Goal: Task Accomplishment & Management: Manage account settings

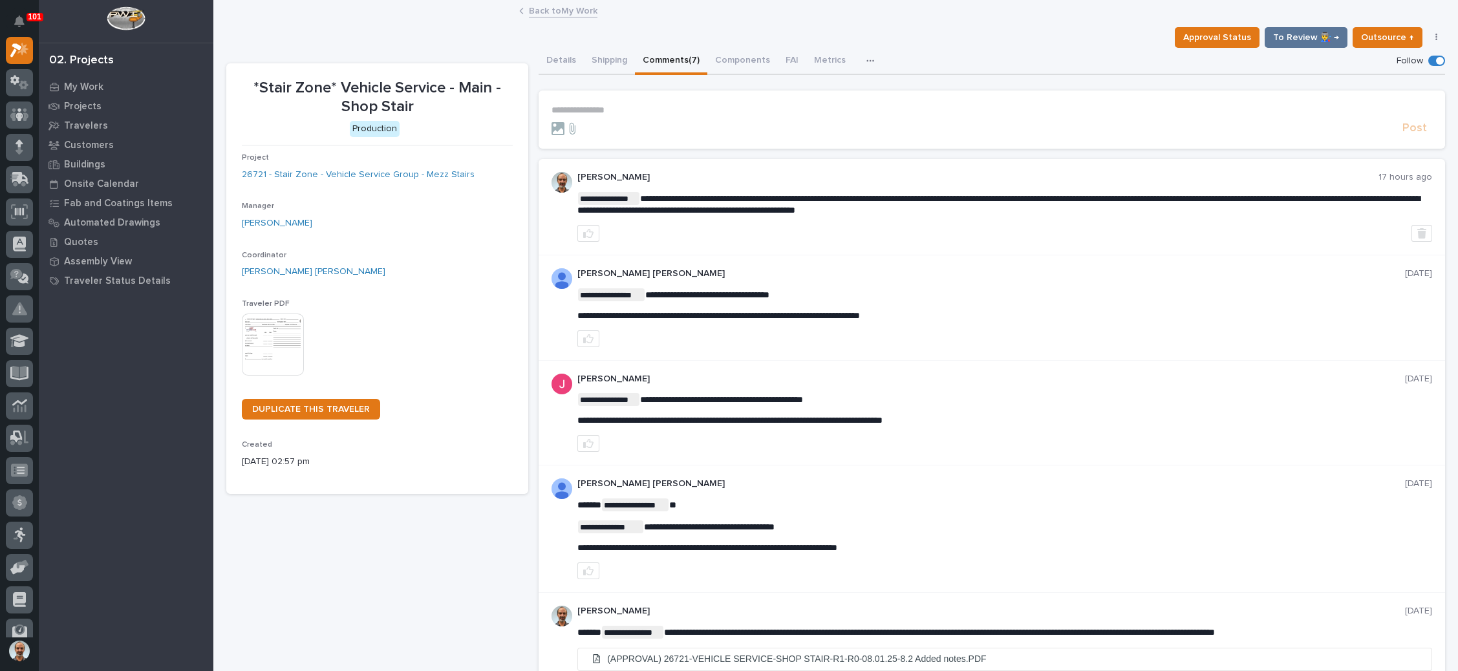
click at [570, 7] on link "Back to My Work" at bounding box center [563, 10] width 69 height 15
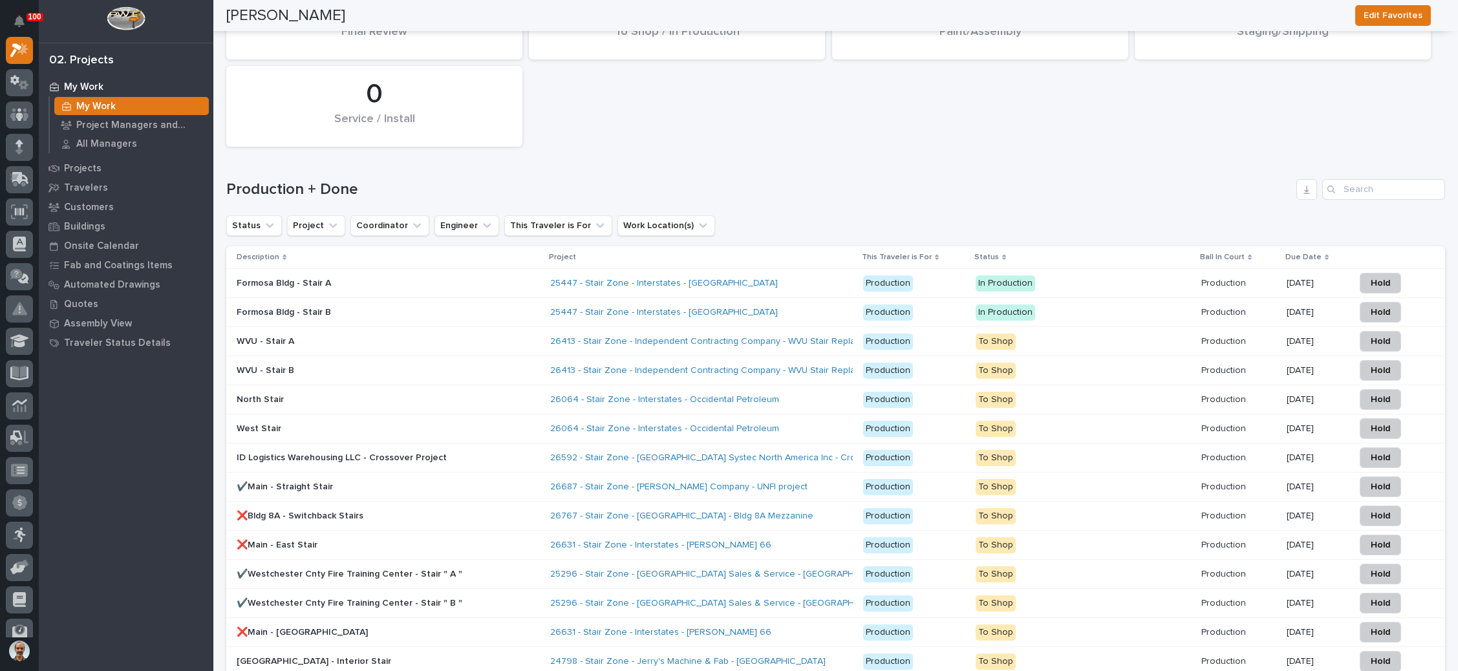
scroll to position [2037, 0]
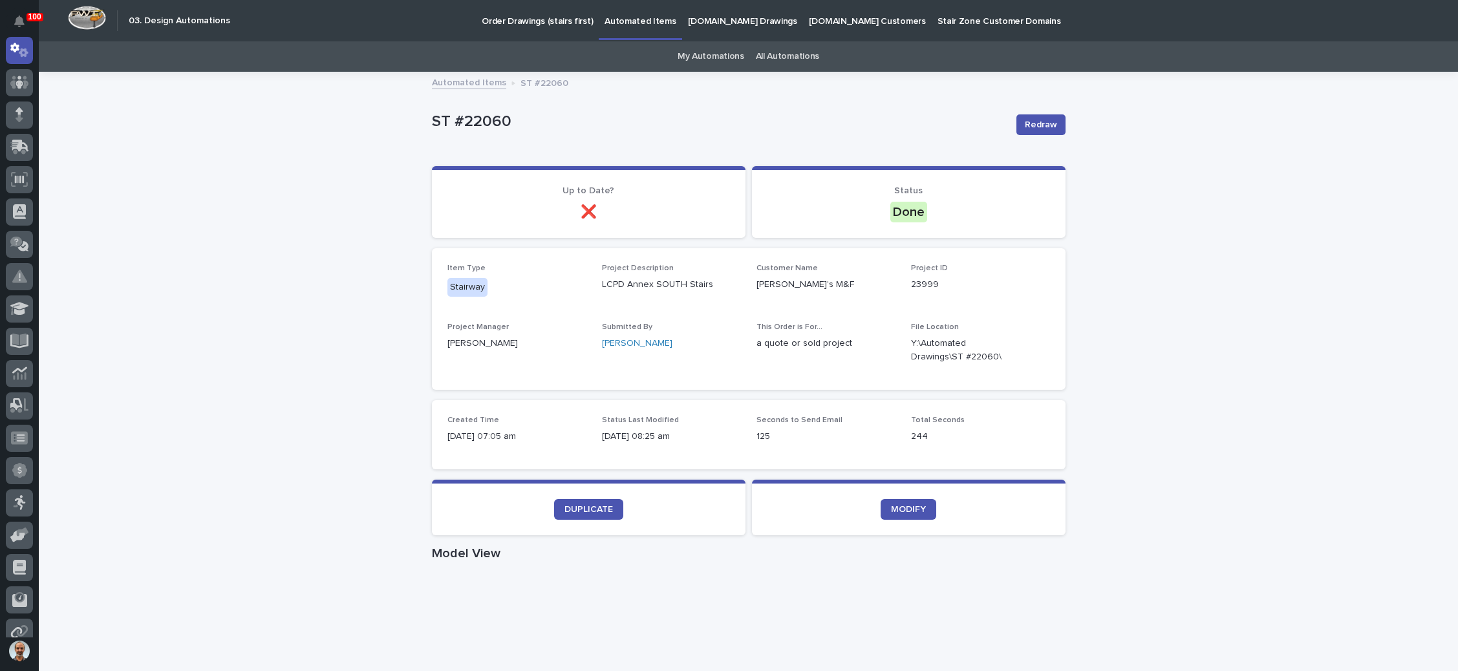
click at [519, 12] on p "Order Drawings (stairs first)" at bounding box center [537, 13] width 111 height 27
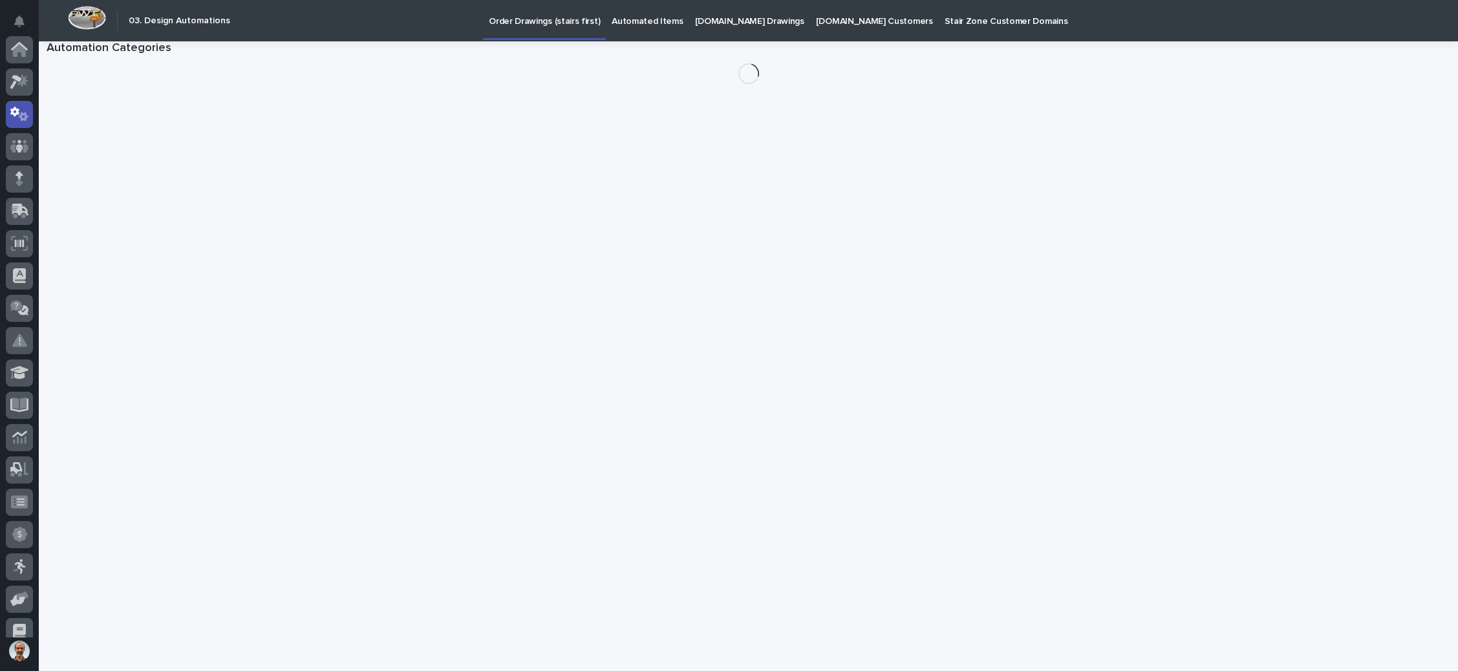
scroll to position [64, 0]
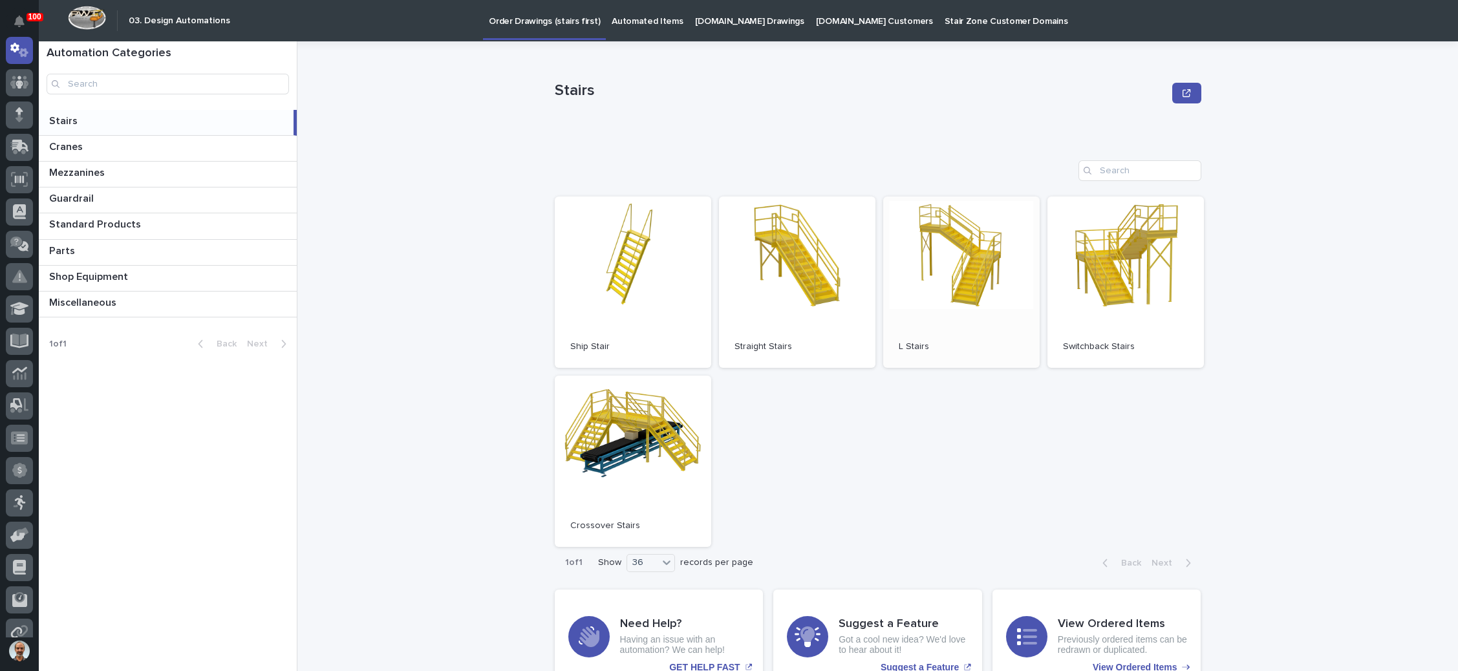
click at [945, 292] on link "Open" at bounding box center [961, 282] width 156 height 171
click at [797, 275] on link "Open" at bounding box center [797, 282] width 156 height 171
click at [790, 264] on link "Open" at bounding box center [797, 282] width 156 height 171
click at [1086, 279] on link "Open" at bounding box center [1126, 282] width 156 height 171
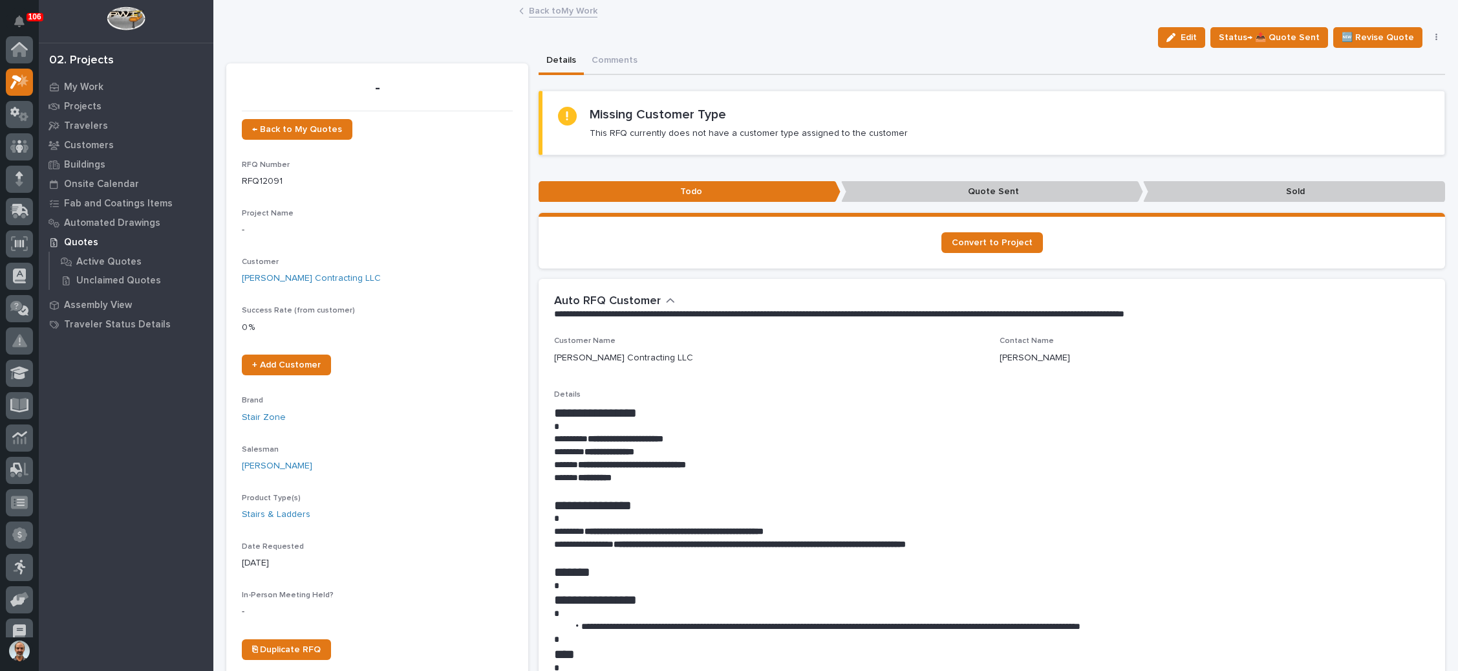
scroll to position [32, 0]
click at [300, 127] on span "← Back to My Quotes" at bounding box center [297, 129] width 90 height 9
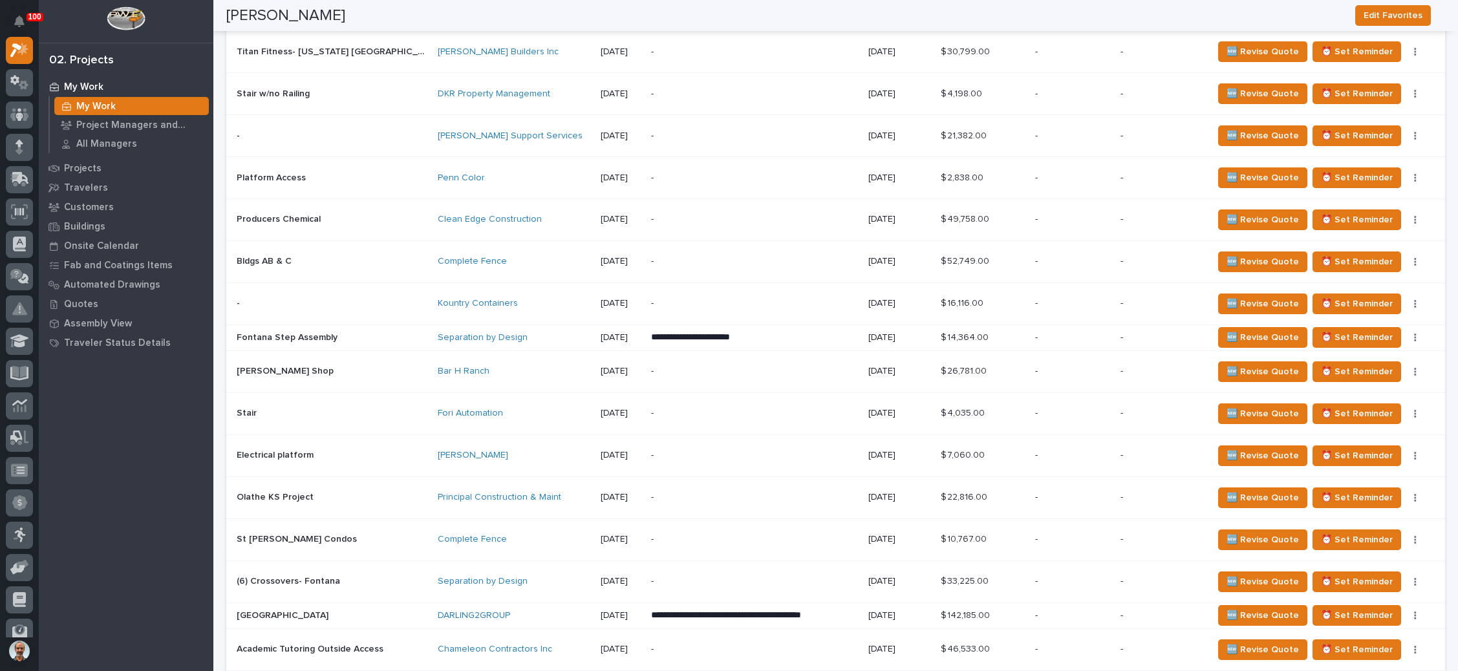
scroll to position [970, 0]
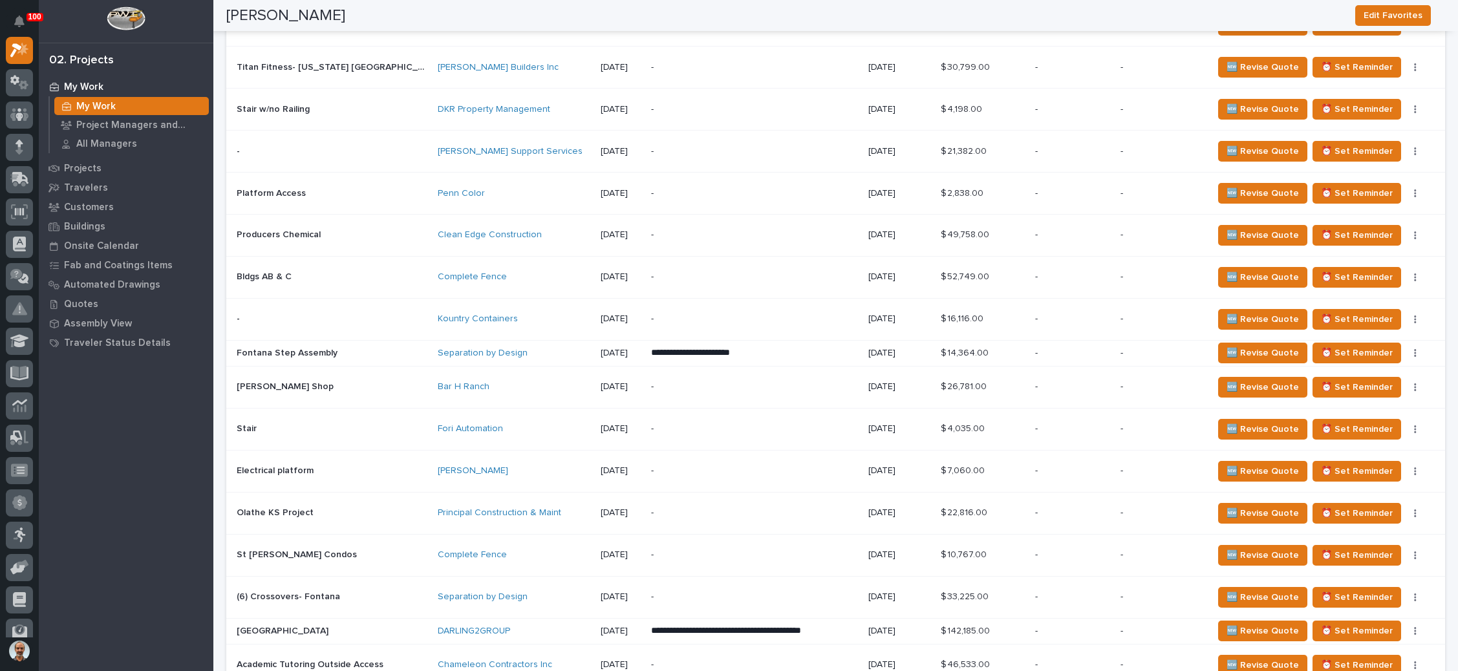
click at [1159, 381] on p "-" at bounding box center [1162, 386] width 82 height 11
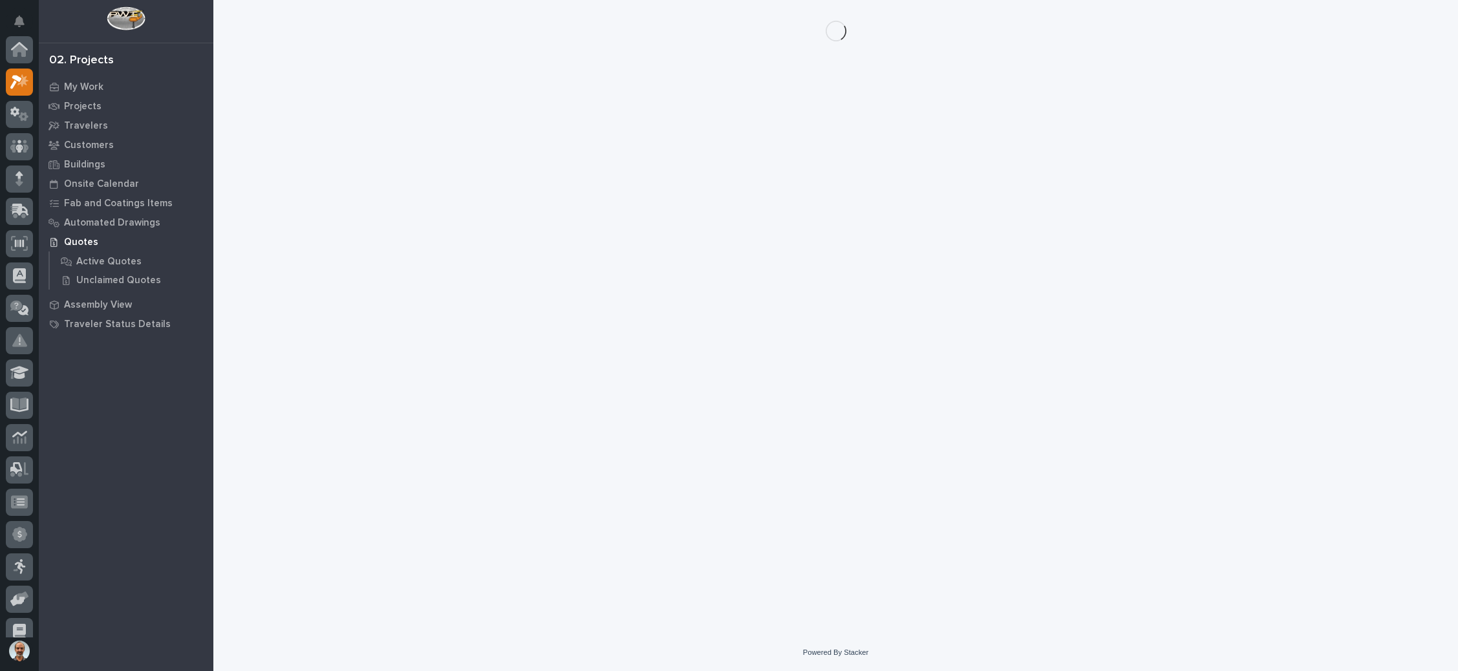
scroll to position [32, 0]
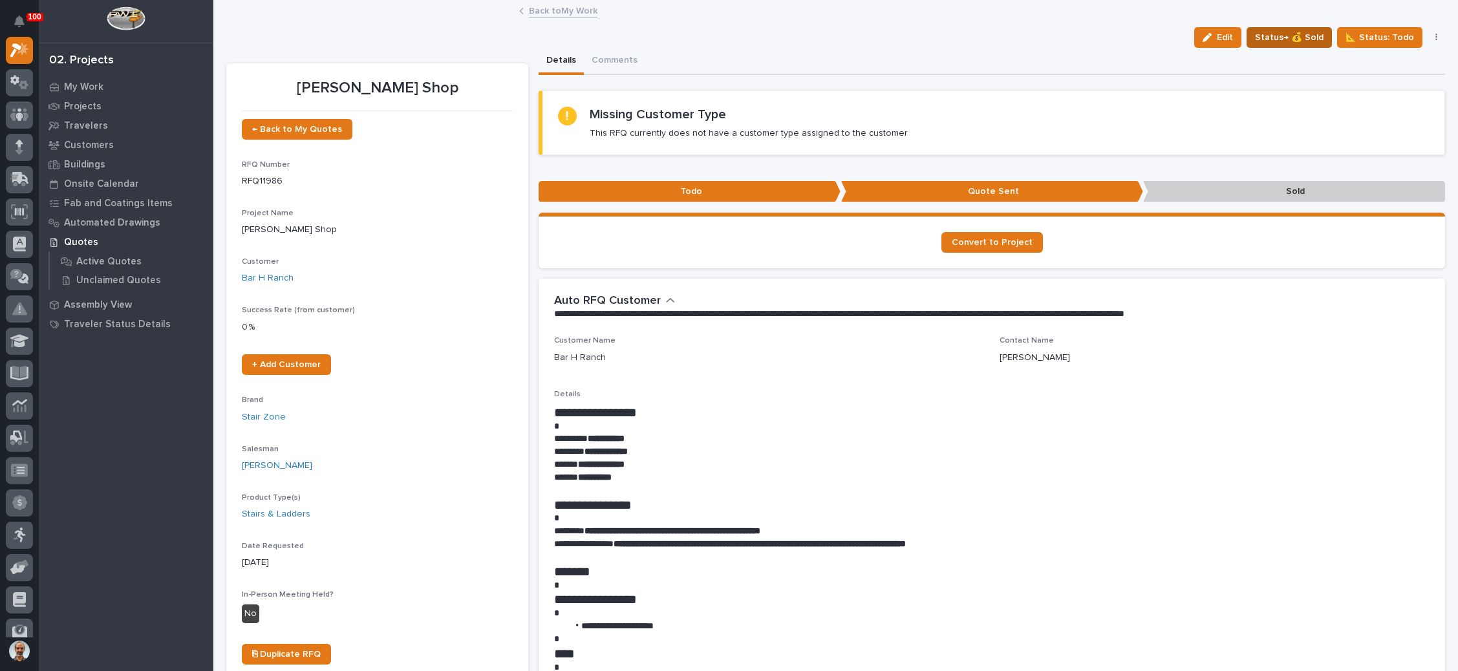
click at [1280, 32] on span "Status→ 💰 Sold" at bounding box center [1289, 38] width 69 height 16
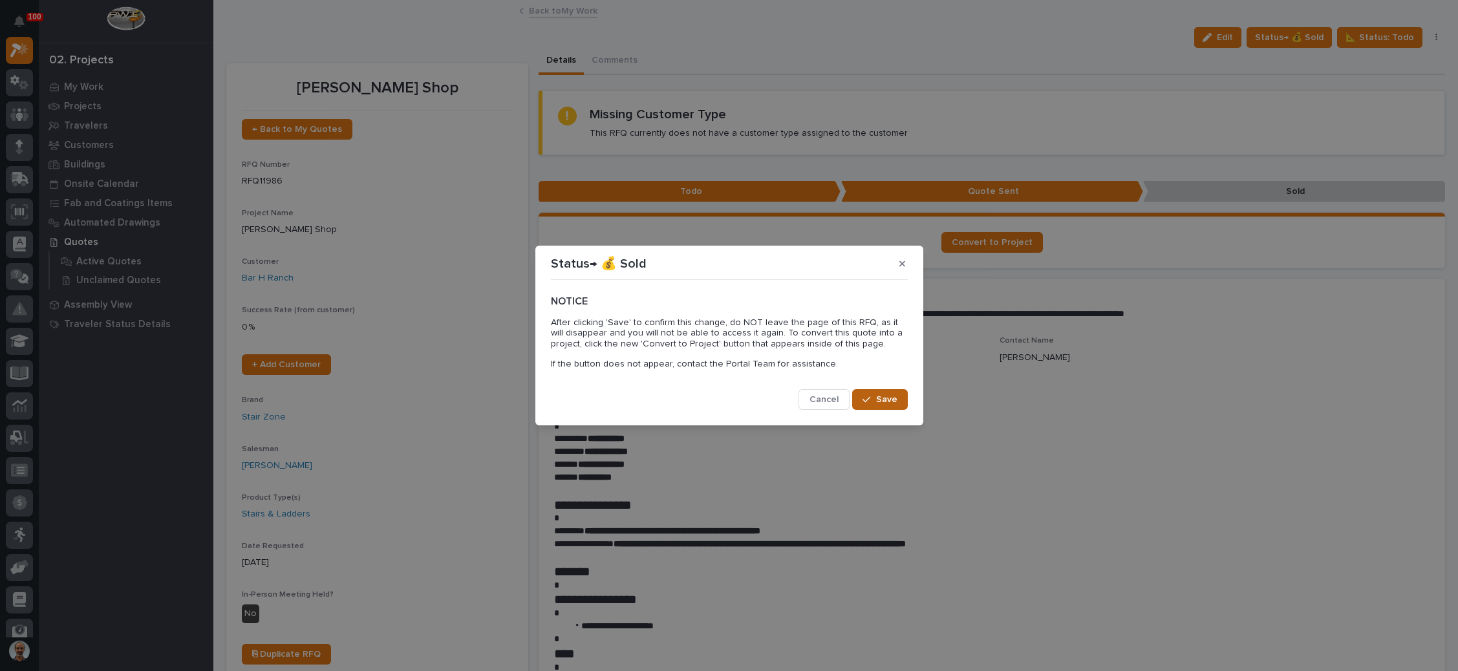
click at [883, 398] on span "Save" at bounding box center [886, 400] width 21 height 12
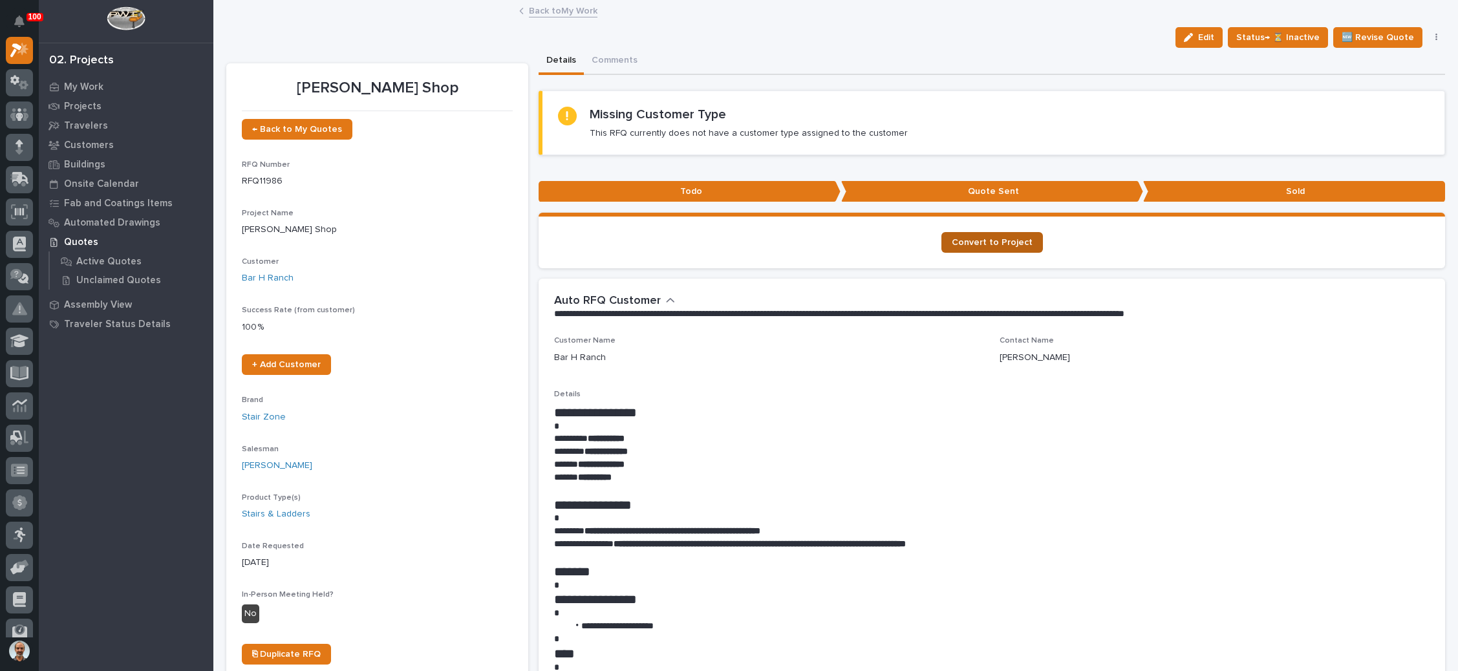
click at [999, 241] on span "Convert to Project" at bounding box center [992, 242] width 81 height 9
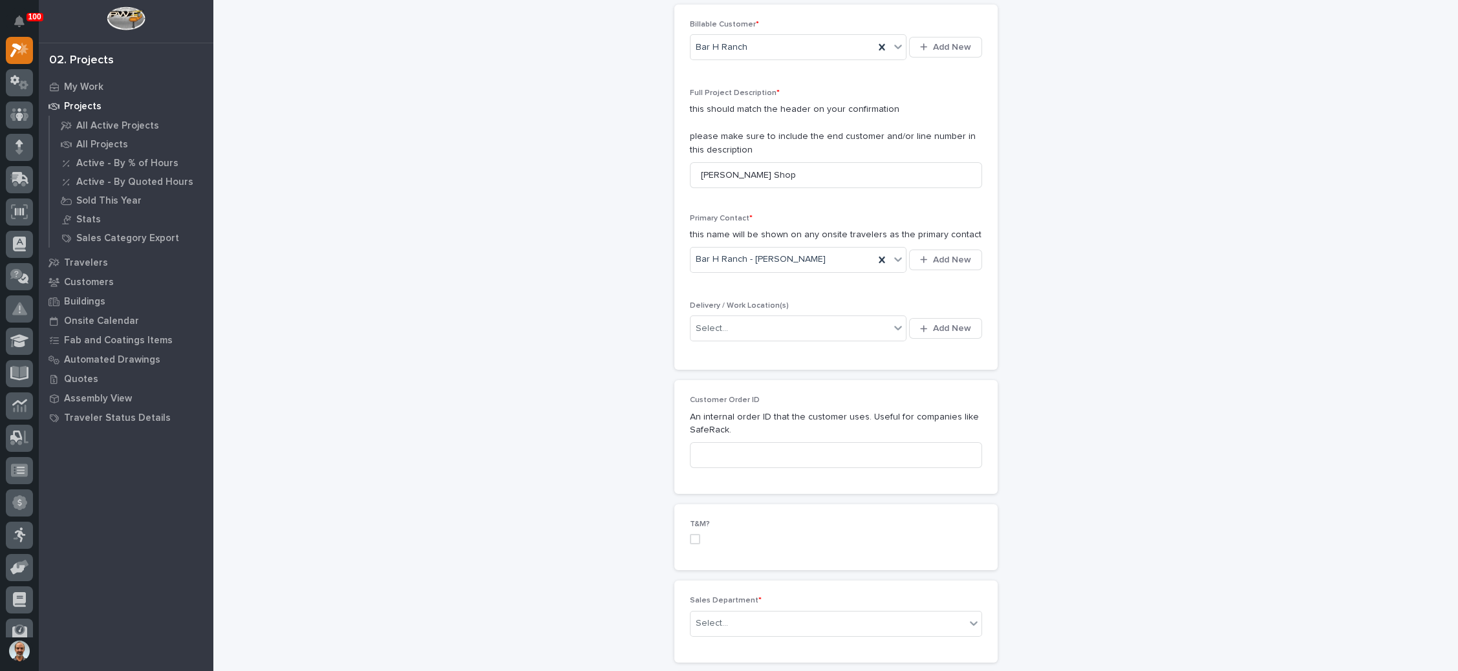
scroll to position [388, 0]
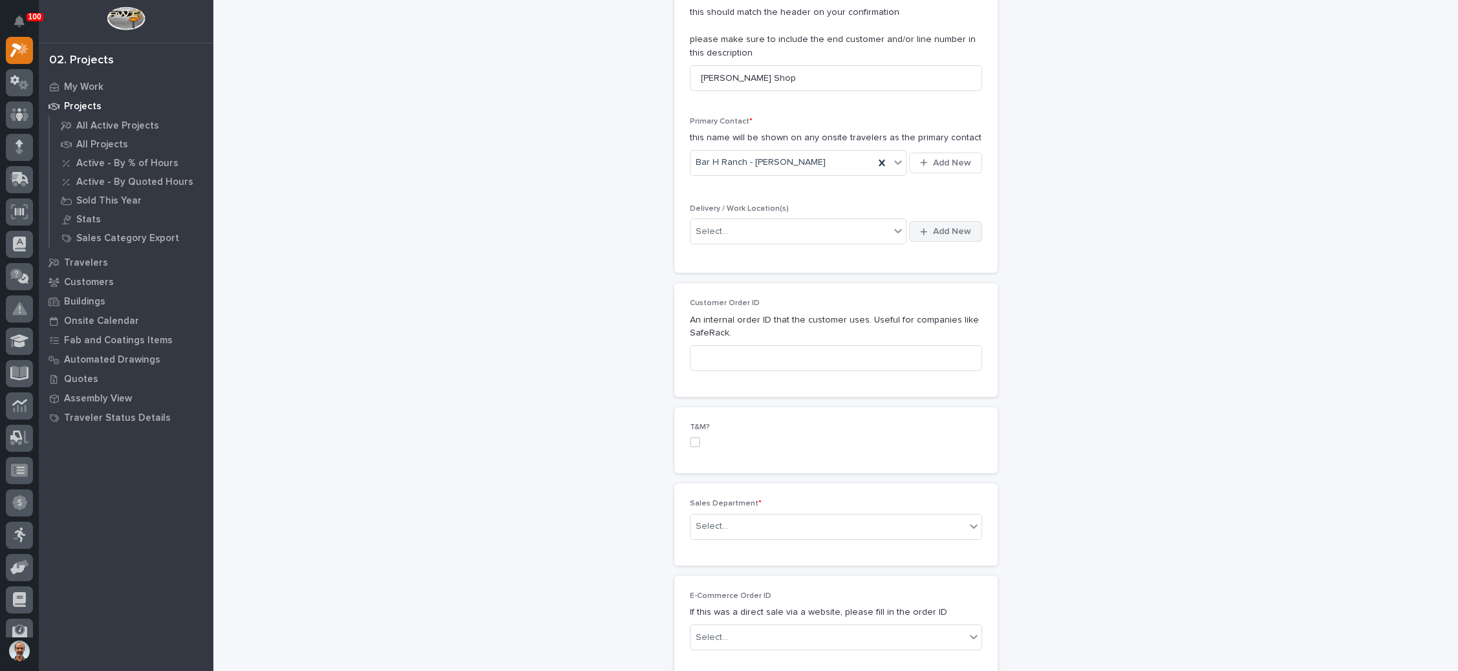
click at [933, 226] on span "Add New" at bounding box center [952, 232] width 38 height 12
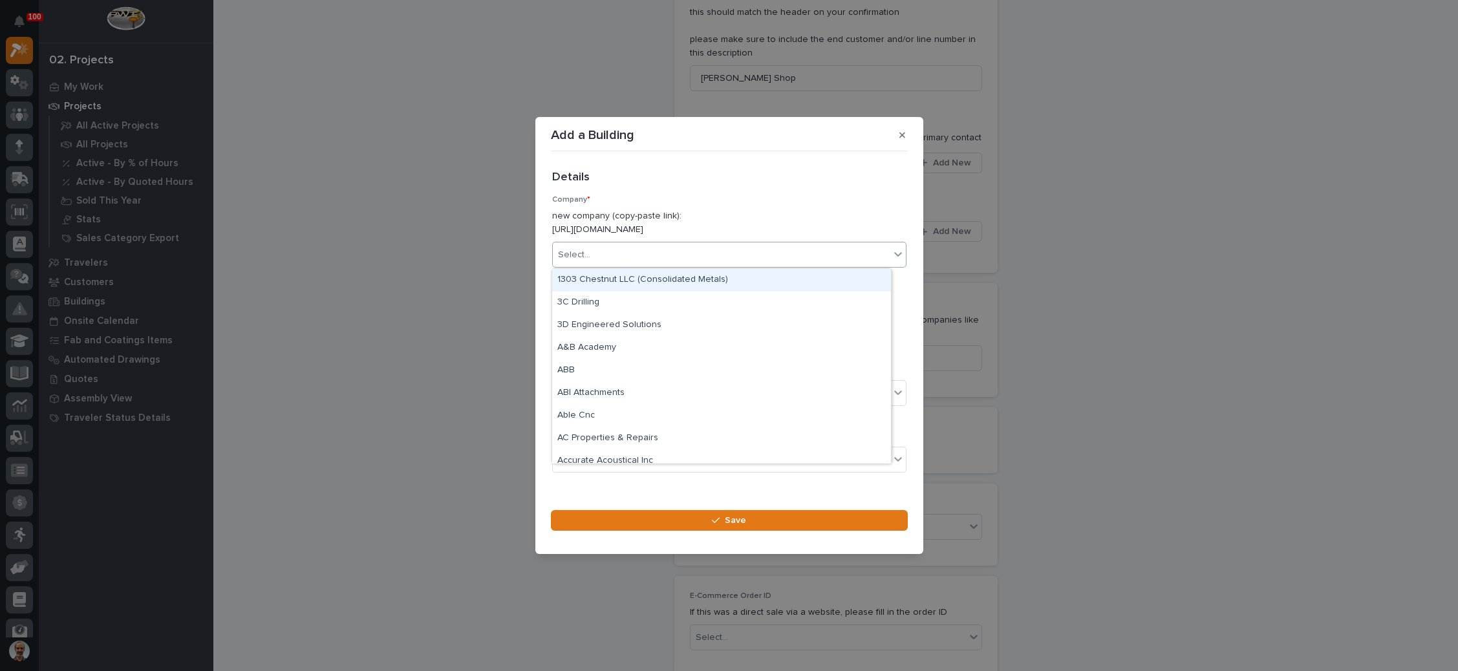
click at [663, 254] on div "Select..." at bounding box center [721, 254] width 337 height 21
type input "***"
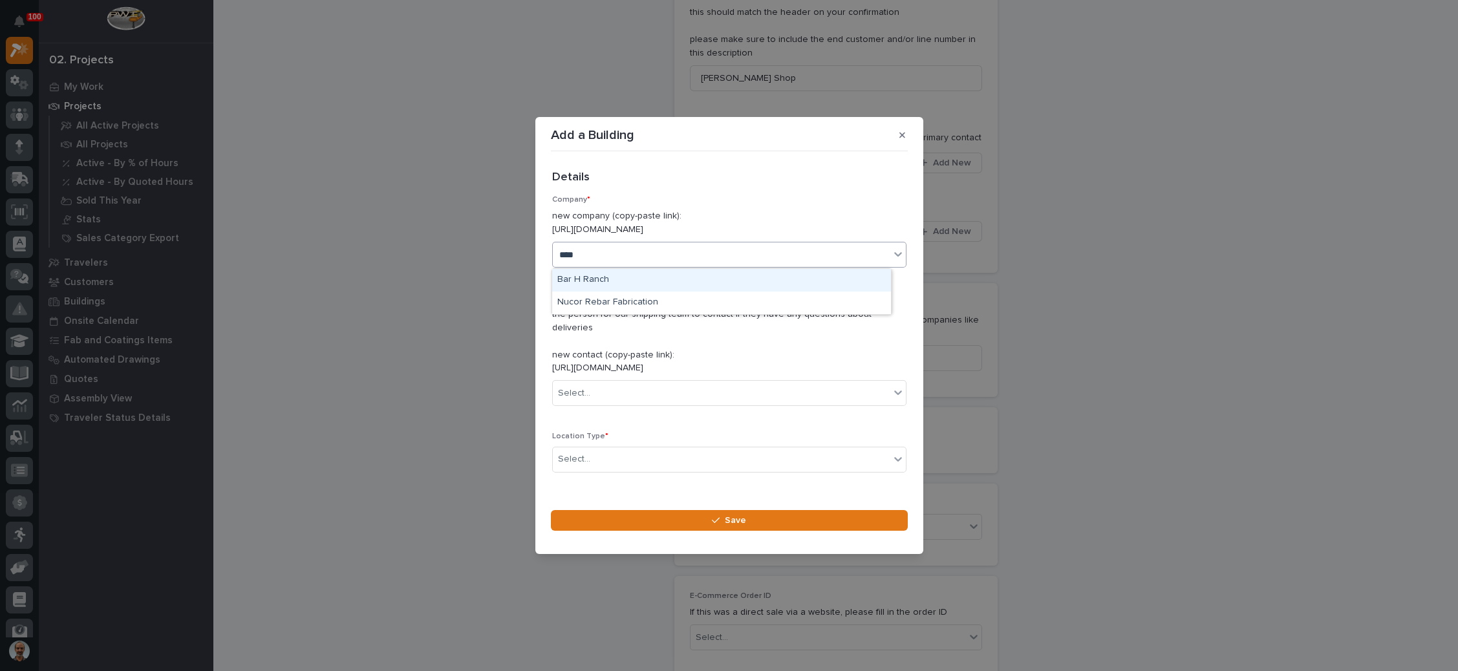
click at [663, 283] on div "Bar H Ranch" at bounding box center [721, 280] width 339 height 23
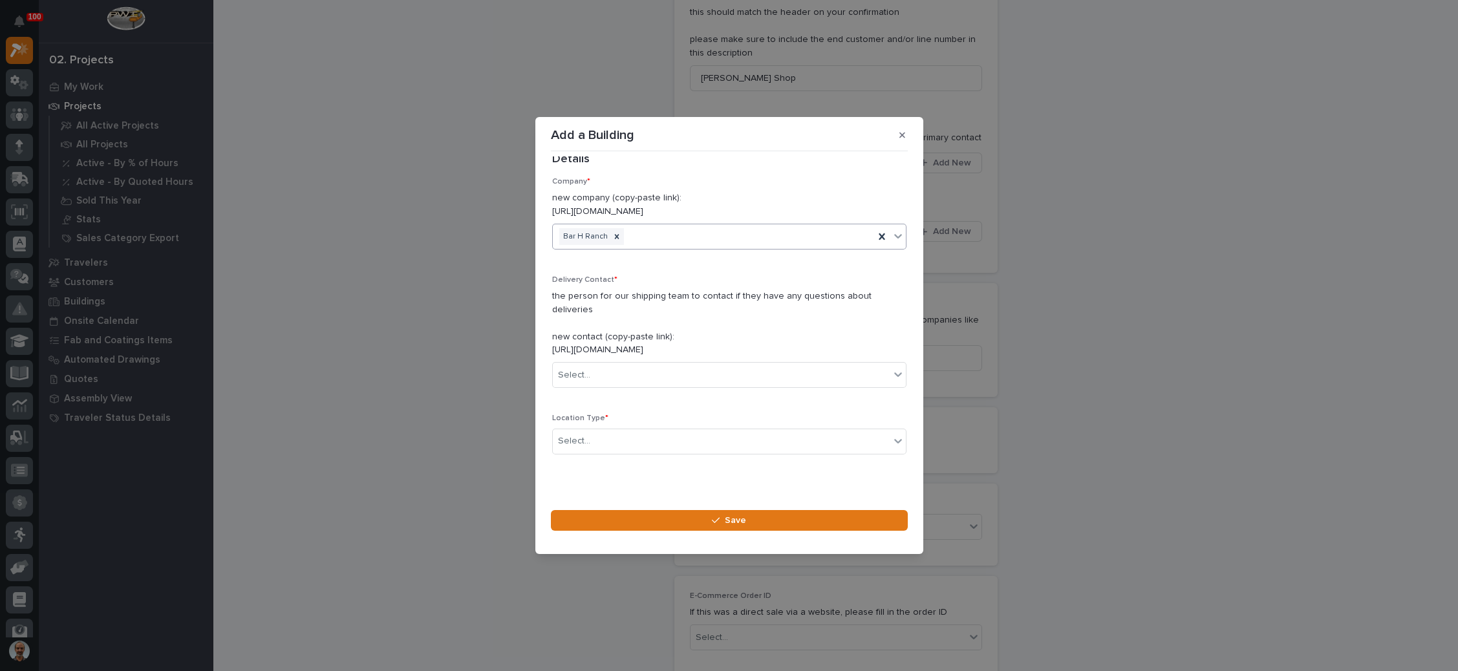
scroll to position [35, 0]
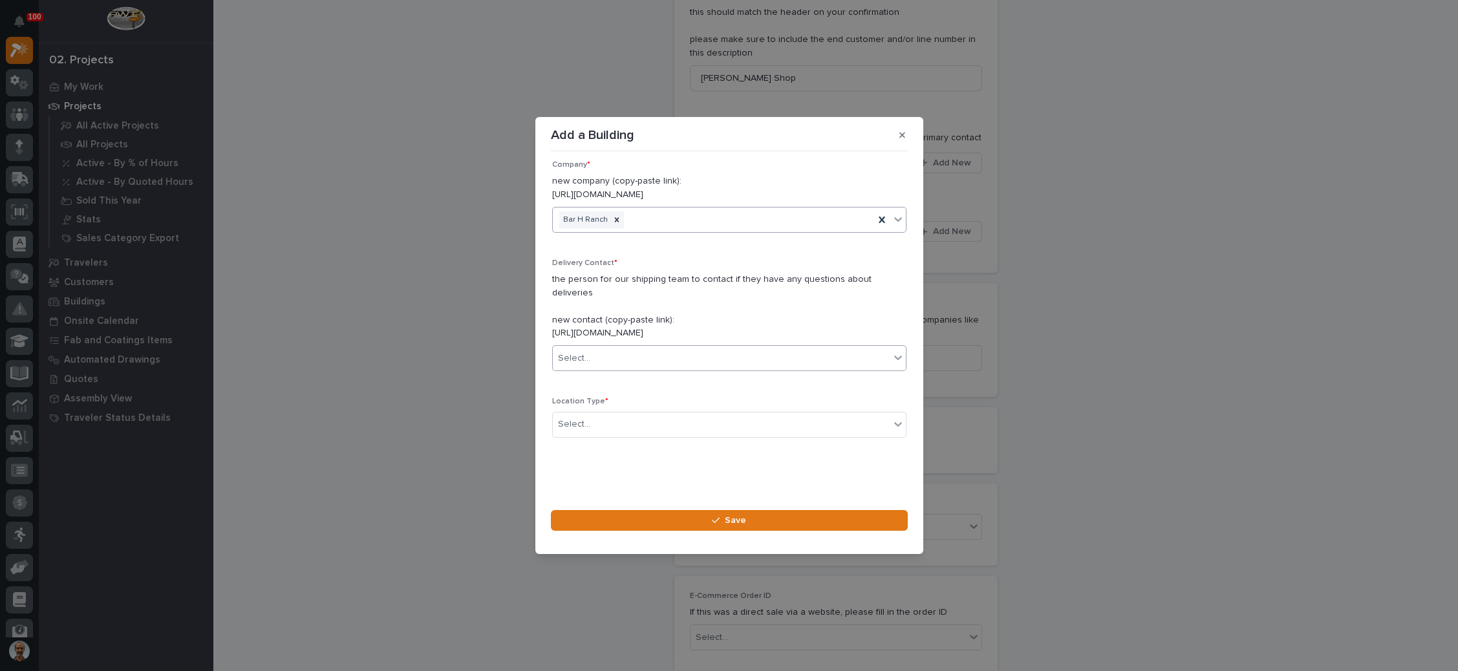
click at [667, 363] on div "Select..." at bounding box center [721, 358] width 337 height 21
type input "*******"
click at [724, 328] on p "the person for our shipping team to contact if they have any questions about de…" at bounding box center [729, 306] width 354 height 67
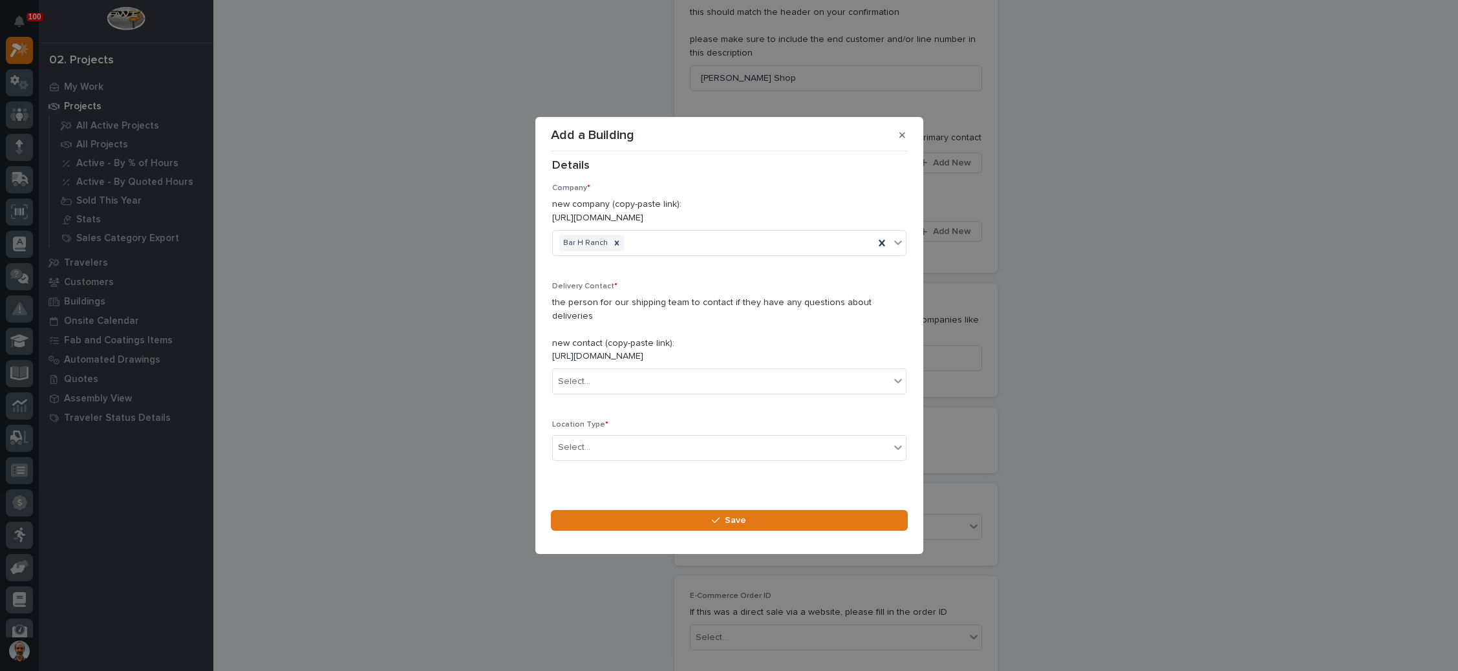
scroll to position [0, 0]
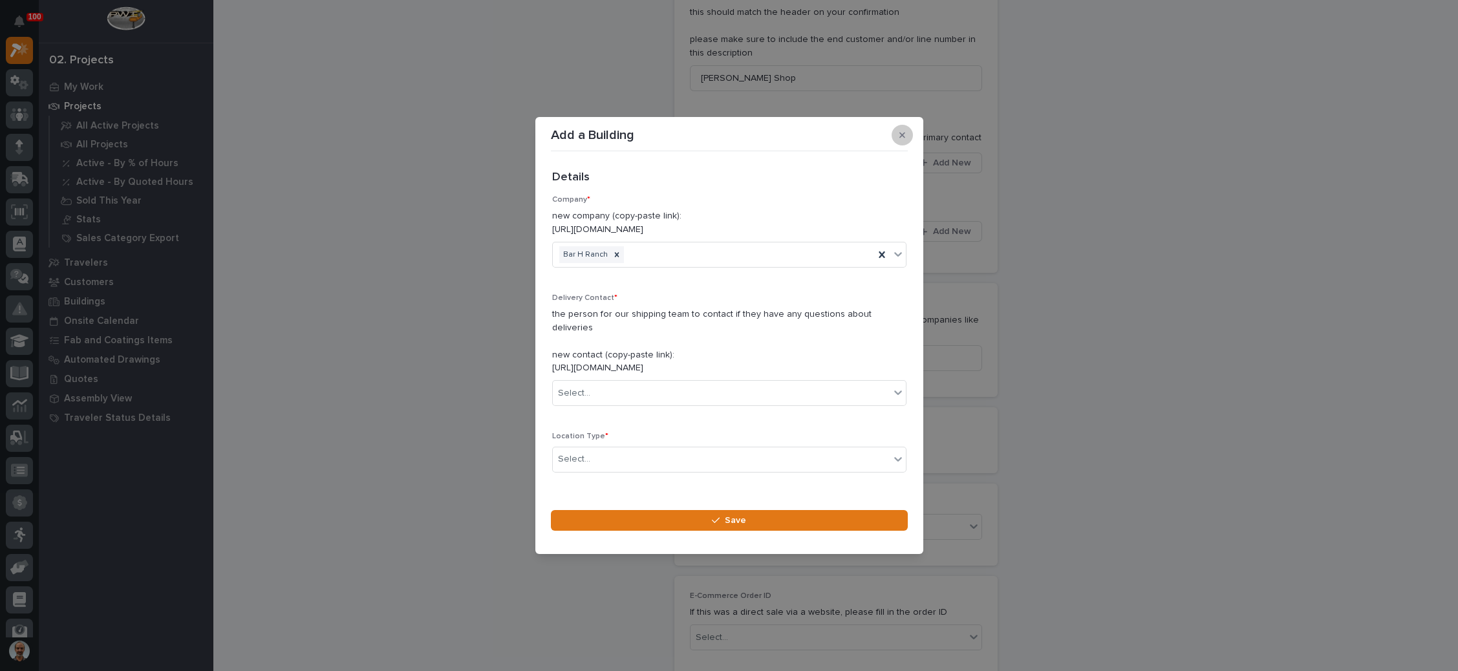
click at [903, 134] on icon "button" at bounding box center [902, 135] width 6 height 9
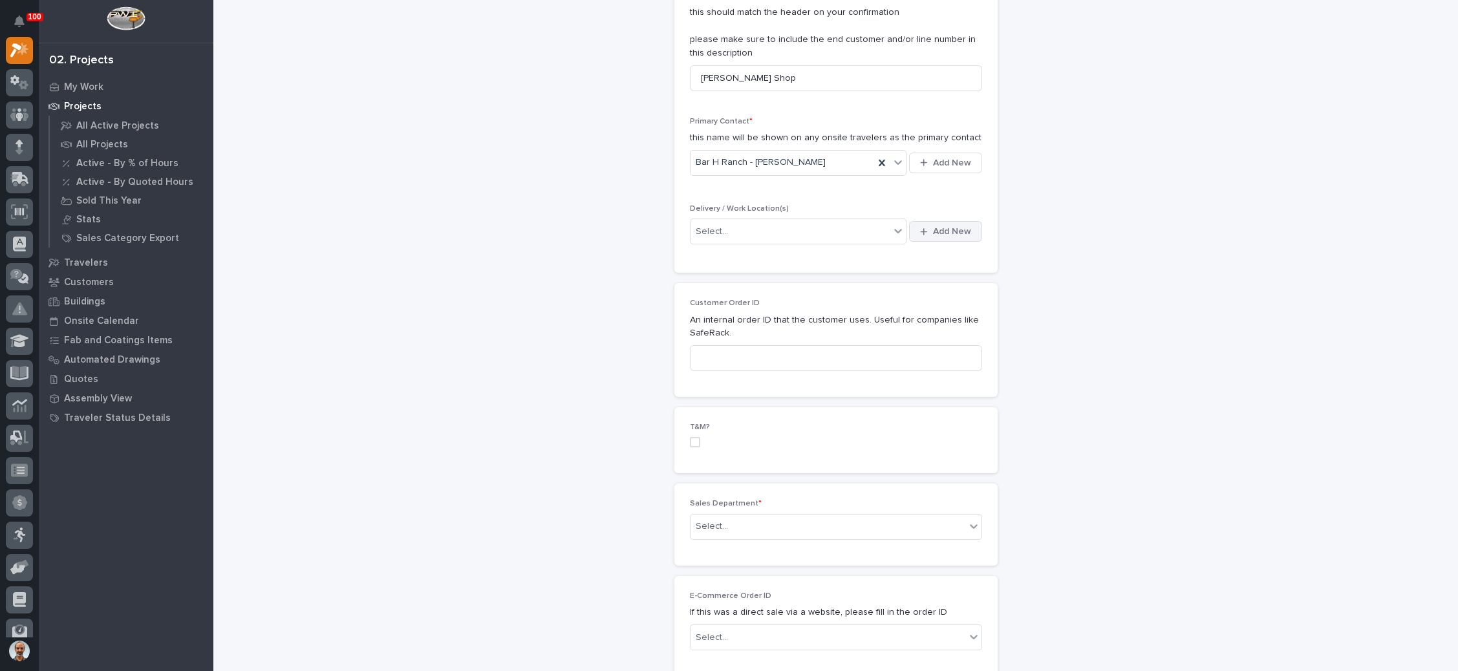
click at [934, 226] on span "Add New" at bounding box center [952, 232] width 38 height 12
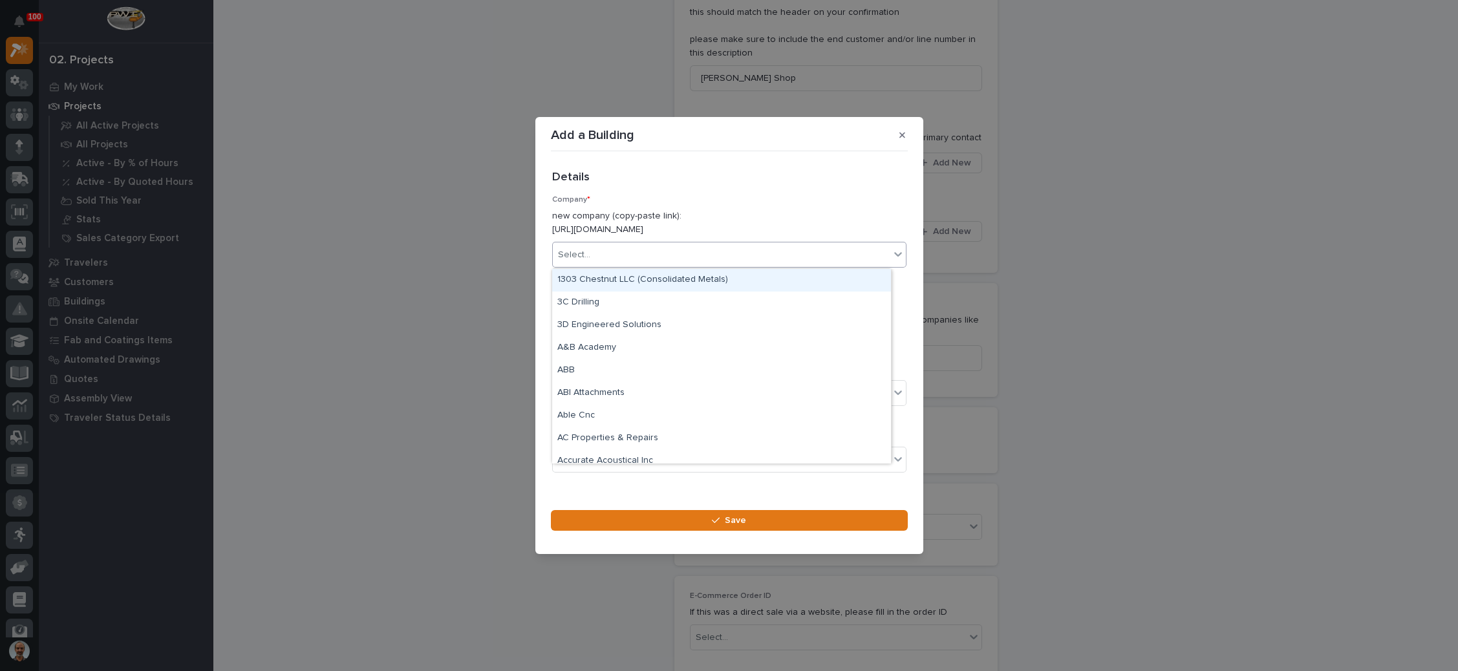
click at [726, 255] on div "Select..." at bounding box center [721, 254] width 337 height 21
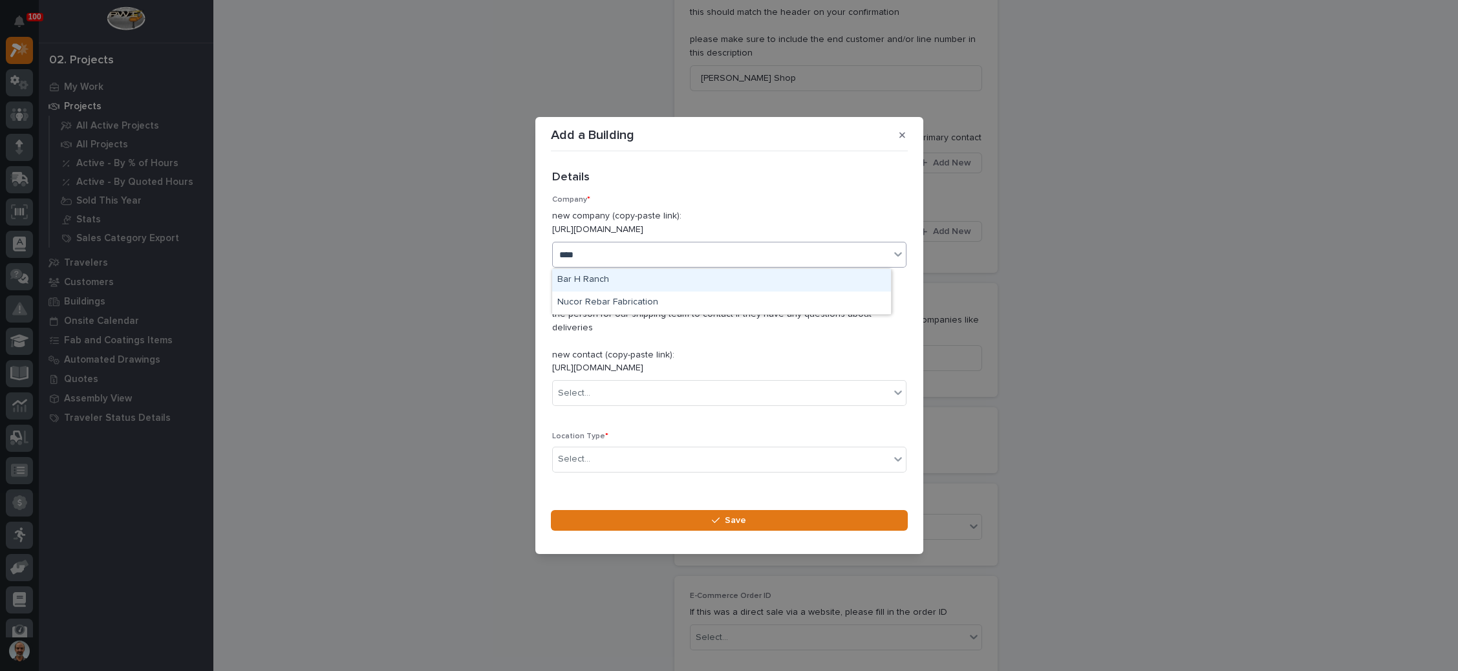
type input "*****"
click at [720, 281] on div "Bar H Ranch" at bounding box center [721, 280] width 339 height 23
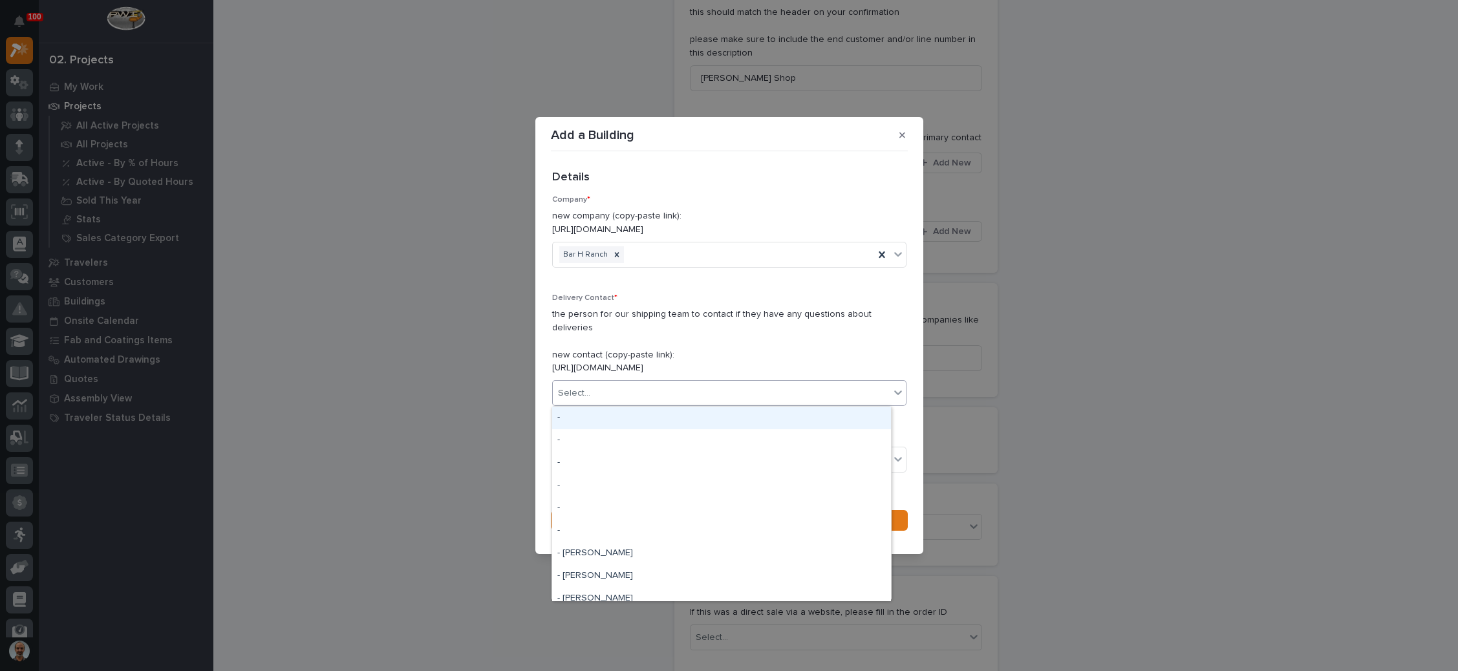
click at [674, 391] on div "Select..." at bounding box center [721, 393] width 337 height 21
type input "*"
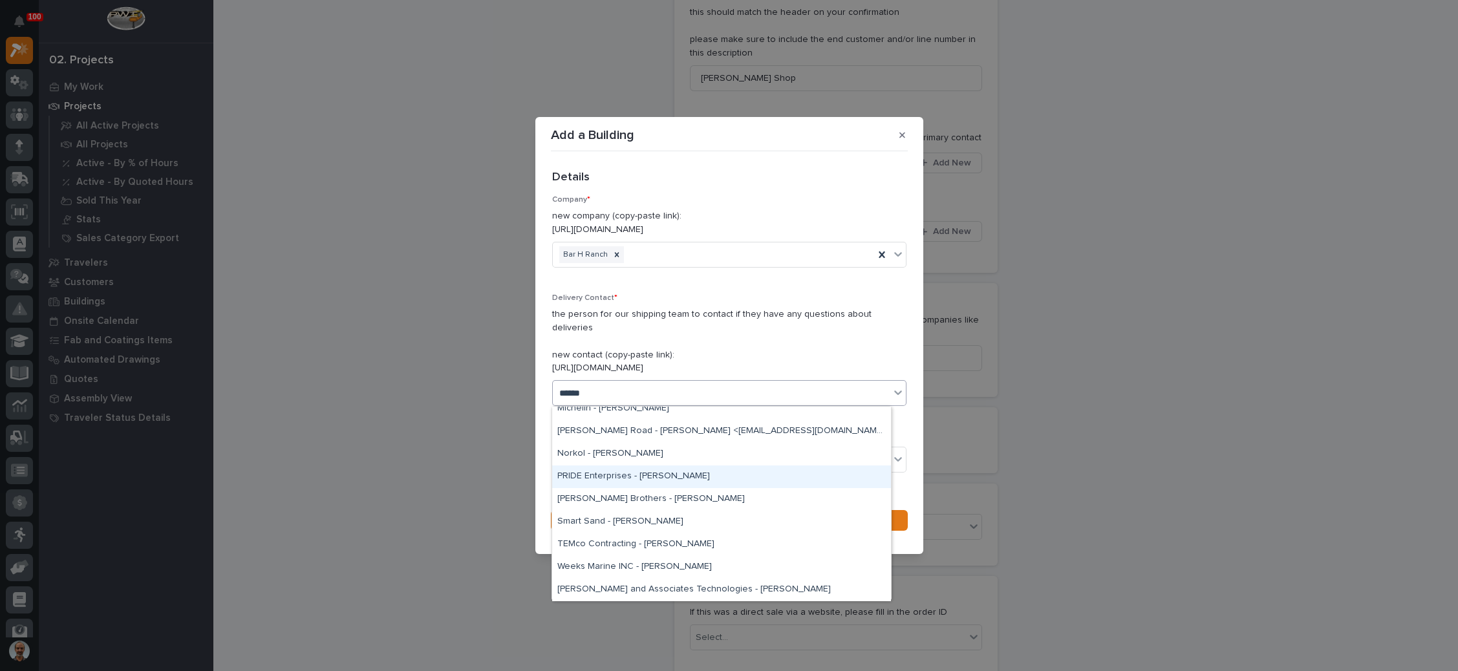
scroll to position [32, 0]
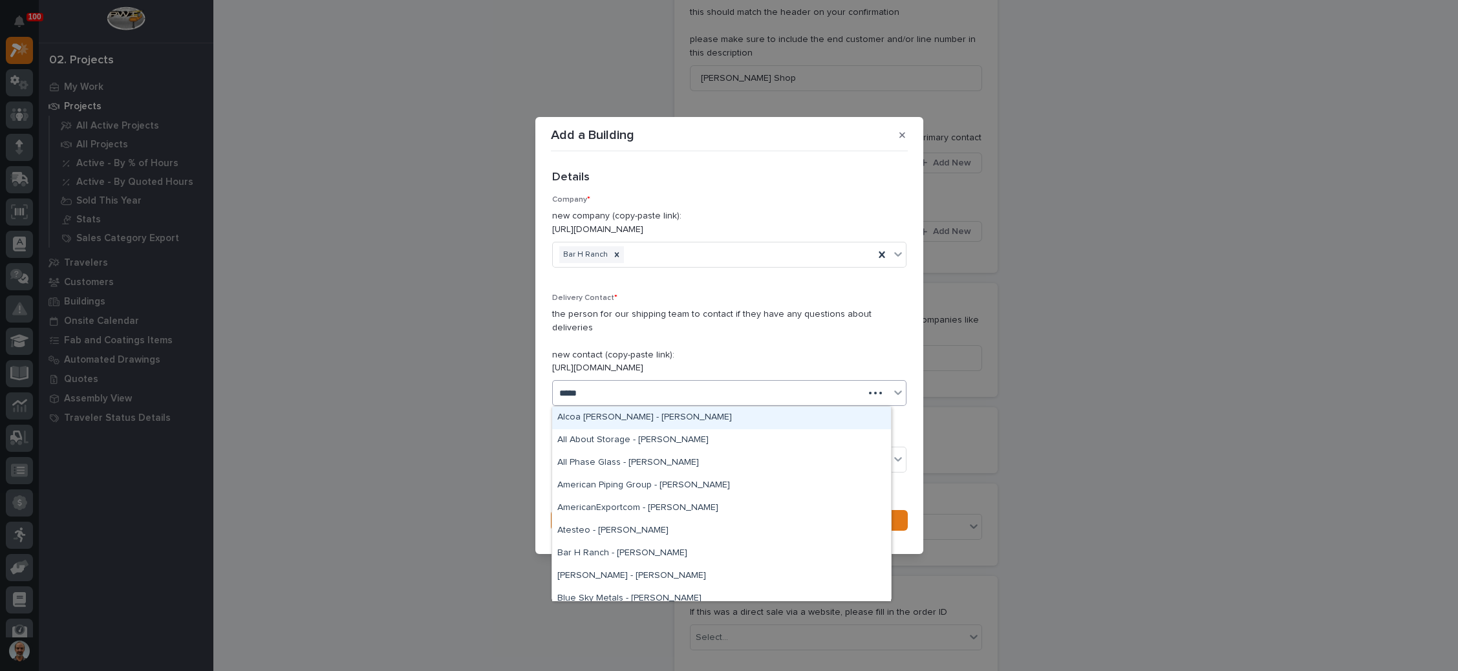
type input "******"
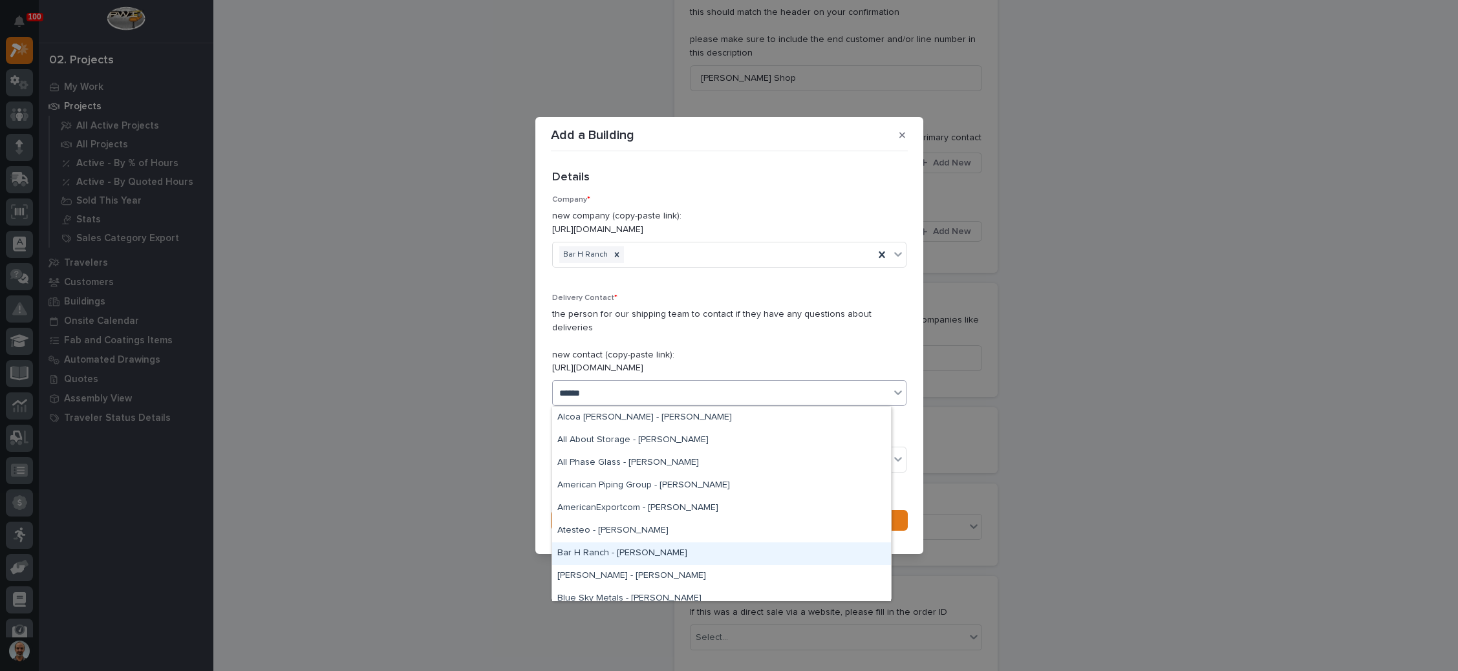
click at [647, 554] on div "Bar H Ranch - [PERSON_NAME]" at bounding box center [721, 554] width 339 height 23
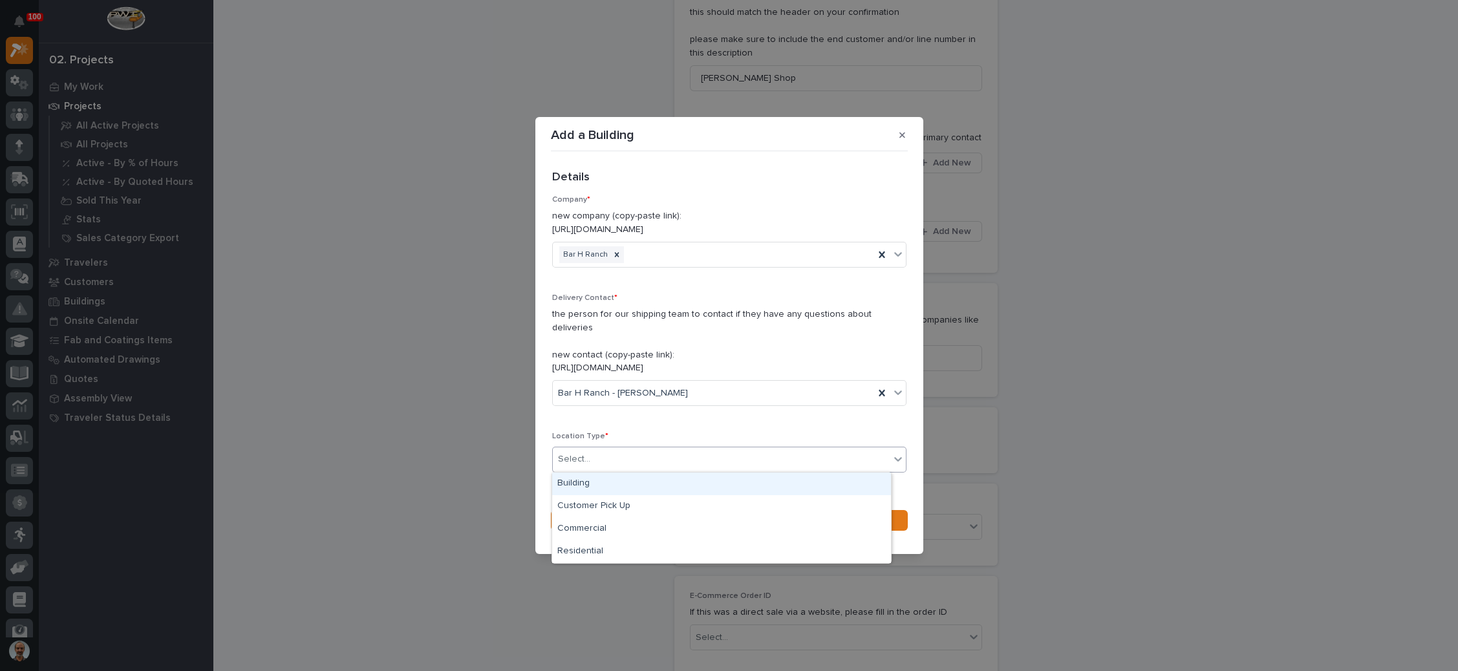
click at [640, 457] on div "Select..." at bounding box center [721, 459] width 337 height 21
click at [634, 486] on div "Building" at bounding box center [721, 484] width 339 height 23
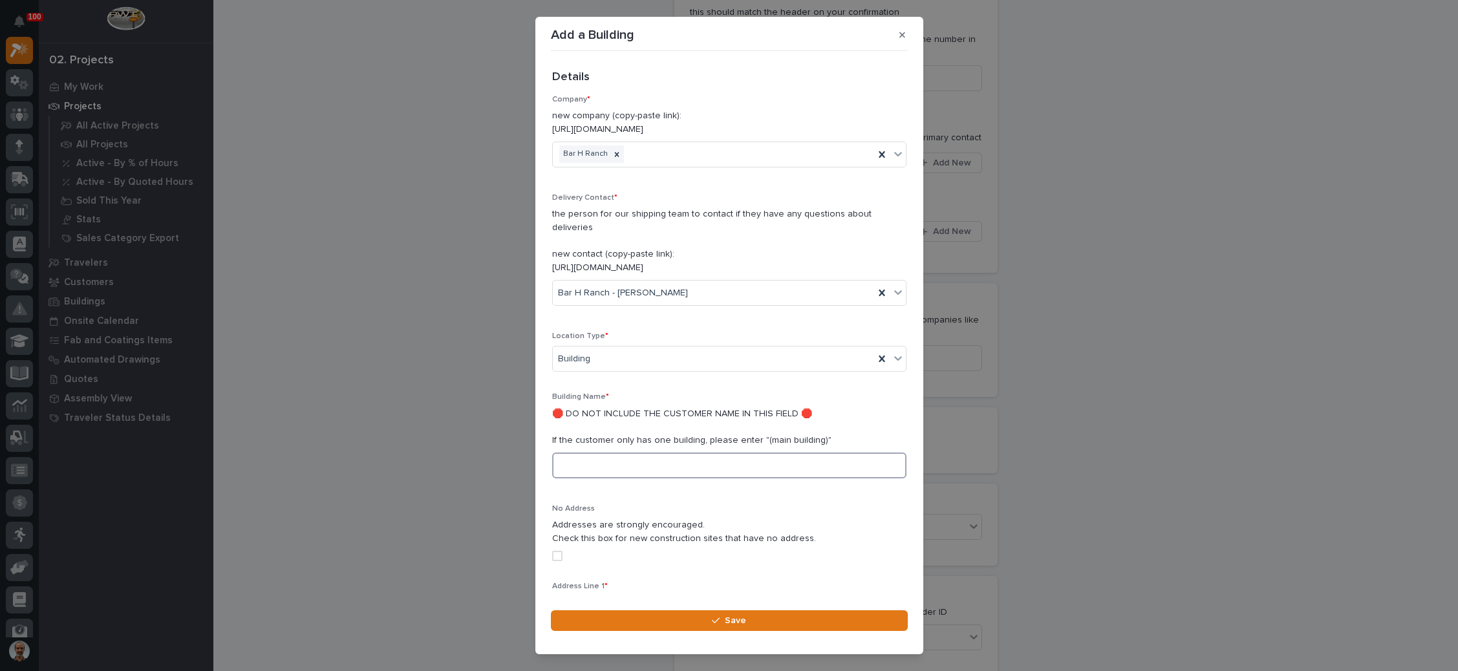
click at [640, 467] on input at bounding box center [729, 466] width 354 height 26
type input "N"
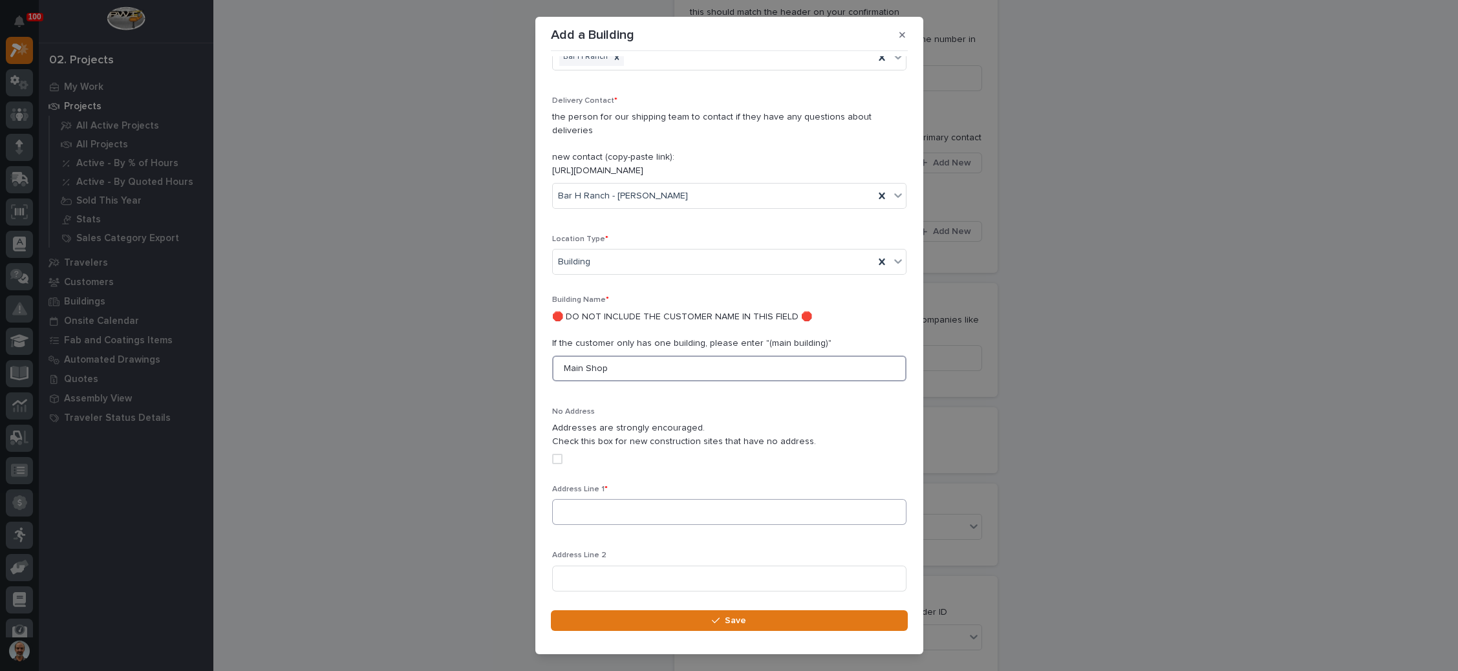
type input "Main Shop"
click at [653, 508] on input at bounding box center [729, 512] width 354 height 26
click at [714, 517] on input at bounding box center [729, 512] width 354 height 26
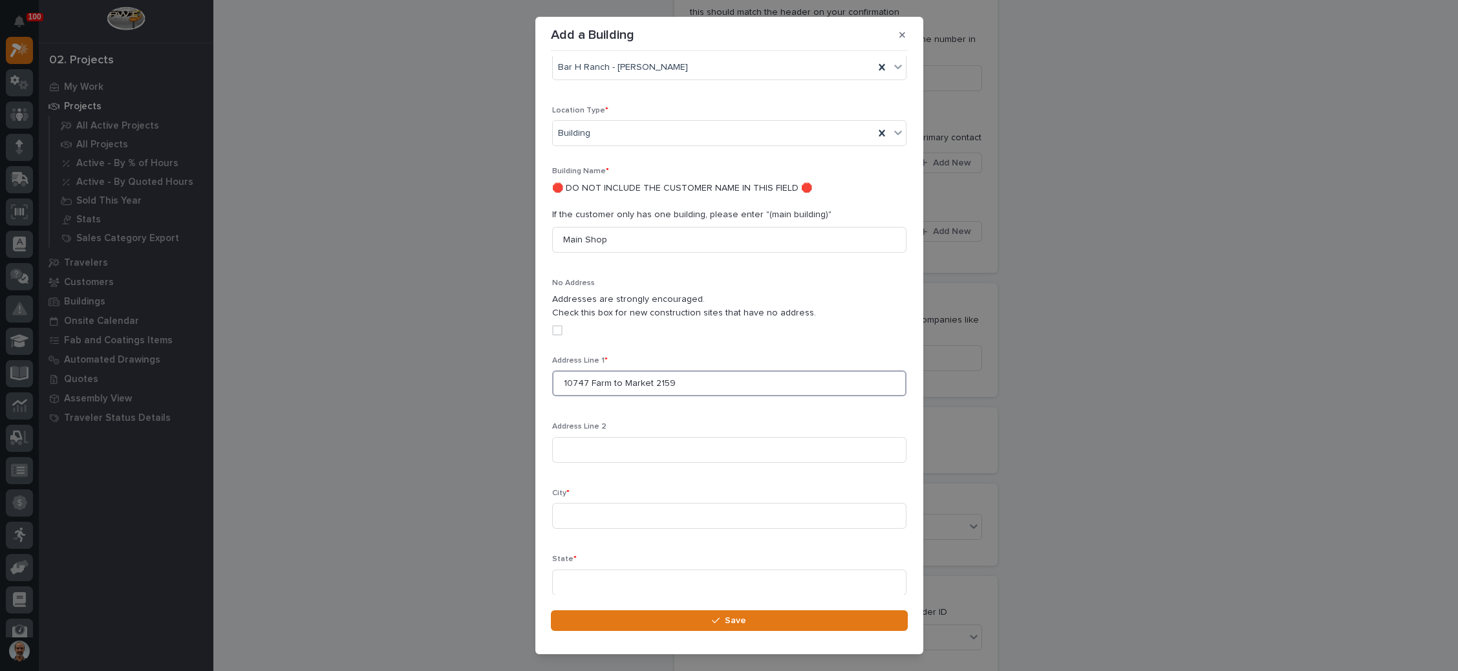
scroll to position [291, 0]
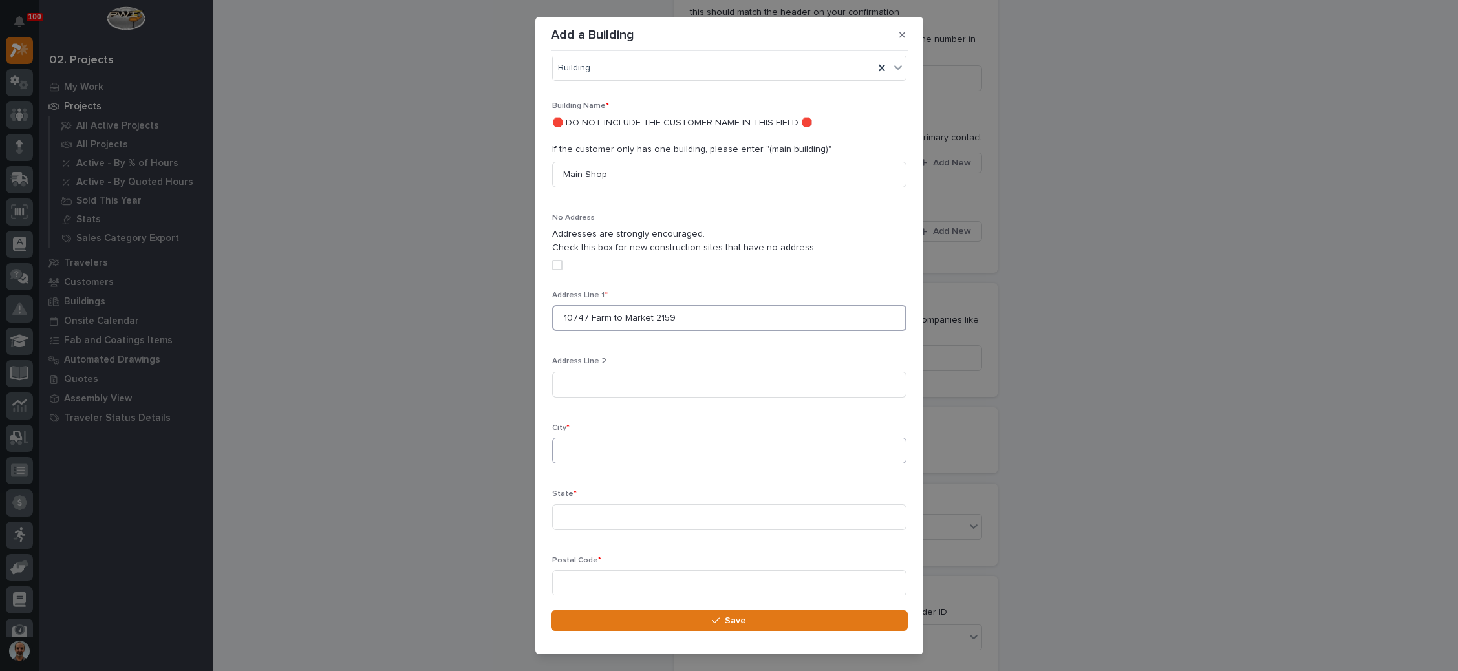
type input "10747 Farm to Market 2159"
click at [711, 453] on input at bounding box center [729, 451] width 354 height 26
type input "Calvert"
type input "TX"
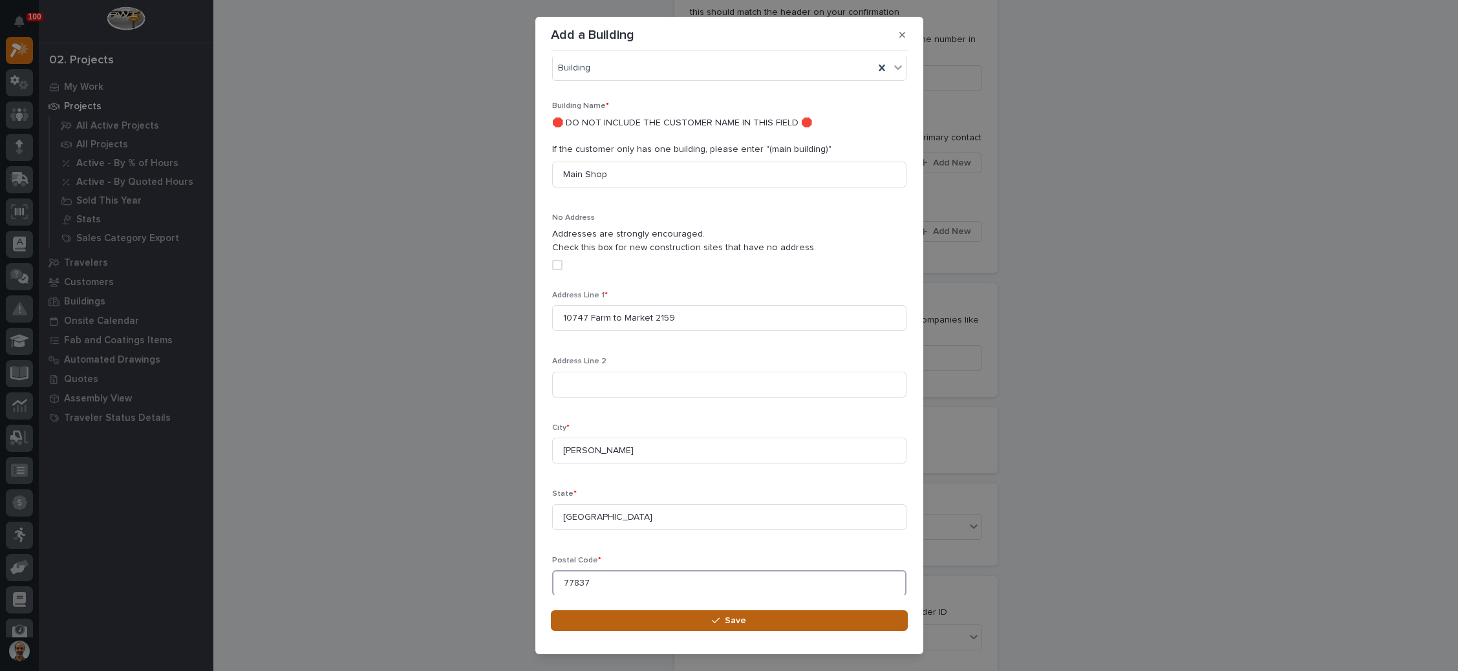
type input "77837"
click at [729, 616] on span "Save" at bounding box center [735, 621] width 21 height 12
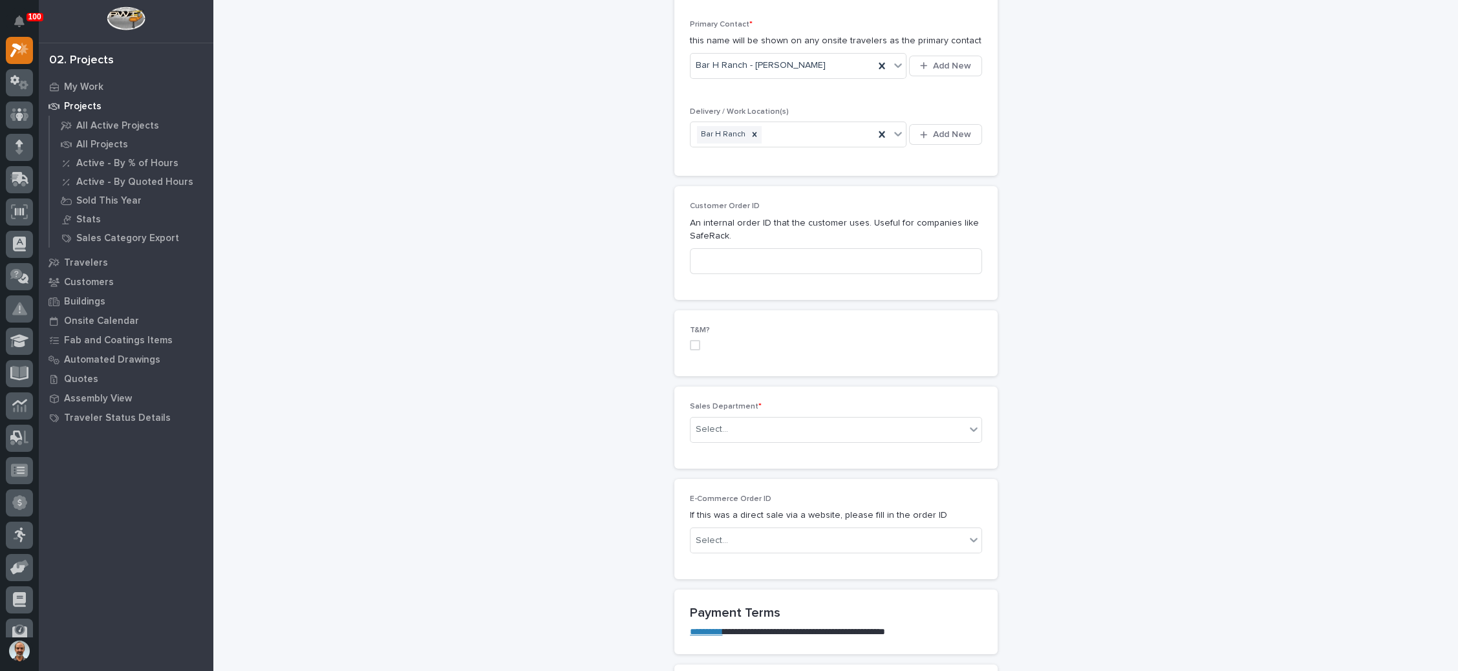
scroll to position [582, 0]
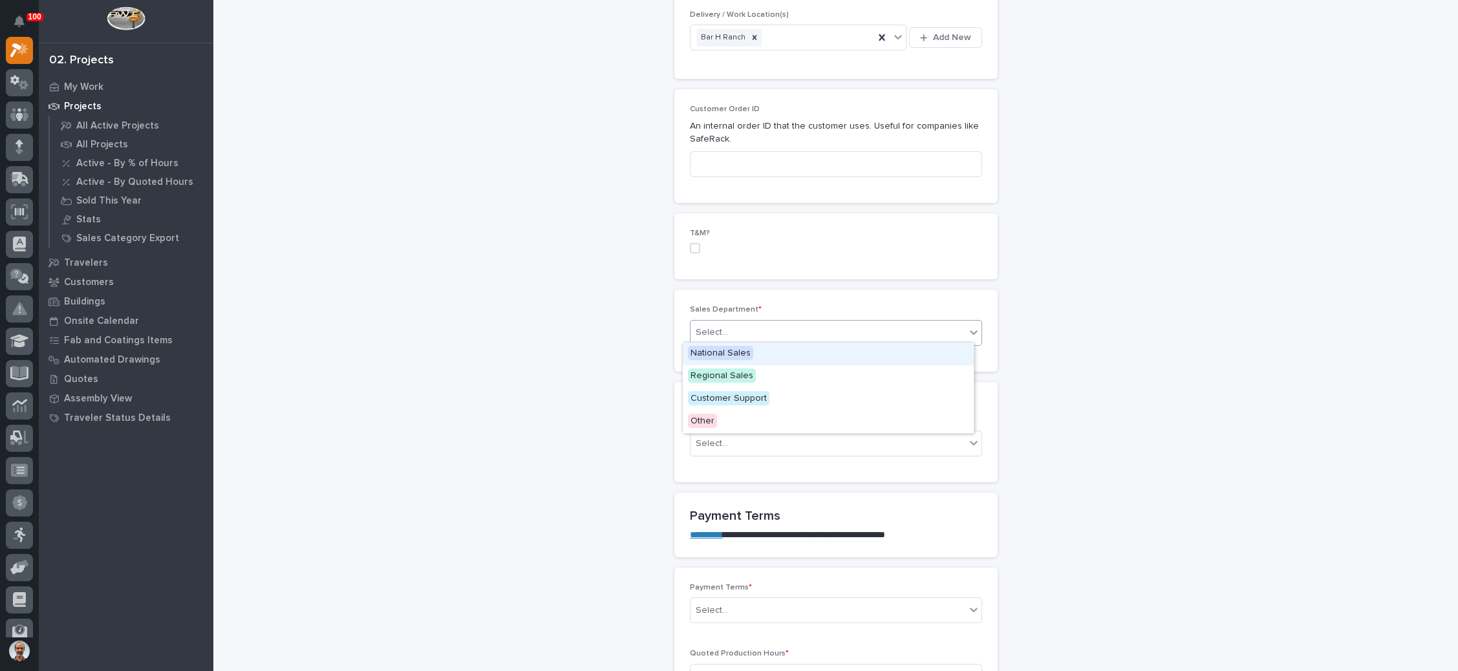
click at [947, 322] on div "Select..." at bounding box center [828, 332] width 275 height 21
click at [890, 355] on div "National Sales" at bounding box center [828, 354] width 291 height 23
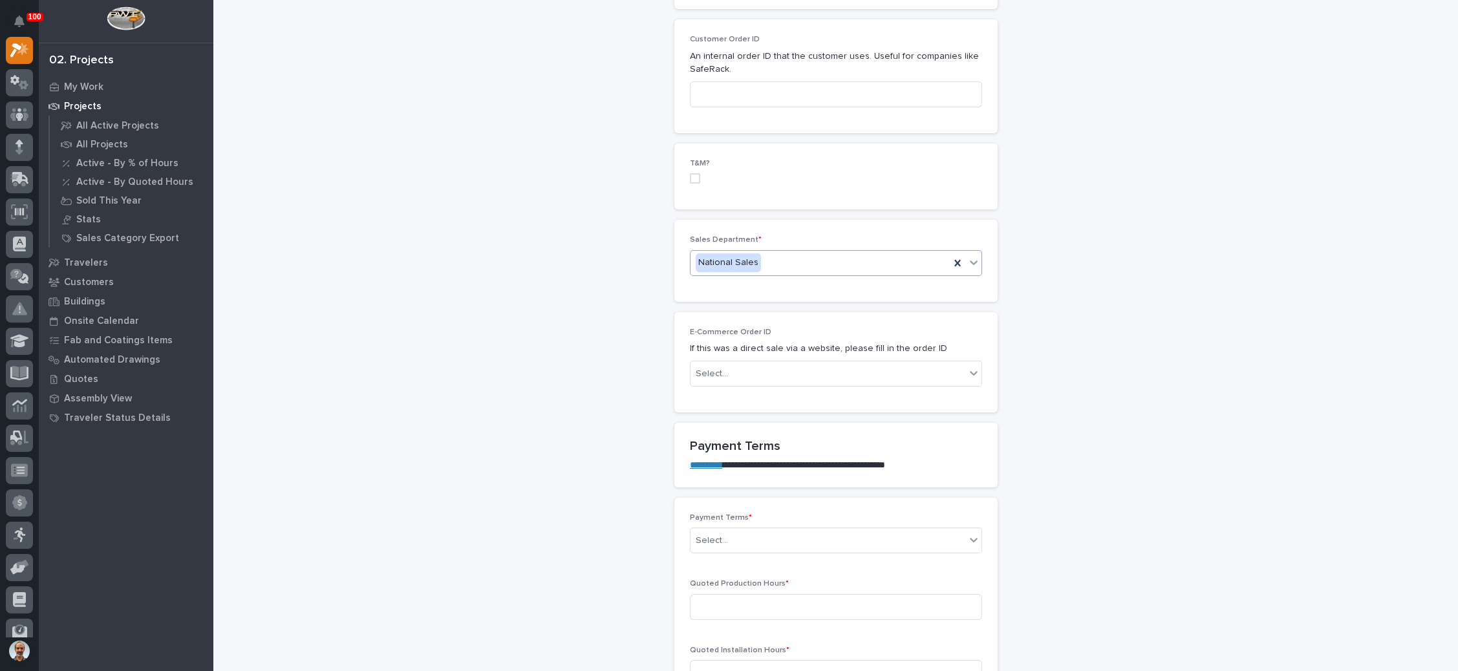
scroll to position [679, 0]
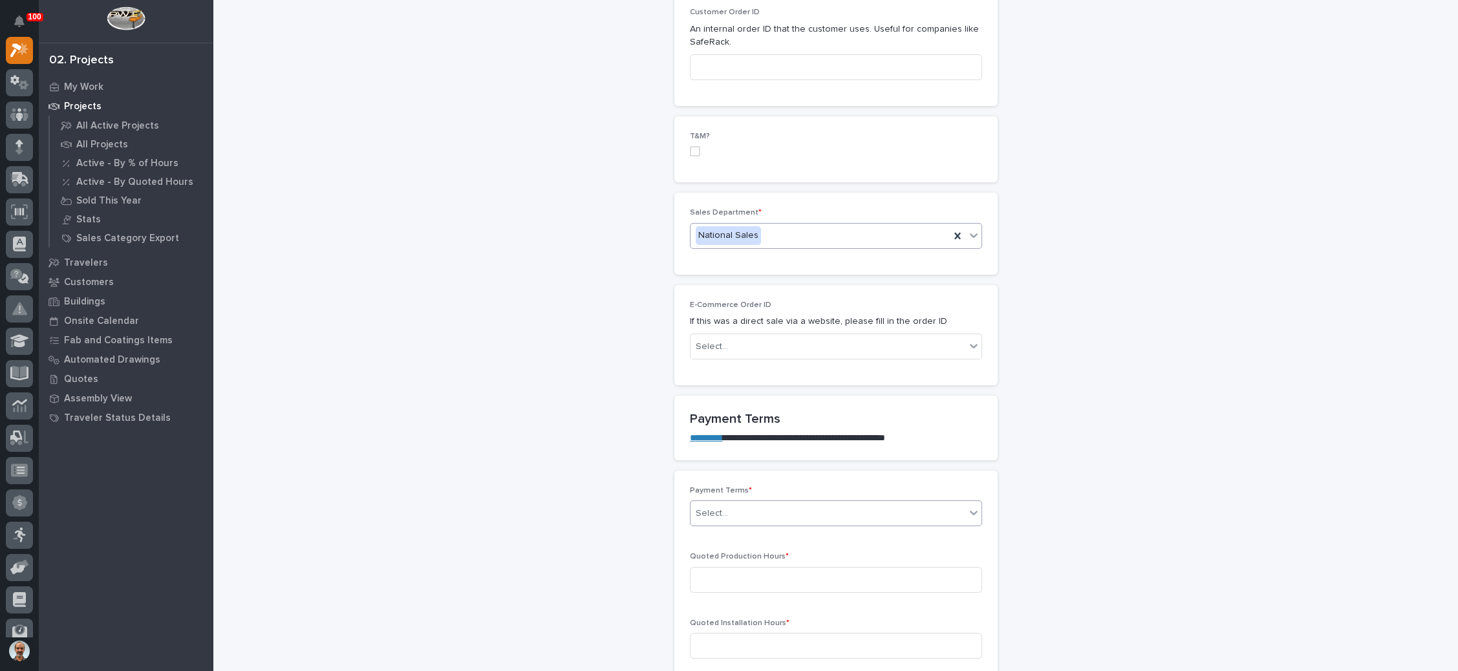
click at [807, 510] on div "Select..." at bounding box center [828, 513] width 275 height 21
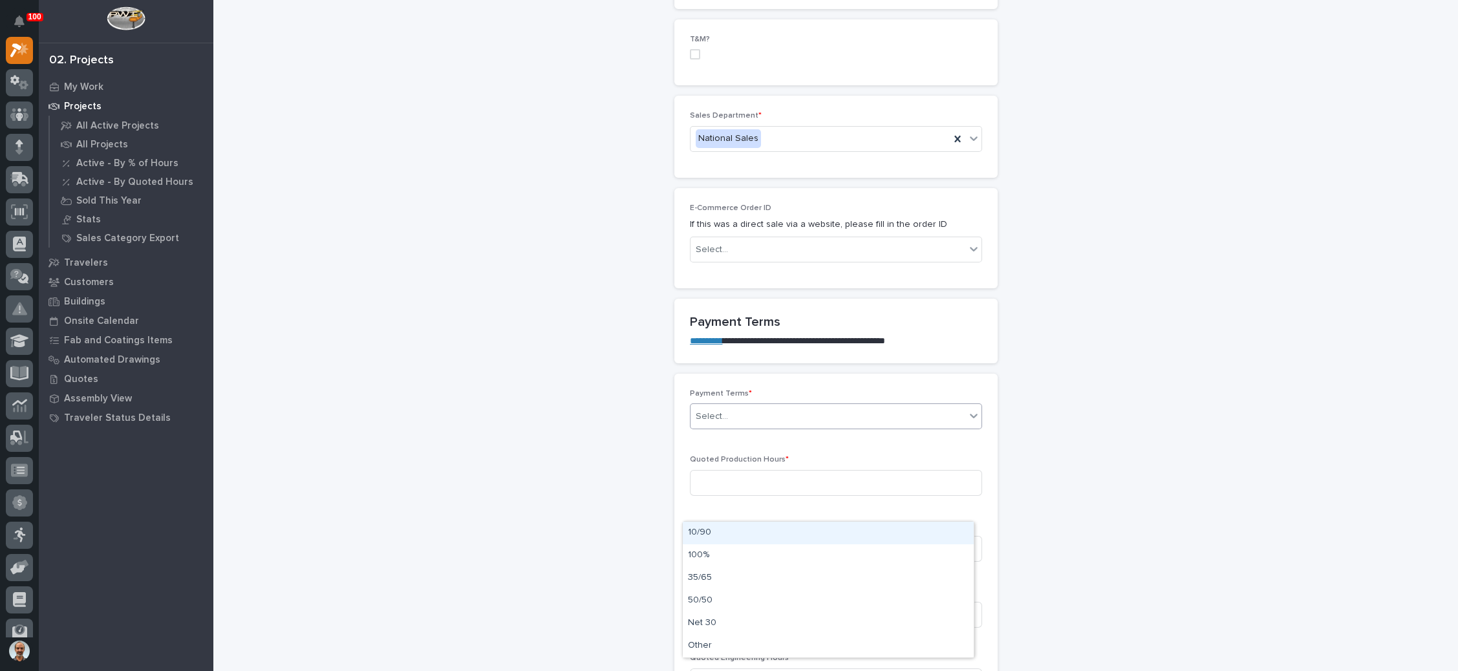
scroll to position [873, 0]
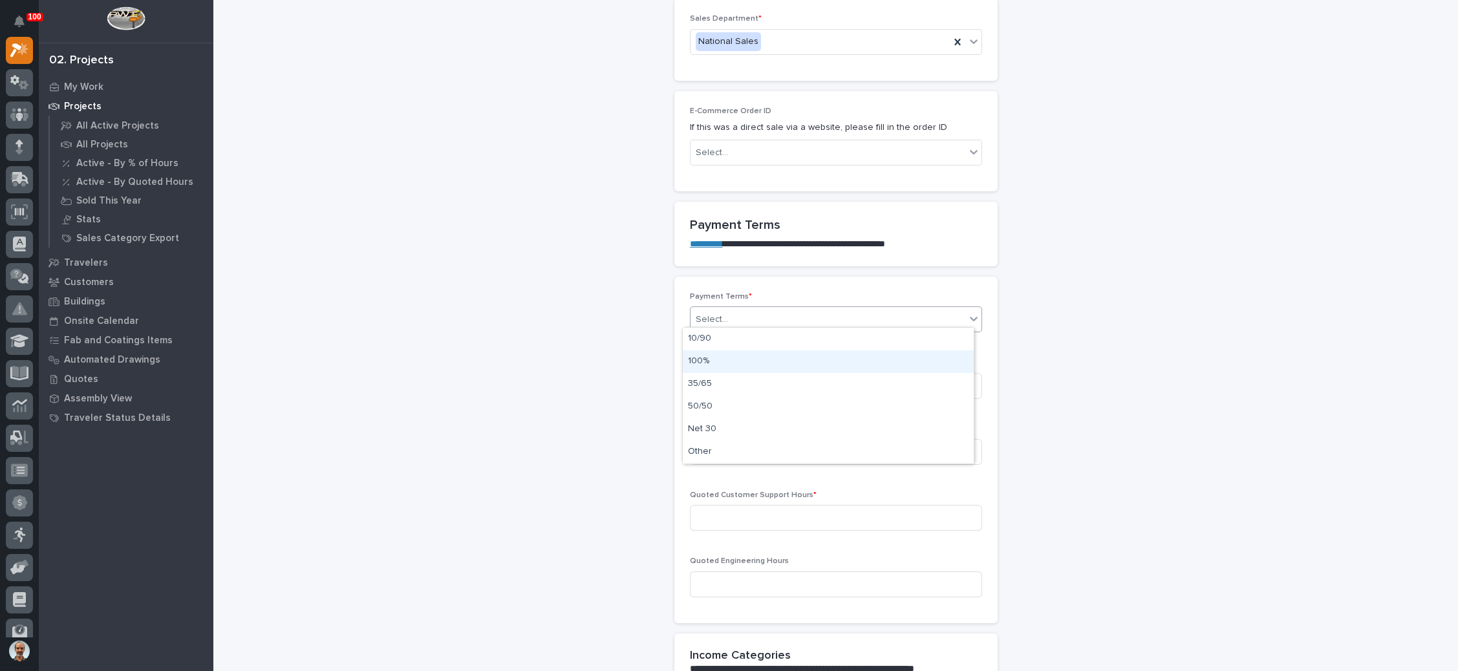
click at [718, 362] on div "100%" at bounding box center [828, 361] width 291 height 23
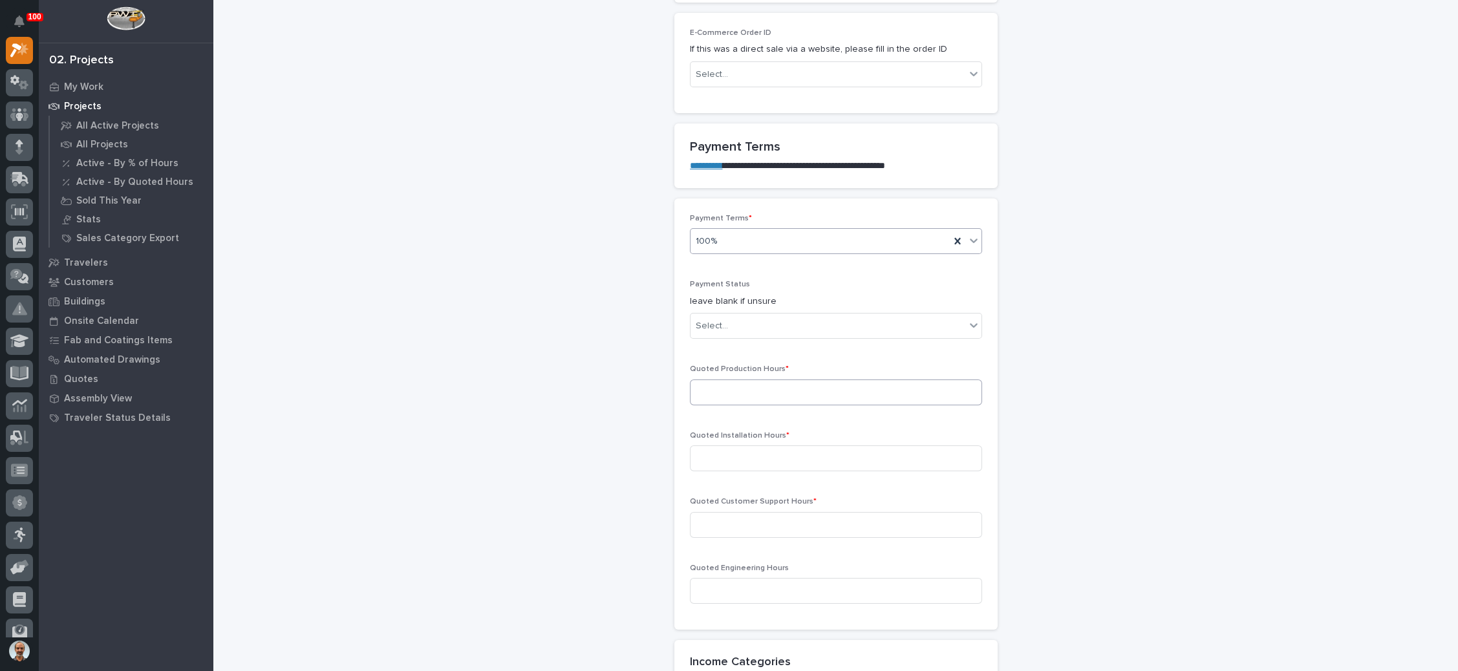
scroll to position [1012, 0]
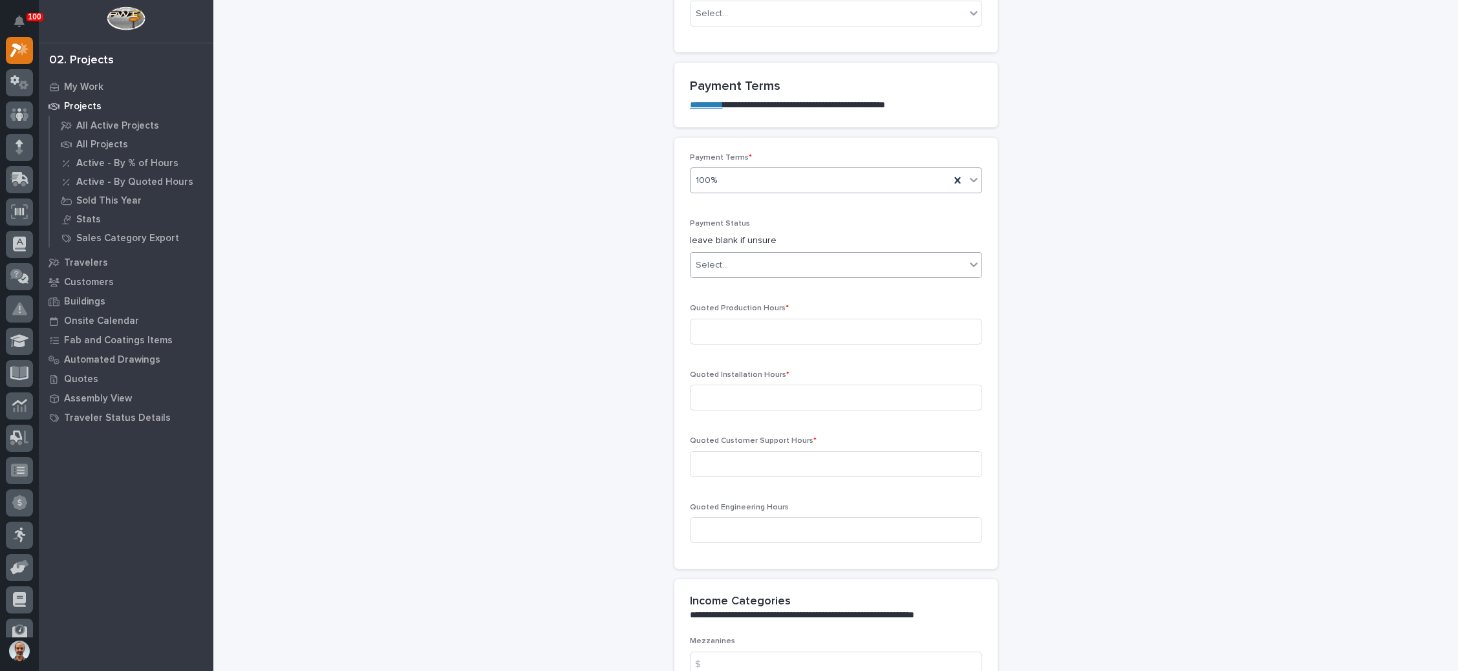
click at [796, 263] on div "Select..." at bounding box center [828, 265] width 275 height 21
click at [768, 285] on div "NOT PAID" at bounding box center [828, 284] width 291 height 23
click at [753, 327] on input at bounding box center [836, 332] width 292 height 26
type input "98"
click at [791, 396] on input at bounding box center [836, 398] width 292 height 26
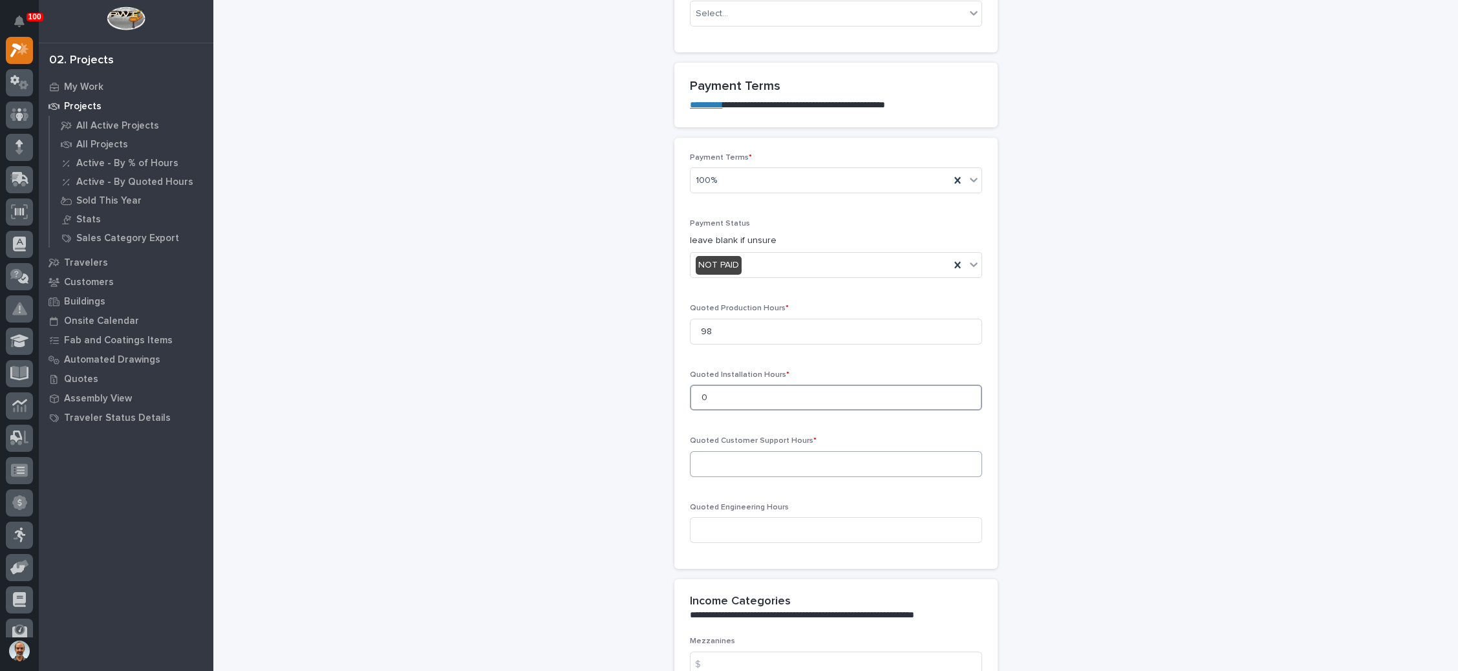
type input "0"
click at [797, 455] on input at bounding box center [836, 464] width 292 height 26
type input "0"
click at [793, 517] on input at bounding box center [836, 530] width 292 height 26
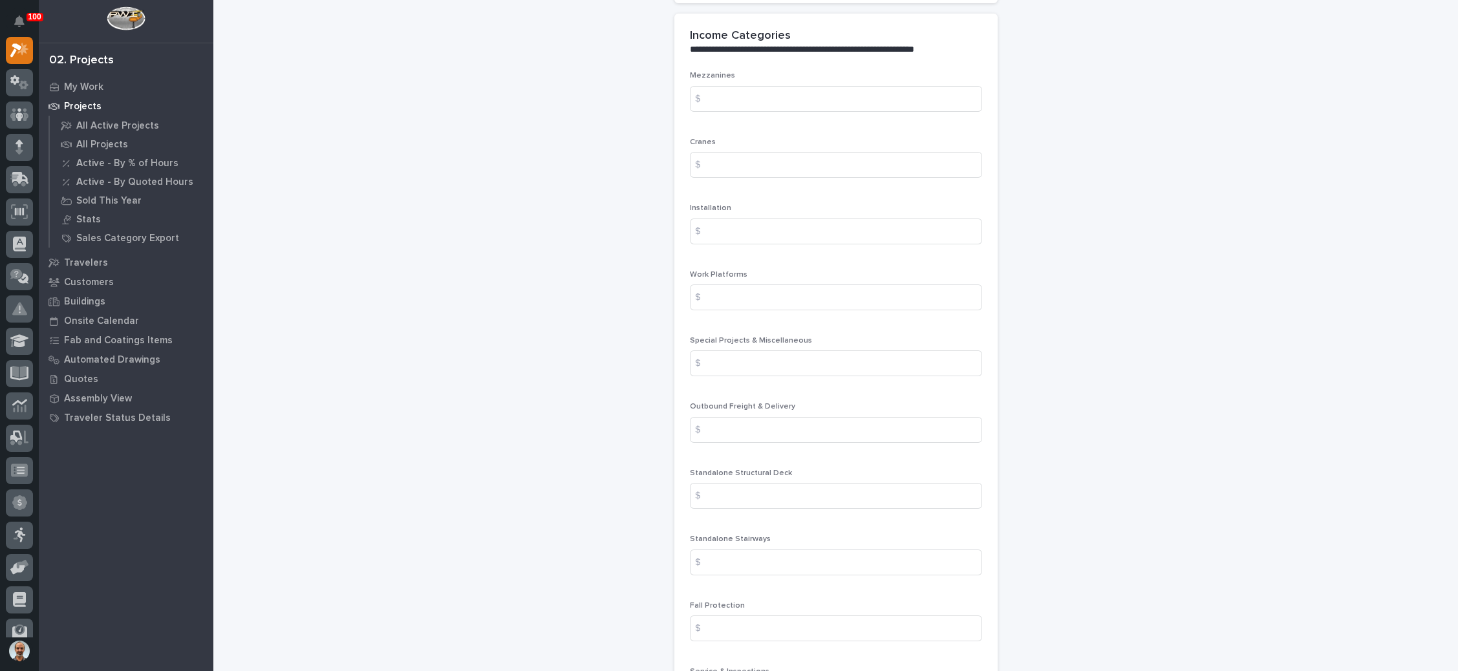
scroll to position [1594, 0]
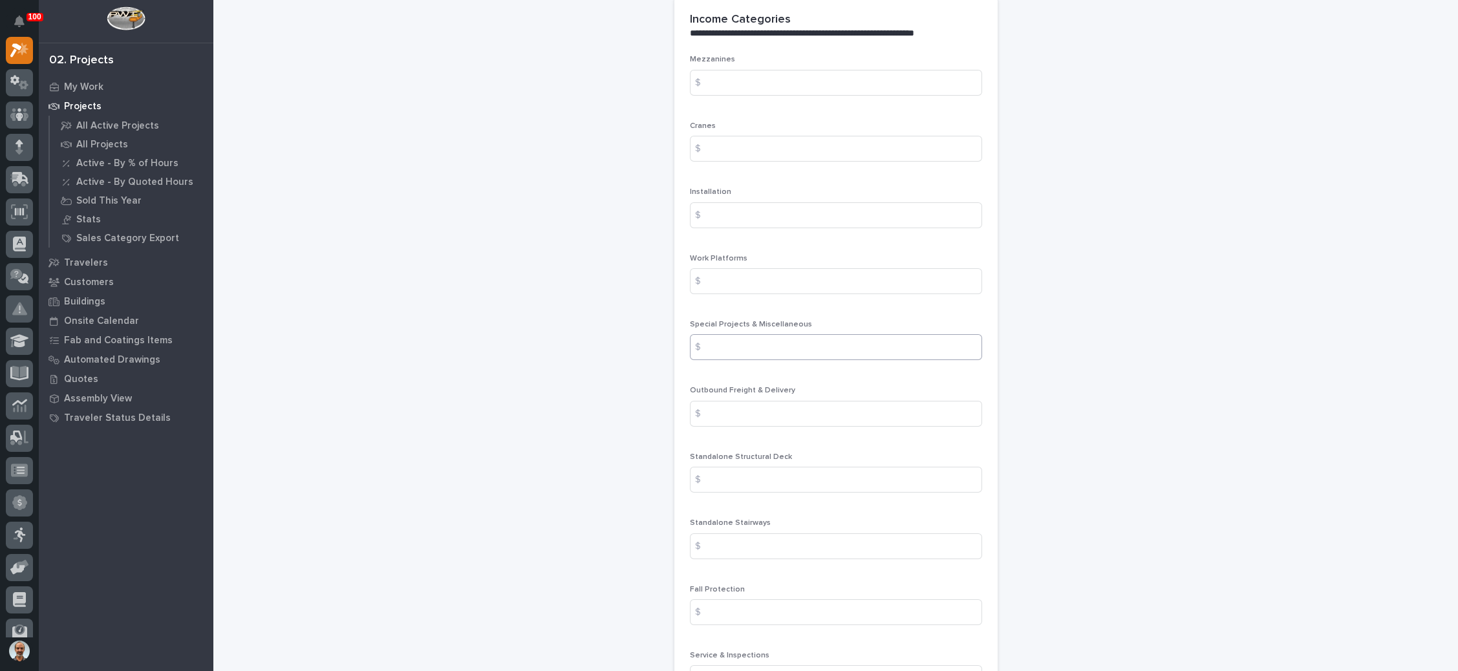
type input "12"
click at [824, 345] on input at bounding box center [836, 347] width 292 height 26
type input "3350"
click at [785, 404] on input at bounding box center [836, 414] width 292 height 26
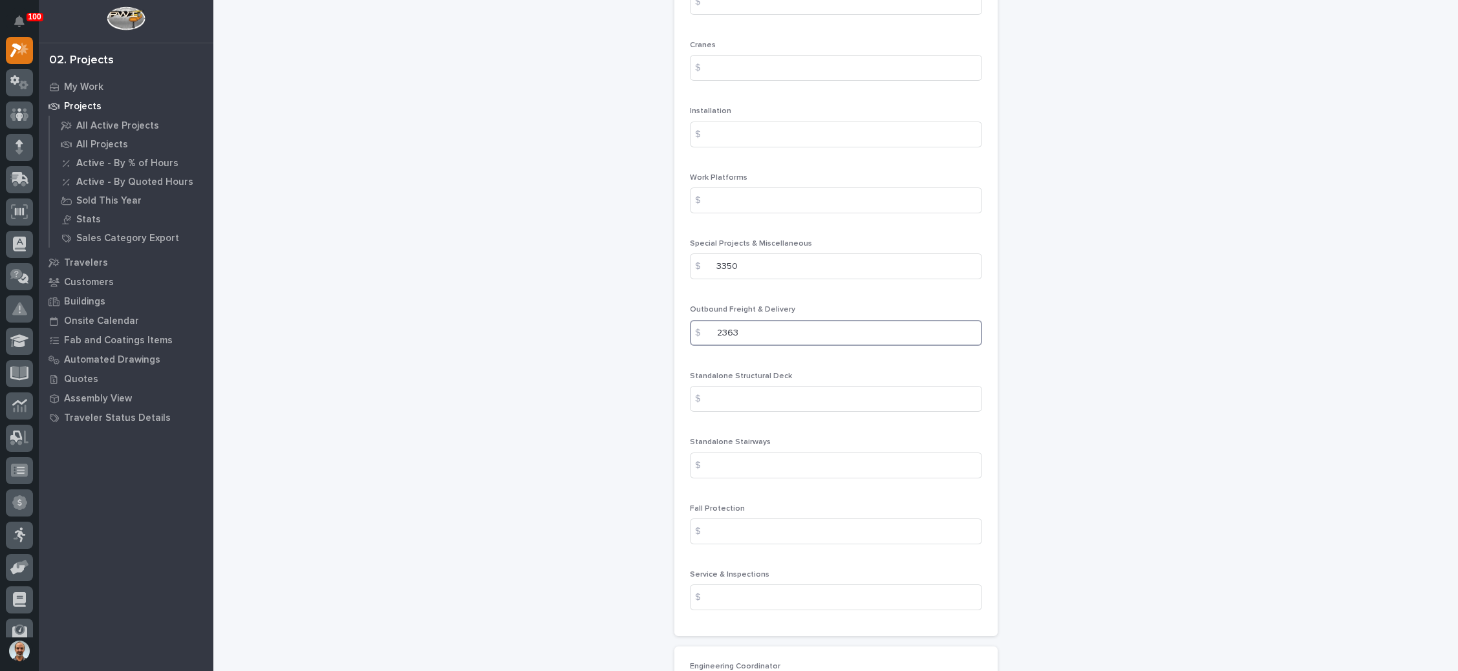
scroll to position [1691, 0]
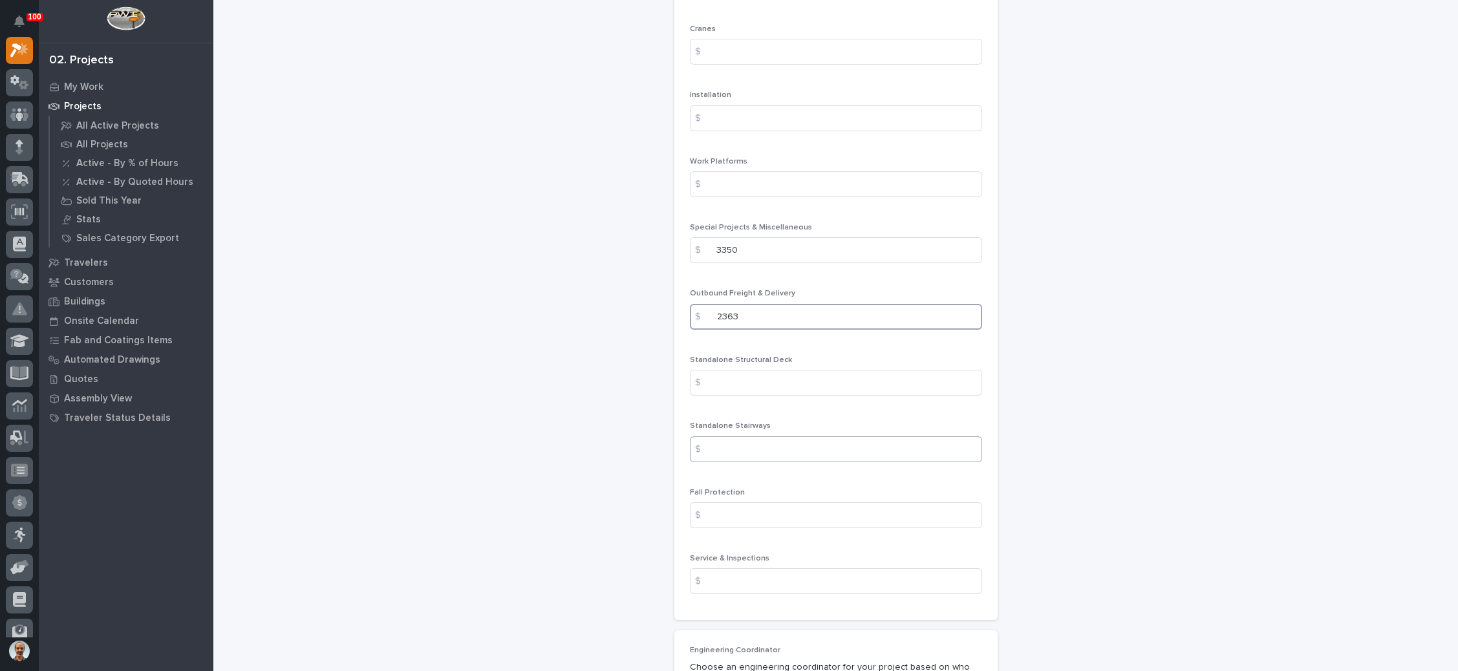
type input "2363"
click at [770, 441] on input at bounding box center [836, 449] width 292 height 26
type input "15893"
click at [814, 508] on input at bounding box center [836, 515] width 292 height 26
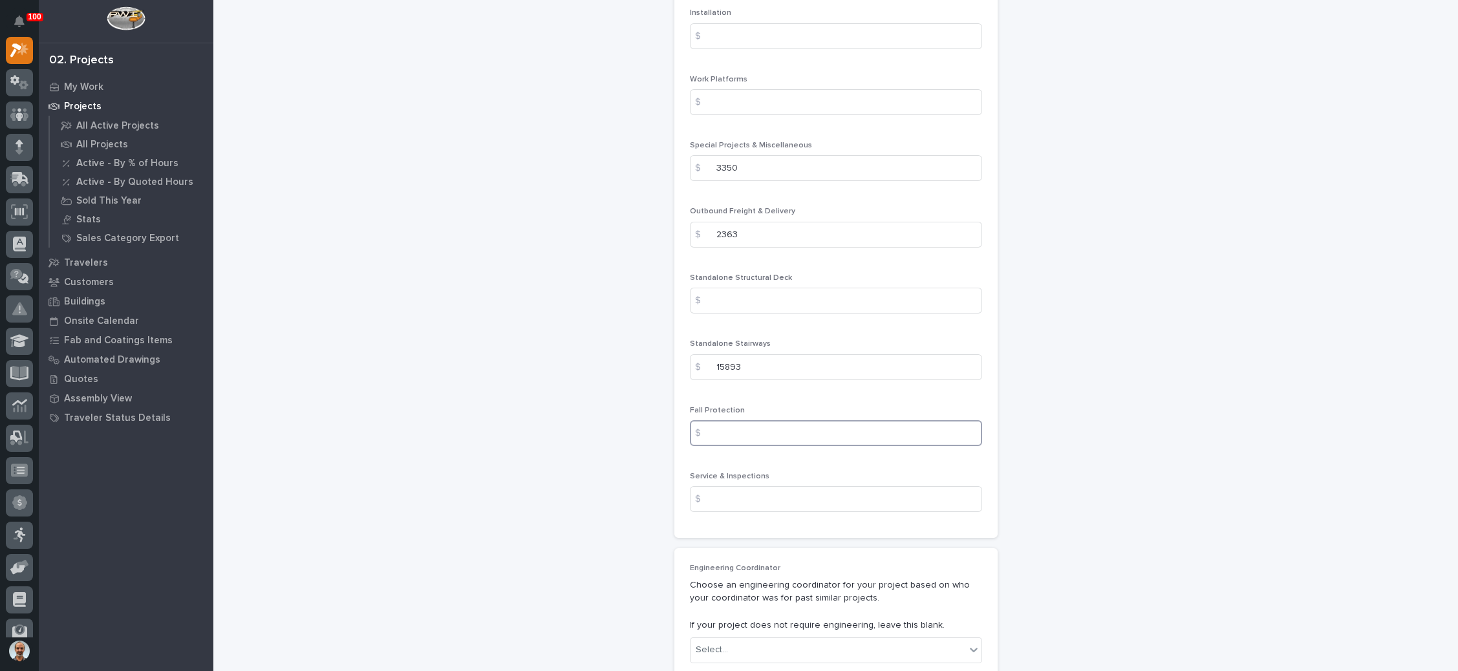
scroll to position [1788, 0]
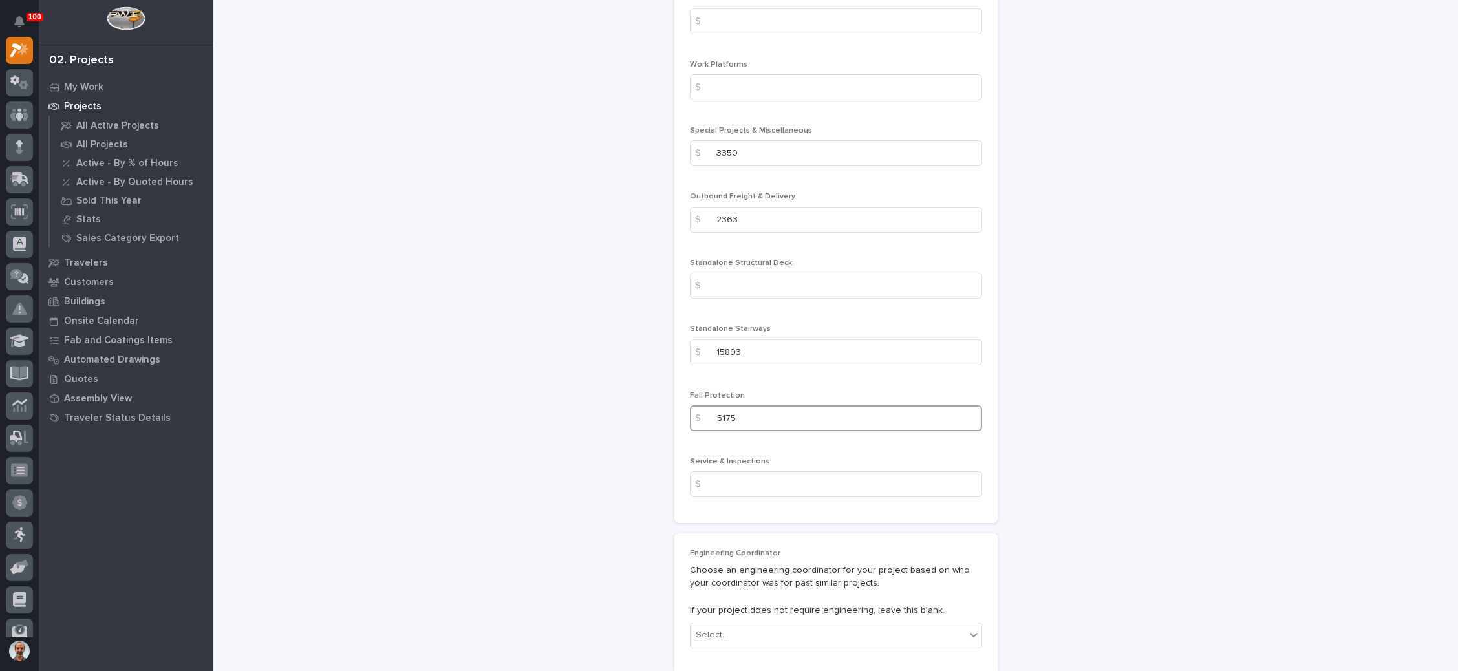
type input "5175"
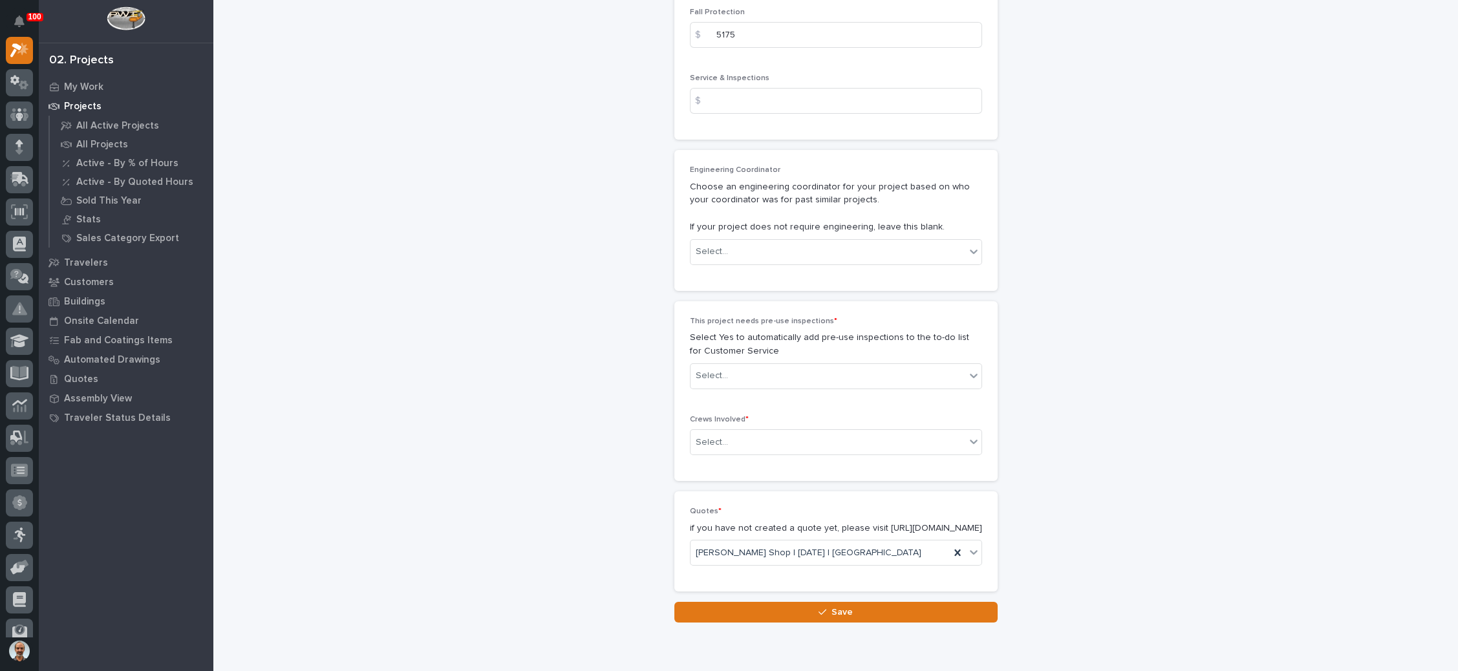
scroll to position [2176, 0]
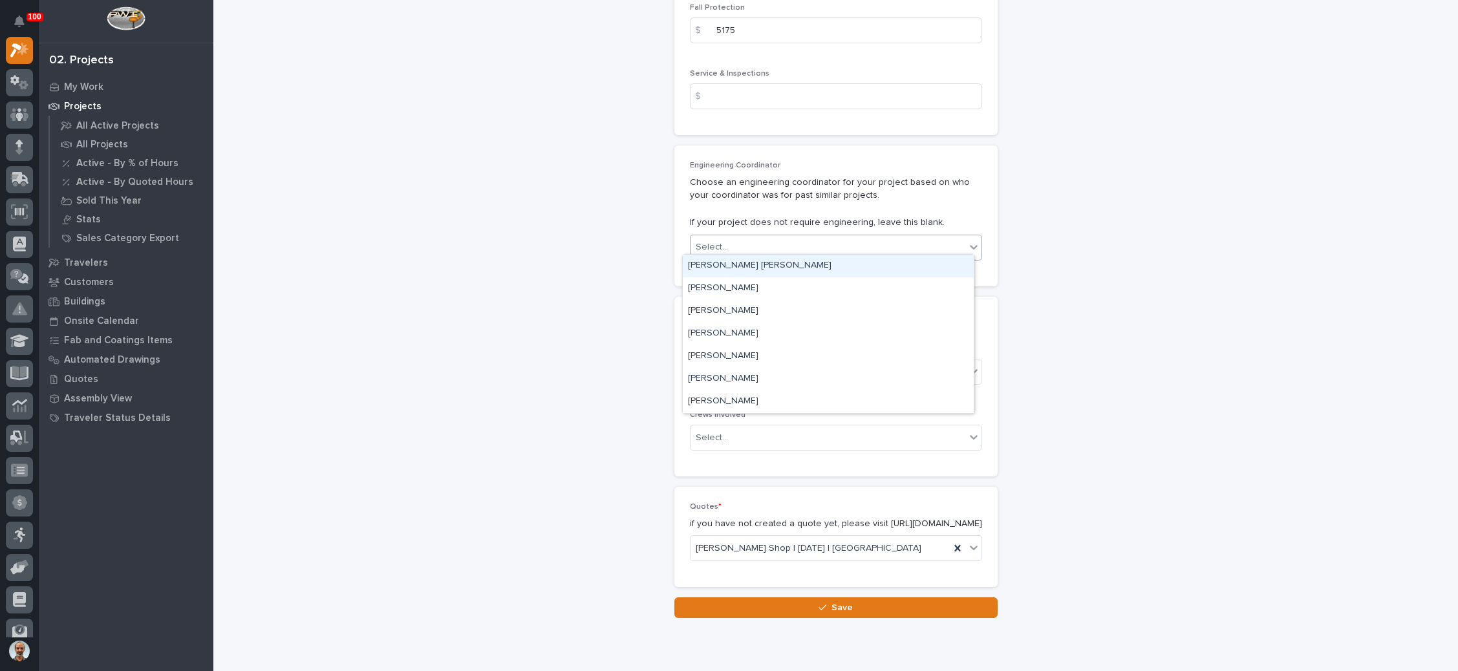
click at [967, 245] on icon at bounding box center [973, 247] width 13 height 13
click at [821, 396] on div "[PERSON_NAME]" at bounding box center [828, 402] width 291 height 23
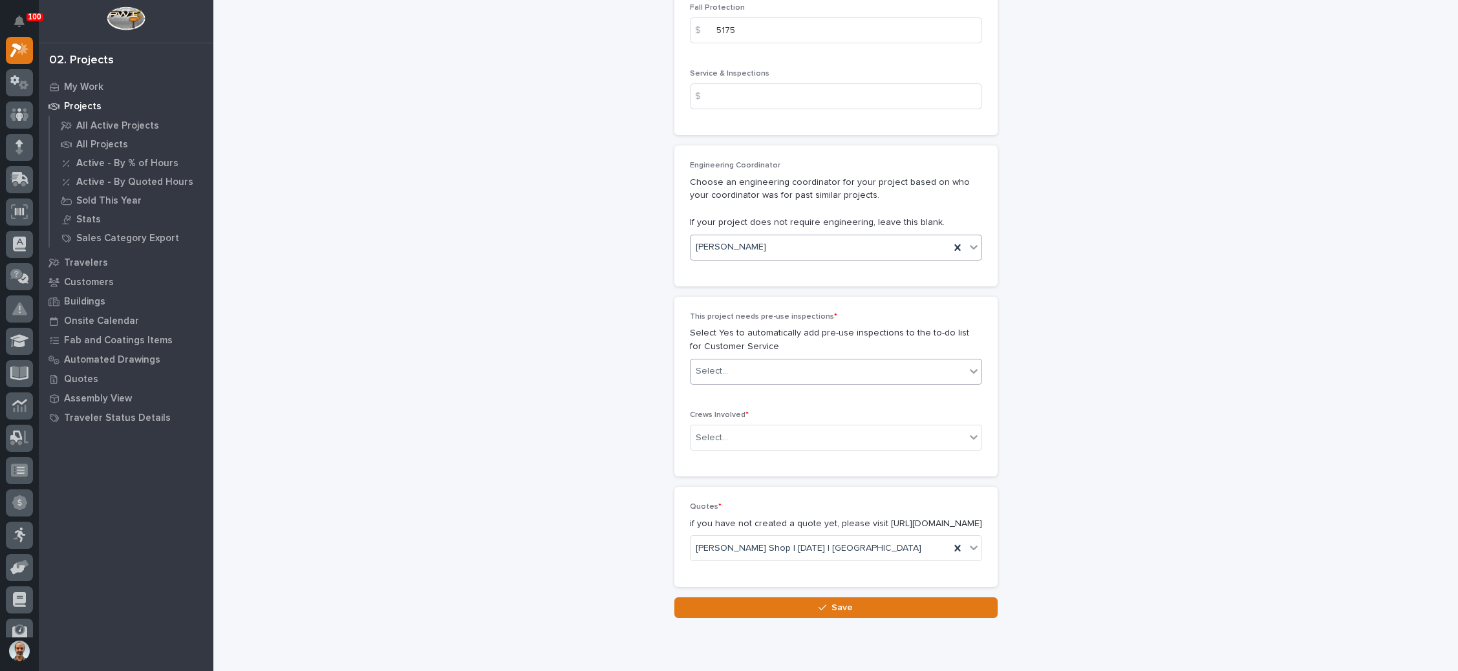
click at [901, 361] on div "Select..." at bounding box center [828, 371] width 275 height 21
click at [849, 408] on div "No" at bounding box center [828, 412] width 291 height 23
click at [845, 427] on div "Select..." at bounding box center [828, 437] width 275 height 21
click at [819, 455] on div "Production" at bounding box center [828, 455] width 291 height 23
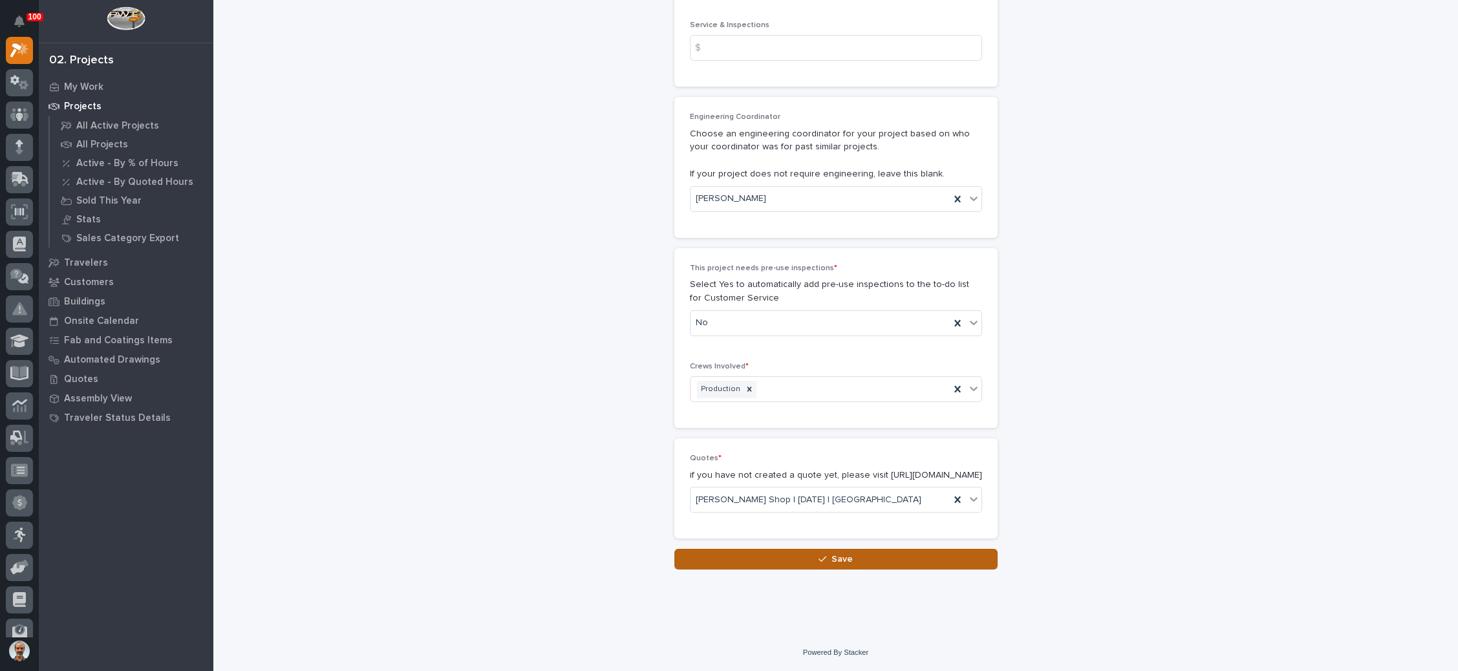
click at [832, 555] on span "Save" at bounding box center [842, 559] width 21 height 12
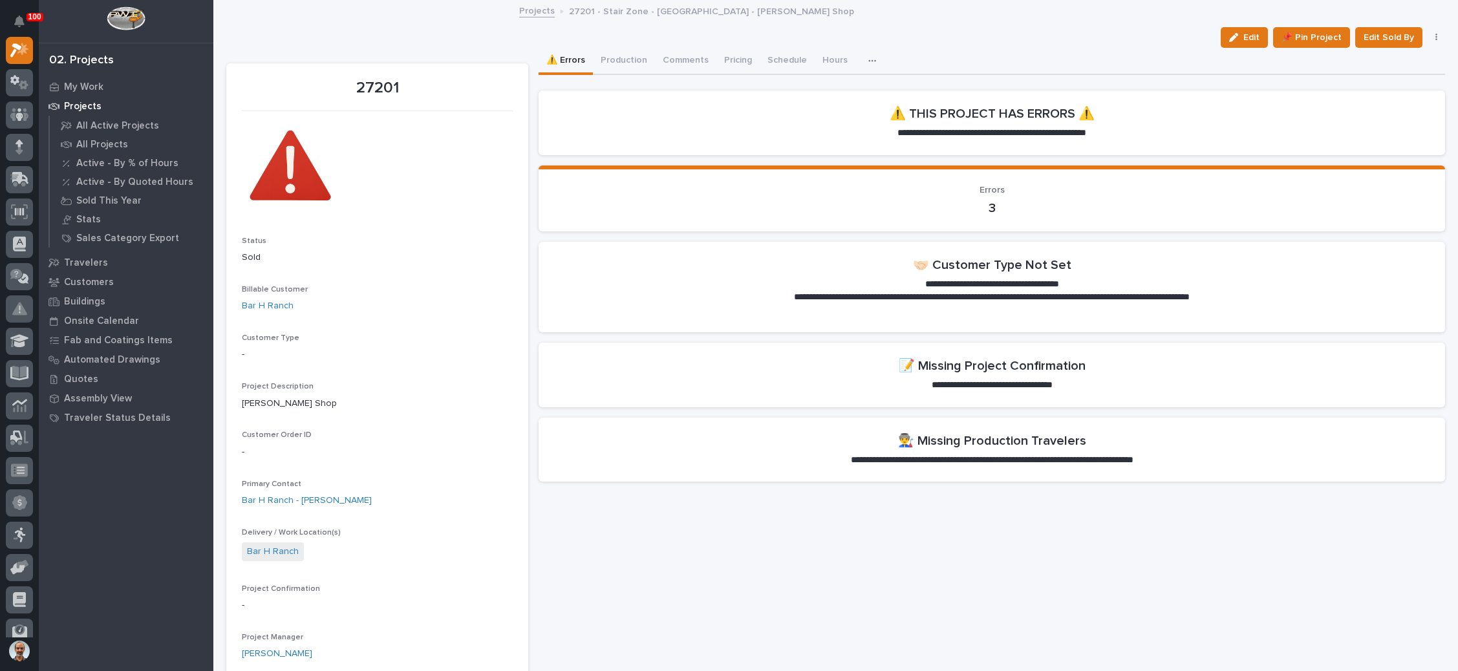
scroll to position [97, 0]
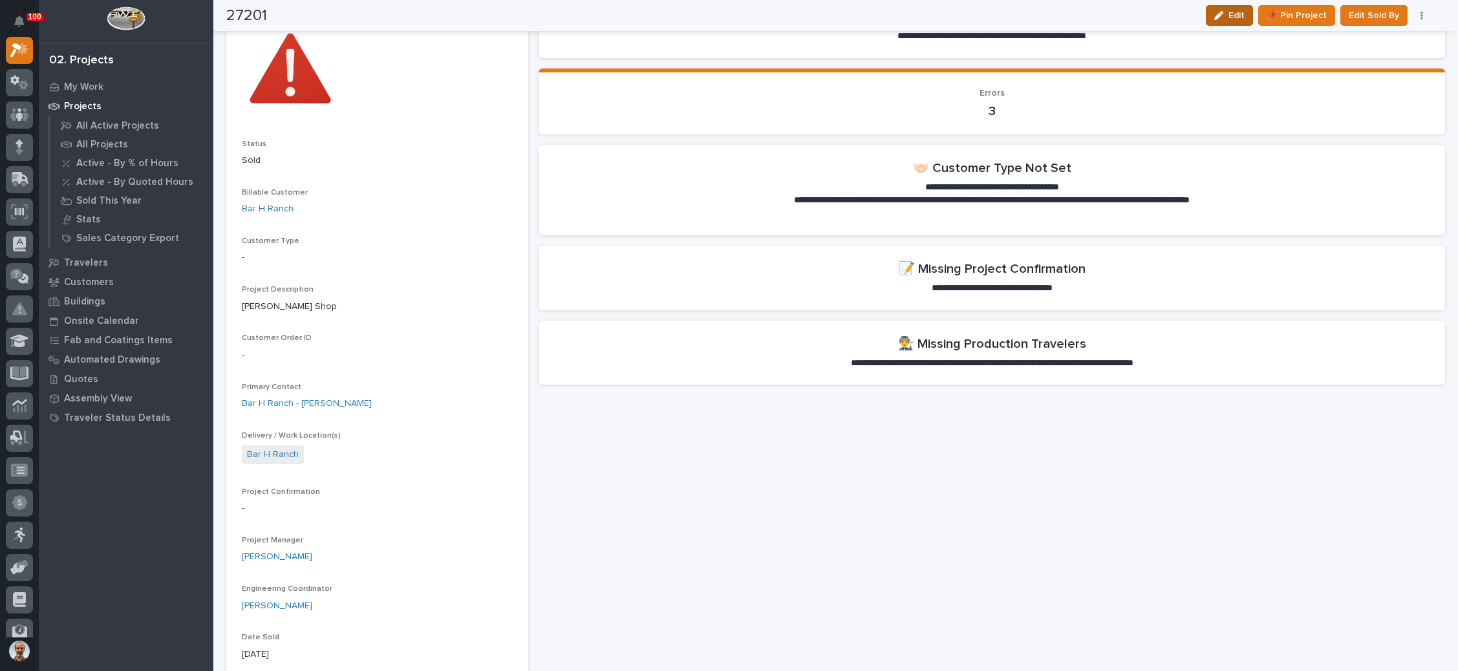
click at [1234, 12] on span "Edit" at bounding box center [1237, 16] width 16 height 12
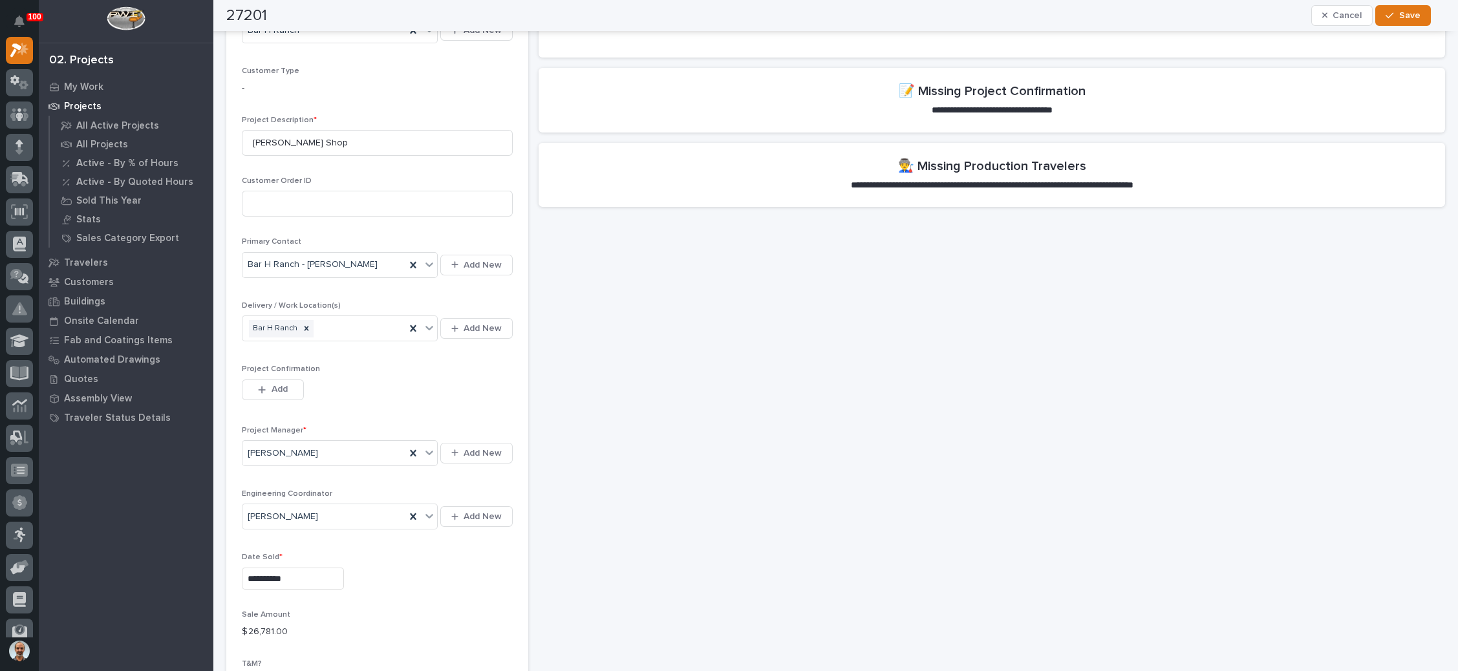
scroll to position [291, 0]
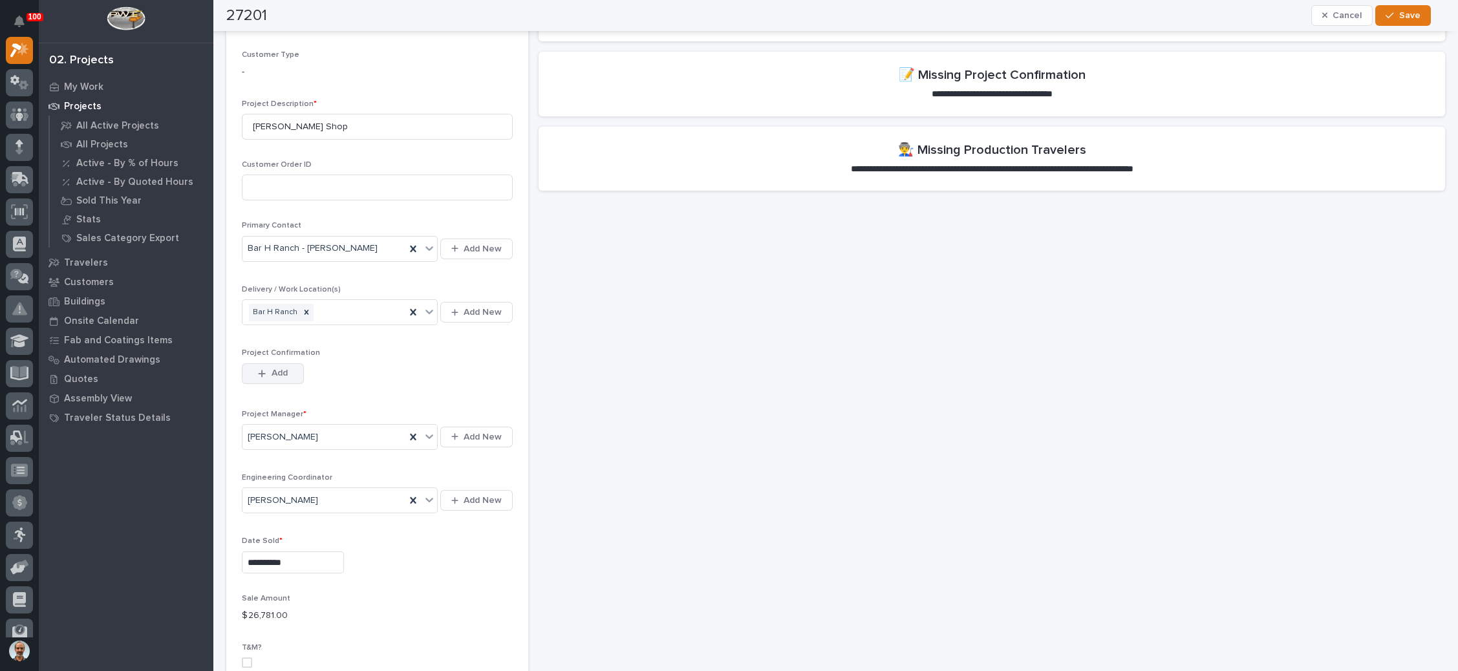
click at [279, 367] on span "Add" at bounding box center [280, 373] width 16 height 12
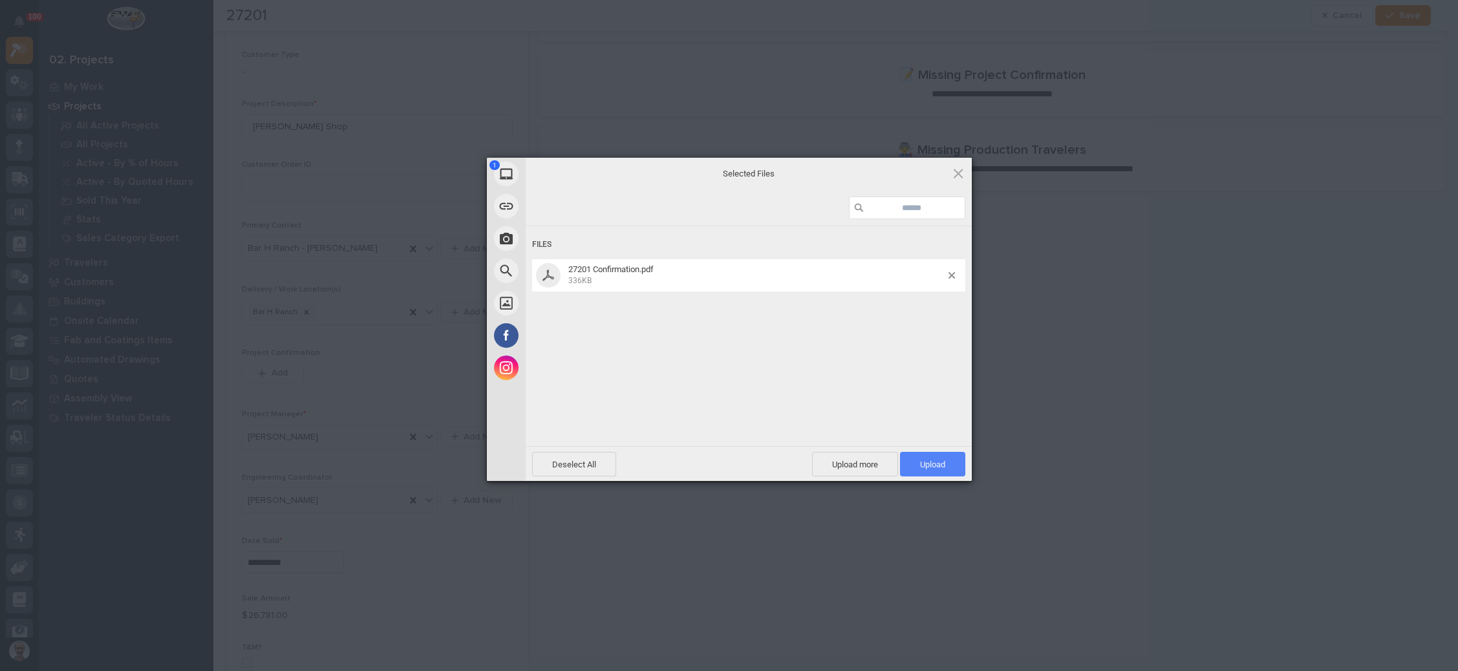
click at [917, 459] on span "Upload 1" at bounding box center [932, 464] width 65 height 25
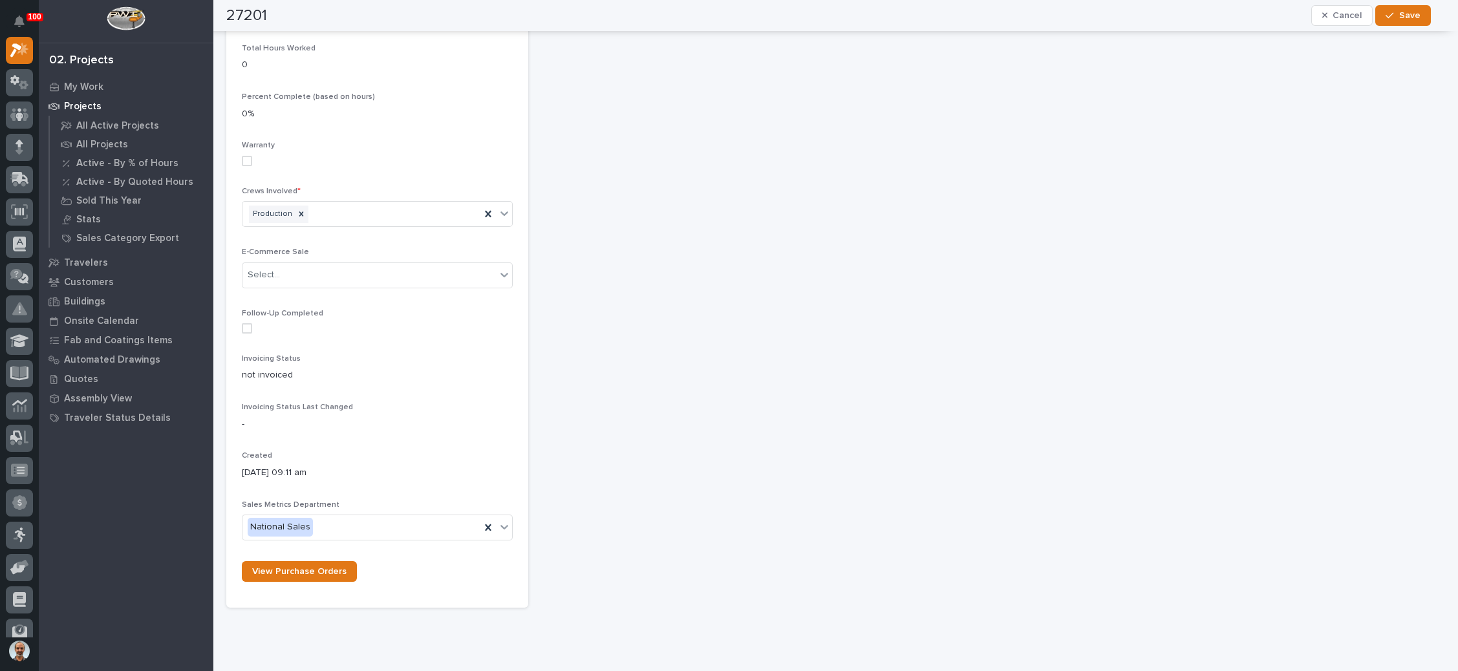
scroll to position [1360, 0]
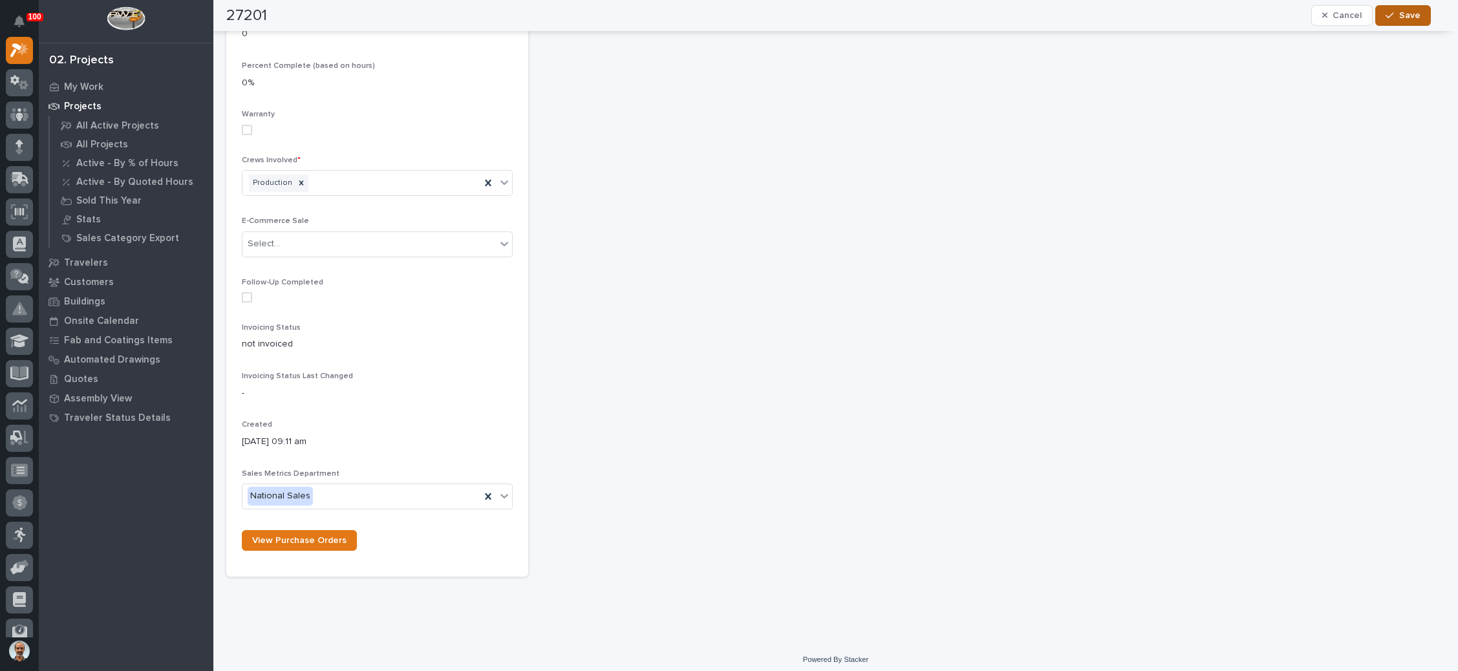
click at [1409, 18] on span "Save" at bounding box center [1409, 16] width 21 height 12
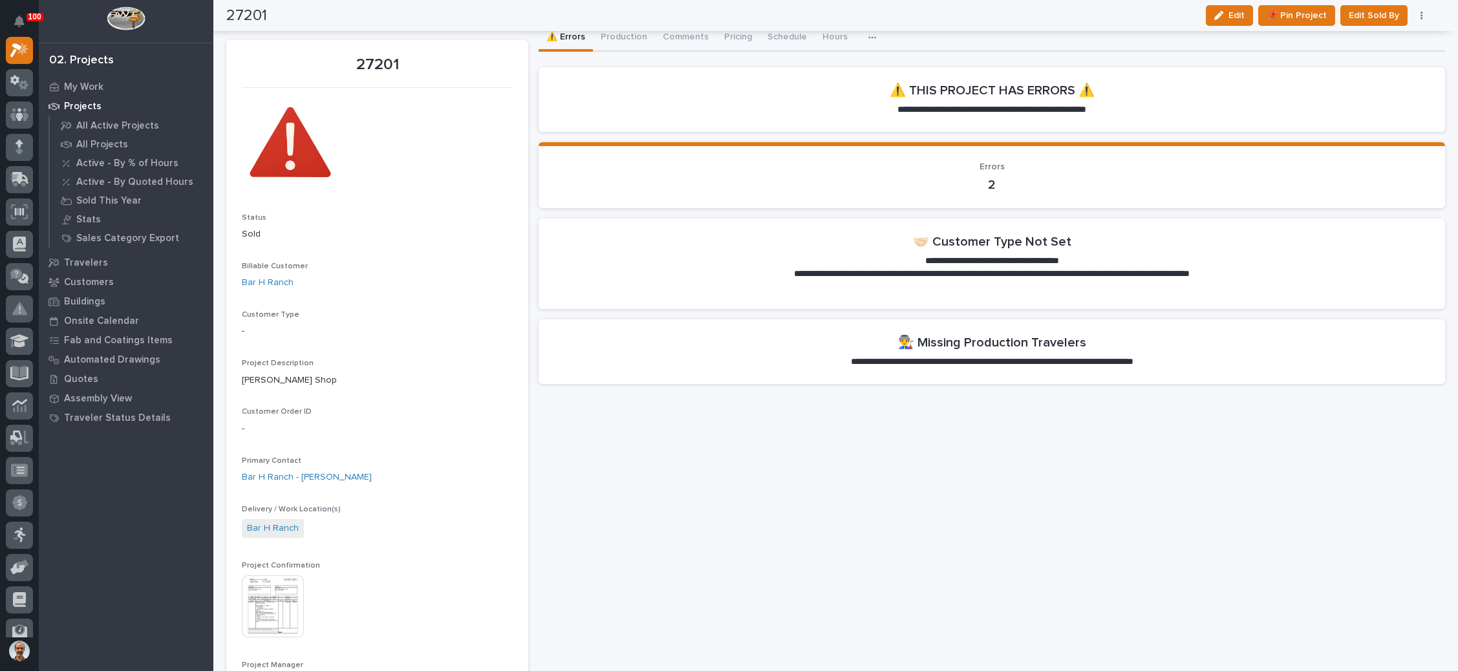
scroll to position [0, 0]
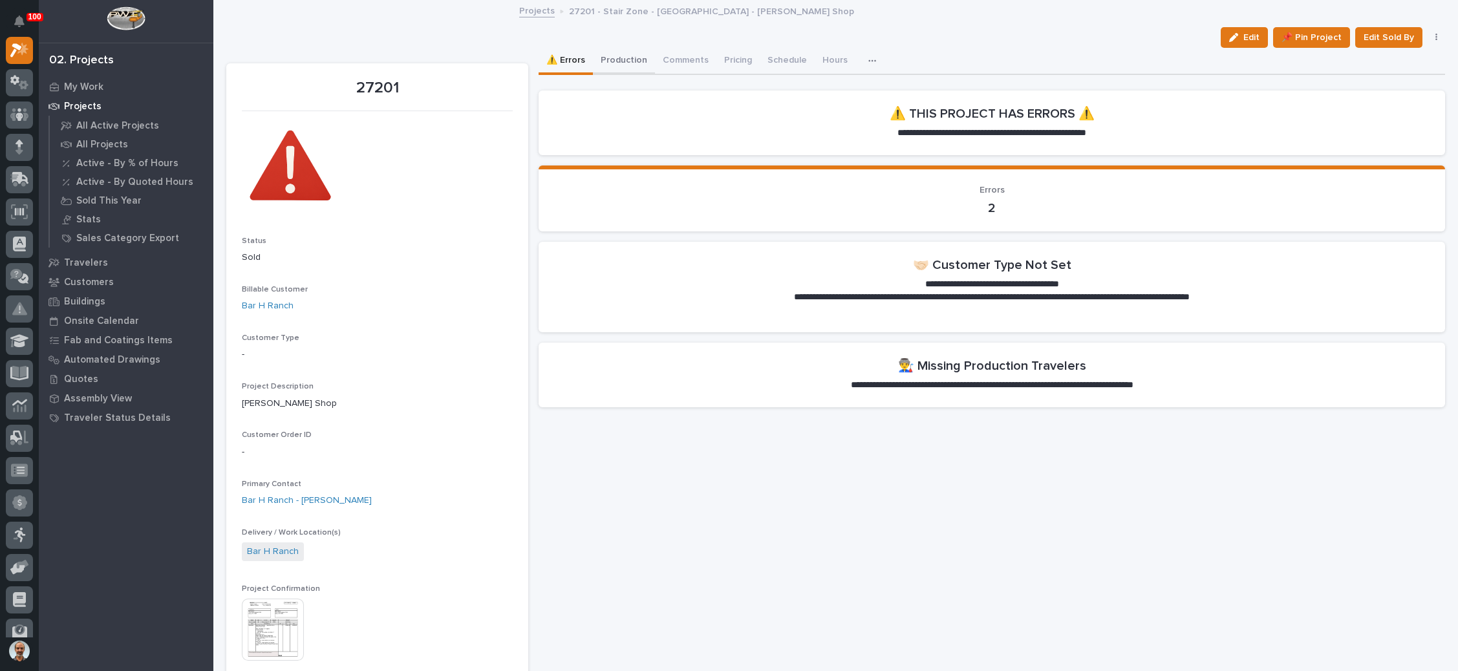
click at [621, 56] on button "Production" at bounding box center [624, 61] width 62 height 27
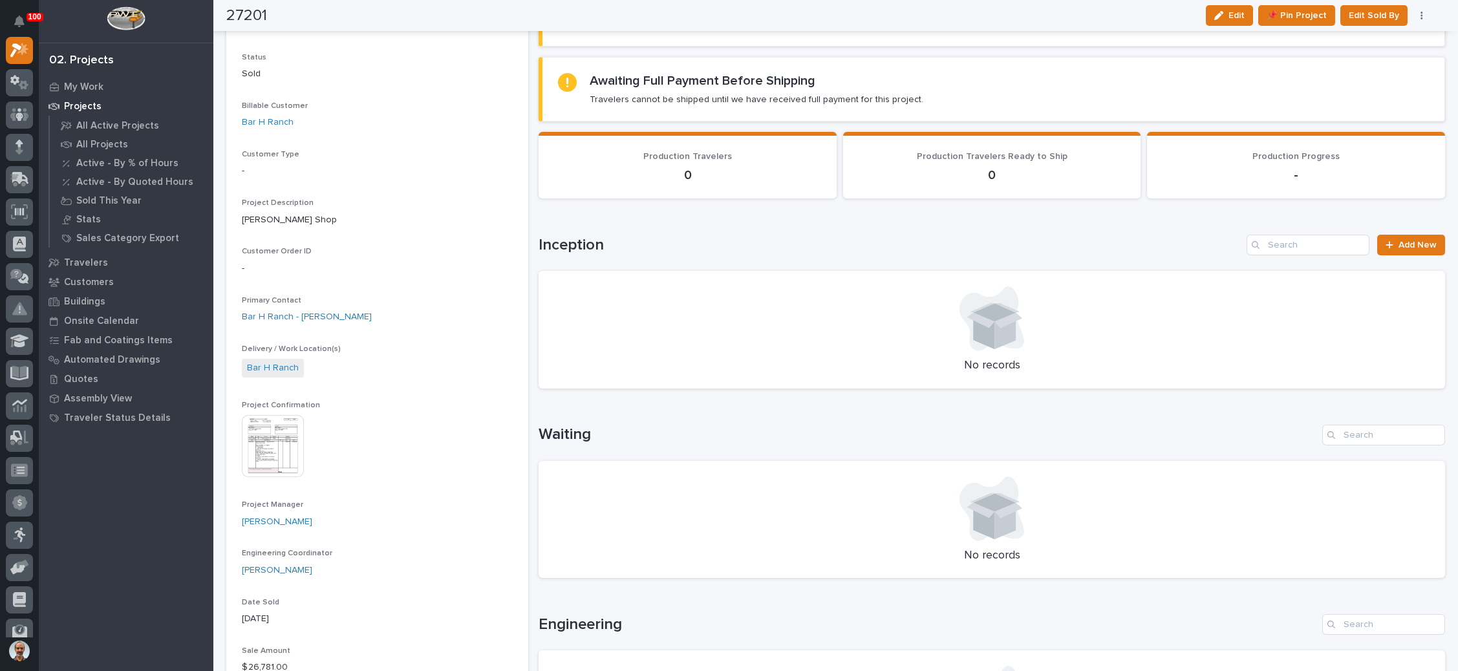
scroll to position [194, 0]
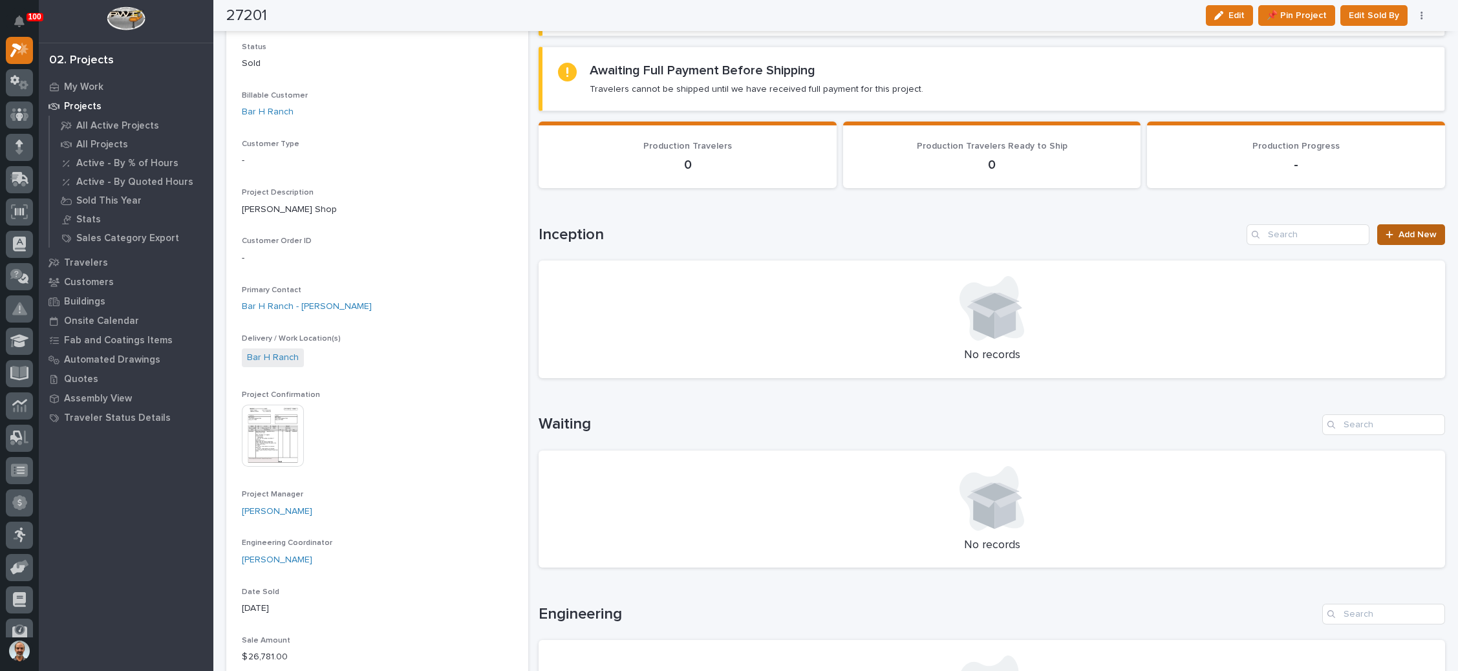
click at [1386, 231] on div at bounding box center [1392, 234] width 13 height 9
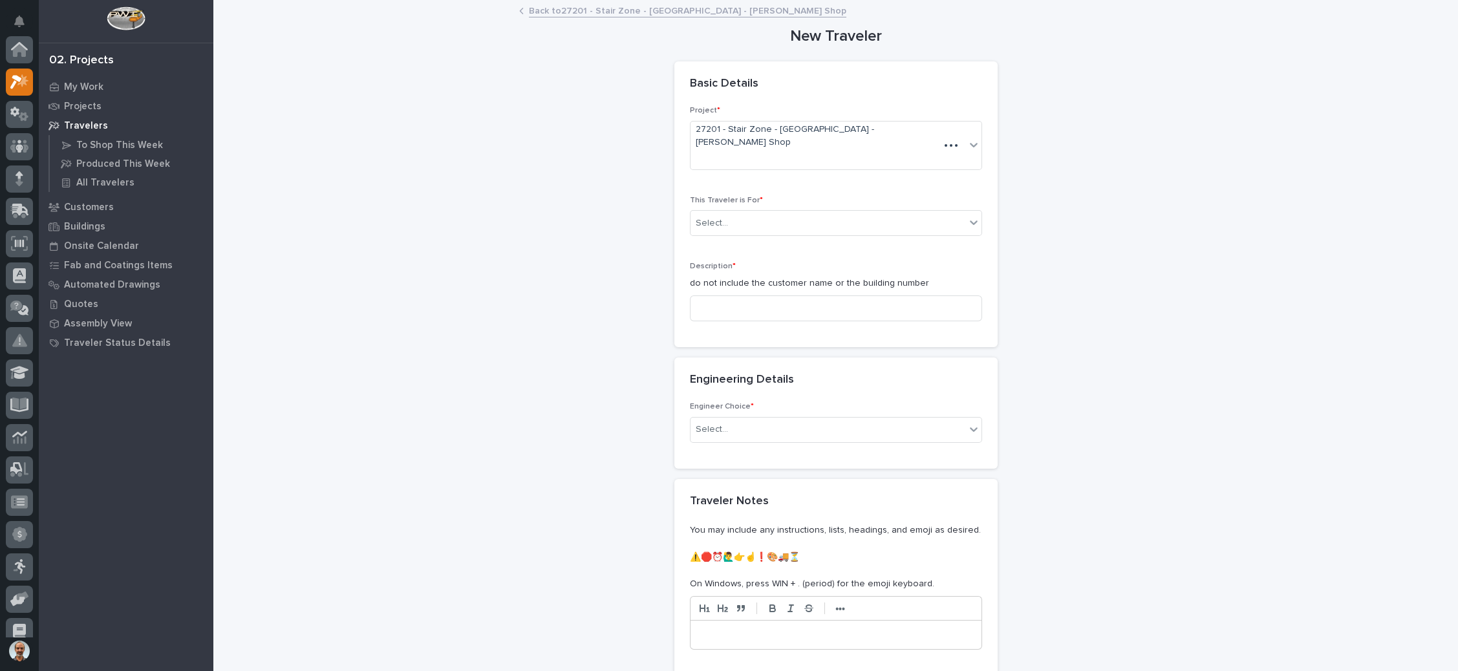
scroll to position [32, 0]
click at [815, 213] on div "Select..." at bounding box center [828, 223] width 275 height 21
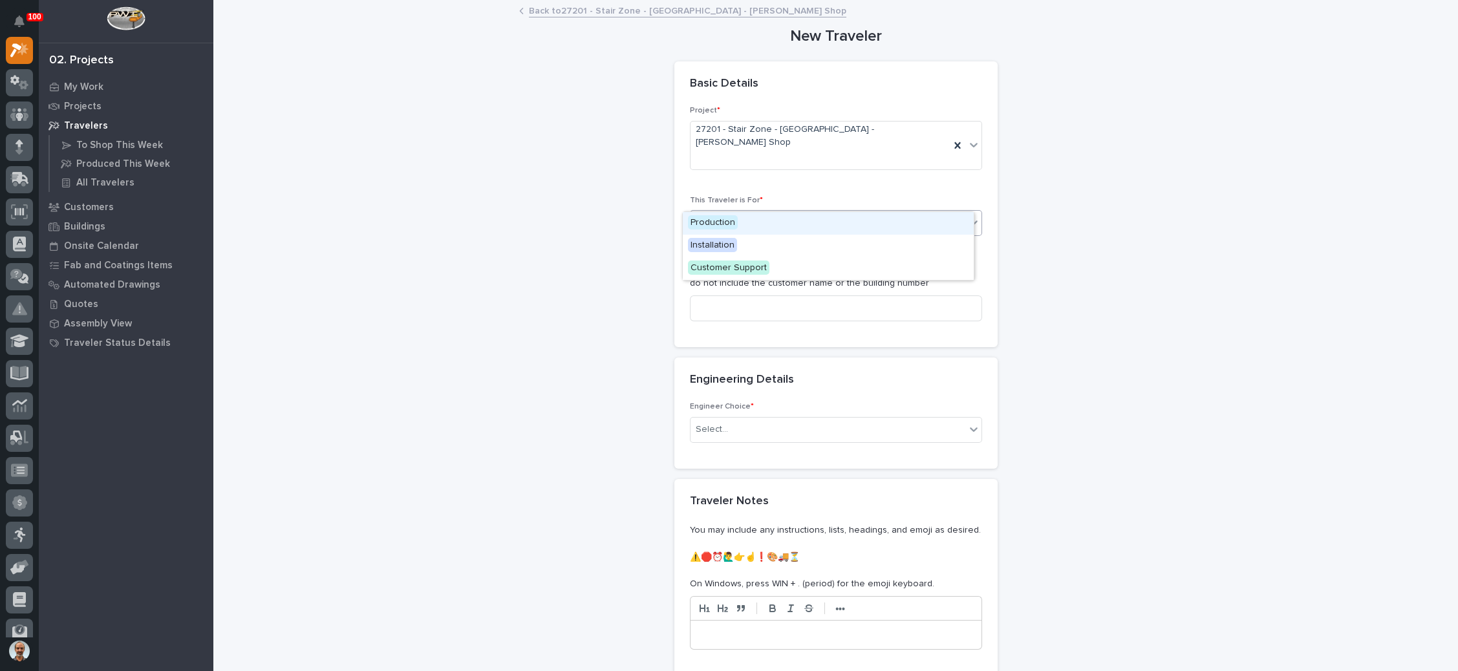
click at [776, 222] on div "Production" at bounding box center [828, 223] width 291 height 23
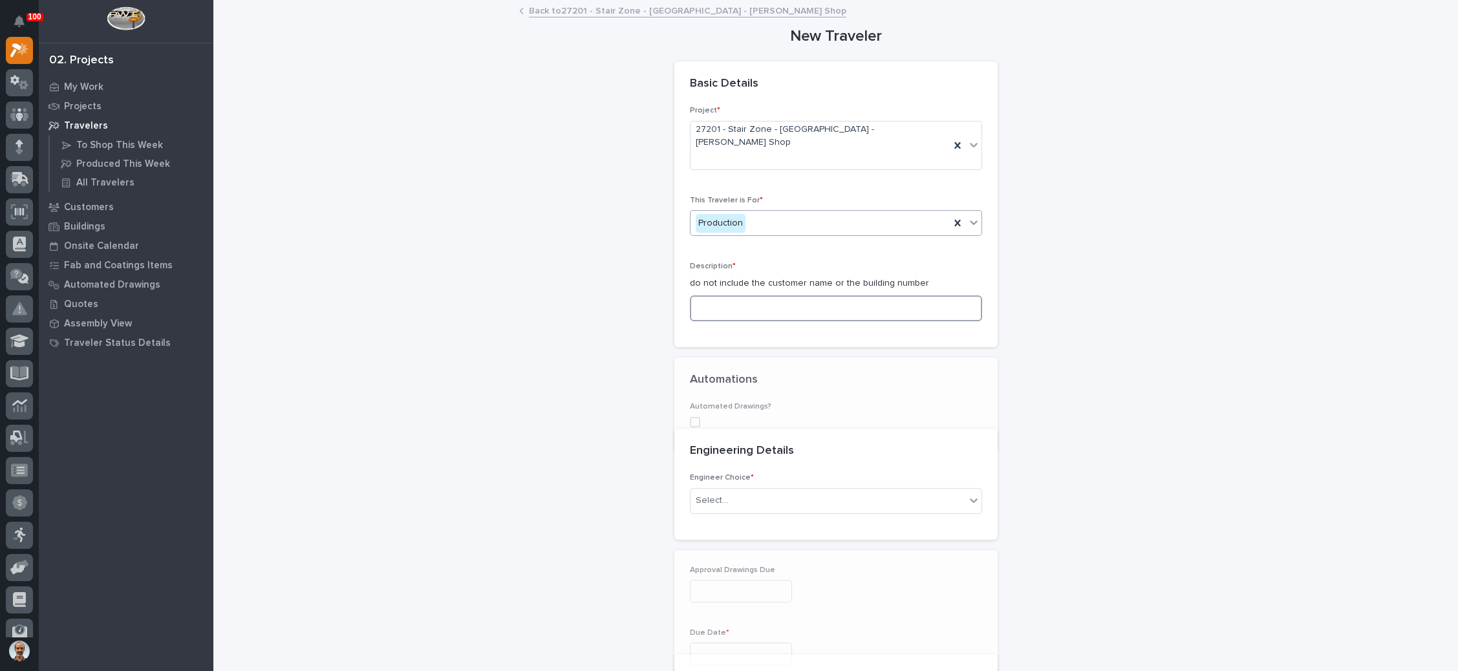
click at [775, 295] on input at bounding box center [836, 308] width 292 height 26
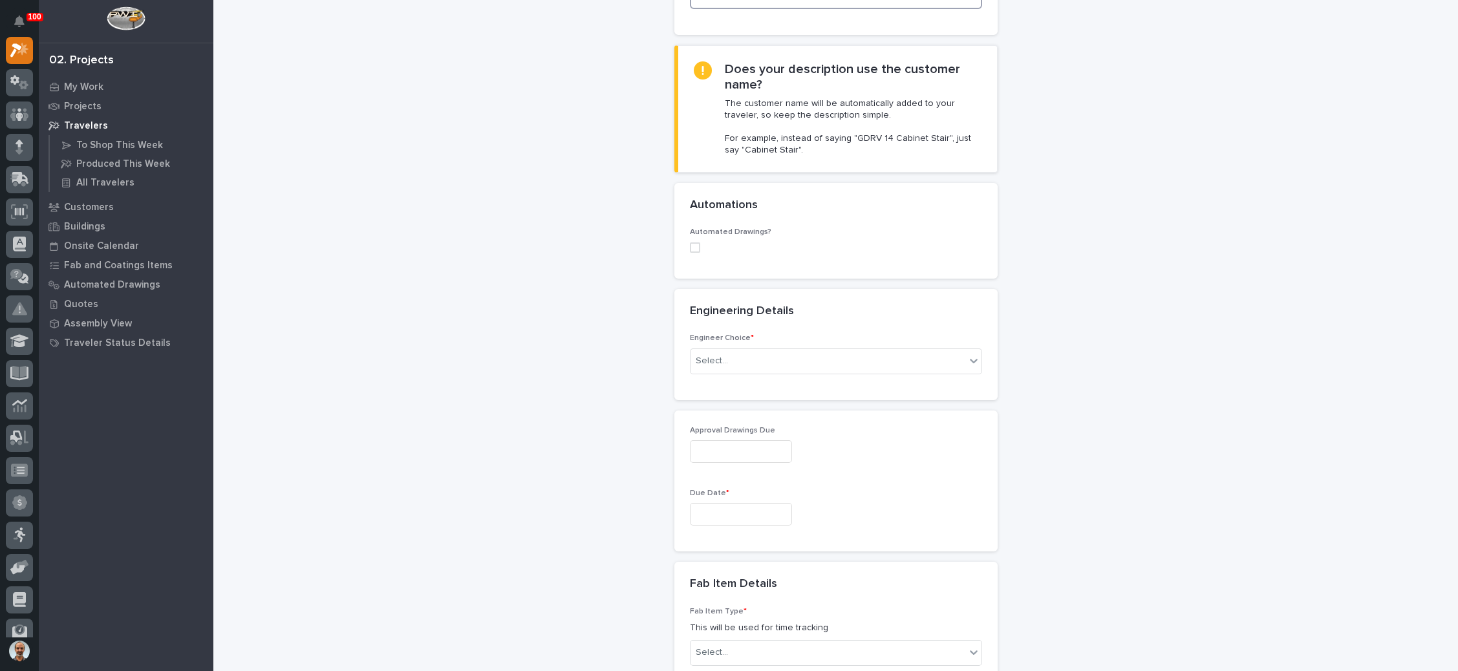
scroll to position [388, 0]
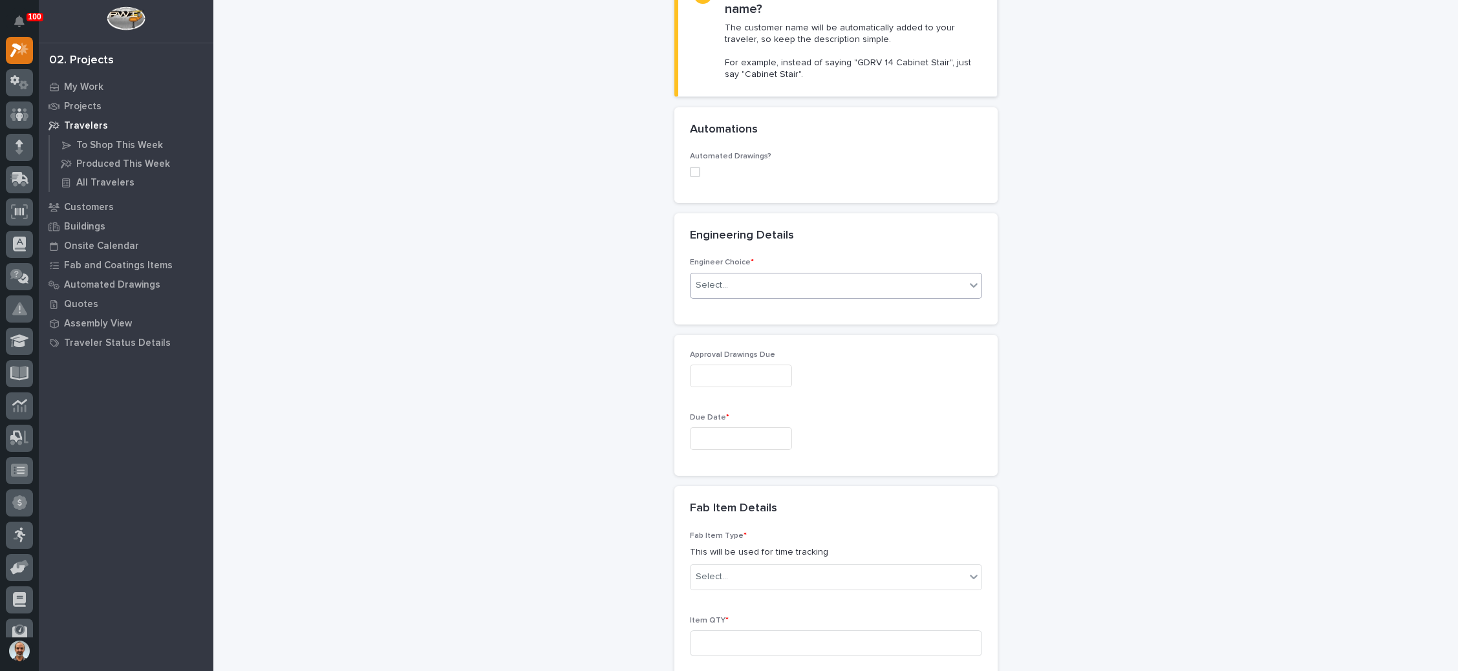
type input "Switchback Stair"
click at [967, 279] on icon at bounding box center [973, 285] width 13 height 13
click at [881, 324] on div "I know who will draw this" at bounding box center [828, 329] width 291 height 23
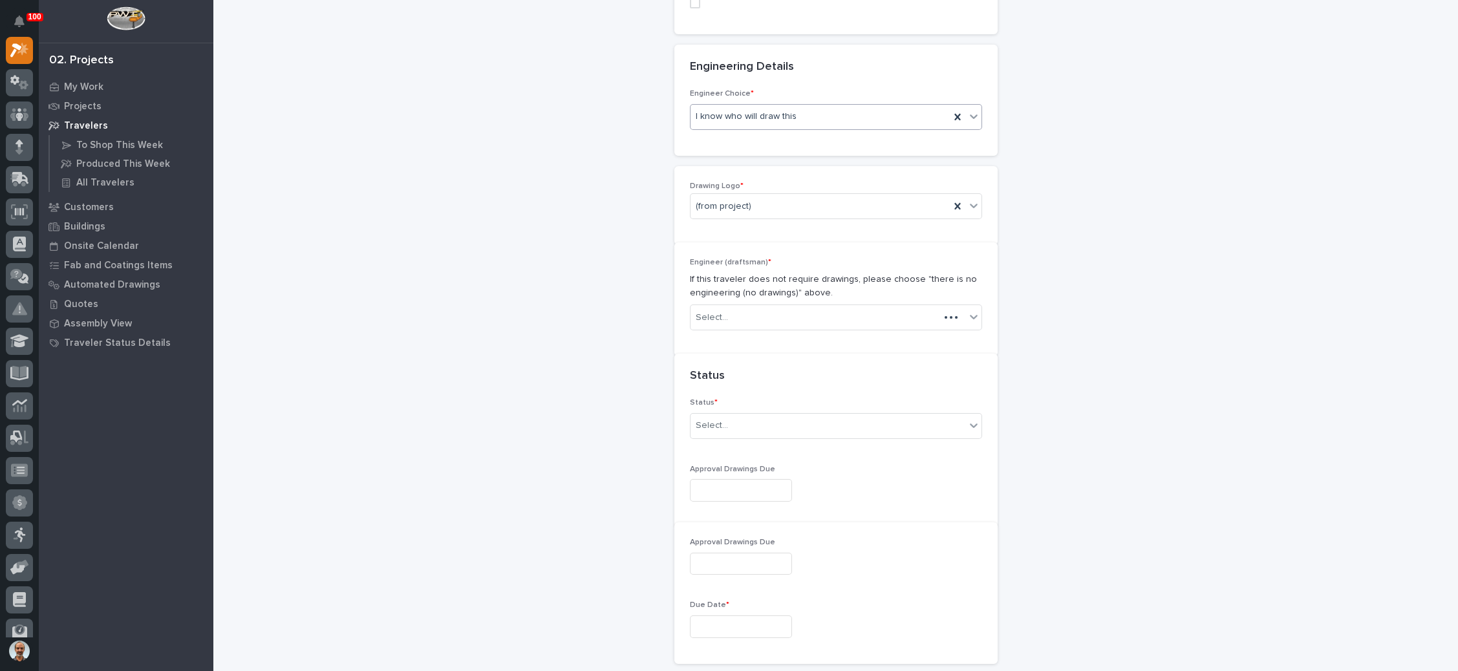
scroll to position [585, 0]
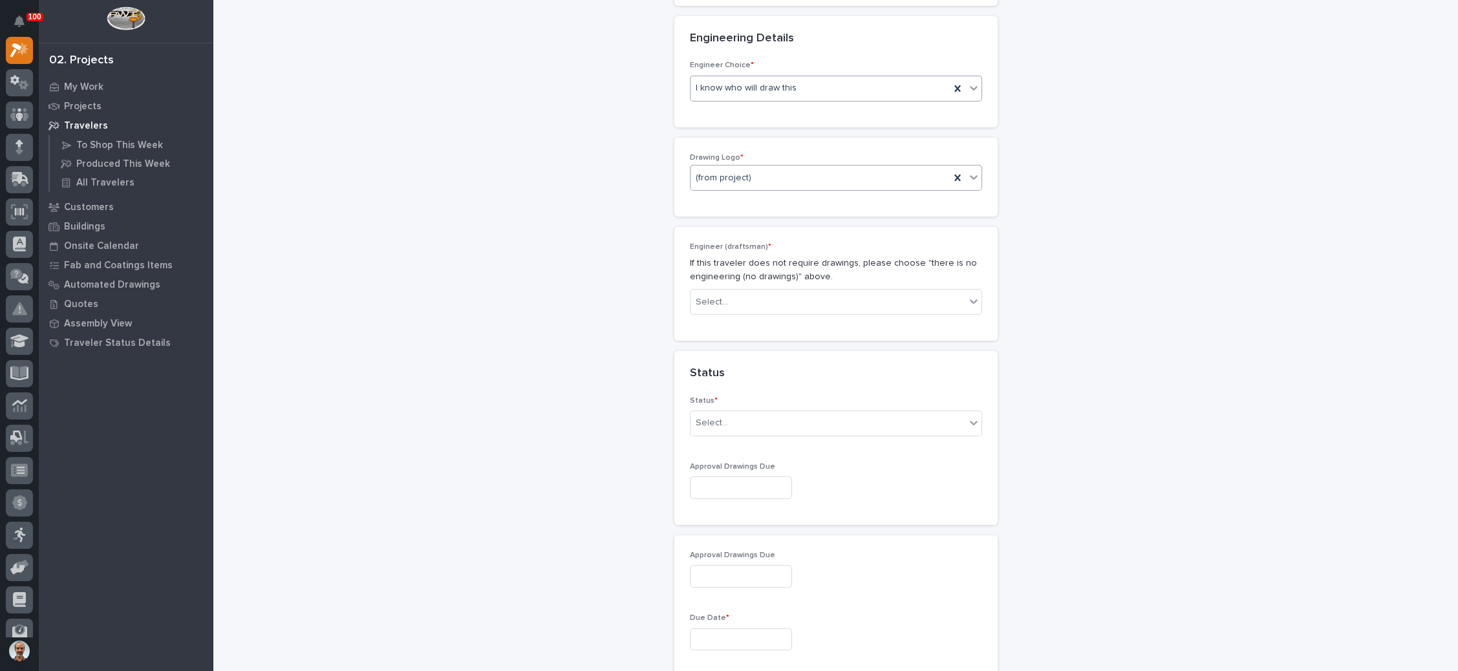
click at [826, 167] on div "(from project)" at bounding box center [820, 177] width 259 height 21
click at [758, 261] on div "Stair Zone" at bounding box center [828, 266] width 291 height 23
click at [759, 292] on div "Select..." at bounding box center [828, 302] width 275 height 21
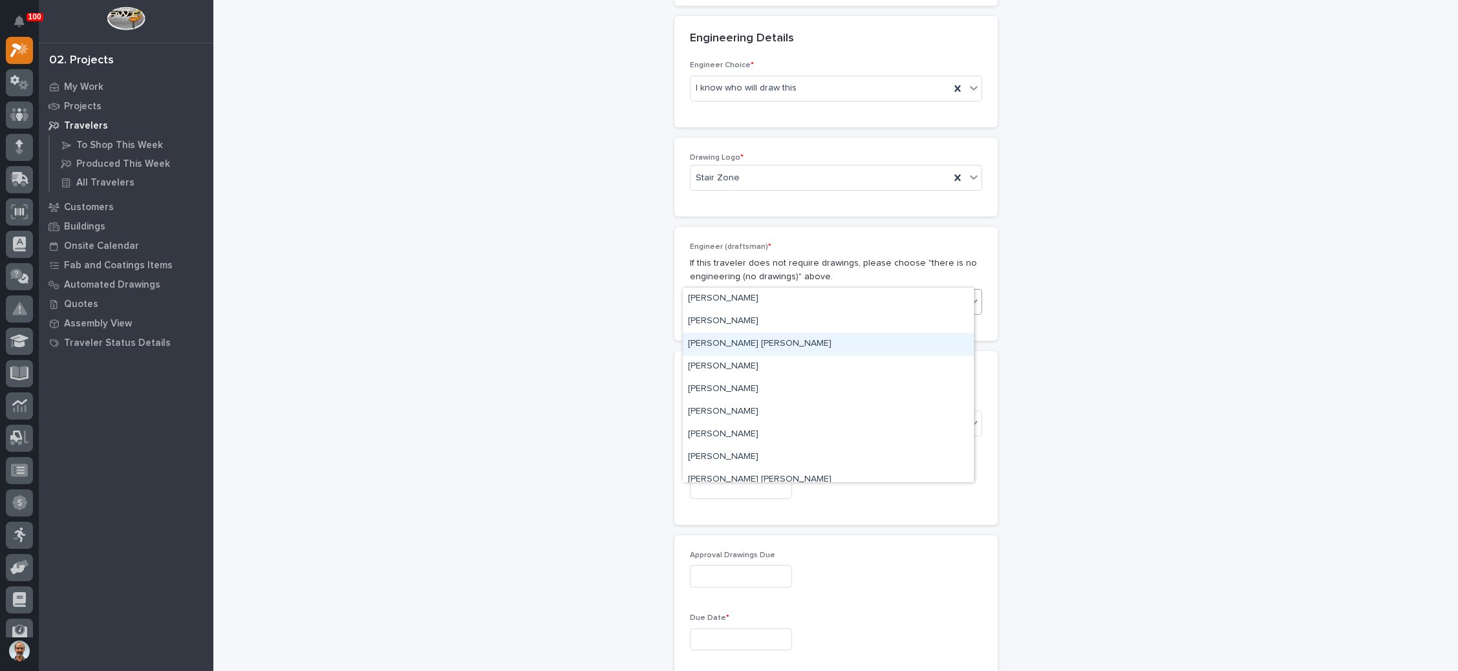
type input "*"
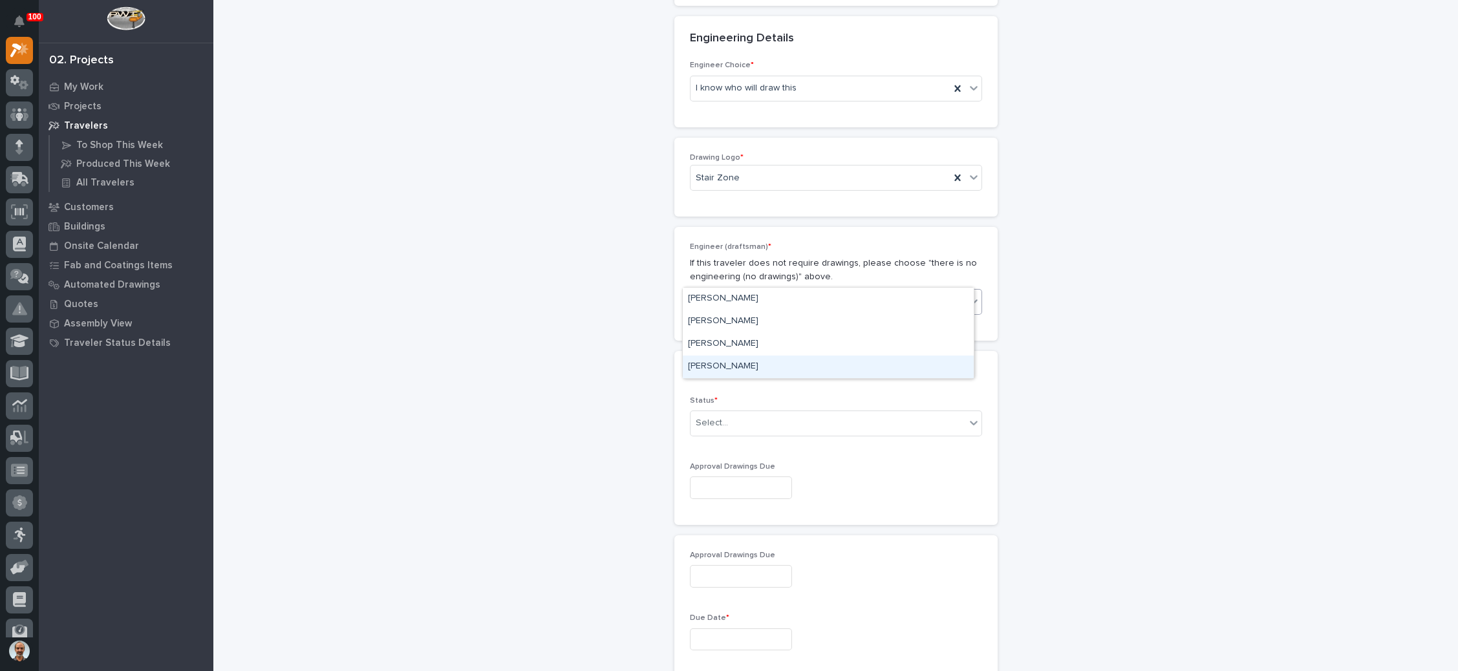
click at [751, 364] on div "Wynne Hochstetler" at bounding box center [828, 367] width 291 height 23
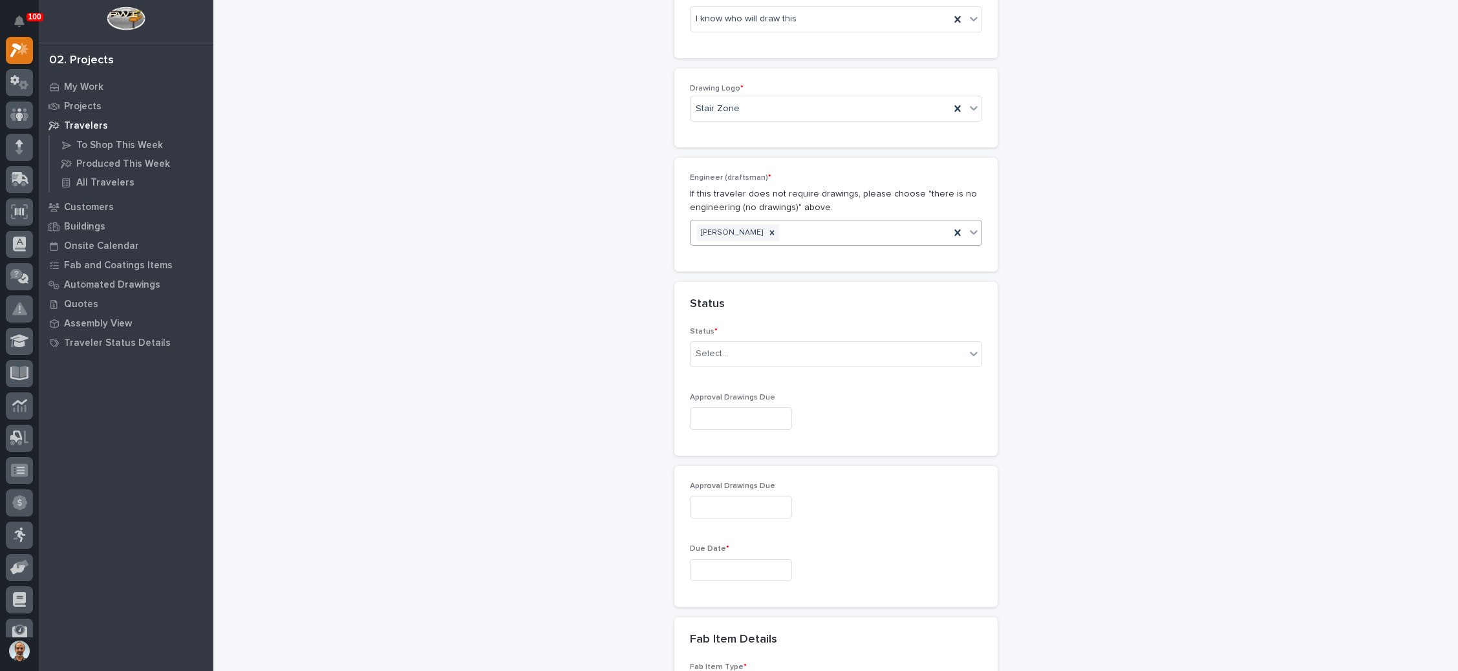
scroll to position [683, 0]
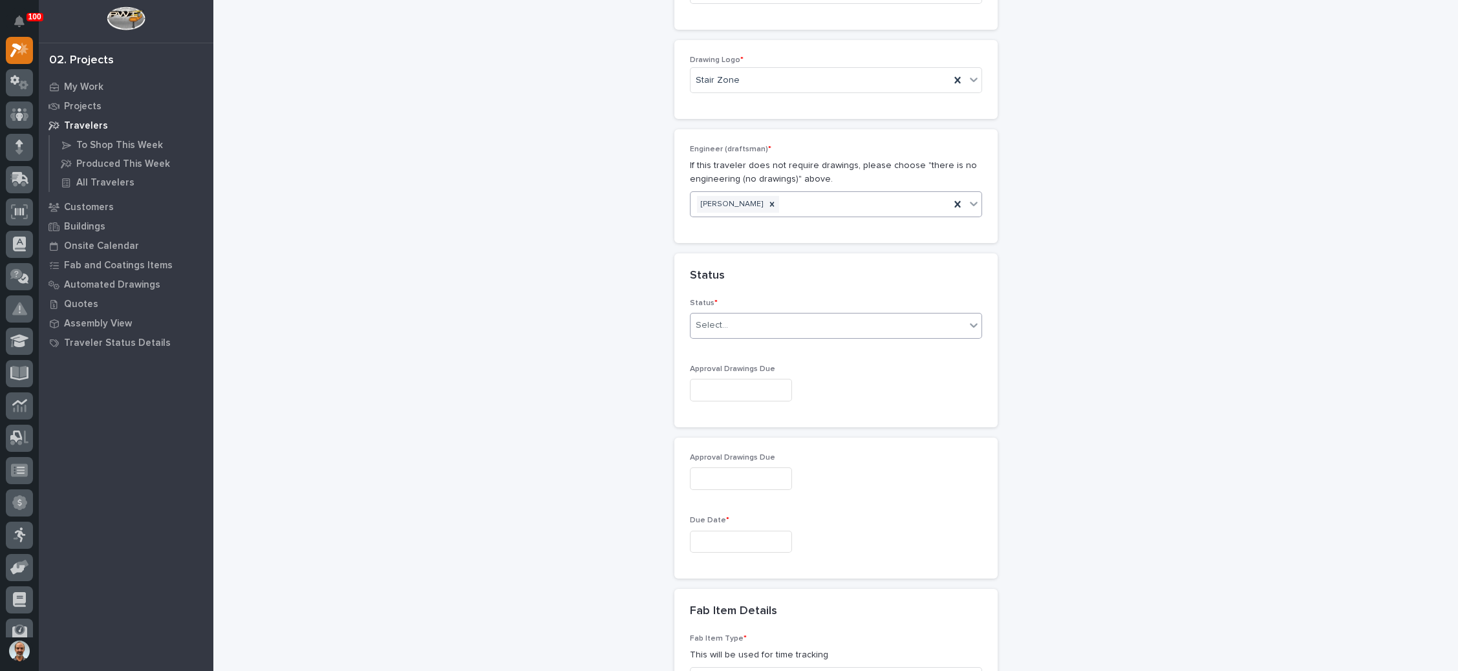
click at [769, 315] on div "Select..." at bounding box center [828, 325] width 275 height 21
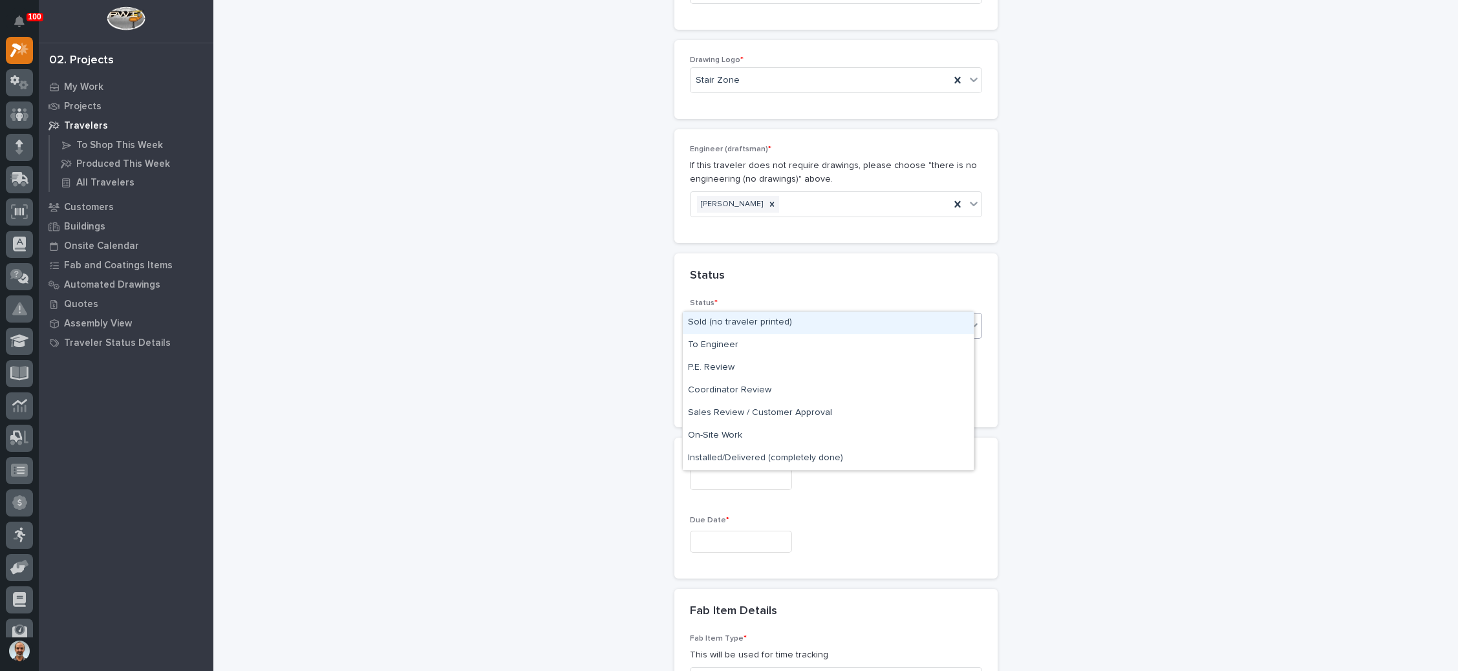
click at [769, 325] on div "Sold (no traveler printed)" at bounding box center [828, 323] width 291 height 23
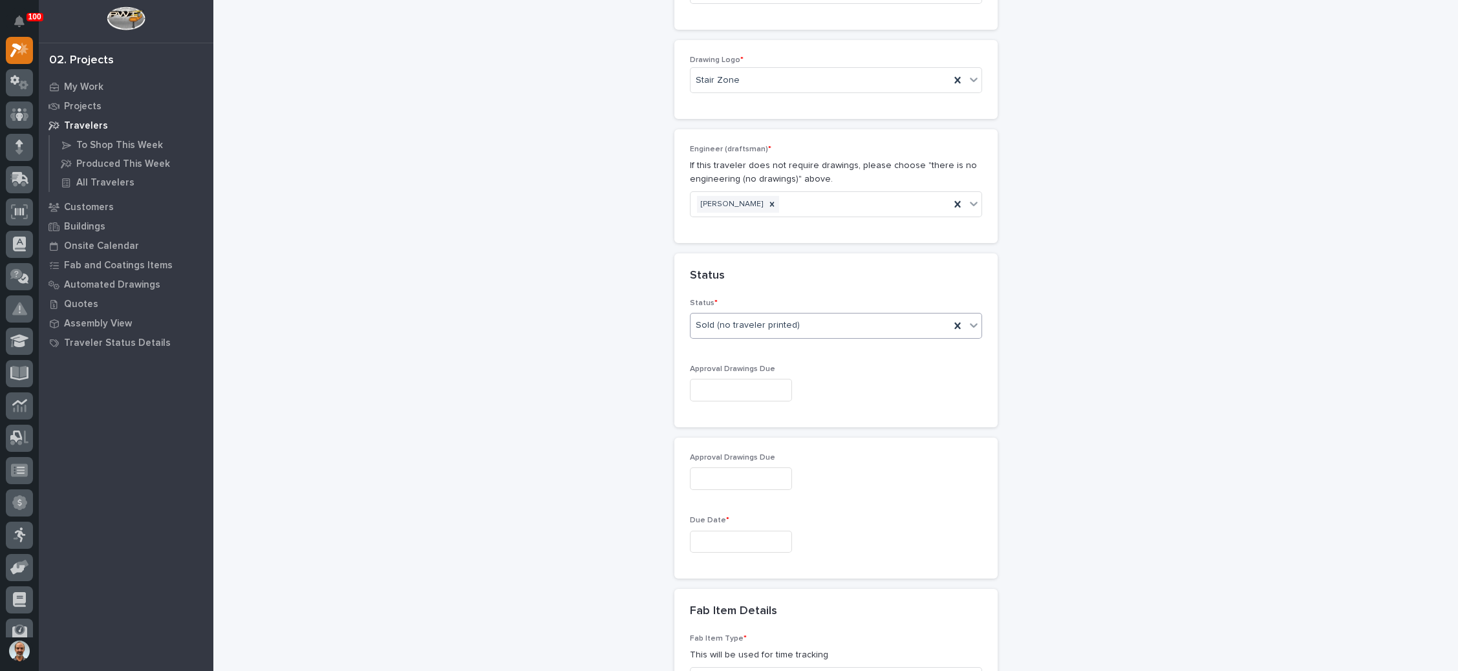
scroll to position [779, 0]
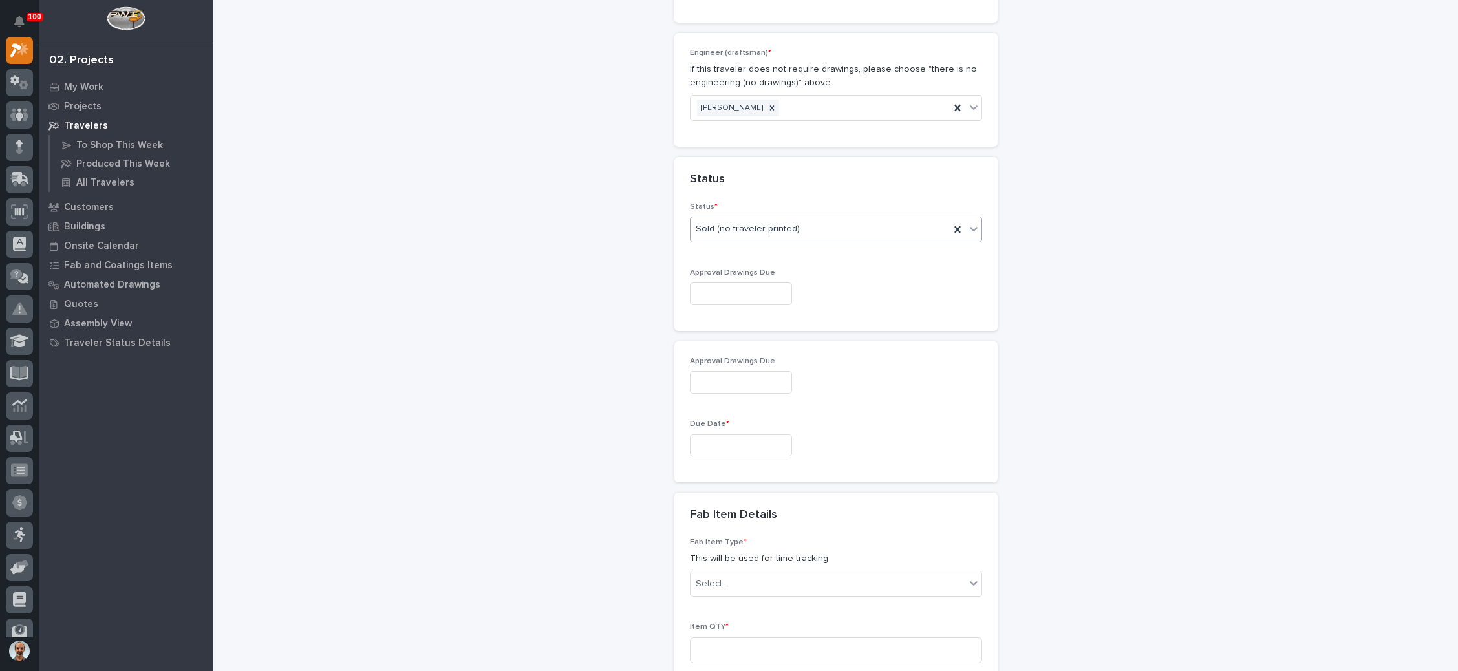
click at [742, 283] on input "text" at bounding box center [741, 294] width 102 height 23
click at [687, 201] on div "29" at bounding box center [683, 201] width 17 height 17
type input "**********"
click at [721, 435] on input "text" at bounding box center [741, 446] width 102 height 23
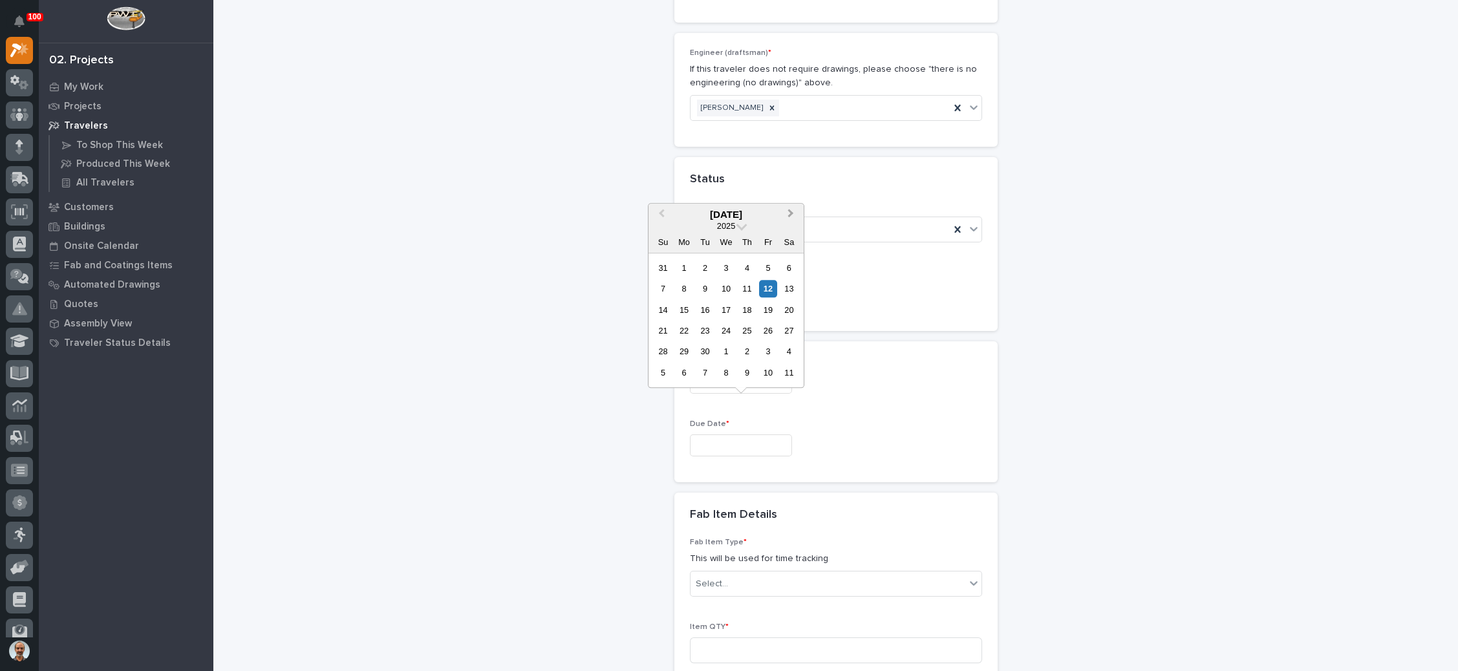
click at [791, 215] on span "Next Month" at bounding box center [791, 214] width 0 height 17
click at [768, 350] on div "31" at bounding box center [767, 351] width 17 height 17
type input "**********"
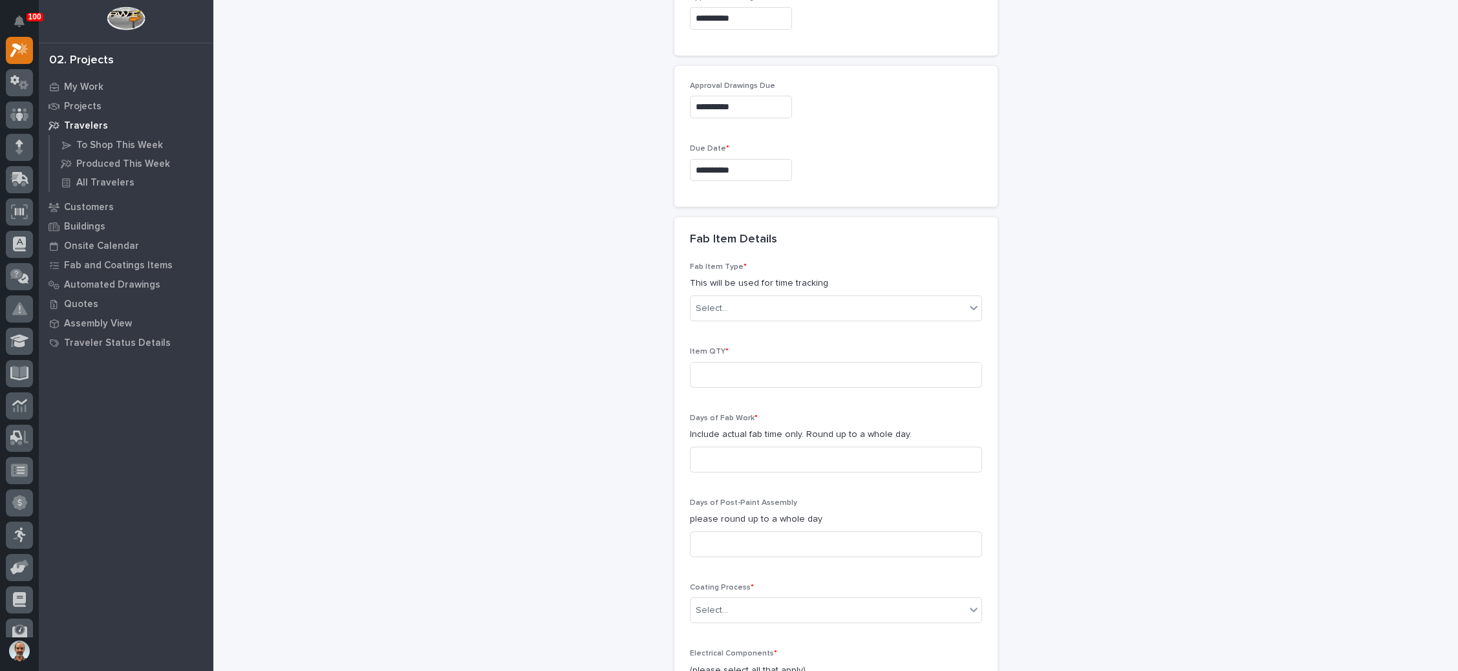
scroll to position [1071, 0]
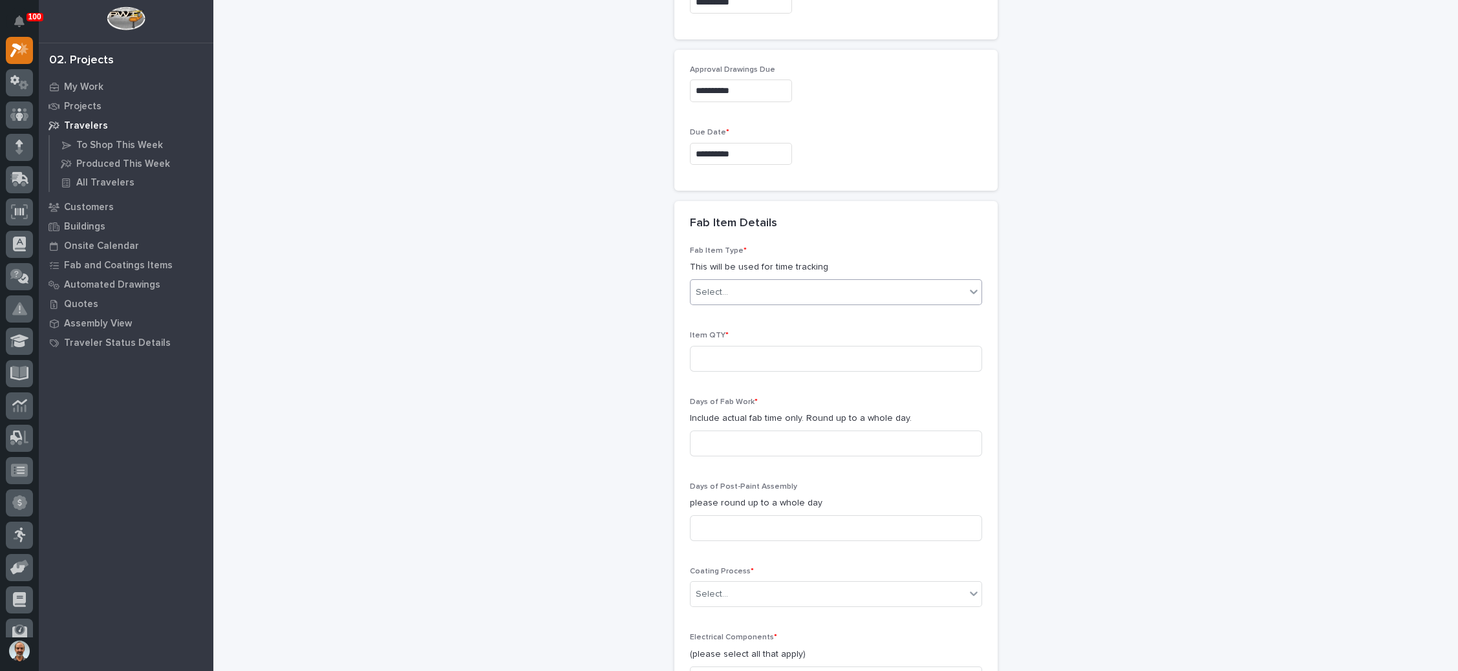
click at [808, 282] on div "Select..." at bounding box center [828, 292] width 275 height 21
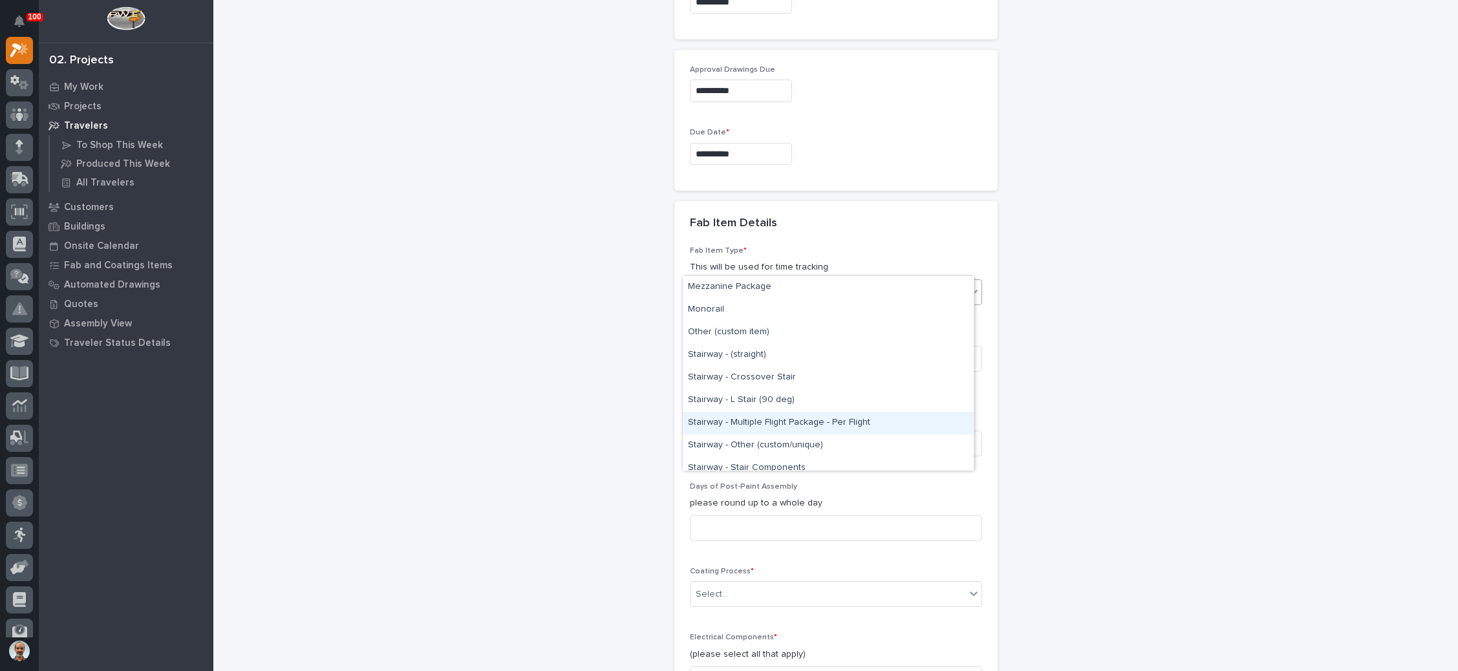
scroll to position [776, 0]
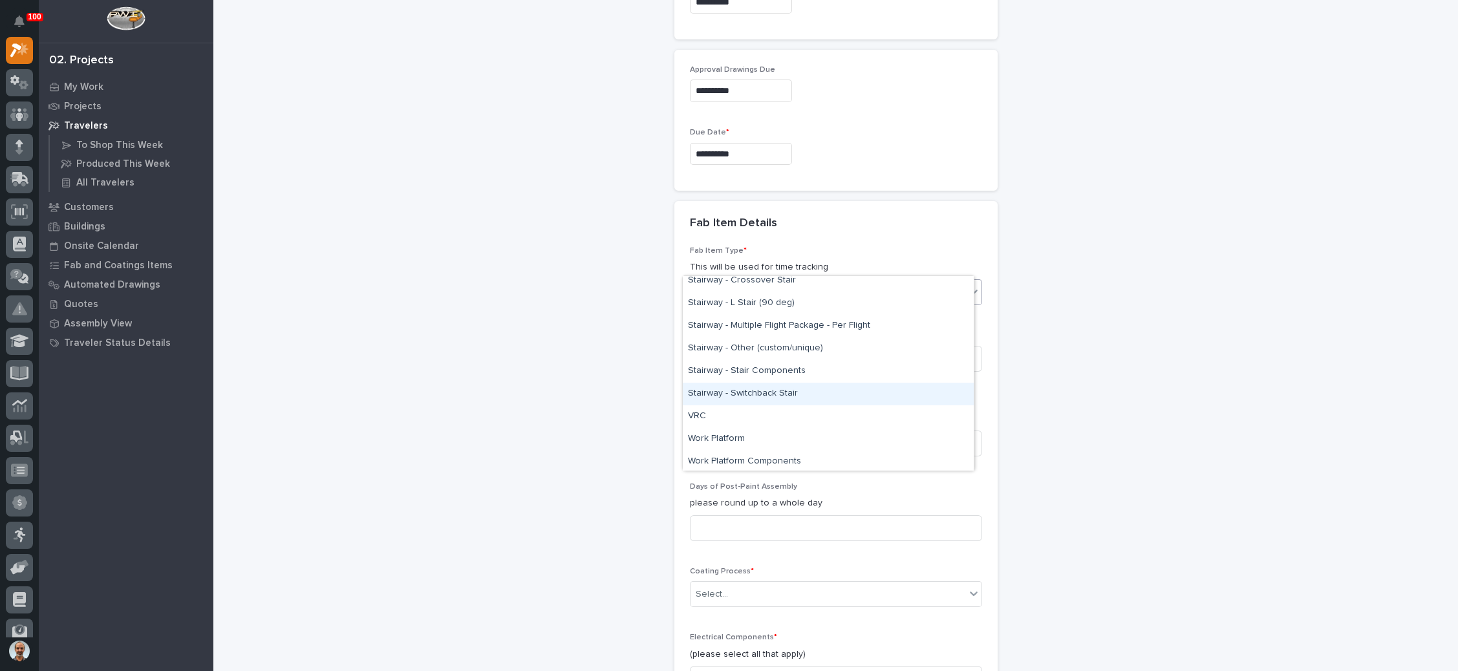
click at [792, 398] on div "Stairway - Switchback Stair" at bounding box center [828, 394] width 291 height 23
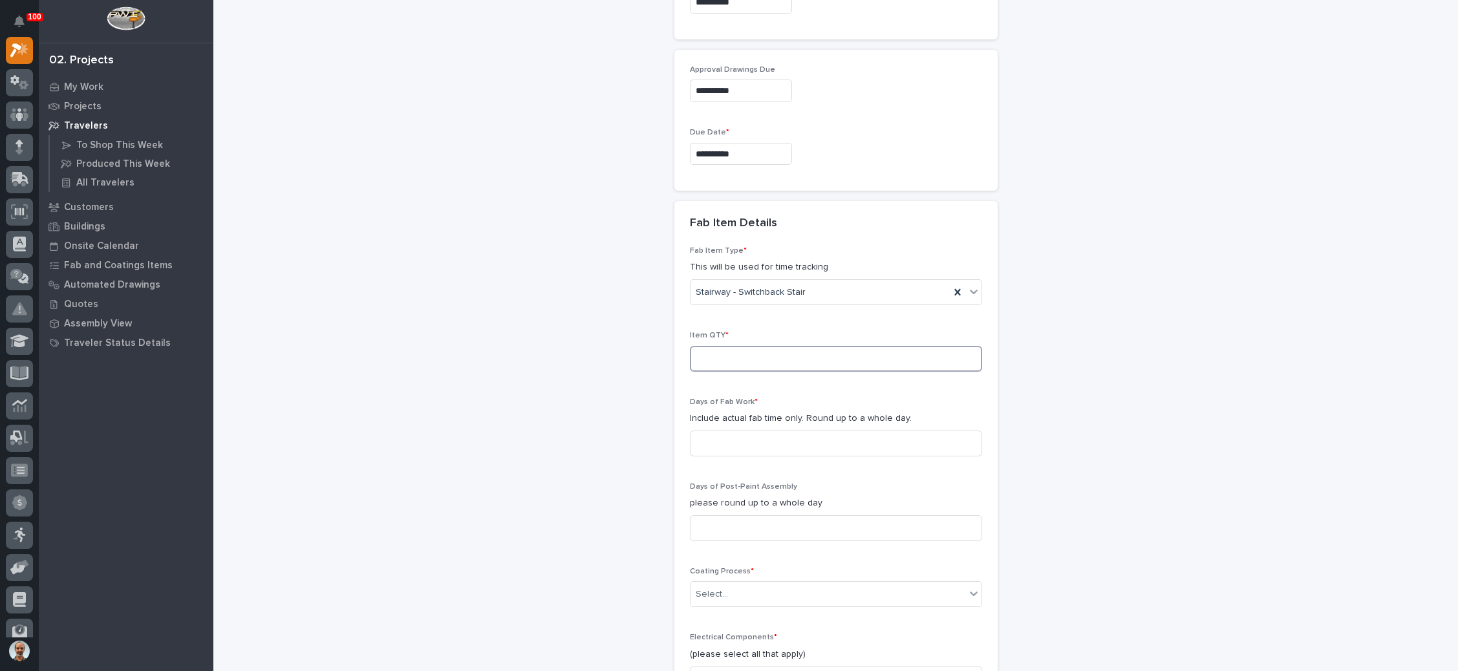
click at [753, 346] on input at bounding box center [836, 359] width 292 height 26
type input "1"
click at [751, 431] on input at bounding box center [836, 444] width 292 height 26
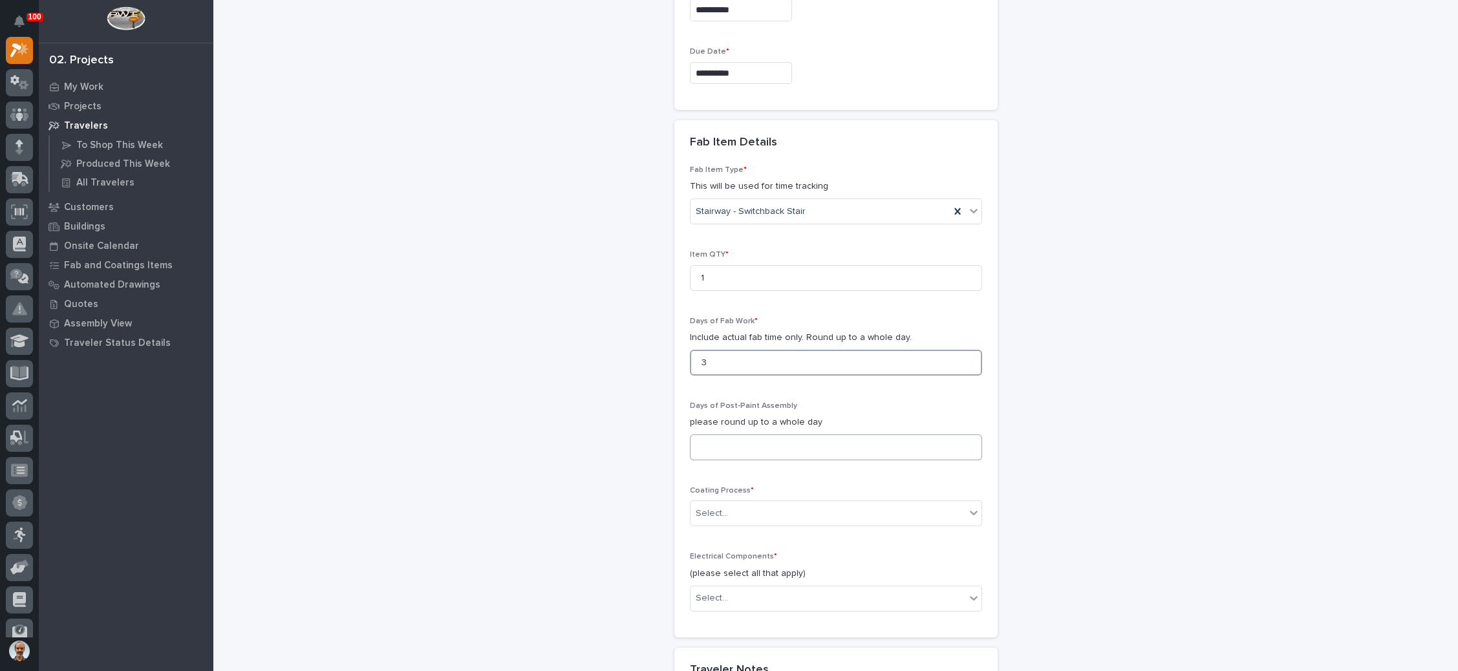
scroll to position [1167, 0]
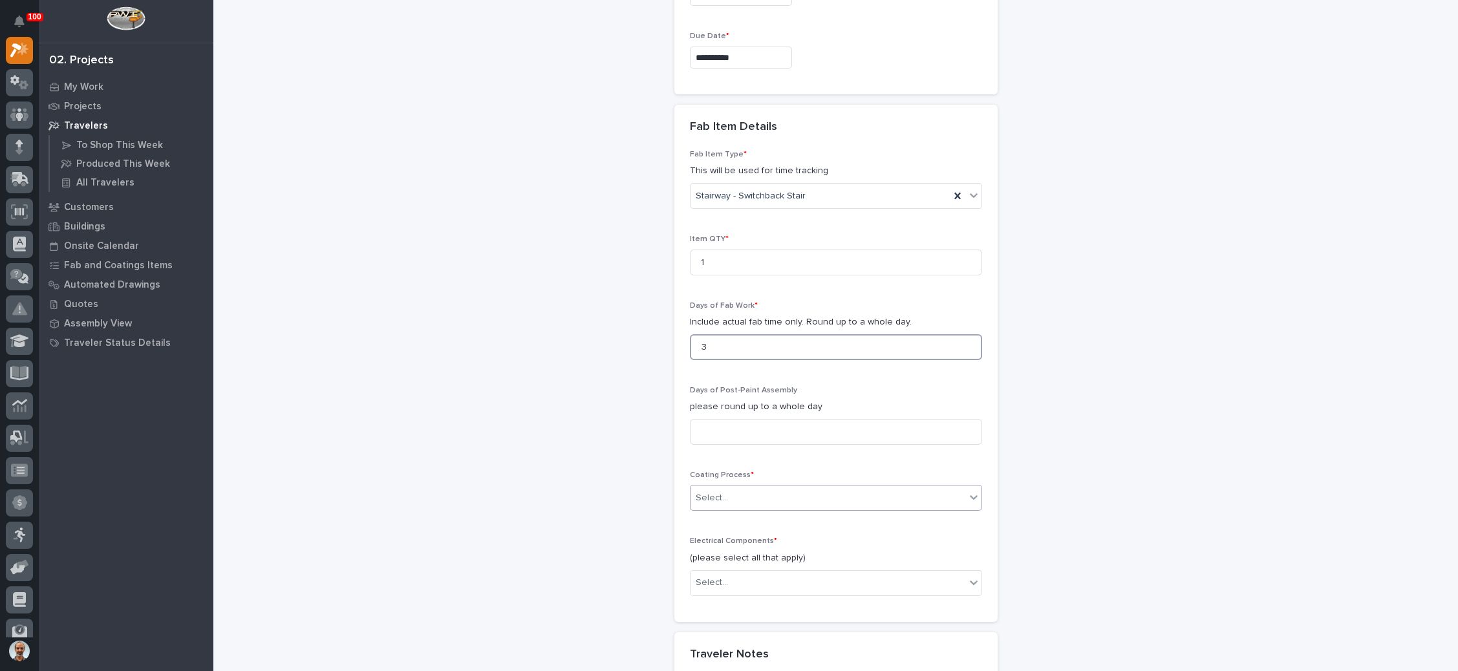
type input "3"
click at [832, 488] on div "Select..." at bounding box center [828, 498] width 275 height 21
drag, startPoint x: 790, startPoint y: 517, endPoint x: 803, endPoint y: 510, distance: 15.6
click at [791, 516] on div "In-House Paint/Powder" at bounding box center [828, 515] width 291 height 23
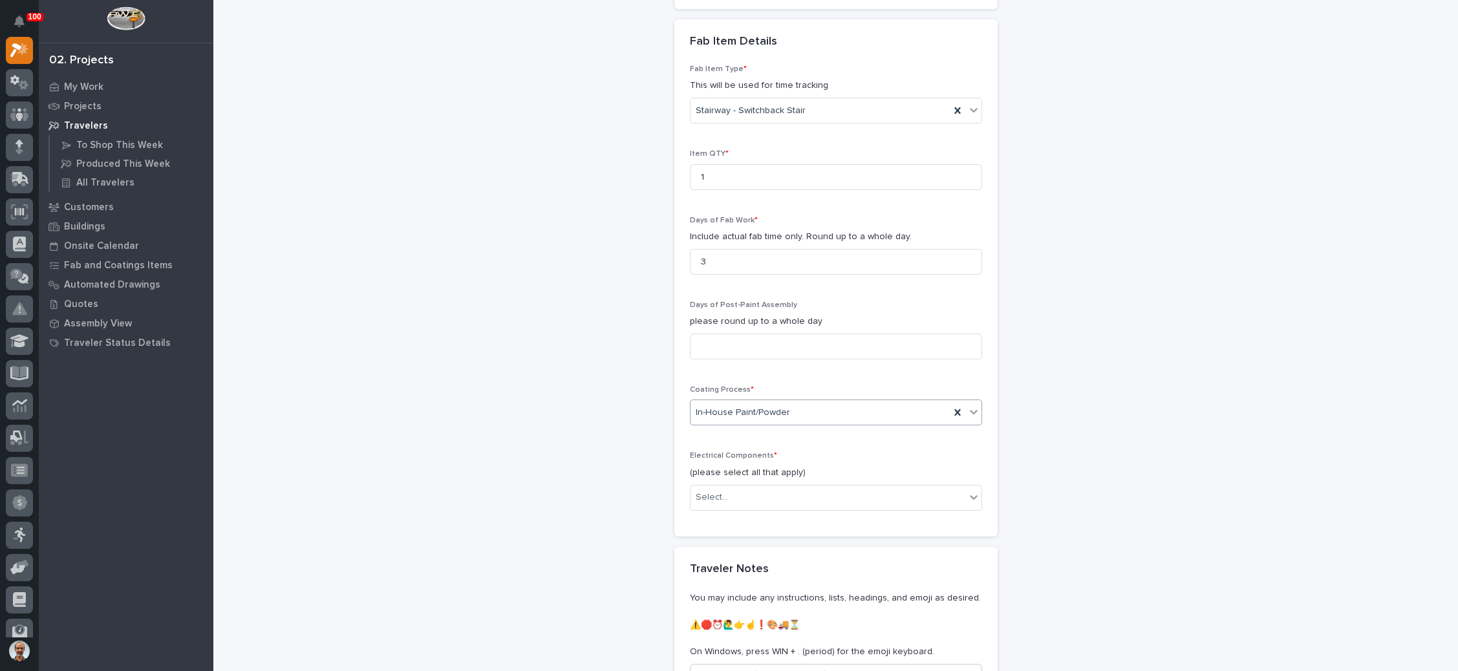
scroll to position [1361, 0]
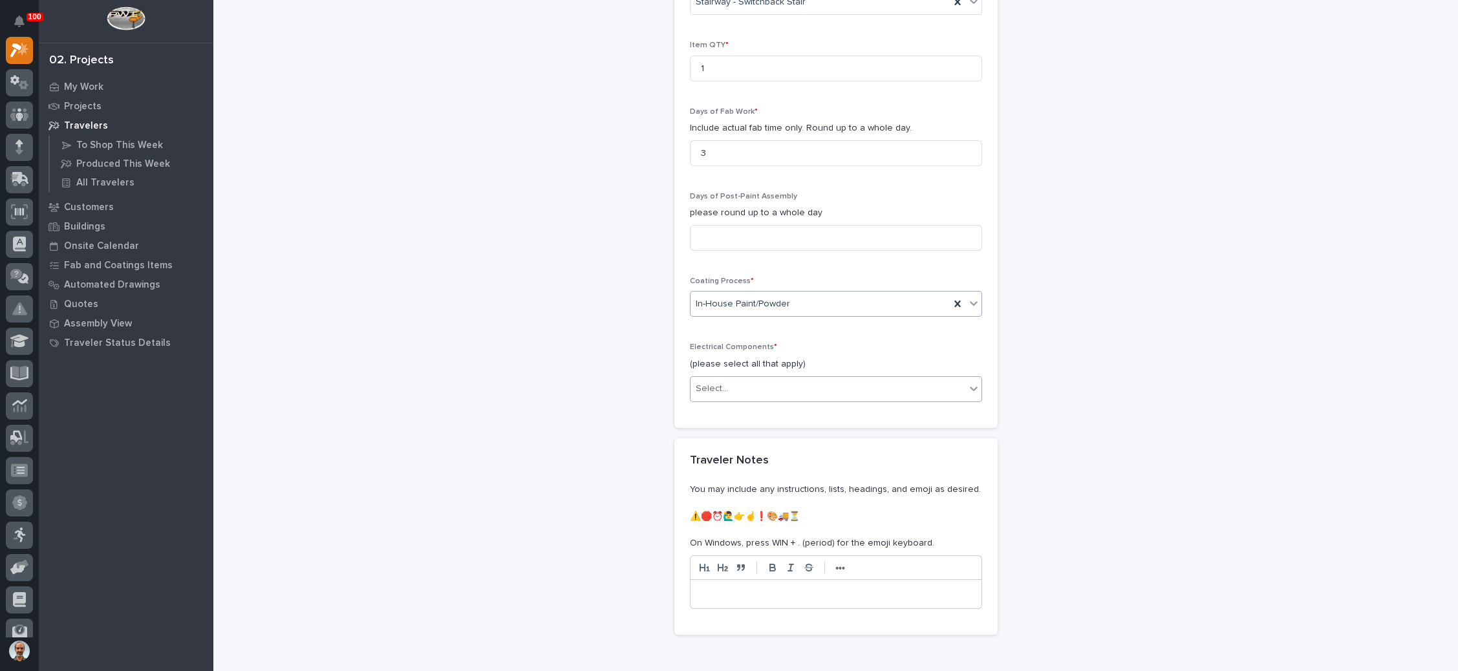
click at [797, 378] on div "Select..." at bounding box center [828, 388] width 275 height 21
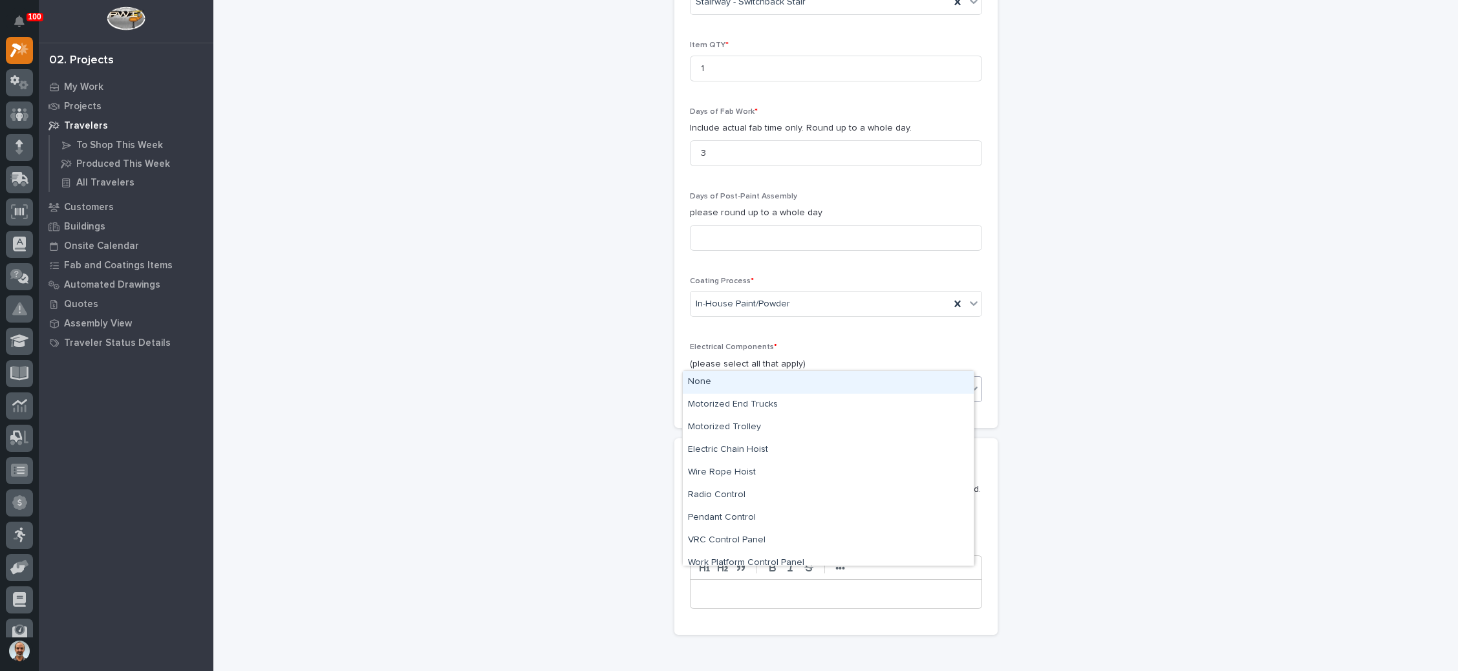
click at [782, 381] on div "None" at bounding box center [828, 382] width 291 height 23
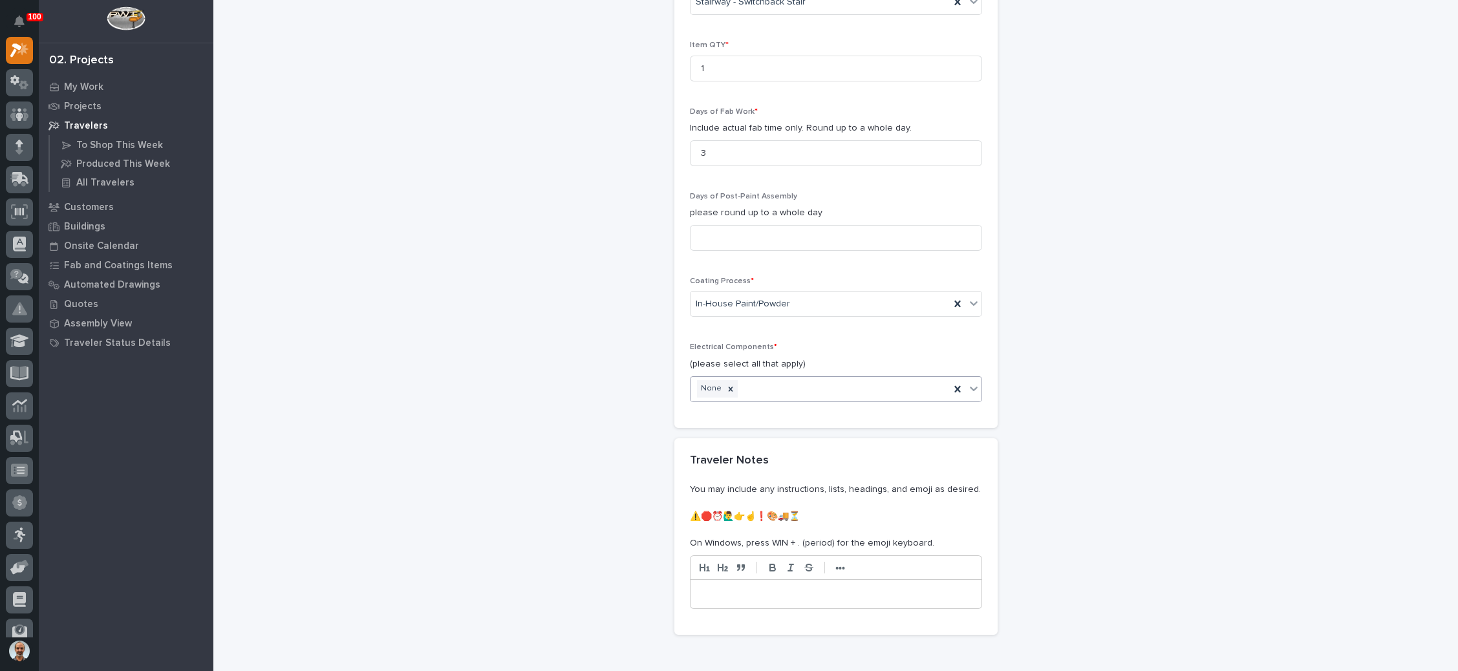
scroll to position [1470, 0]
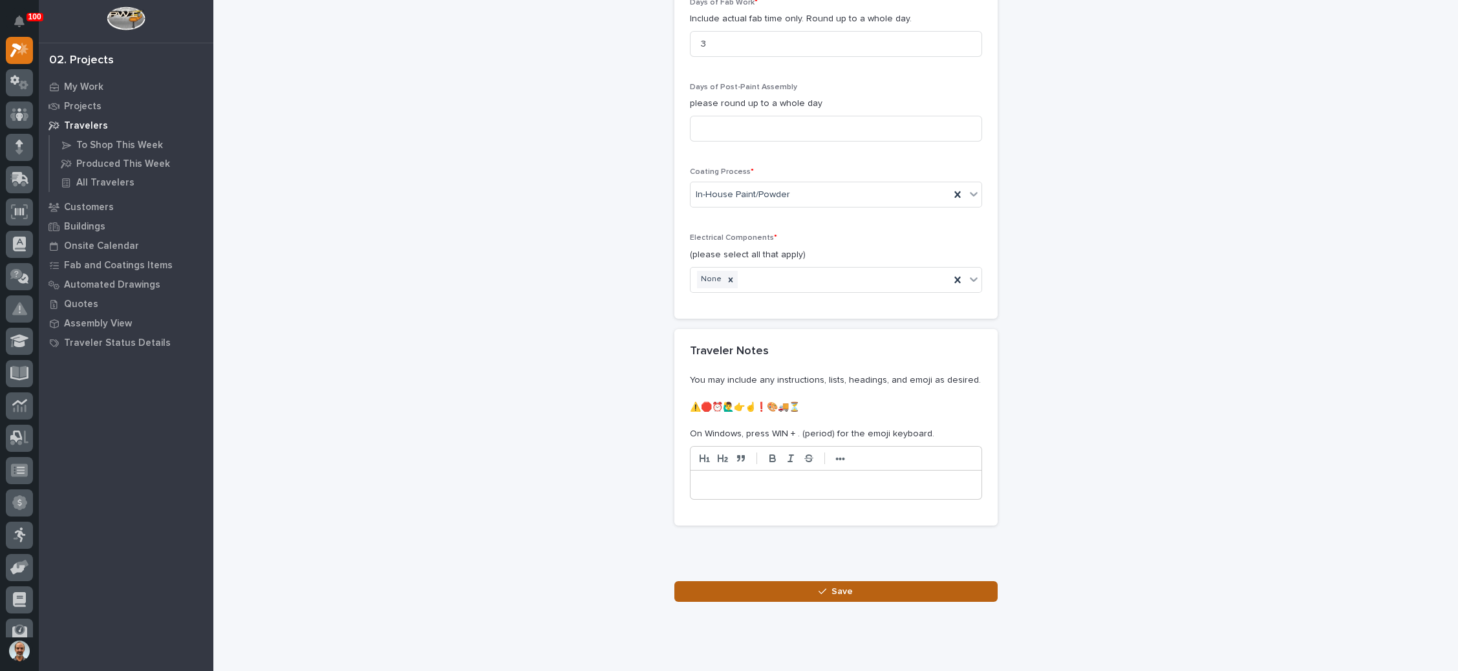
click at [832, 586] on span "Save" at bounding box center [842, 592] width 21 height 12
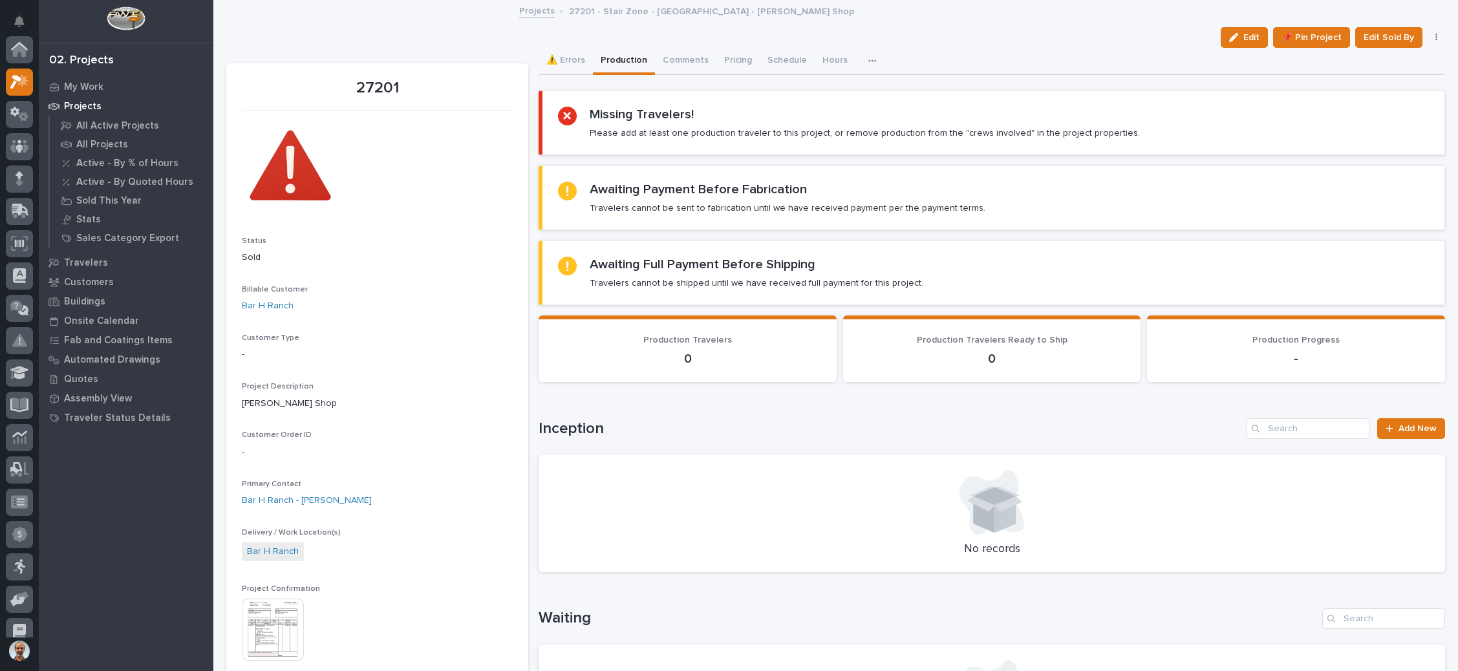
scroll to position [32, 0]
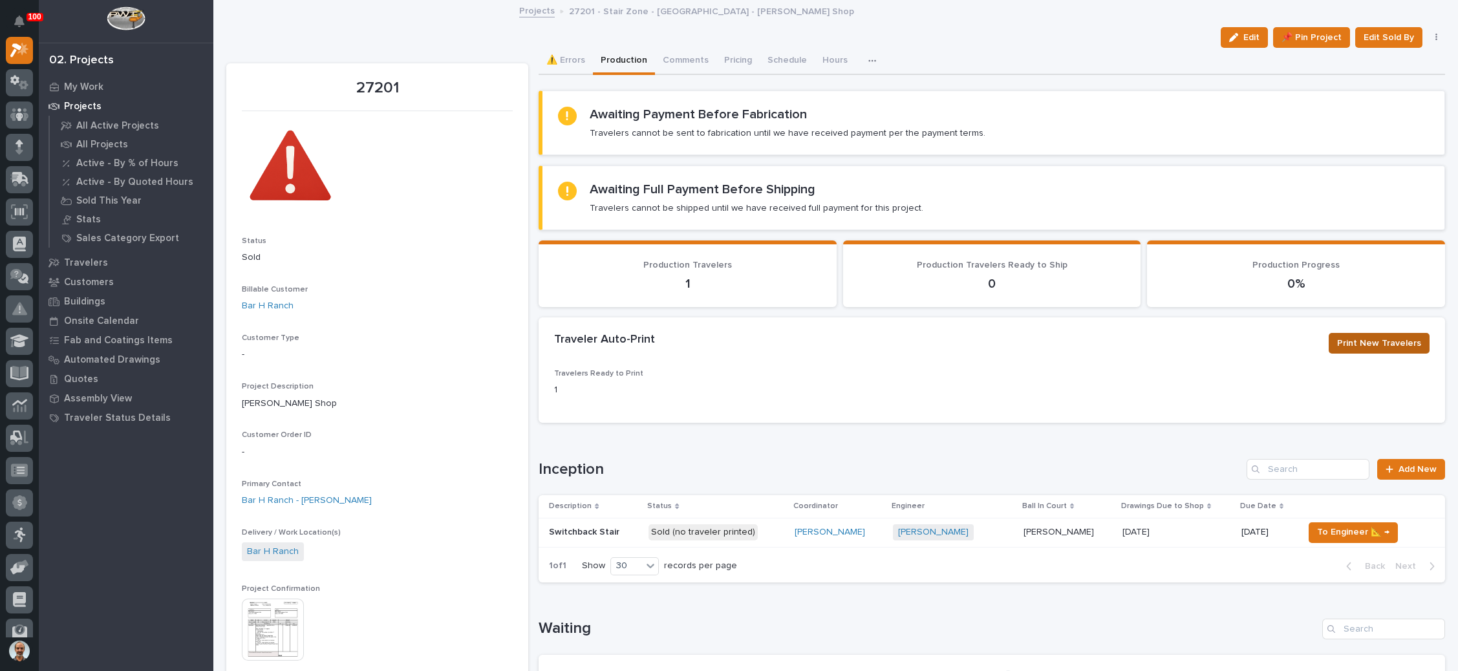
click at [1351, 341] on span "Print New Travelers" at bounding box center [1379, 344] width 84 height 16
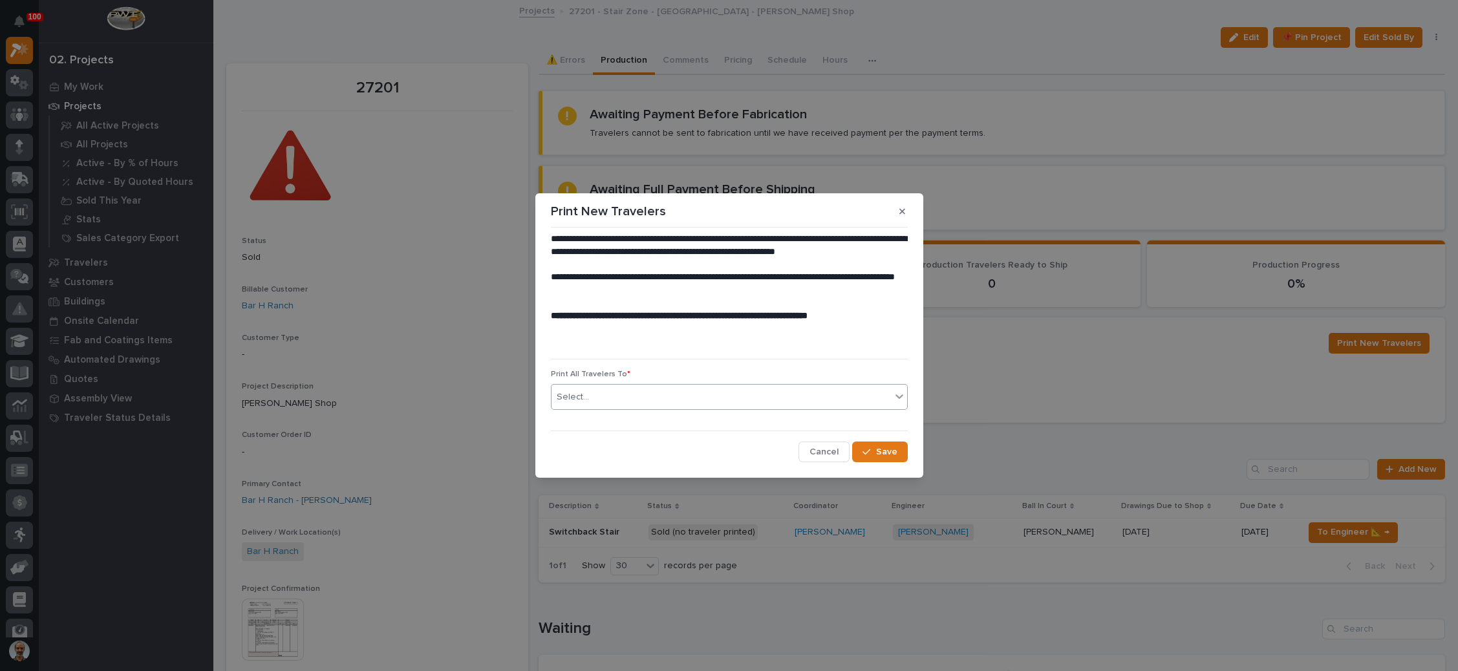
click at [768, 395] on div "Select..." at bounding box center [721, 397] width 339 height 21
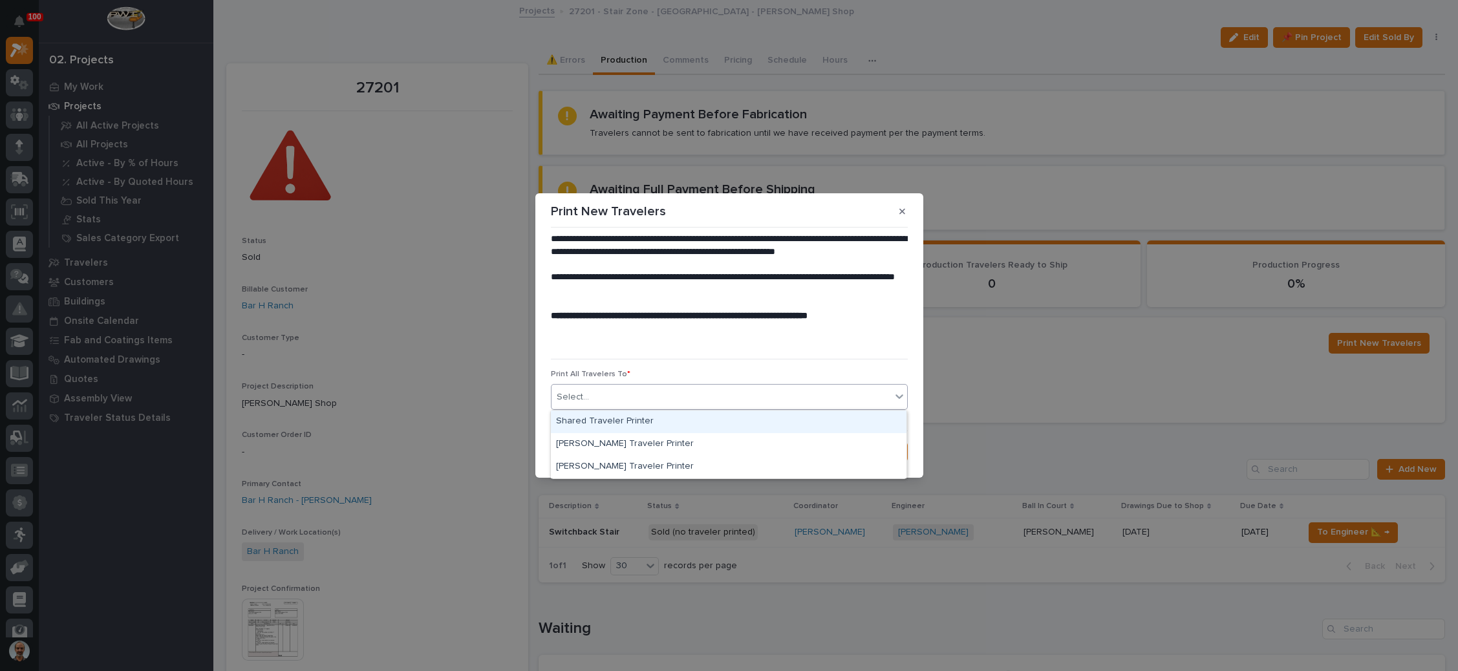
click at [788, 418] on div "Shared Traveler Printer" at bounding box center [729, 422] width 356 height 23
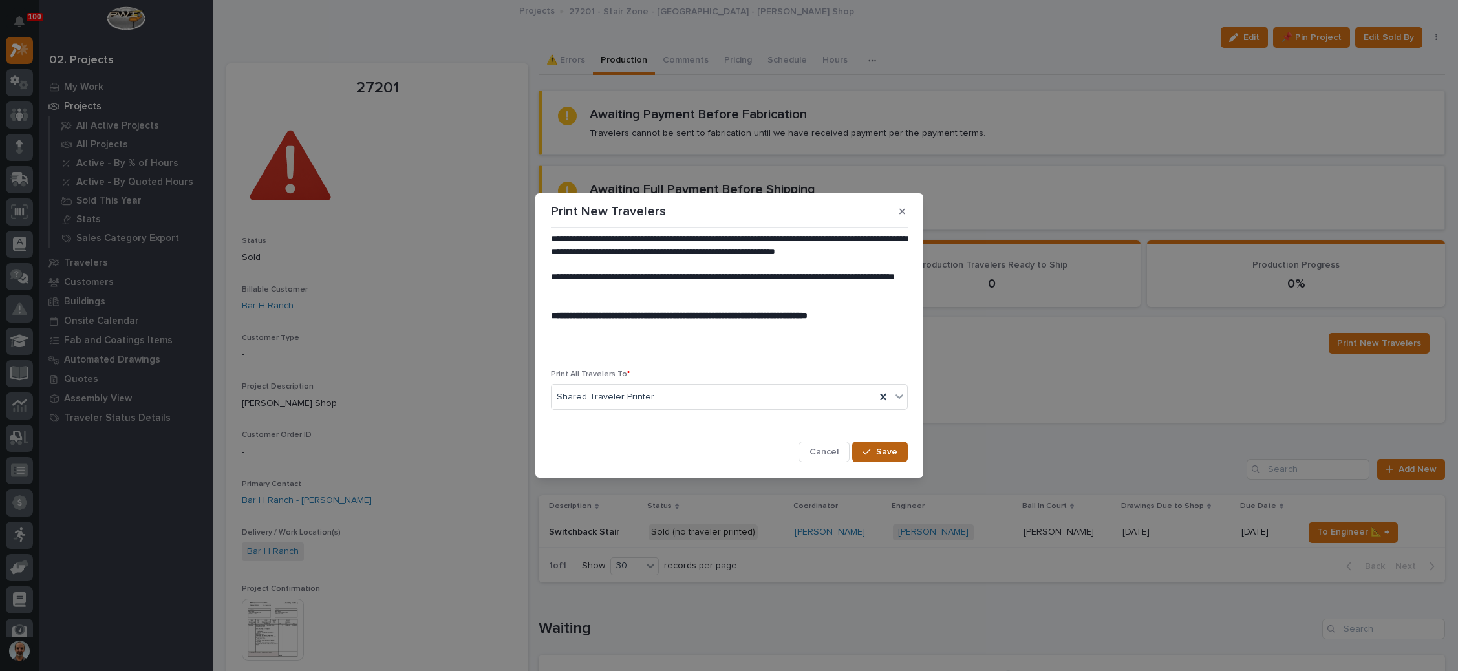
click at [875, 450] on div "button" at bounding box center [869, 451] width 13 height 9
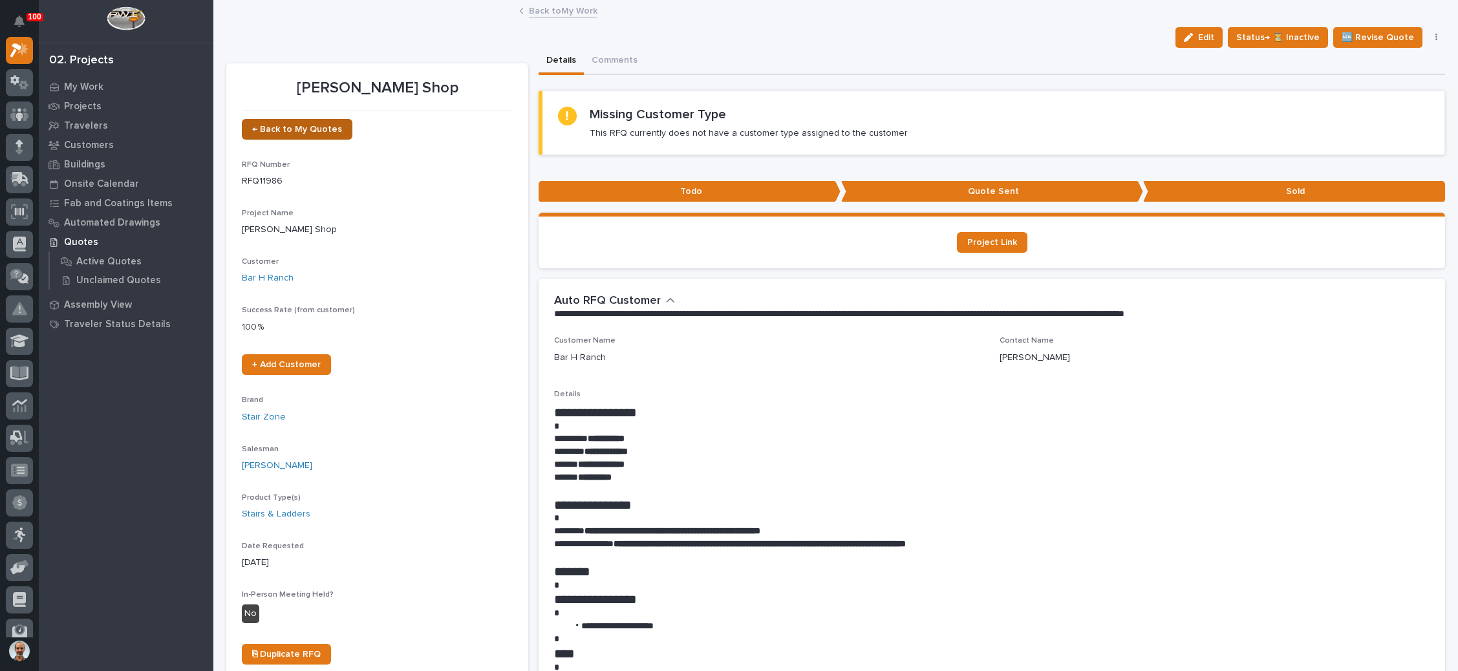
click at [295, 126] on span "← Back to My Quotes" at bounding box center [297, 129] width 90 height 9
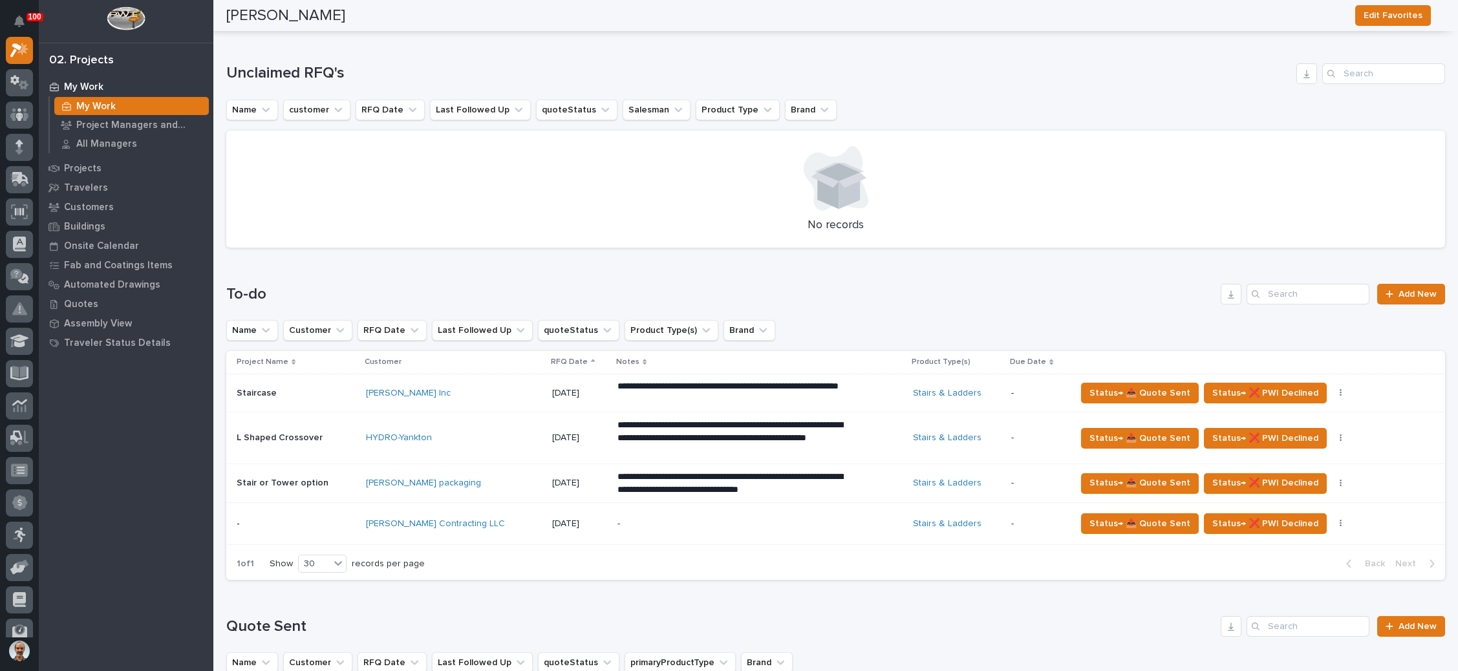
scroll to position [291, 0]
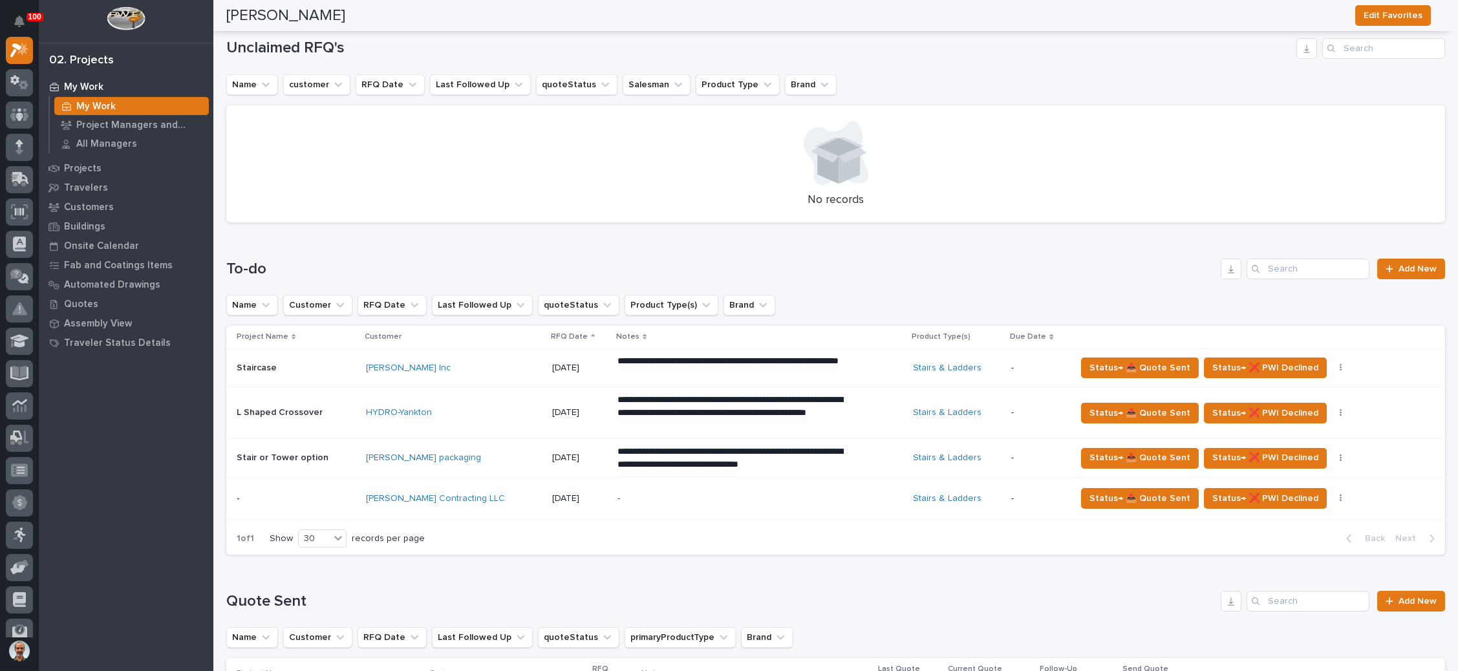
click at [681, 489] on div "-" at bounding box center [731, 498] width 226 height 29
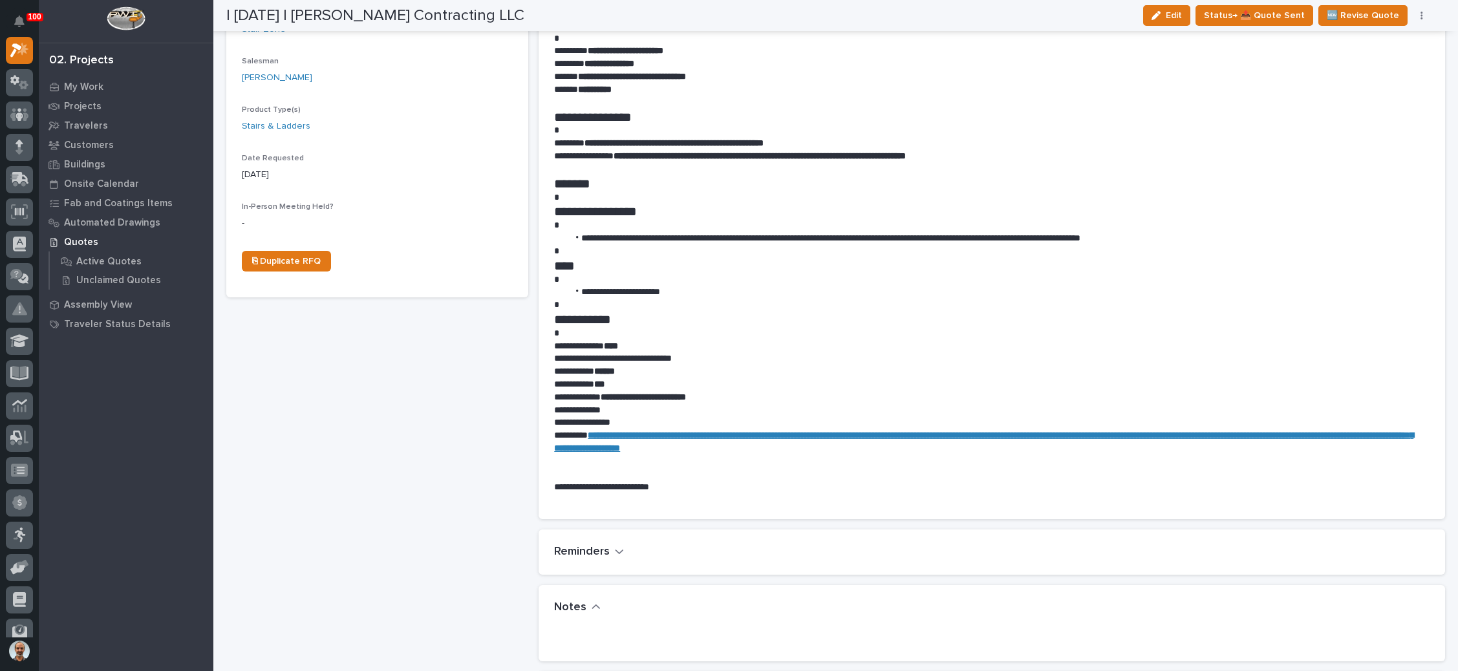
scroll to position [485, 0]
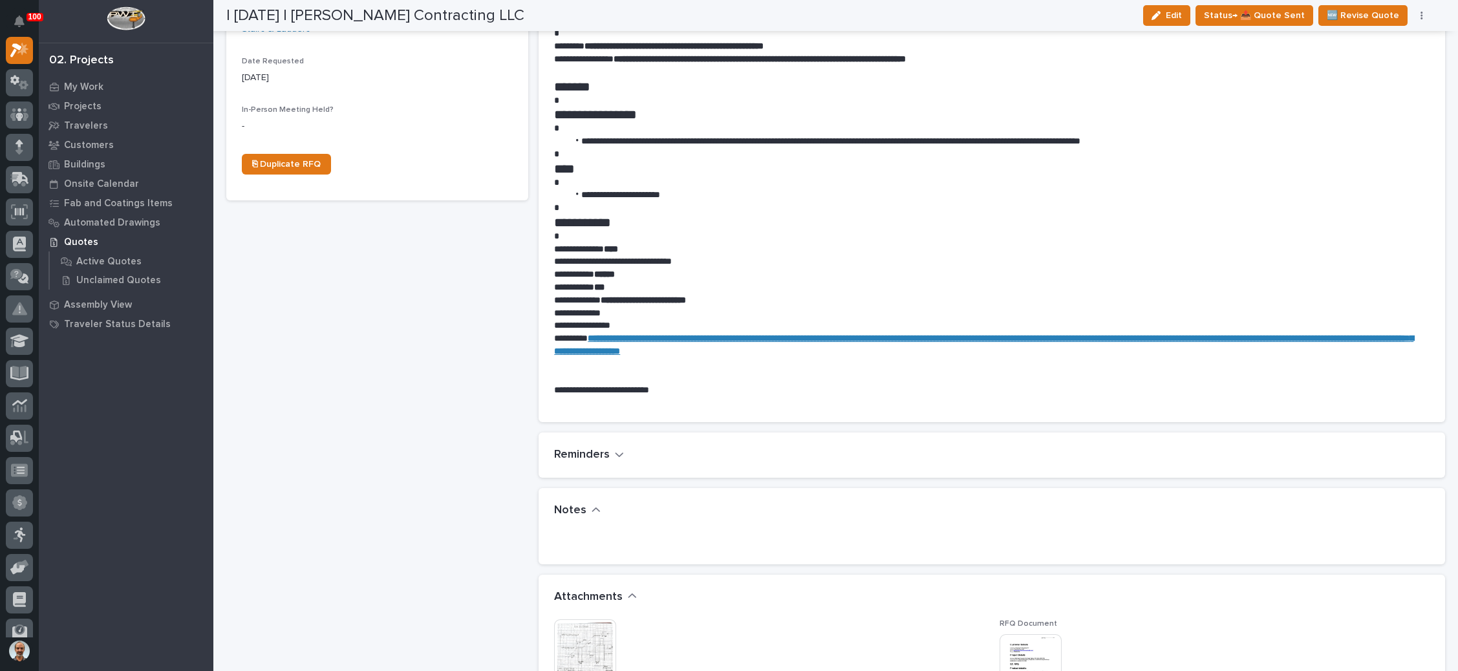
drag, startPoint x: 1177, startPoint y: 21, endPoint x: 841, endPoint y: 307, distance: 441.7
click at [1177, 20] on button "Edit" at bounding box center [1166, 15] width 47 height 21
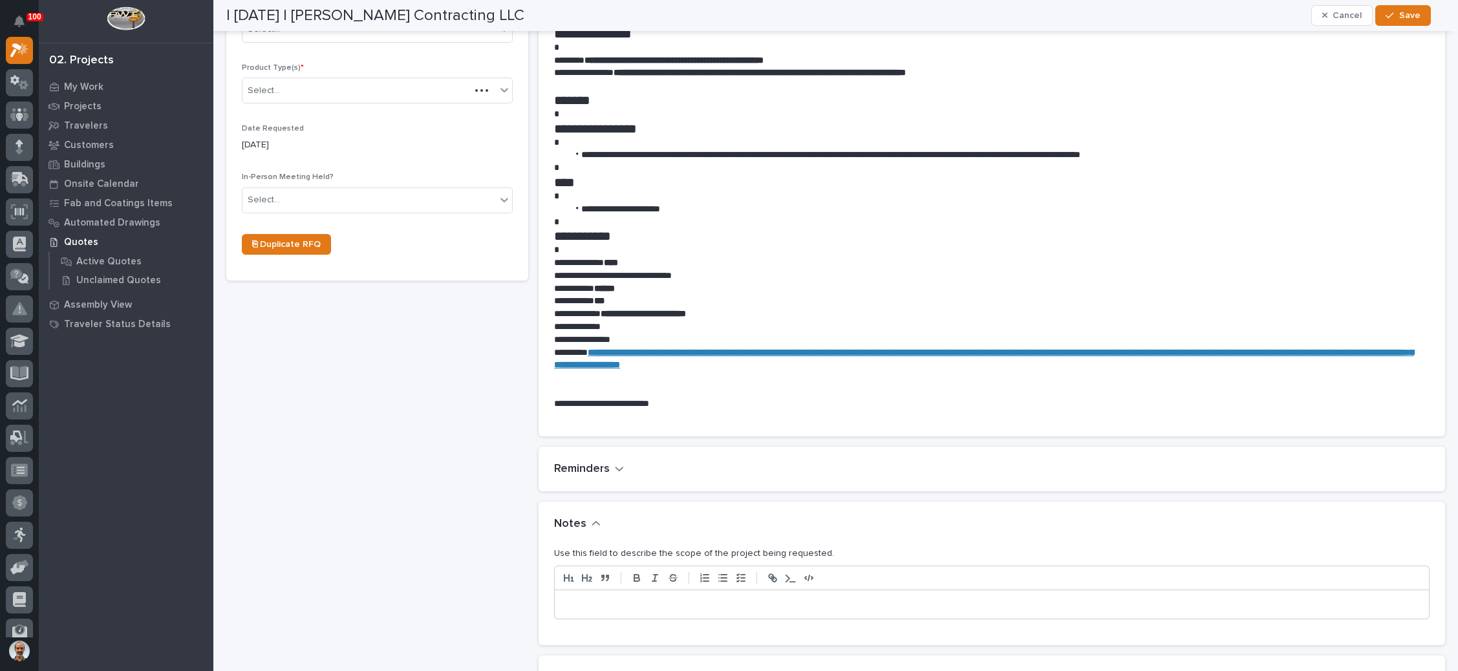
scroll to position [538, 0]
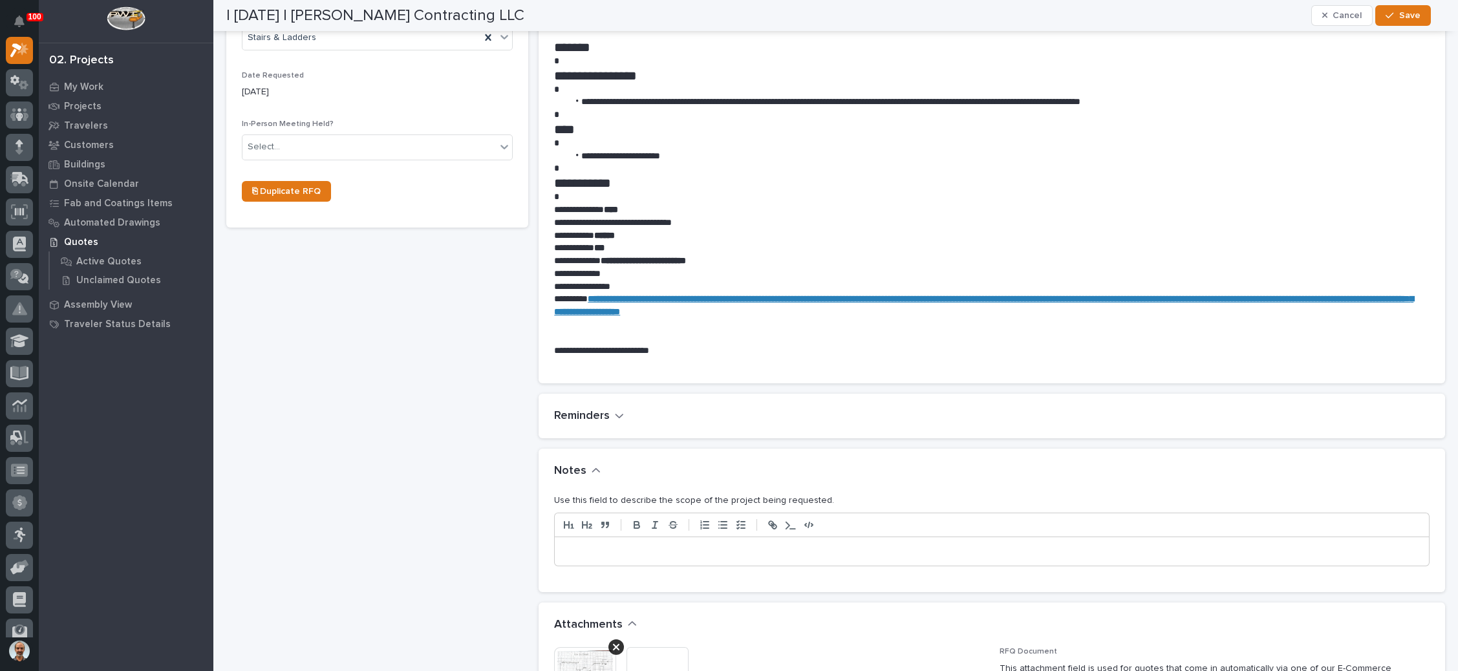
click at [619, 550] on p at bounding box center [991, 551] width 855 height 13
click at [621, 551] on p "**********" at bounding box center [986, 551] width 844 height 13
drag, startPoint x: 1397, startPoint y: 21, endPoint x: 1390, endPoint y: 21, distance: 6.5
click at [1397, 21] on button "Save" at bounding box center [1402, 15] width 55 height 21
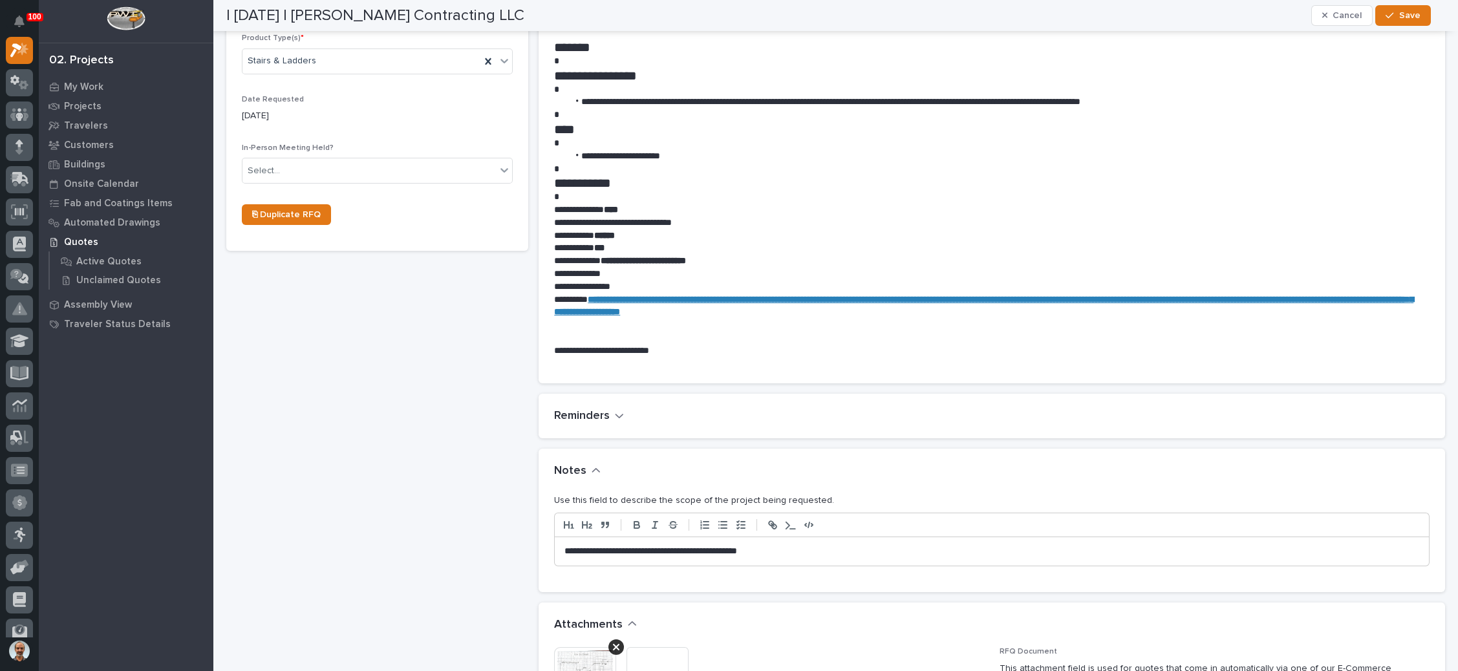
scroll to position [213, 0]
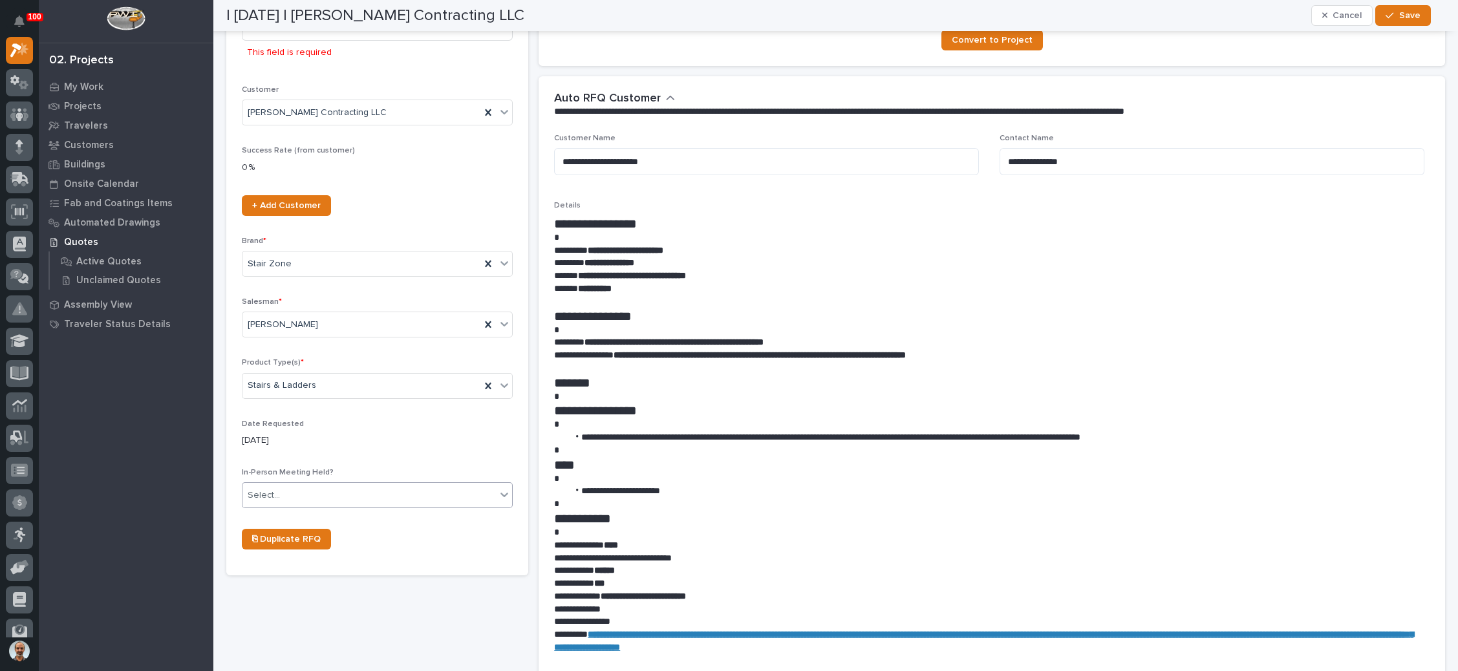
click at [390, 485] on div "Select..." at bounding box center [368, 495] width 253 height 21
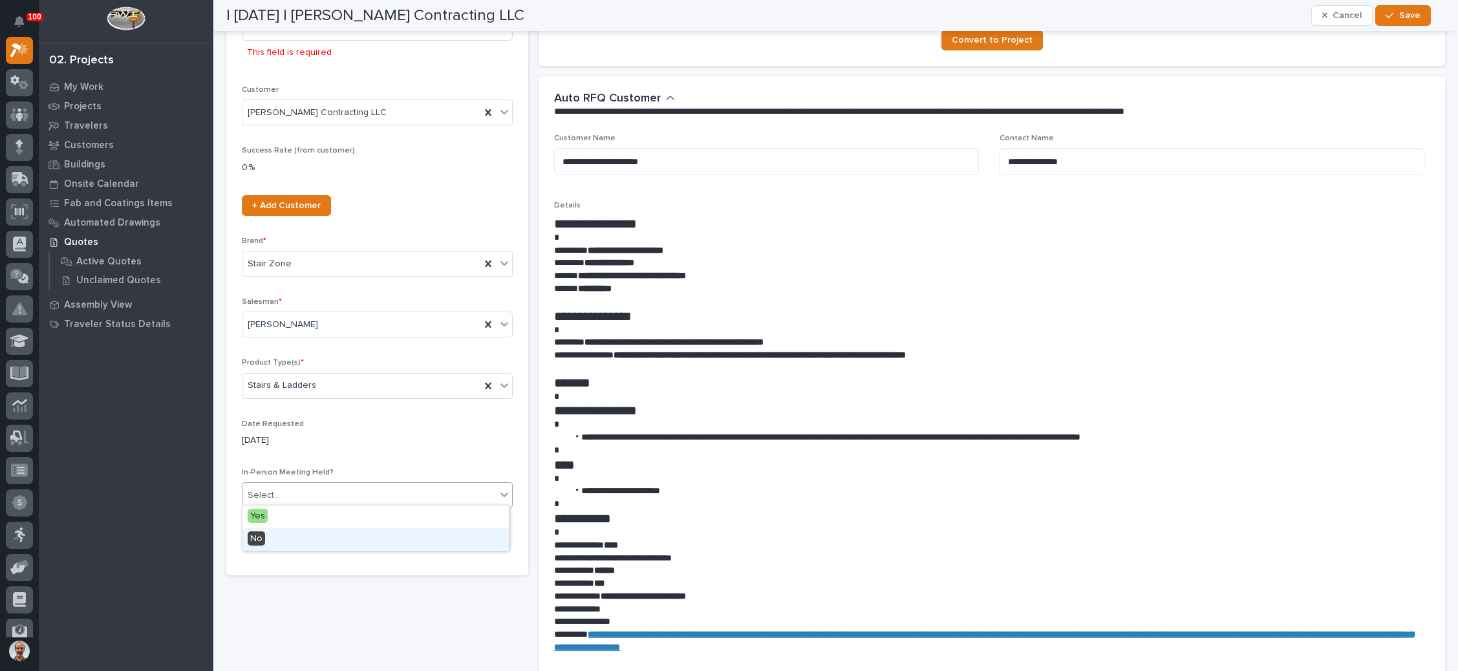
click at [348, 551] on div "⎘ Duplicate RFQ" at bounding box center [377, 544] width 271 height 31
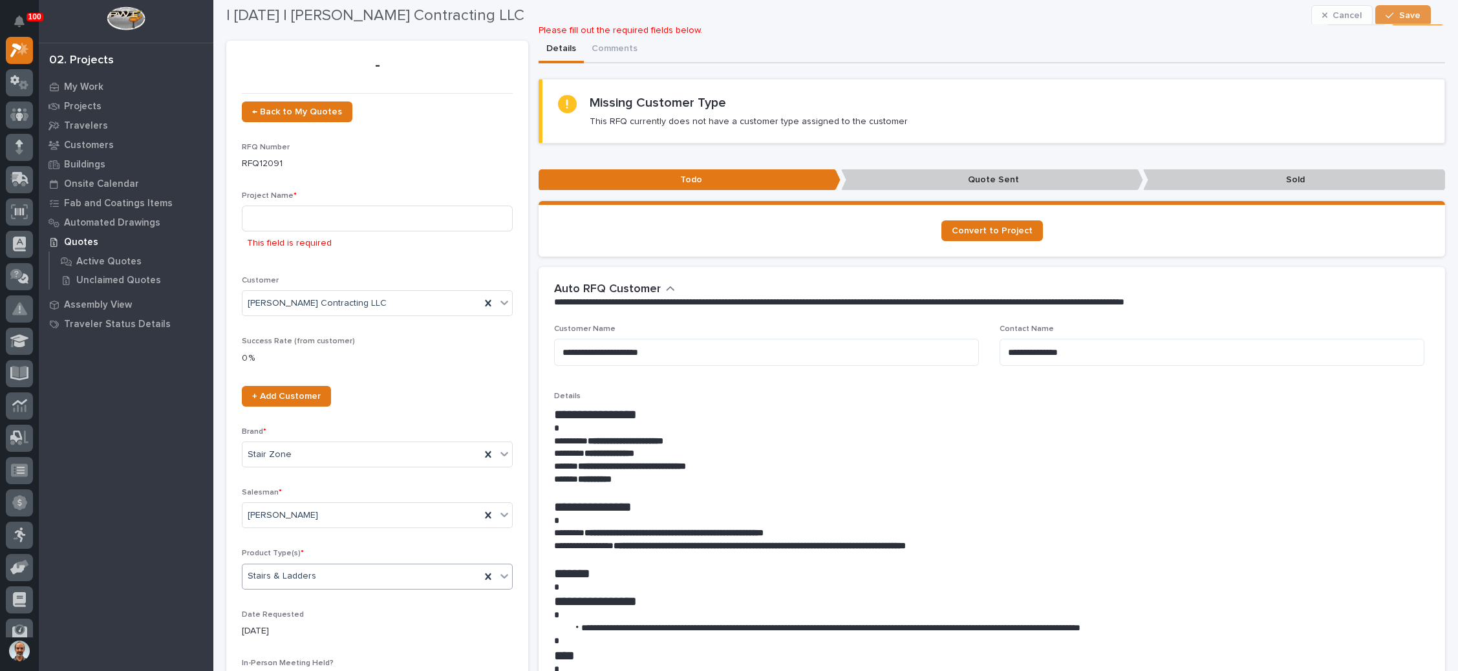
scroll to position [0, 0]
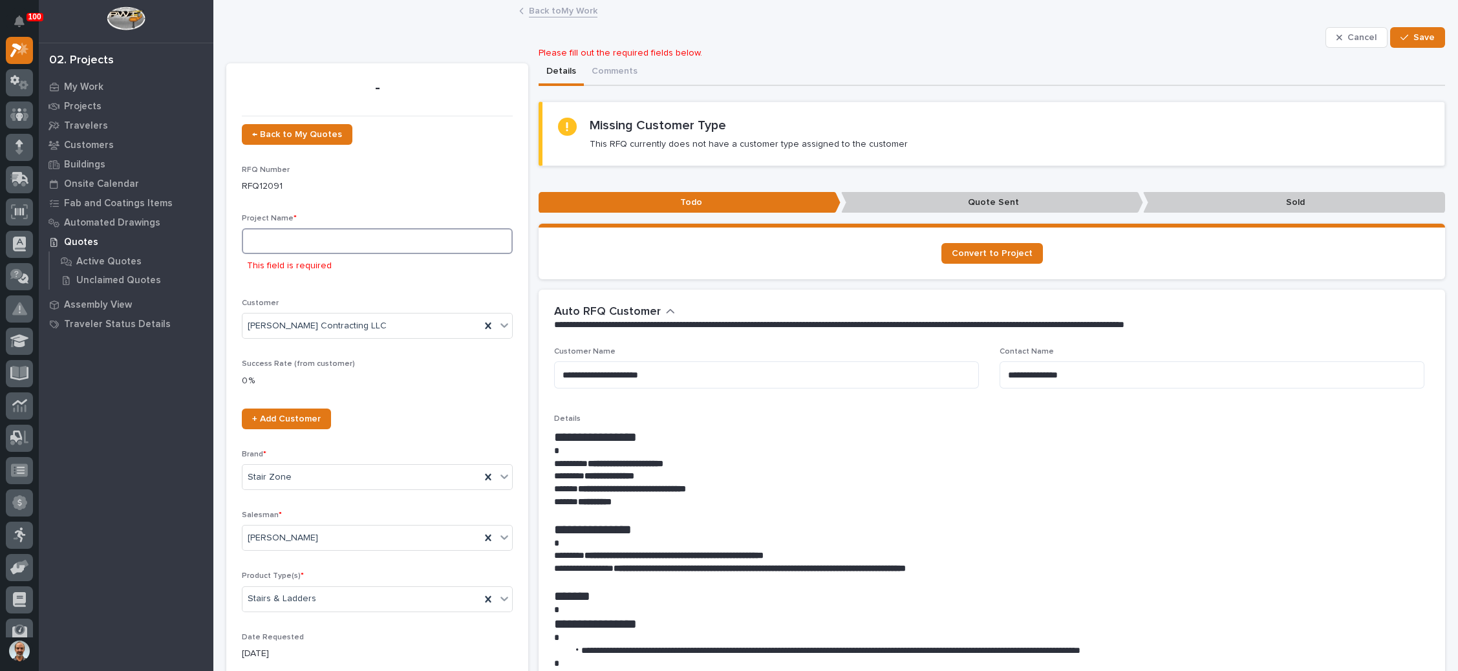
click at [321, 235] on input at bounding box center [377, 241] width 271 height 26
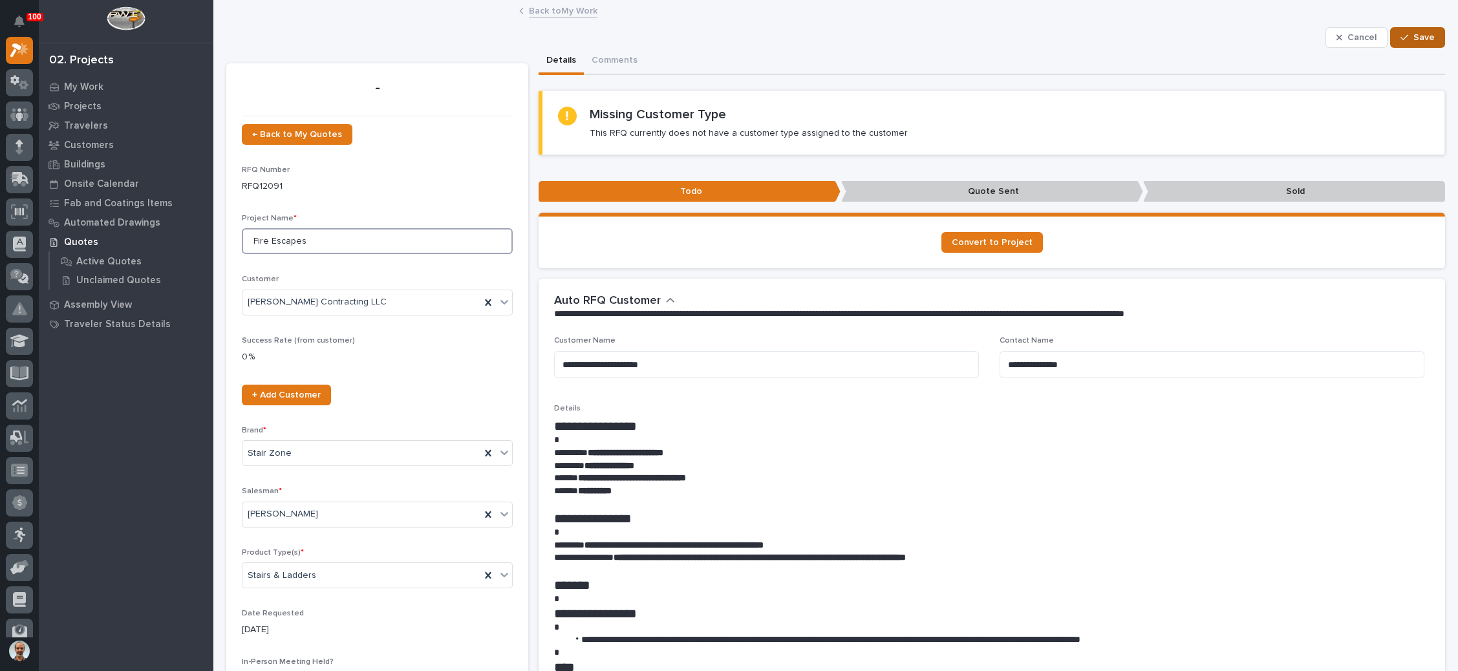
type input "Fire Escapes"
click at [1401, 37] on div "button" at bounding box center [1407, 37] width 13 height 9
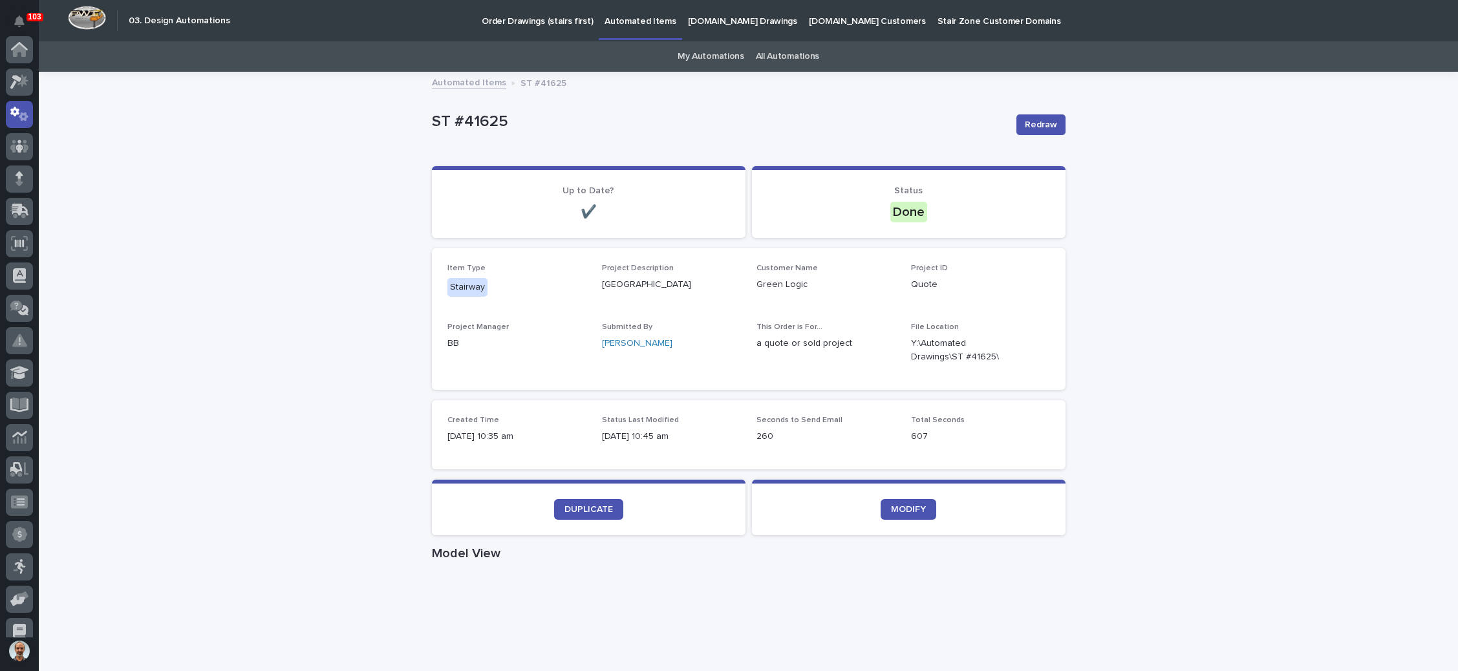
scroll to position [64, 0]
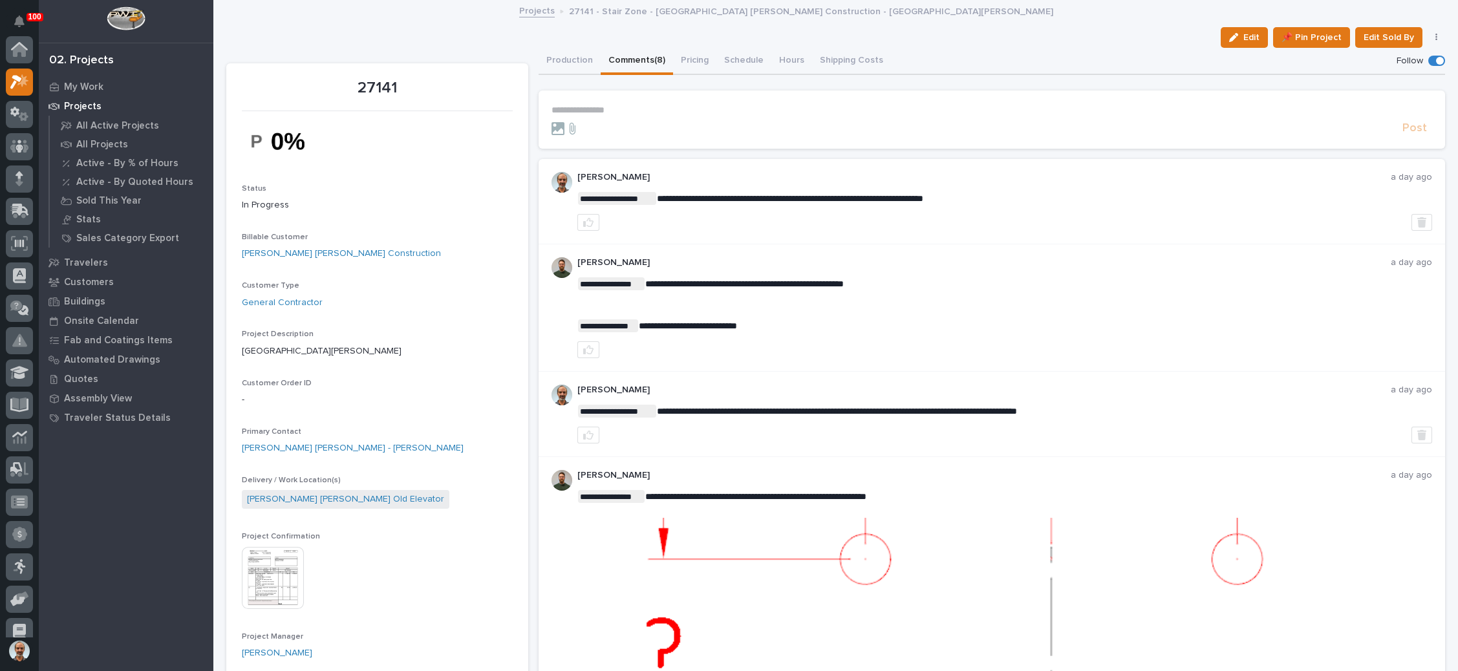
scroll to position [32, 0]
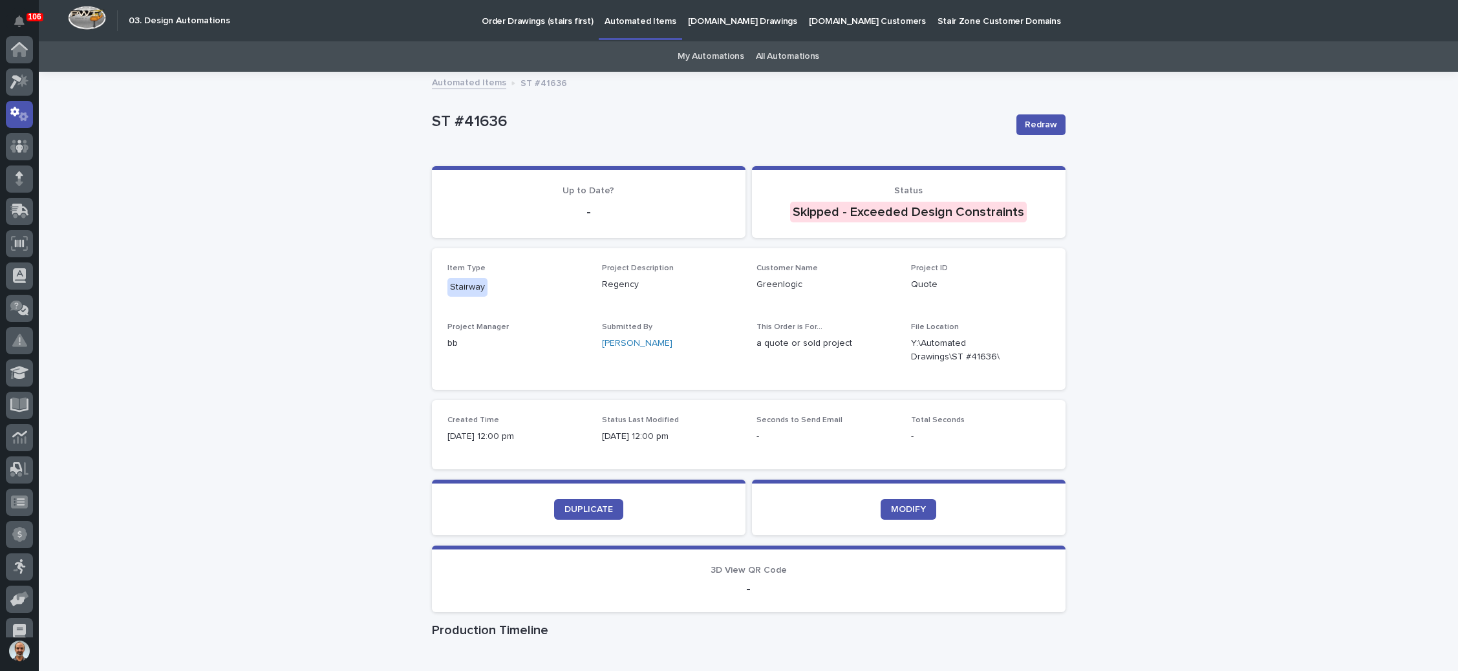
scroll to position [64, 0]
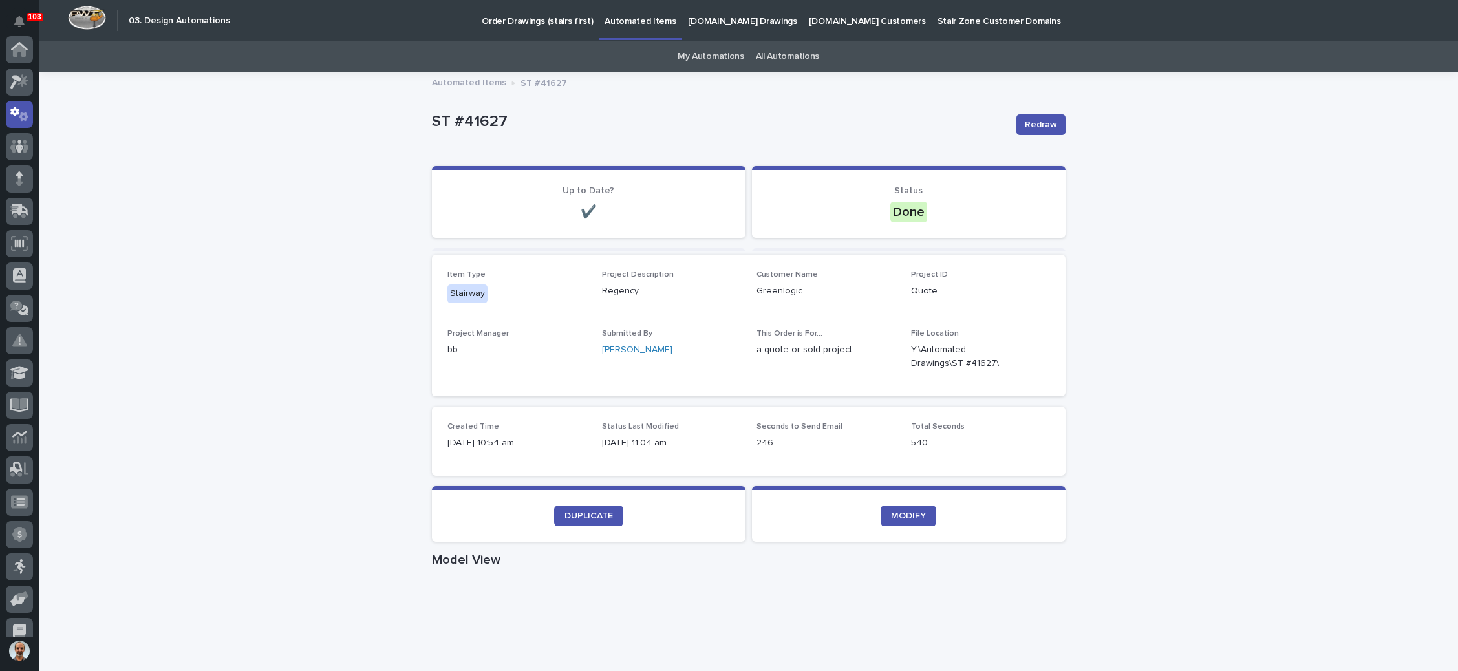
scroll to position [64, 0]
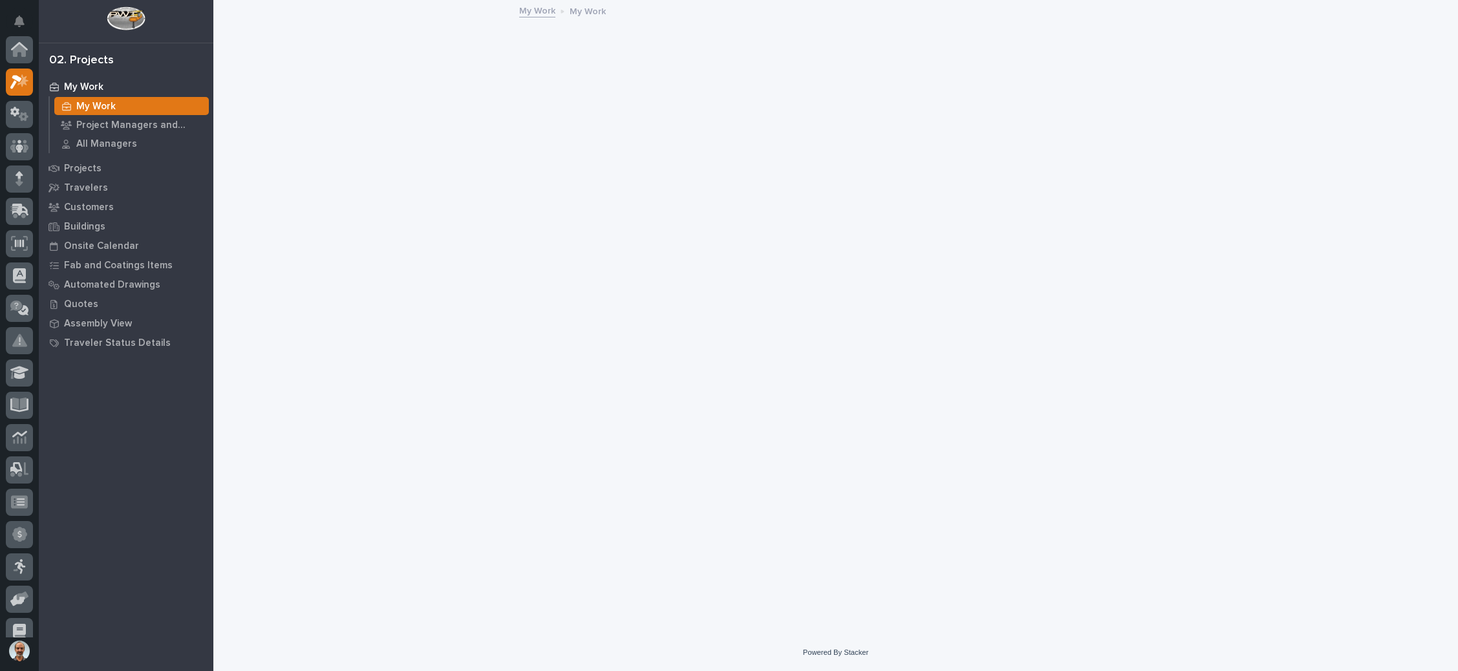
scroll to position [32, 0]
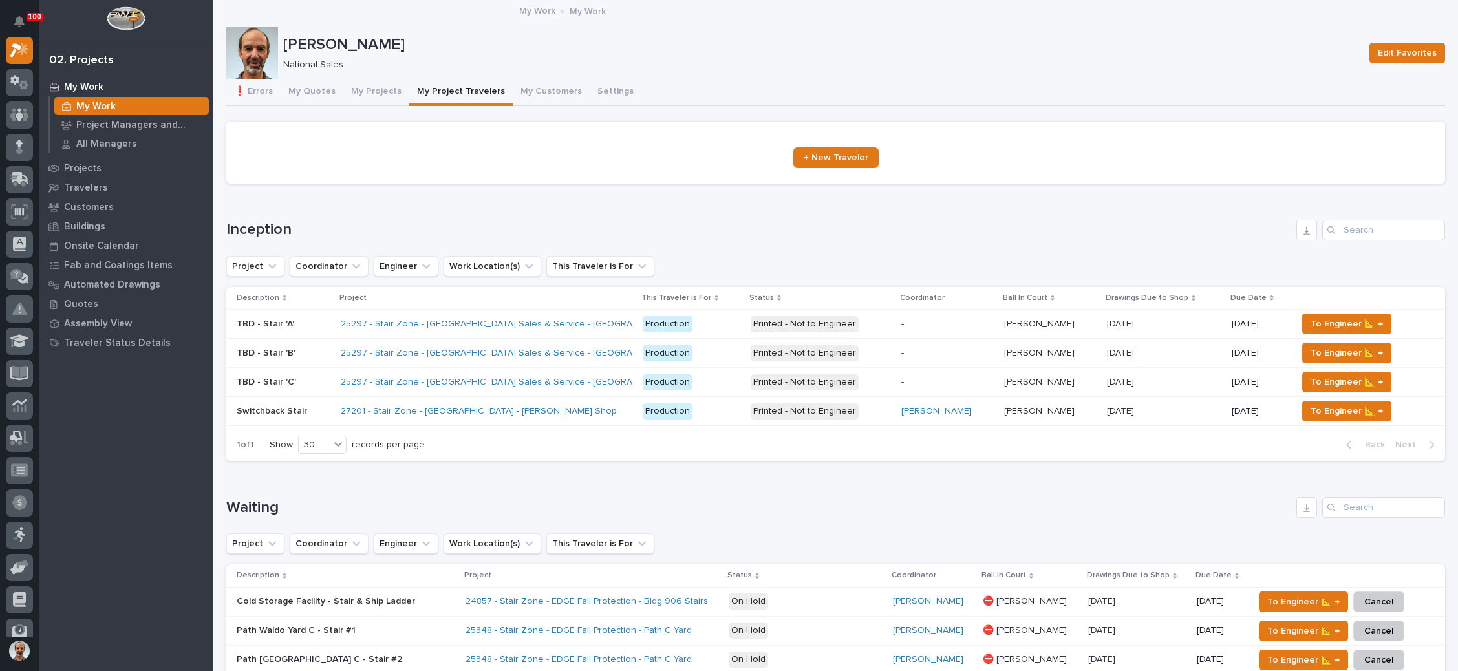
click at [1117, 409] on p "[DATE]" at bounding box center [1122, 410] width 30 height 14
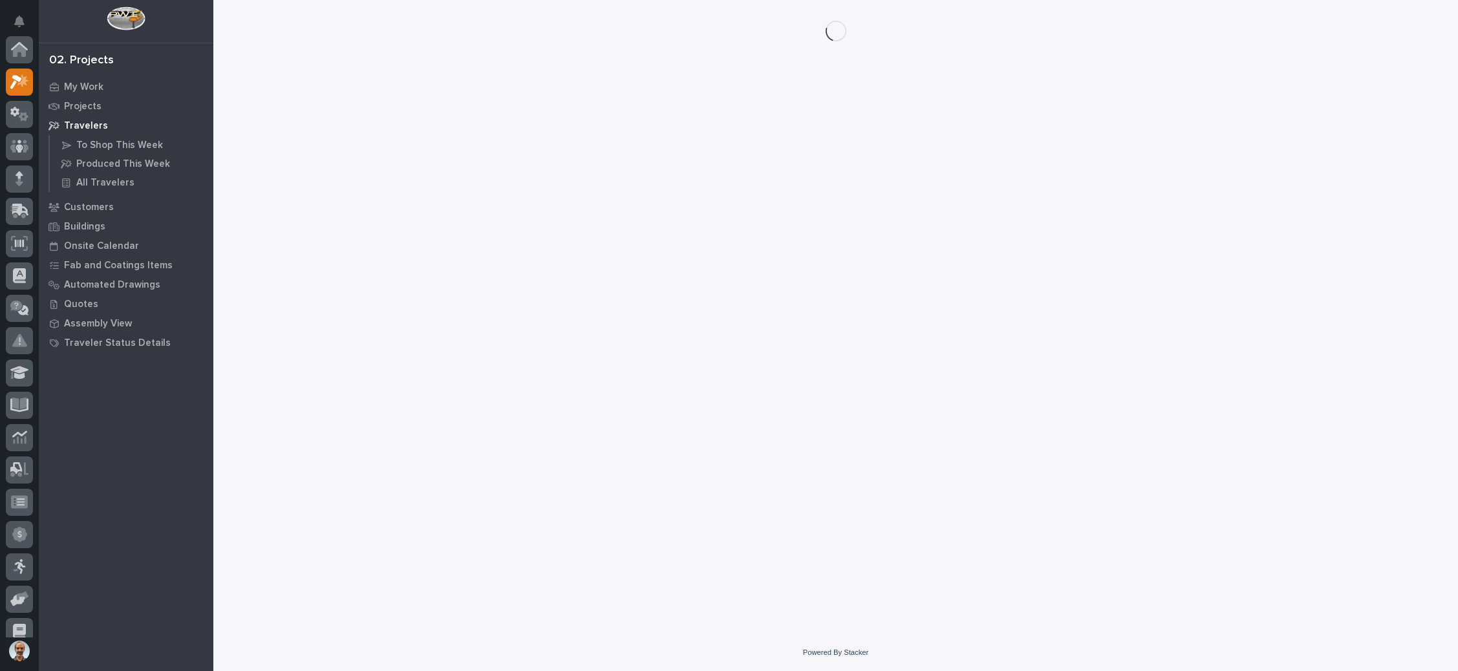
scroll to position [32, 0]
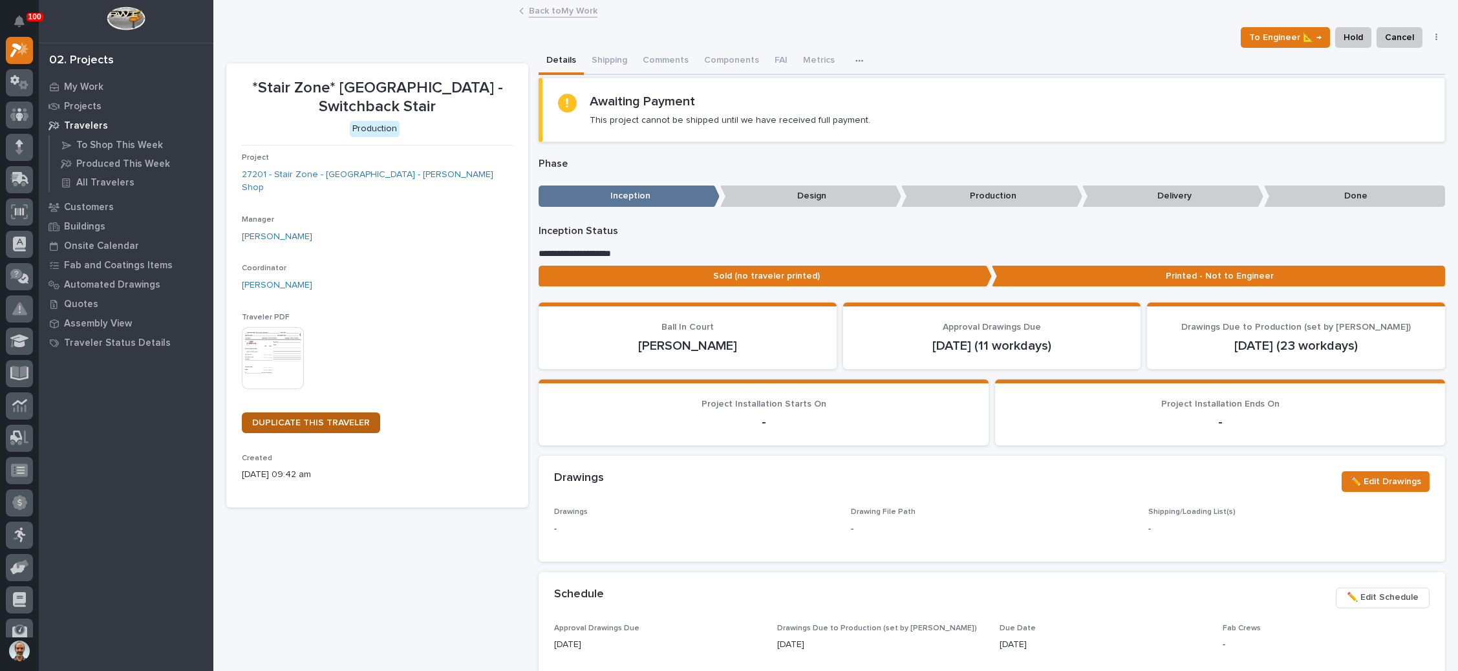
click at [338, 418] on span "DUPLICATE THIS TRAVELER" at bounding box center [311, 422] width 118 height 9
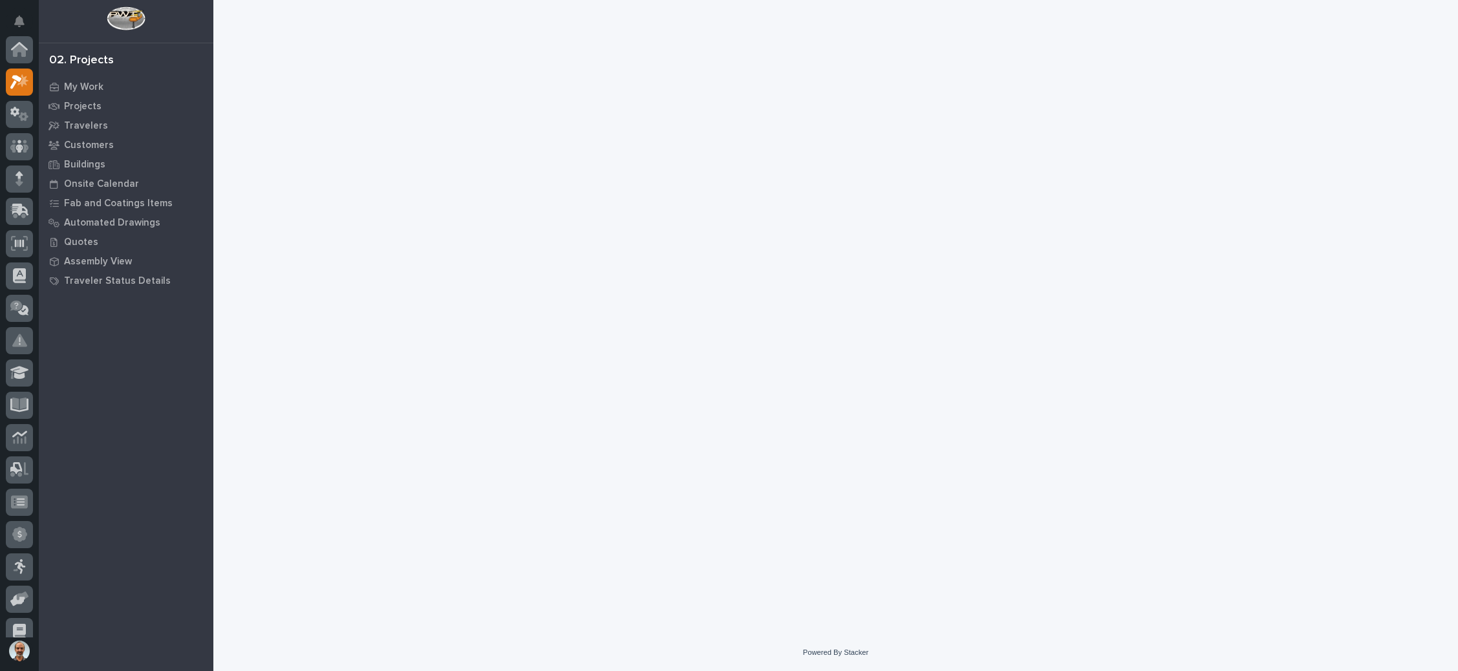
scroll to position [32, 0]
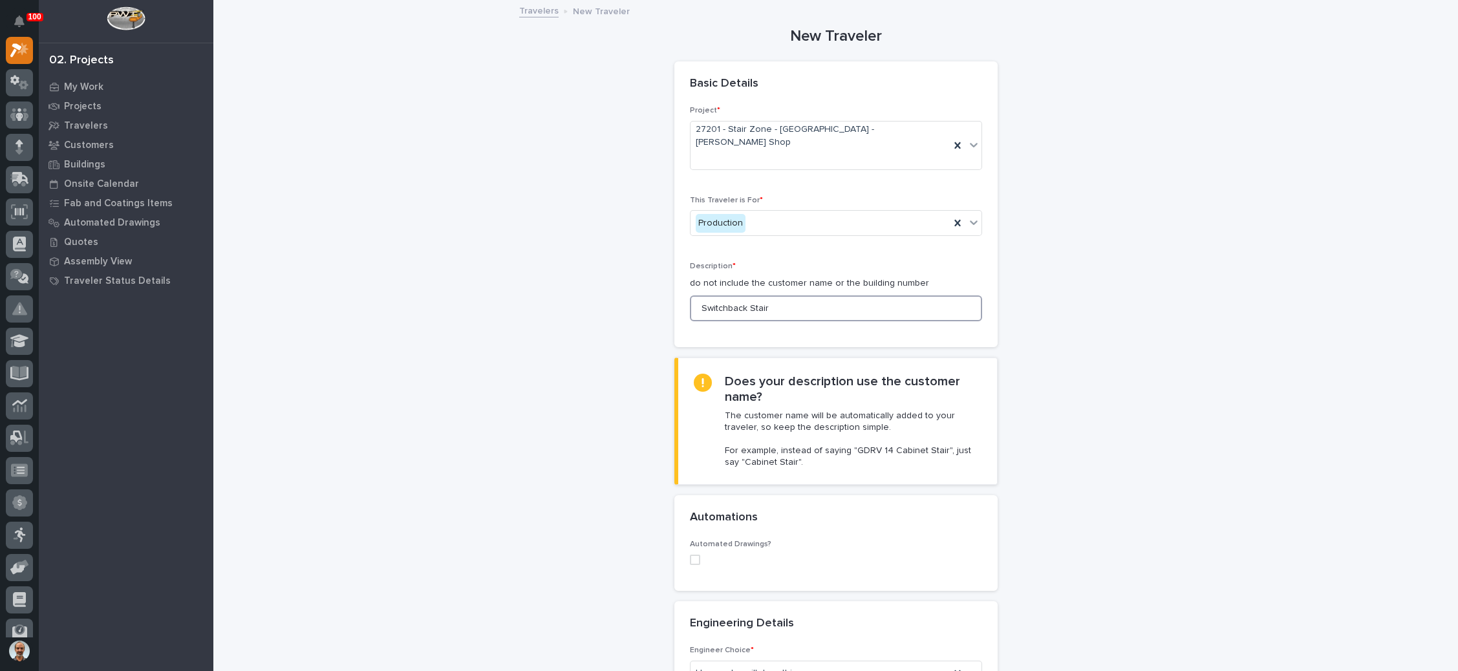
drag, startPoint x: 775, startPoint y: 288, endPoint x: 665, endPoint y: 291, distance: 110.6
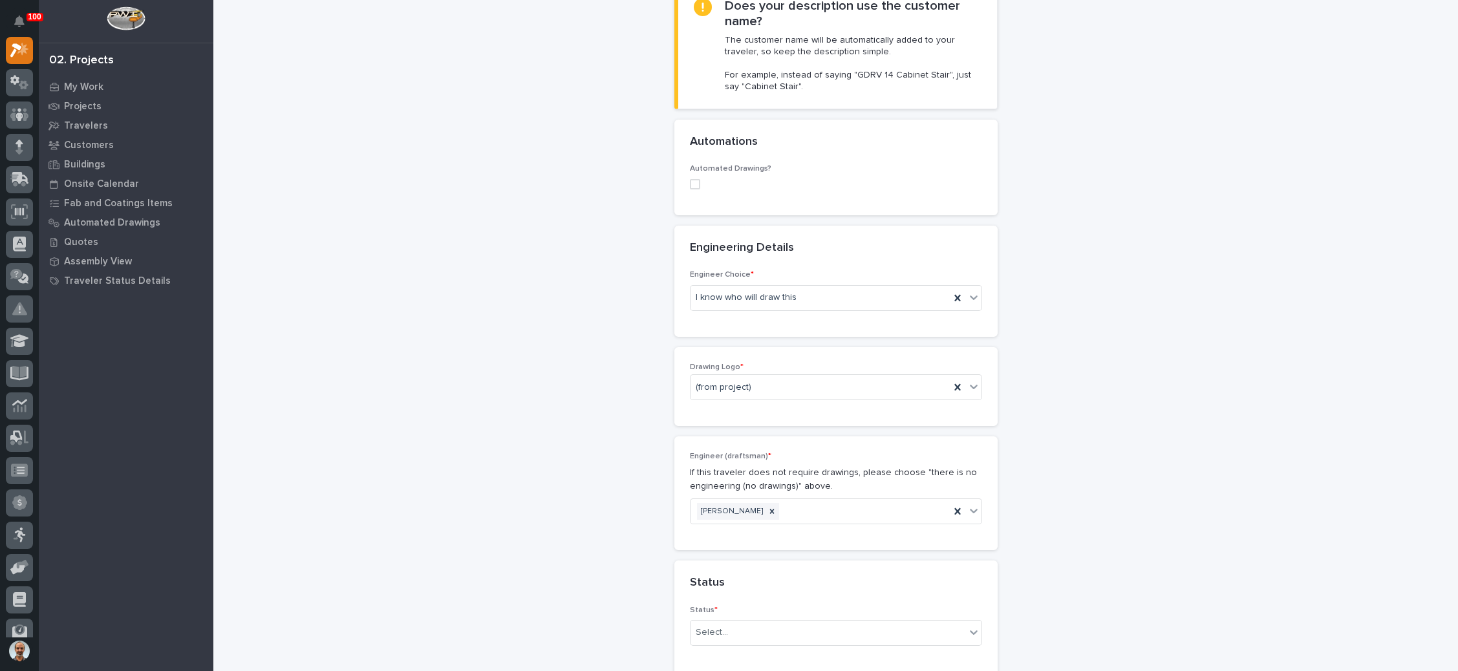
scroll to position [388, 0]
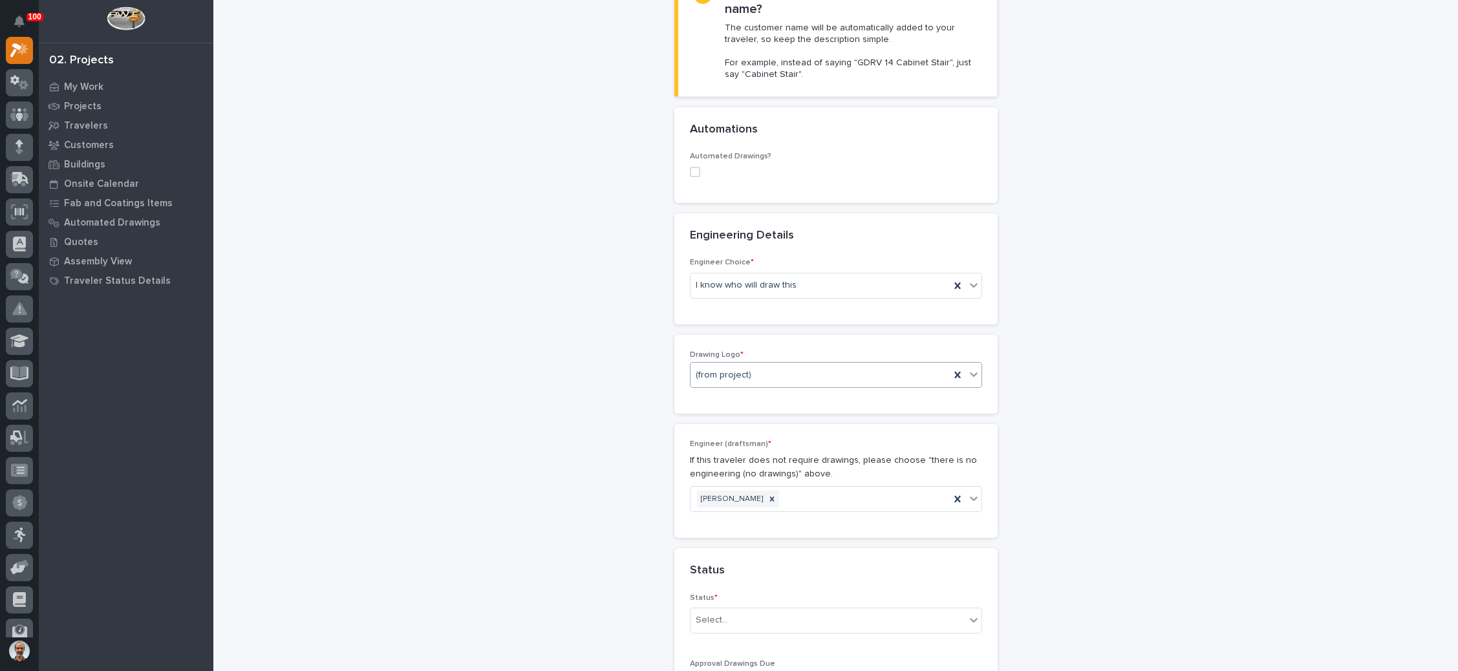
type input "Guardrailing"
click at [799, 365] on div "(from project)" at bounding box center [820, 375] width 259 height 21
click at [725, 462] on div "Stair Zone" at bounding box center [828, 464] width 291 height 23
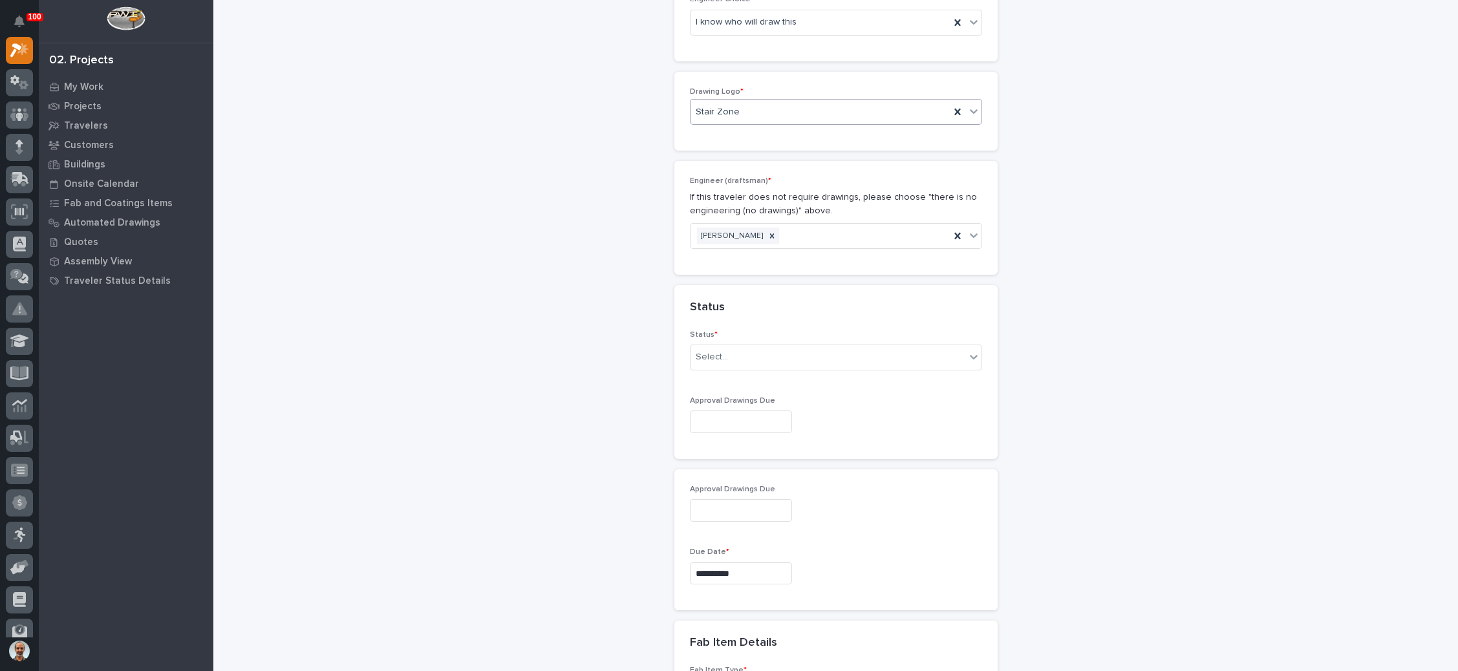
scroll to position [679, 0]
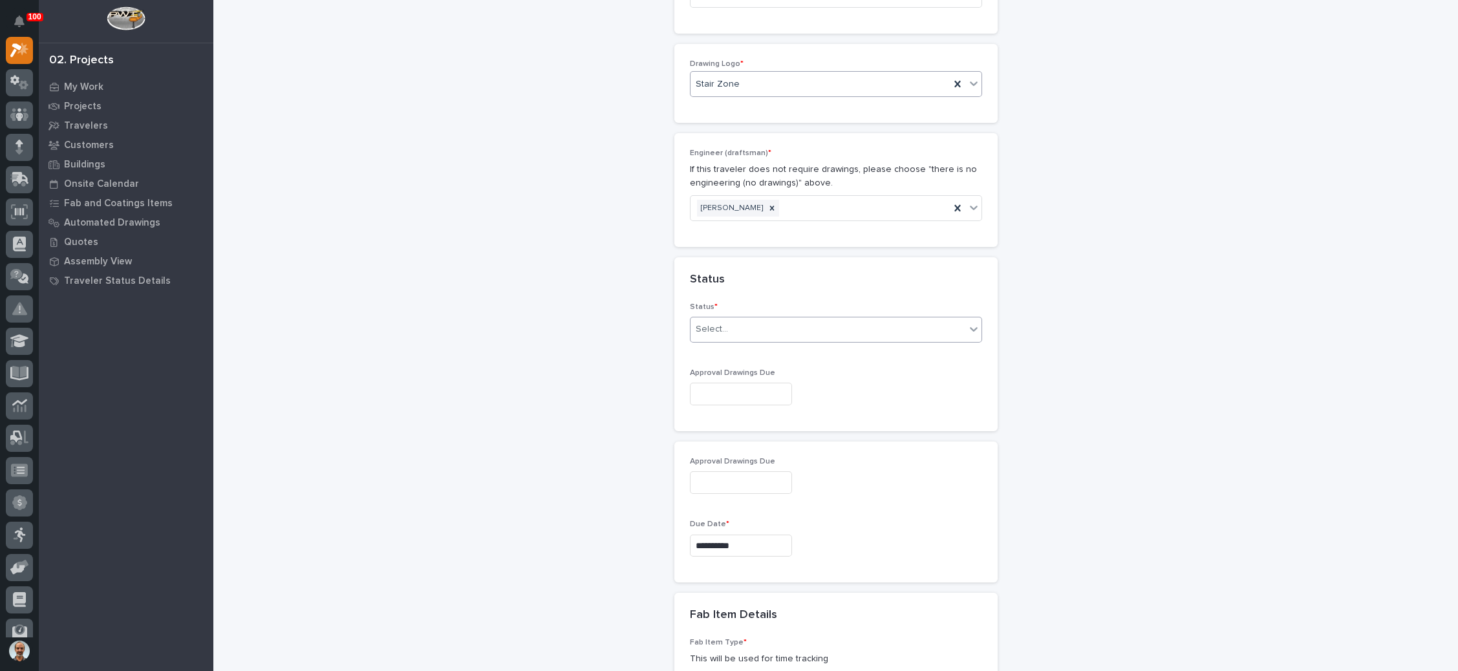
click at [777, 319] on div "Select..." at bounding box center [828, 329] width 275 height 21
click at [758, 326] on div "Sold (no traveler printed)" at bounding box center [828, 327] width 291 height 23
click at [750, 383] on input "text" at bounding box center [741, 394] width 102 height 23
click at [690, 299] on div "29" at bounding box center [683, 302] width 17 height 17
type input "**********"
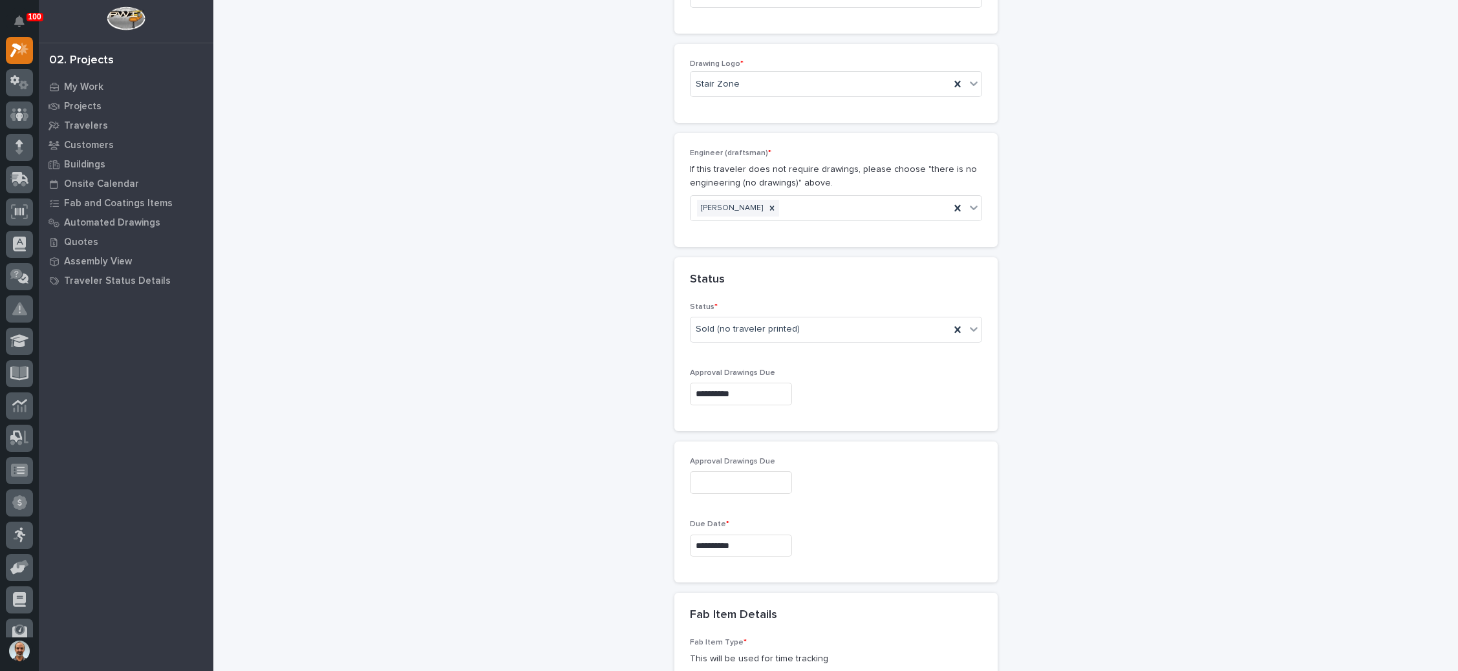
type input "**********"
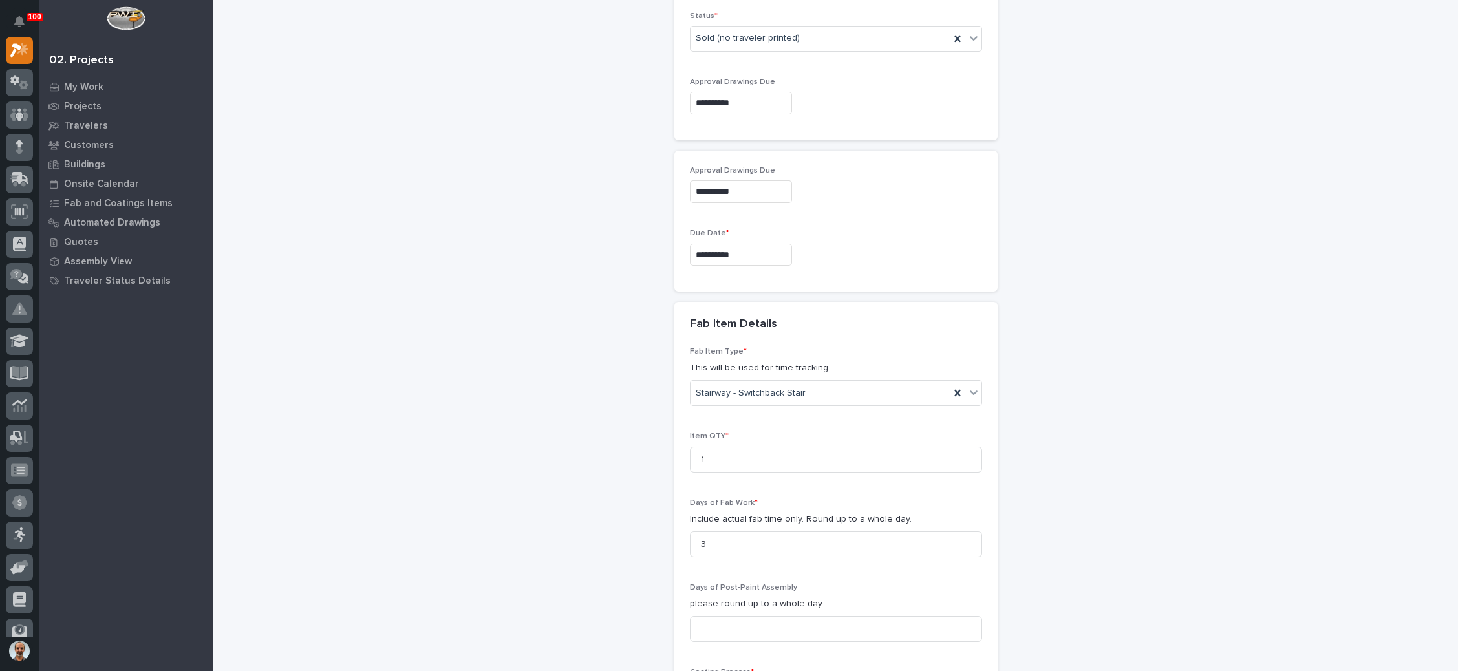
scroll to position [1067, 0]
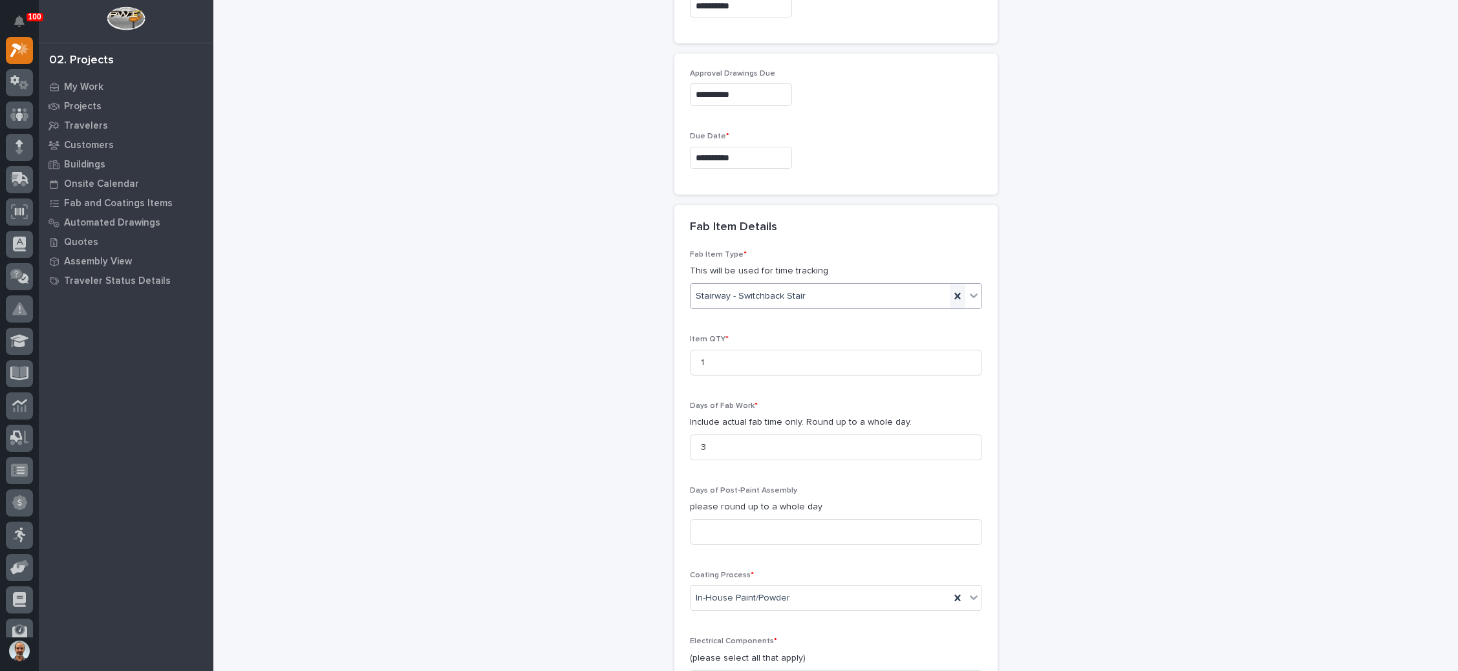
click at [954, 293] on icon at bounding box center [957, 296] width 6 height 6
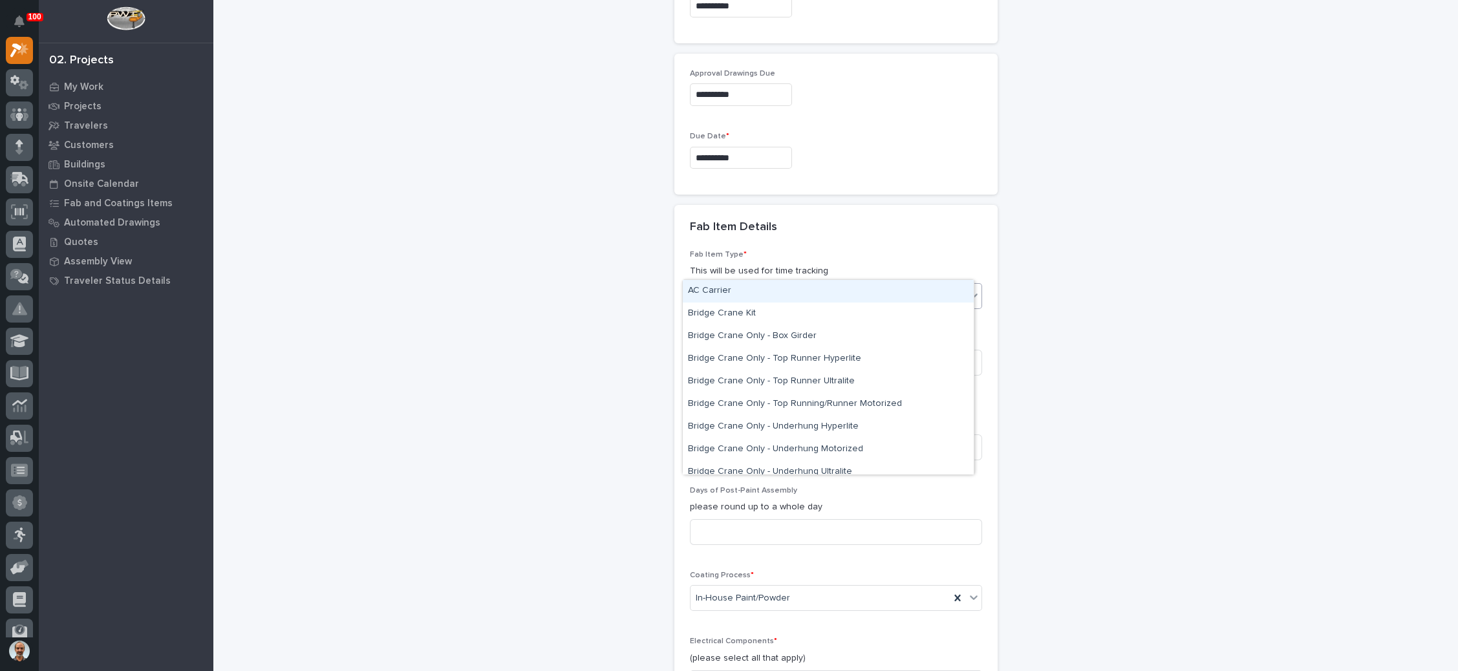
click at [967, 289] on icon at bounding box center [973, 295] width 13 height 13
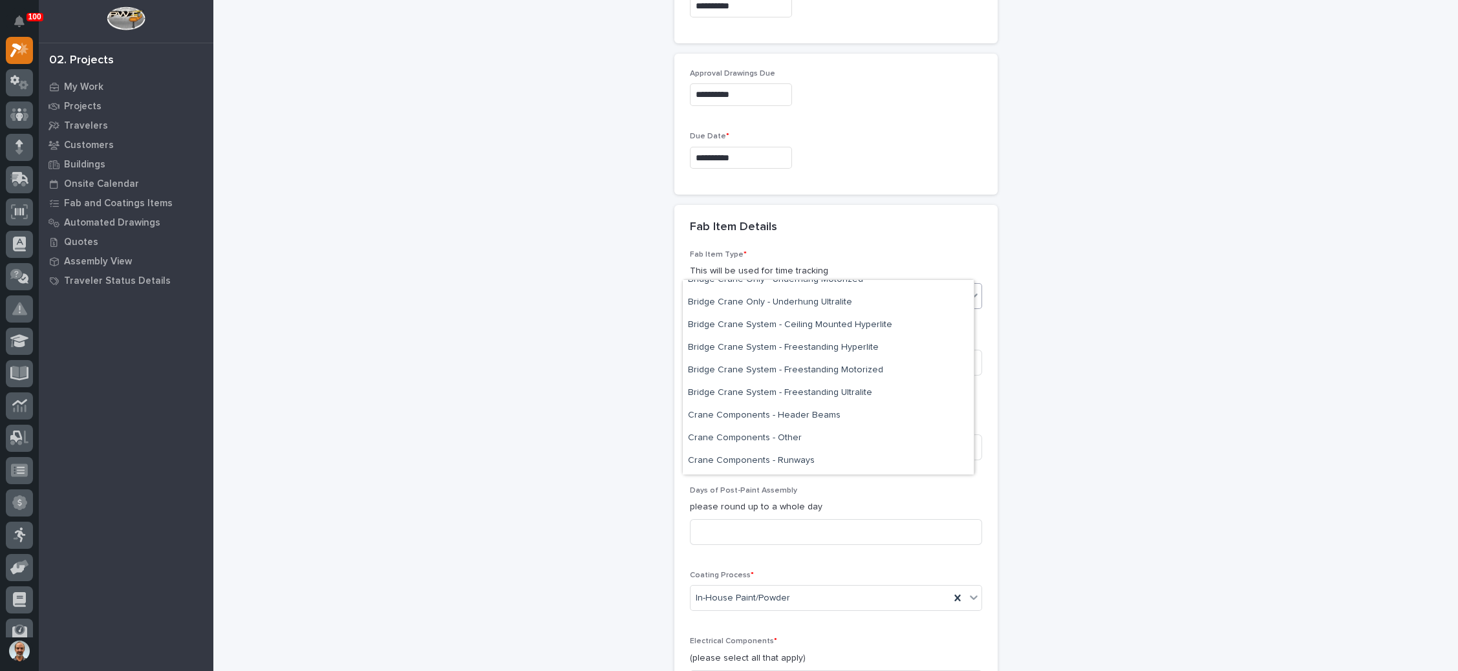
scroll to position [339, 0]
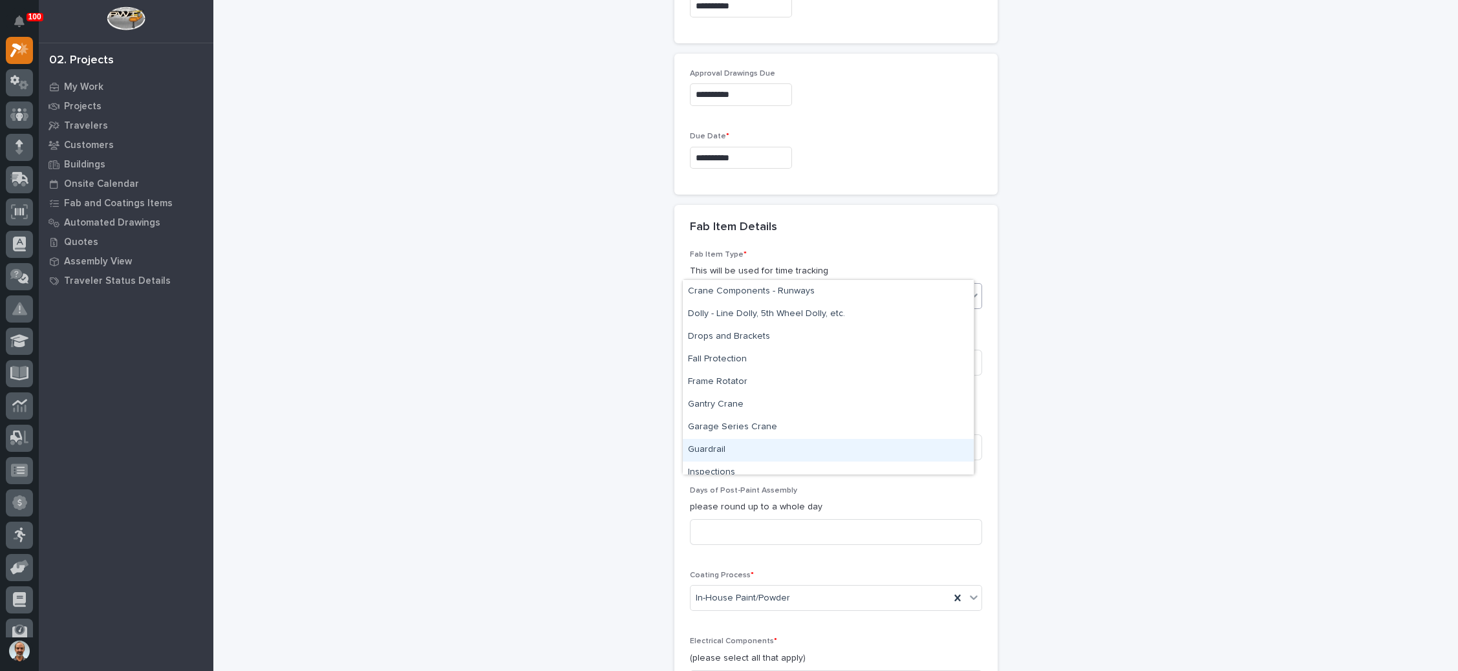
click at [711, 443] on div "Guardrail" at bounding box center [828, 450] width 291 height 23
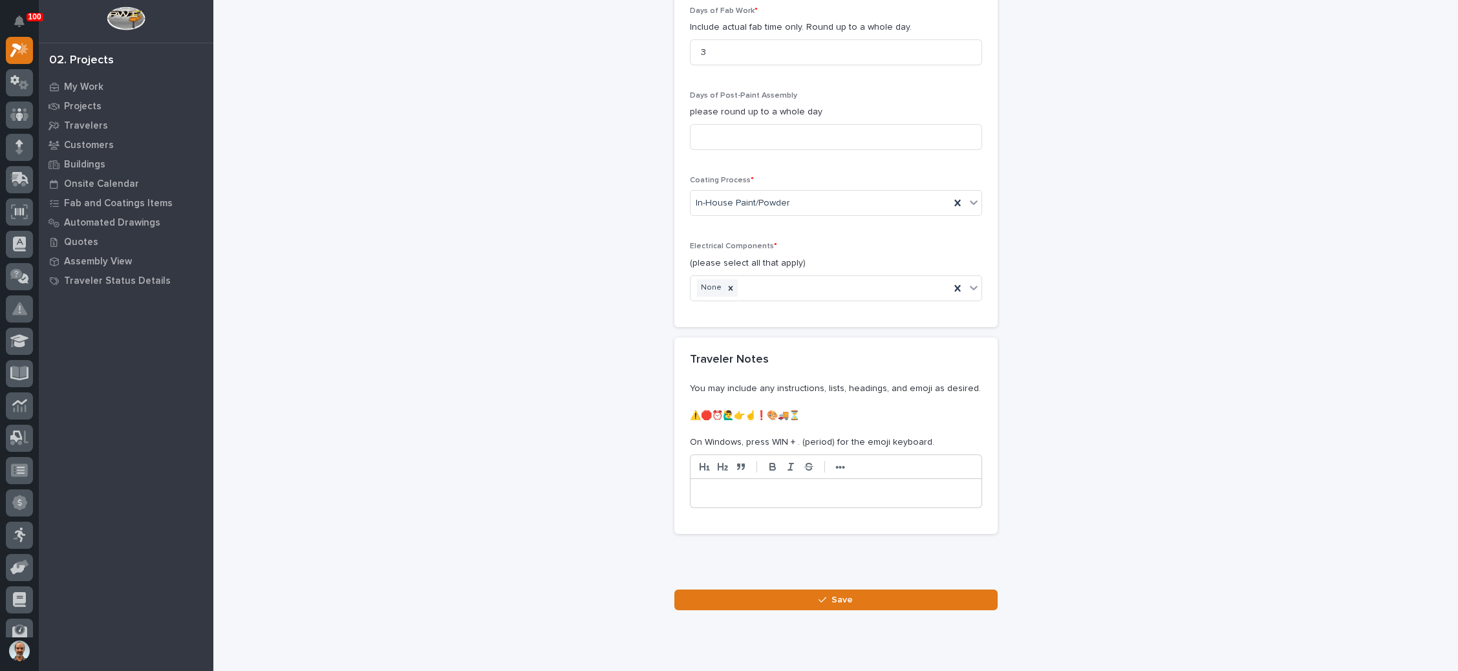
scroll to position [1470, 0]
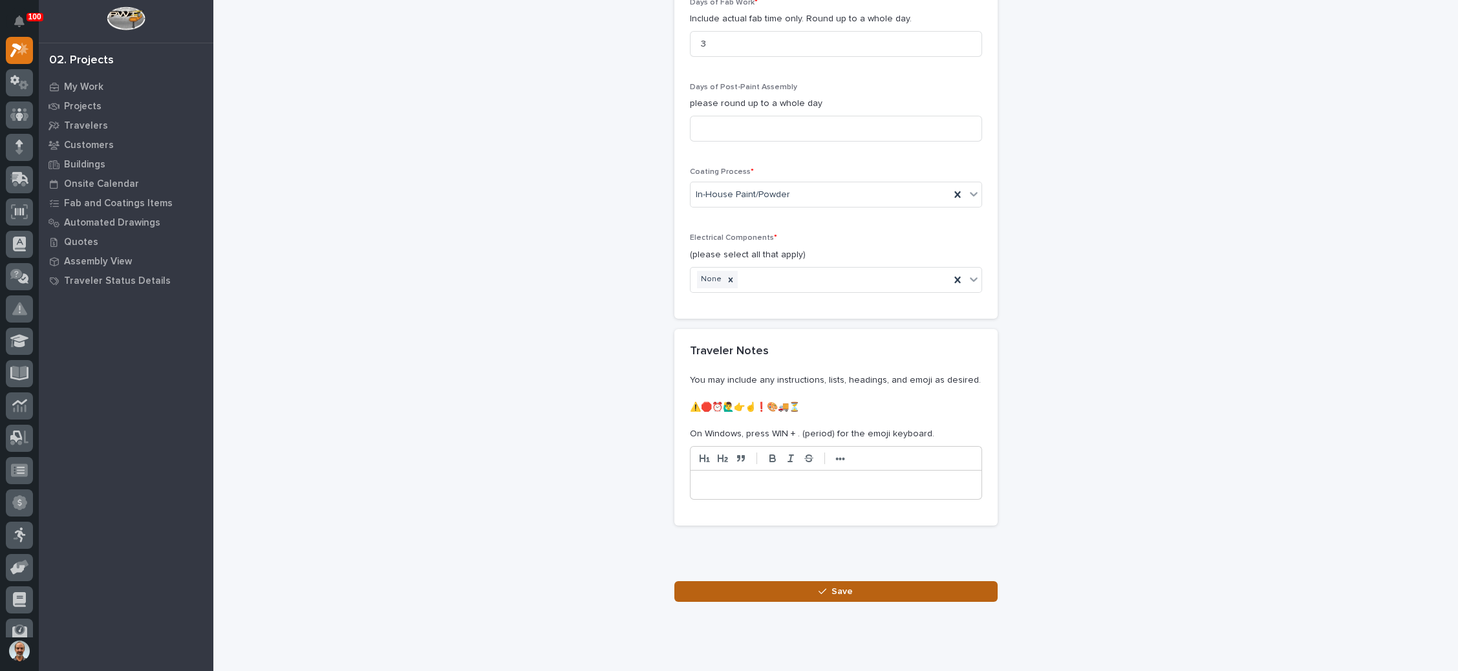
click at [832, 586] on span "Save" at bounding box center [842, 592] width 21 height 12
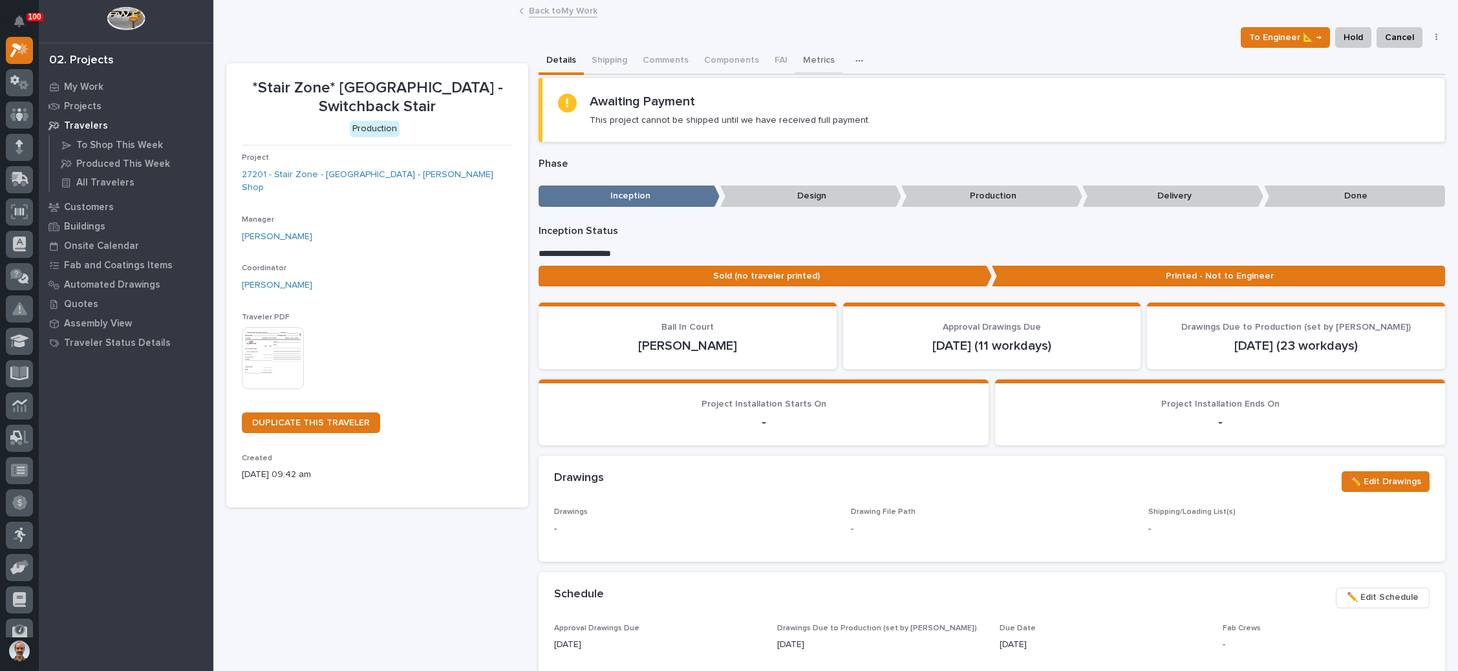
click at [811, 55] on button "Metrics" at bounding box center [818, 61] width 47 height 27
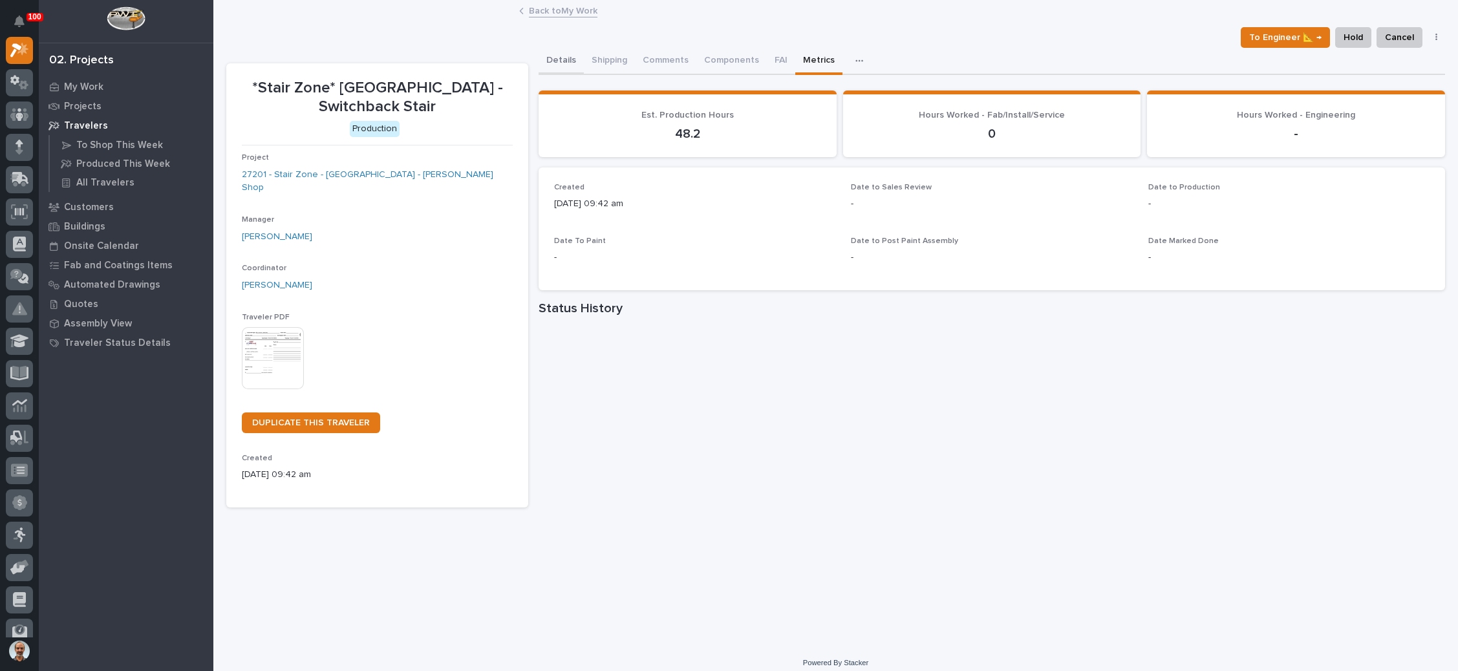
click at [561, 53] on button "Details" at bounding box center [561, 61] width 45 height 27
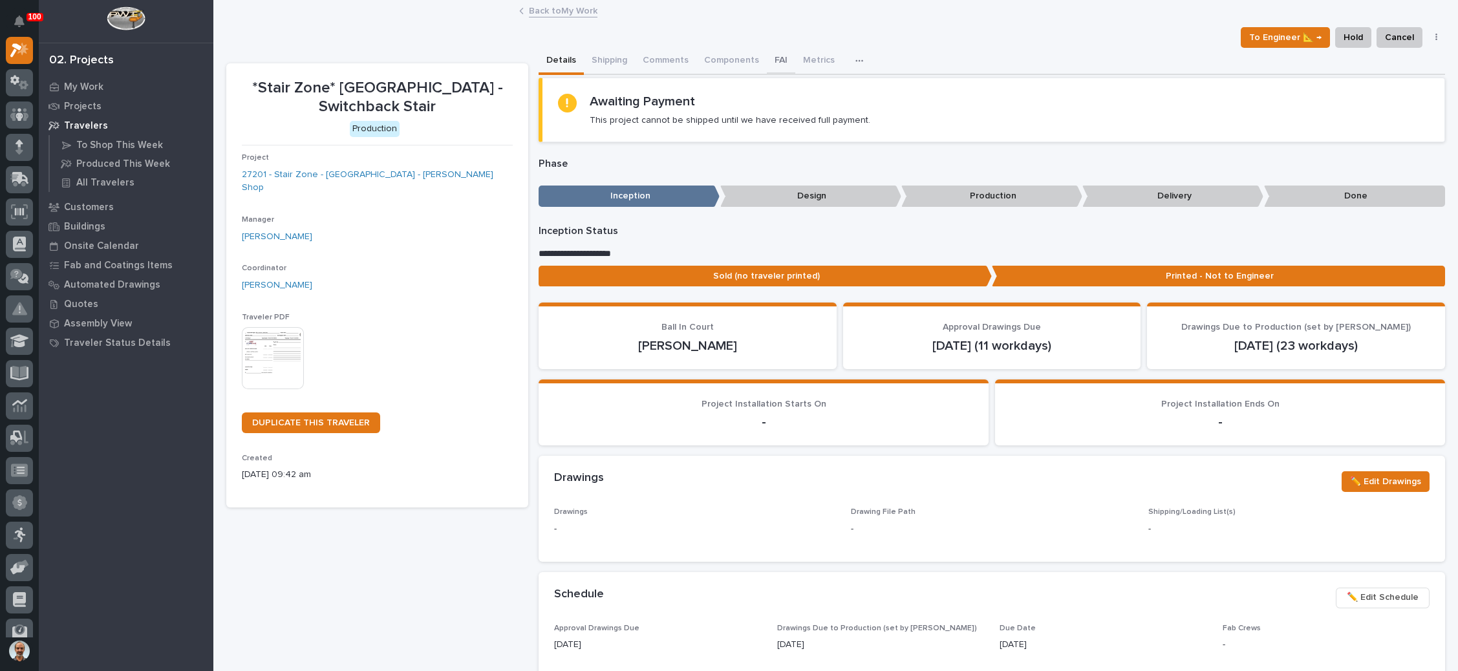
click at [774, 58] on button "FAI" at bounding box center [781, 61] width 28 height 27
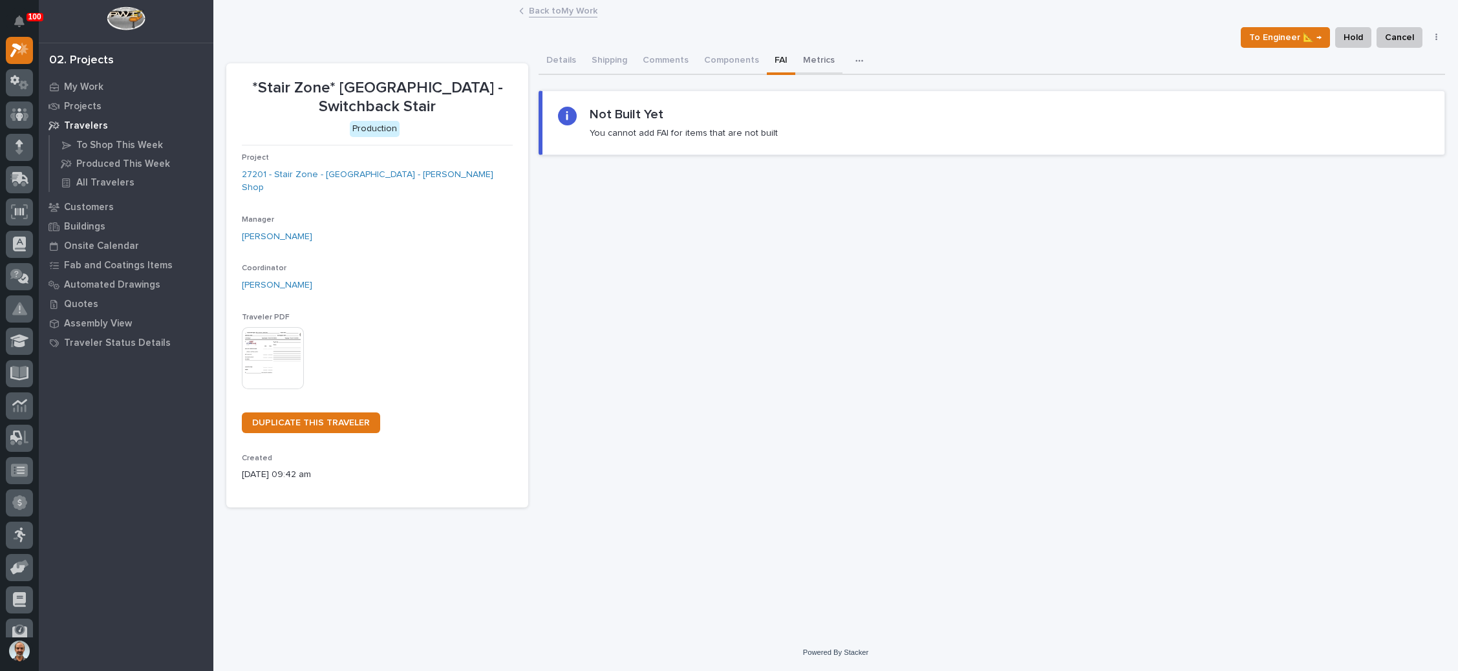
click at [815, 58] on button "Metrics" at bounding box center [818, 61] width 47 height 27
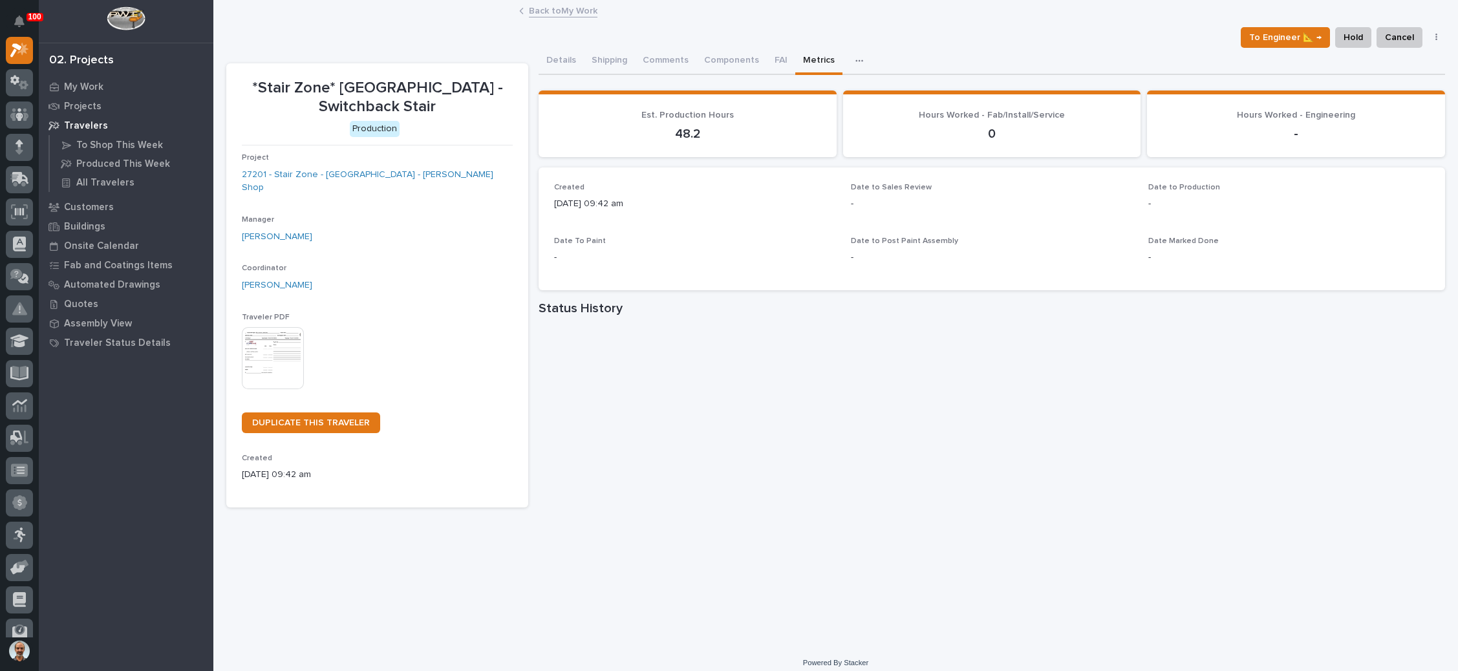
click at [557, 10] on link "Back to My Work" at bounding box center [563, 10] width 69 height 15
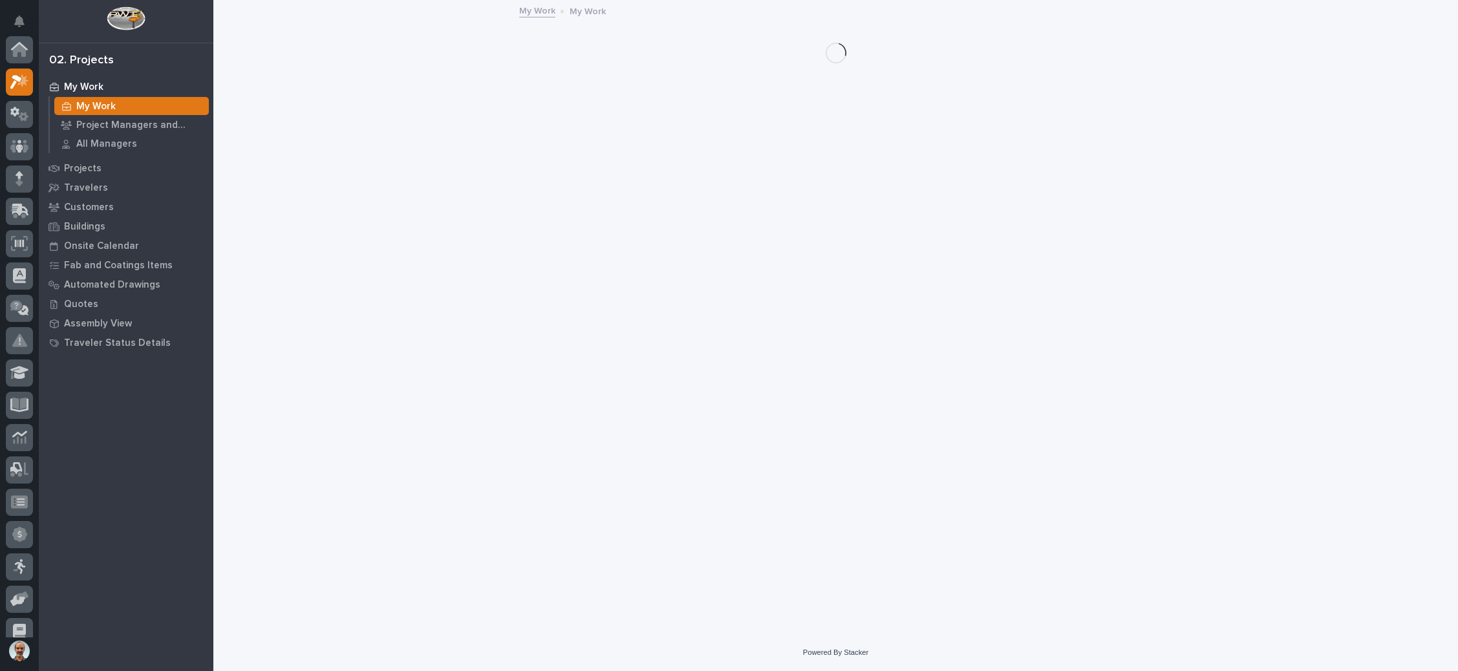
scroll to position [32, 0]
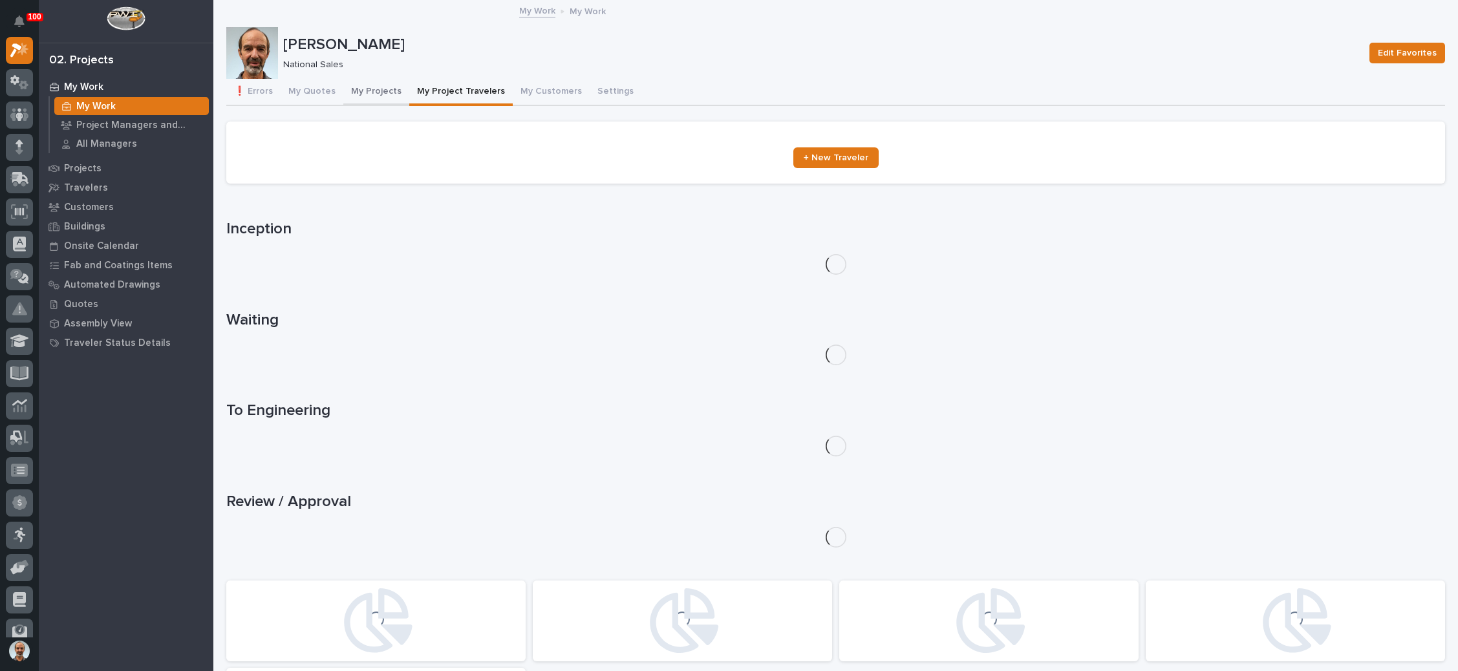
click at [372, 84] on button "My Projects" at bounding box center [376, 92] width 66 height 27
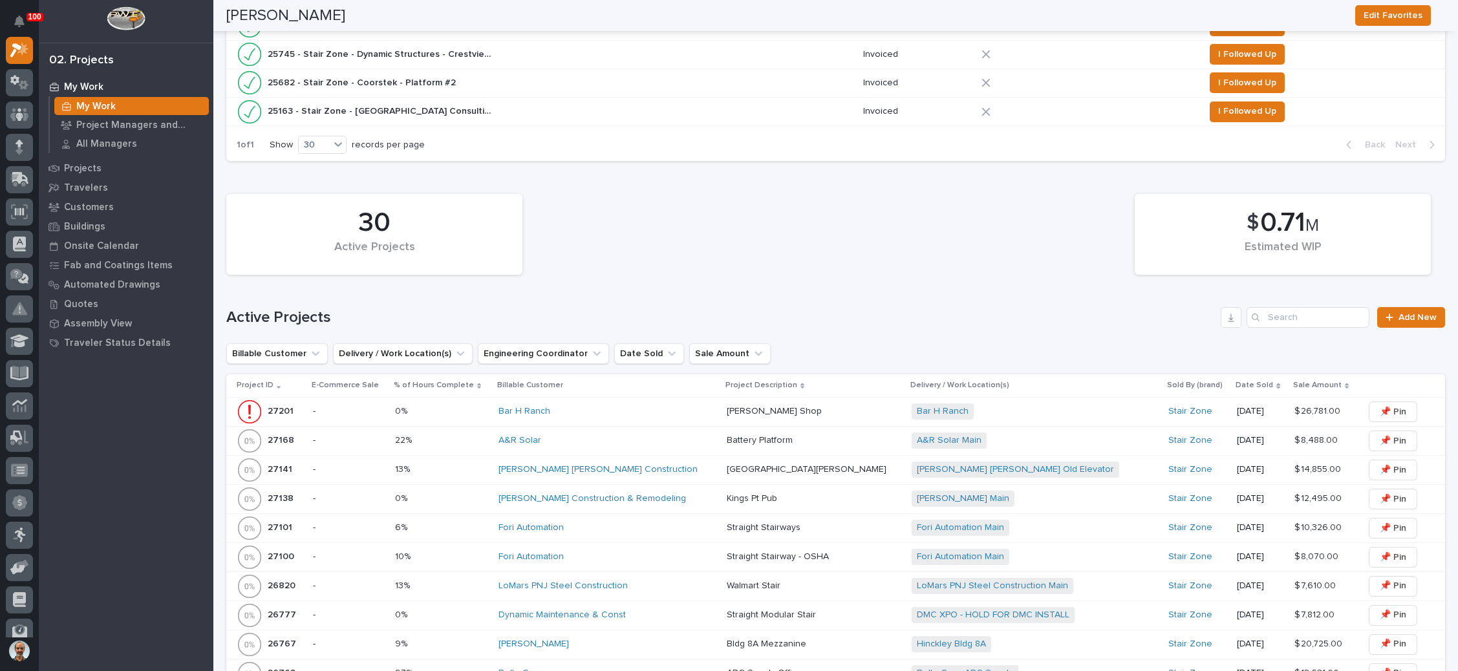
scroll to position [873, 0]
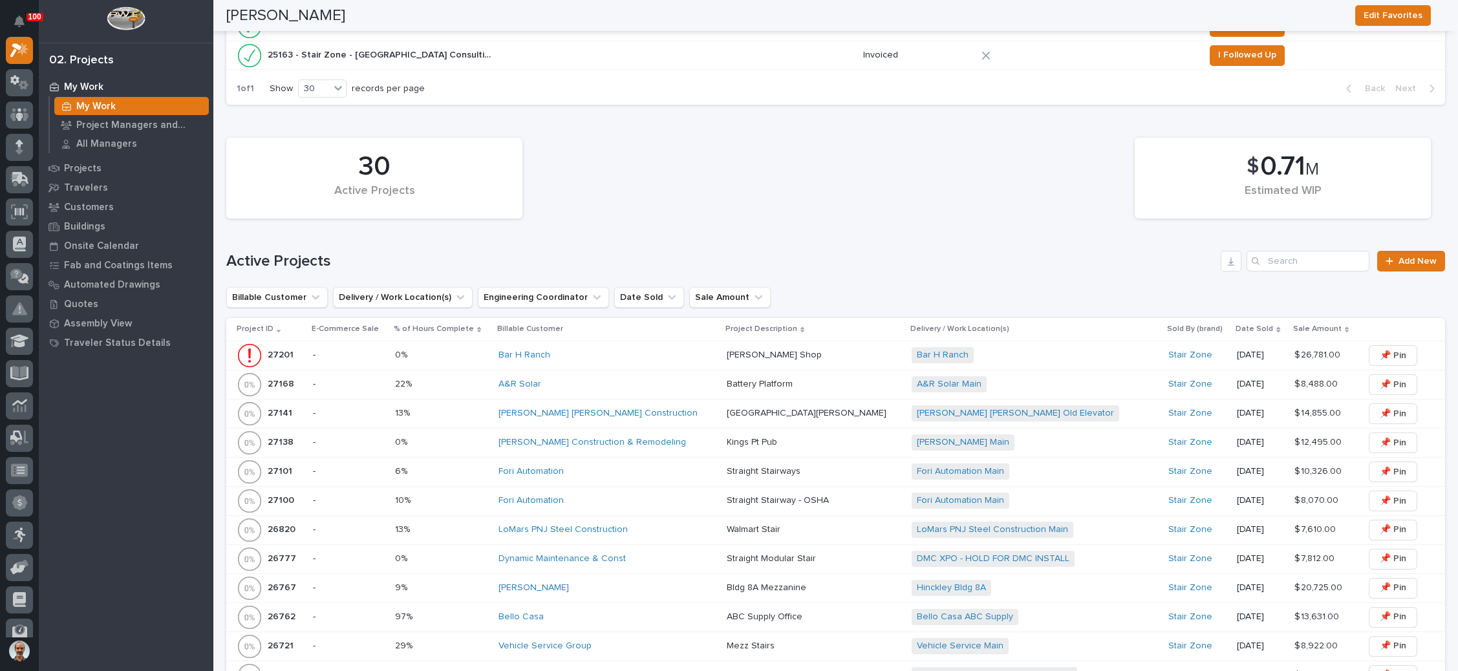
click at [971, 347] on div "Bar H Ranch + 0" at bounding box center [1025, 355] width 226 height 16
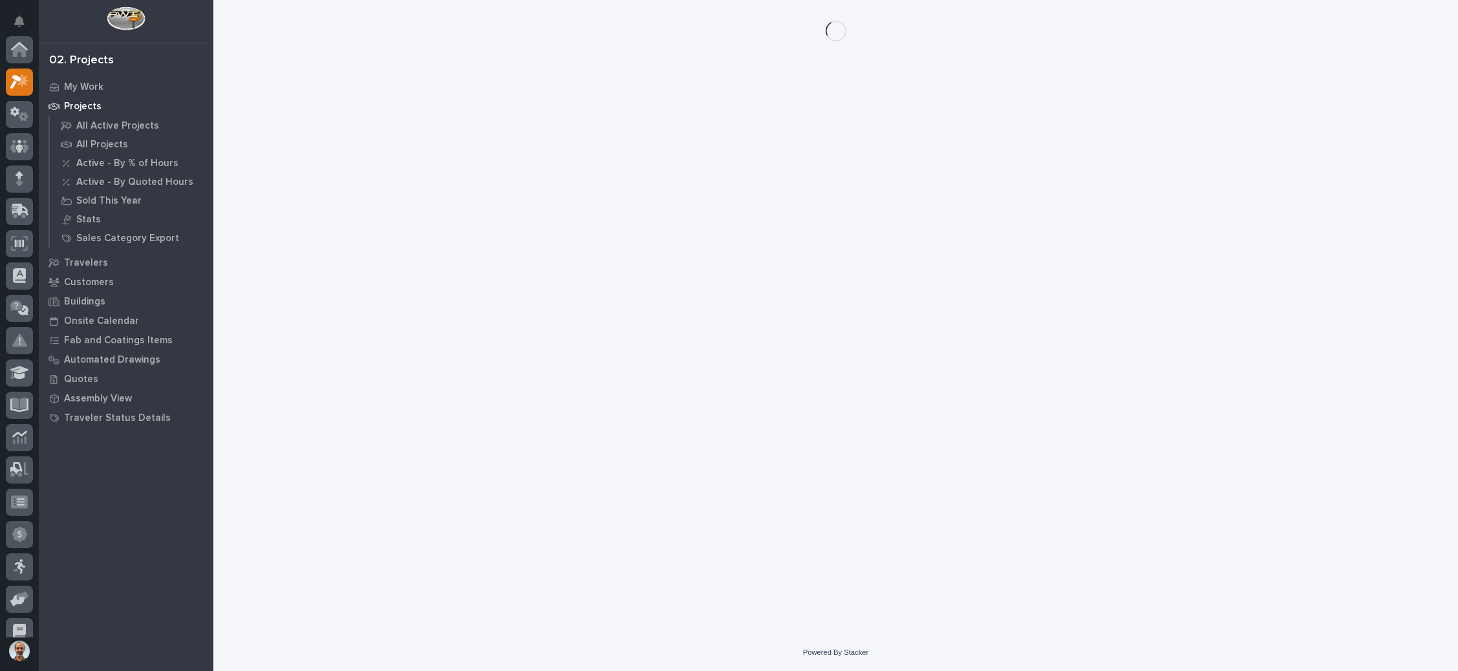
scroll to position [32, 0]
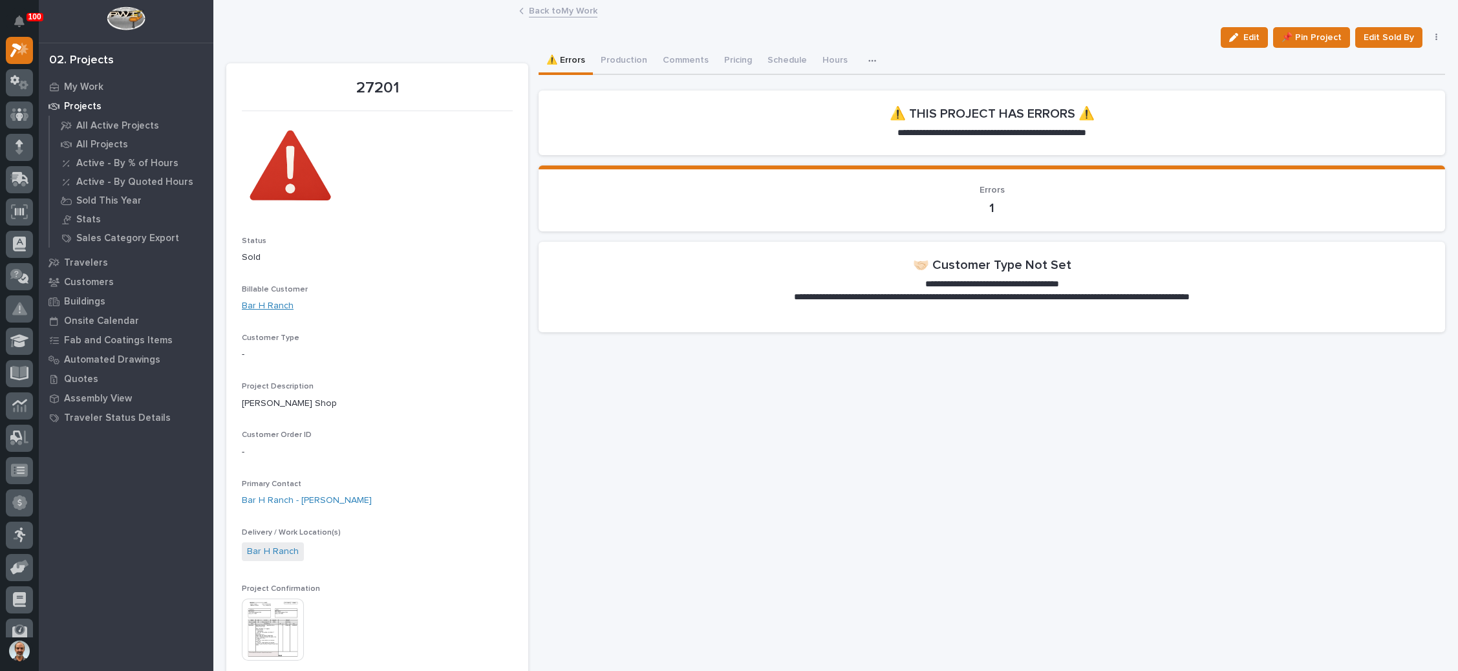
click at [261, 303] on link "Bar H Ranch" at bounding box center [268, 306] width 52 height 14
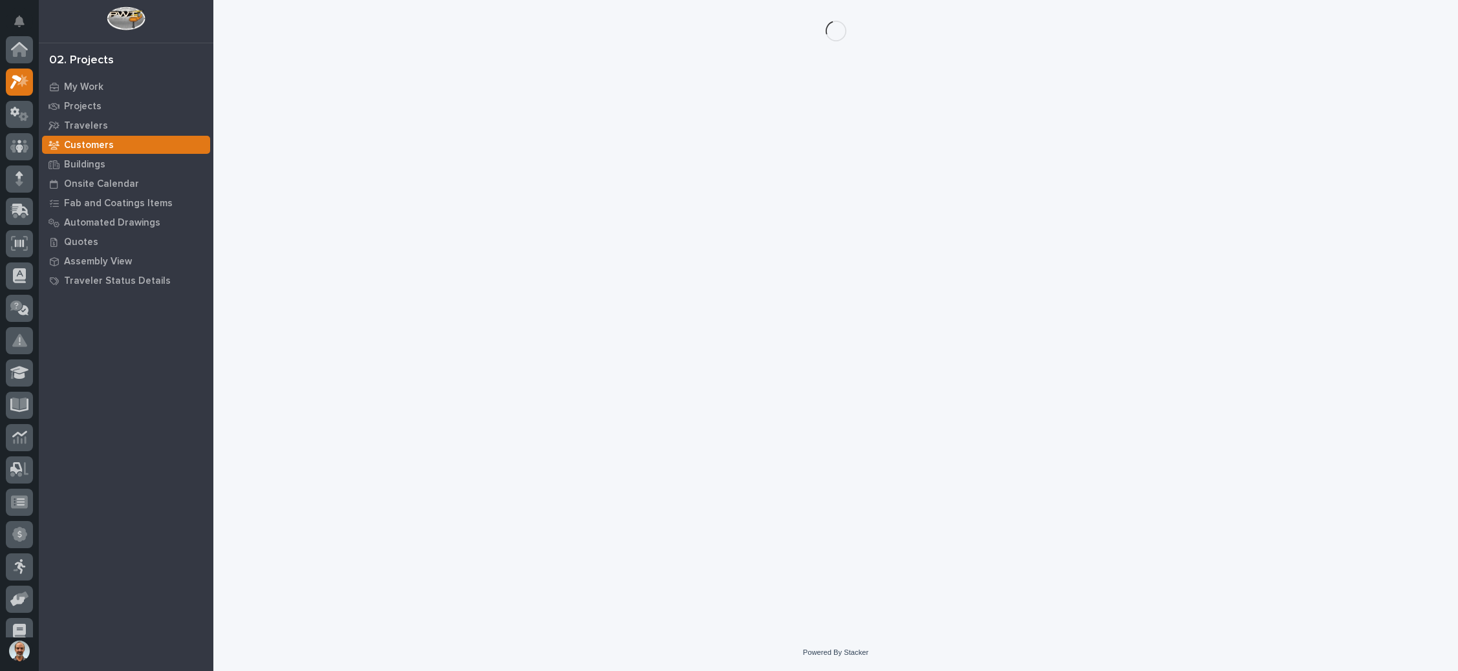
scroll to position [32, 0]
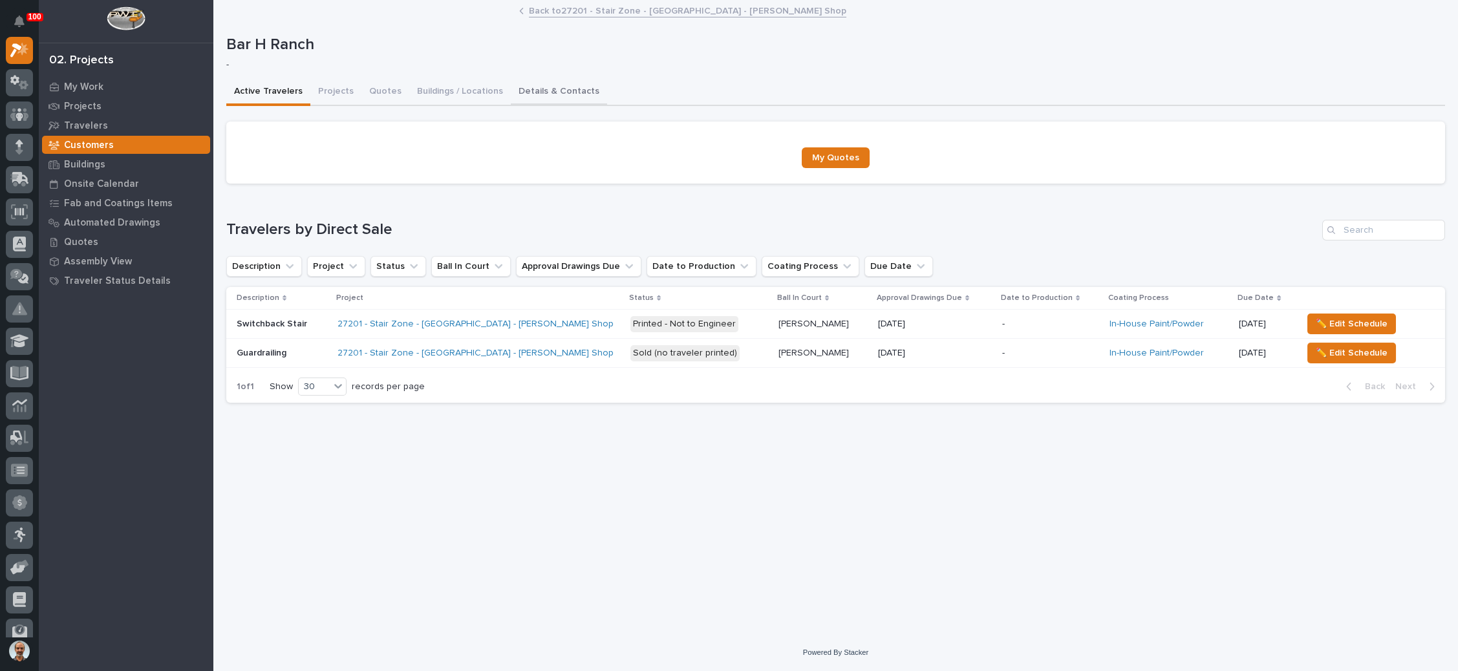
click at [550, 85] on button "Details & Contacts" at bounding box center [559, 92] width 96 height 27
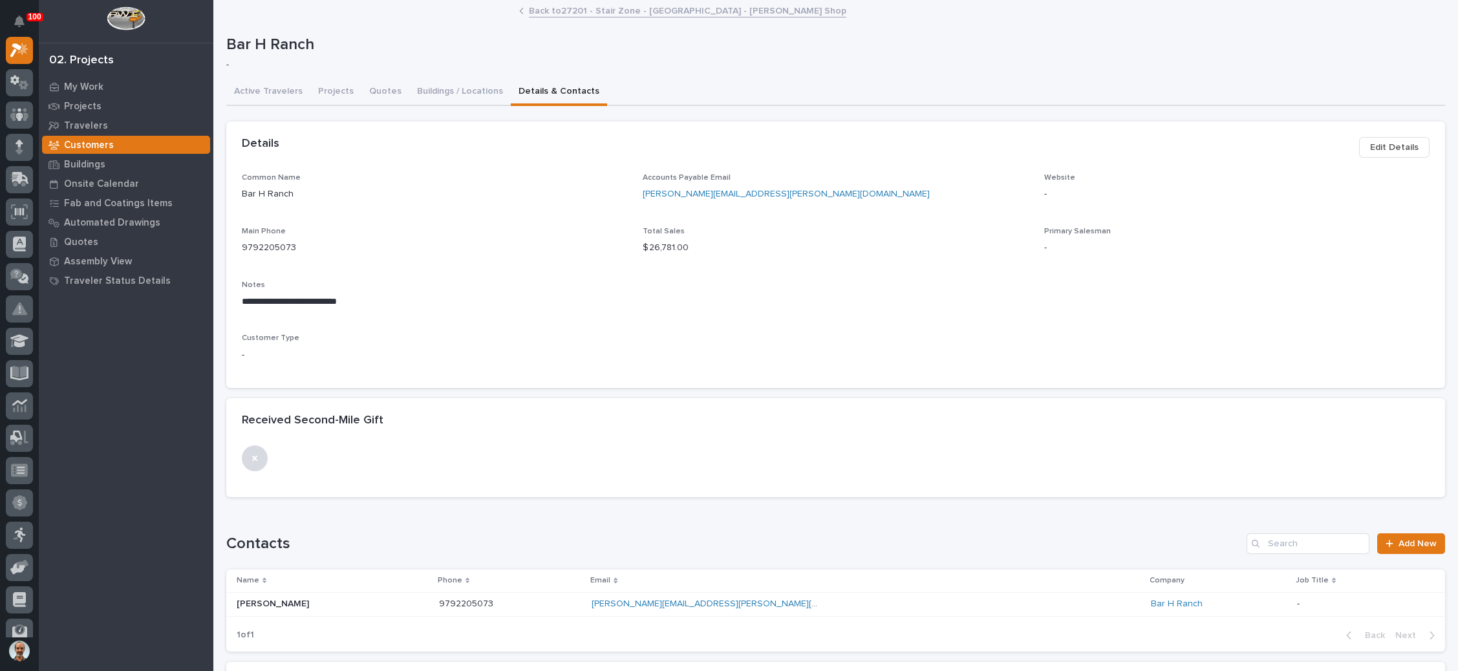
click at [1375, 146] on span "Edit Details" at bounding box center [1394, 148] width 48 height 16
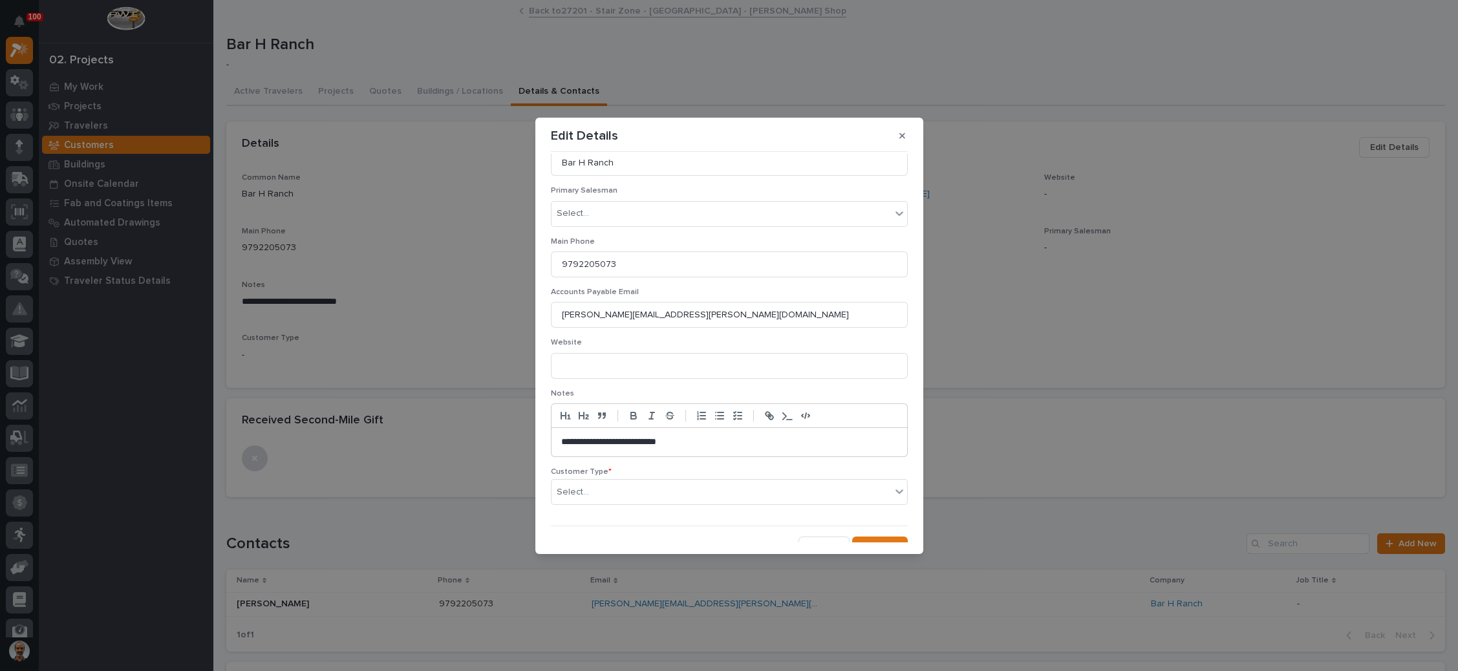
scroll to position [96, 0]
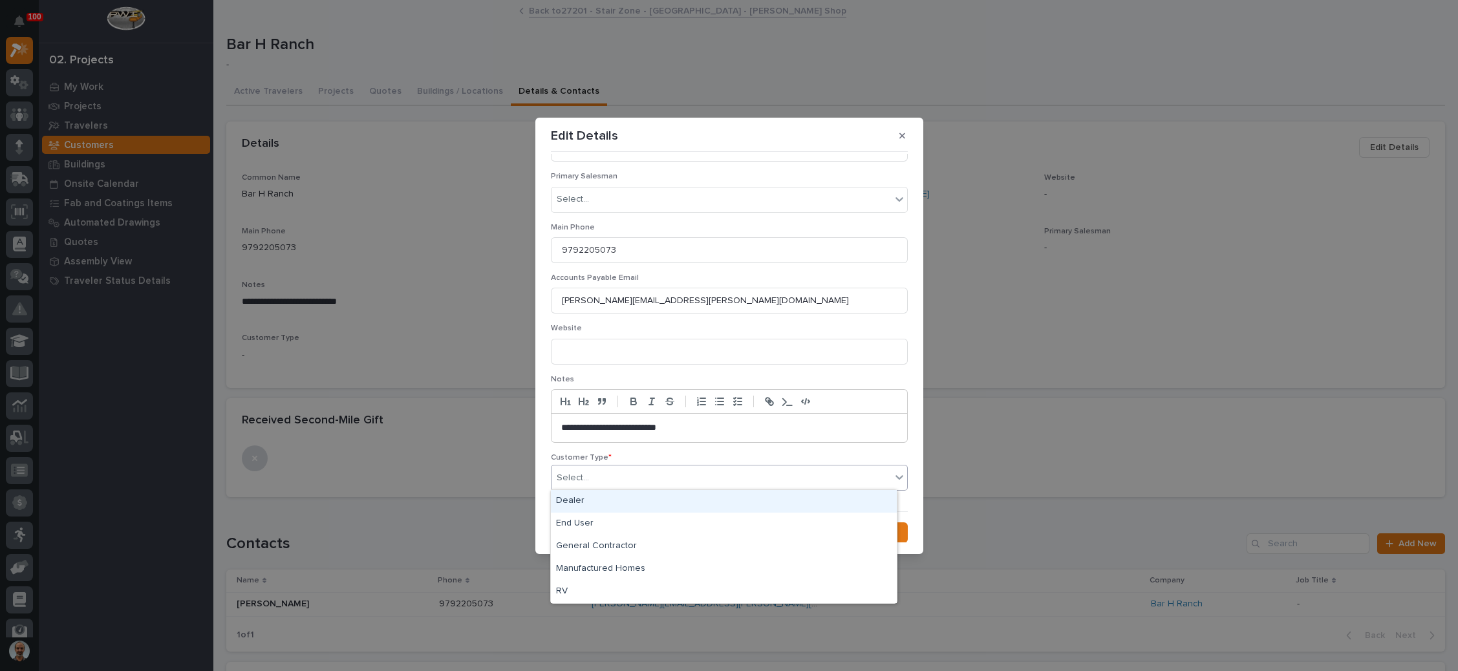
click at [632, 471] on div "Select..." at bounding box center [721, 477] width 339 height 21
drag, startPoint x: 591, startPoint y: 510, endPoint x: 588, endPoint y: 517, distance: 7.8
click at [585, 518] on div "End User" at bounding box center [724, 524] width 346 height 23
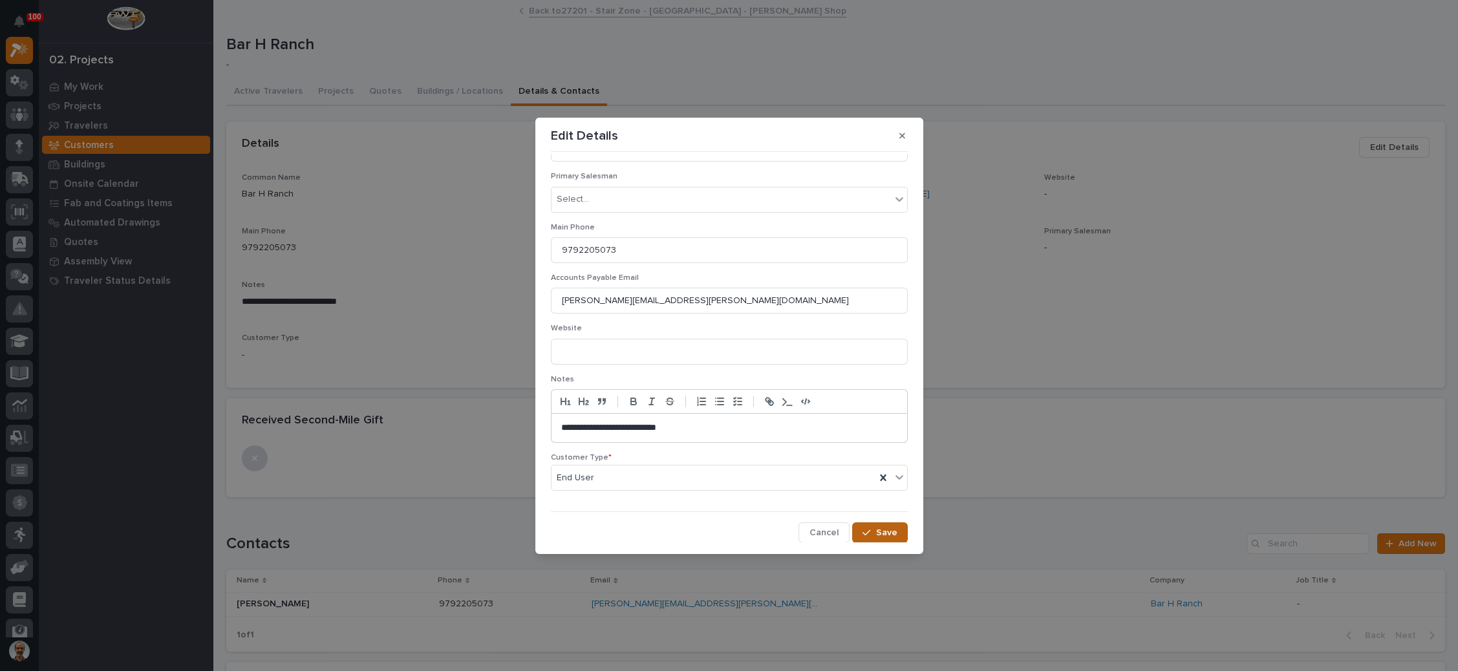
click at [861, 535] on button "Save" at bounding box center [879, 532] width 55 height 21
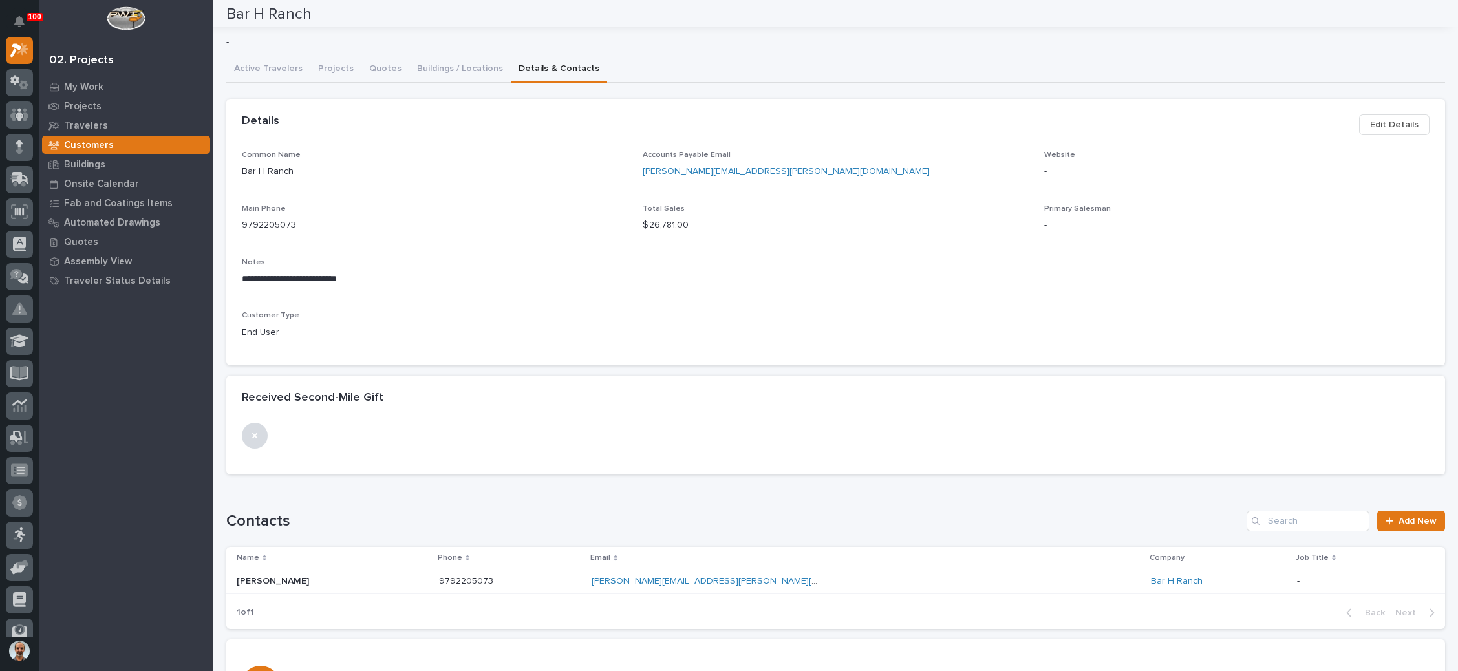
scroll to position [0, 0]
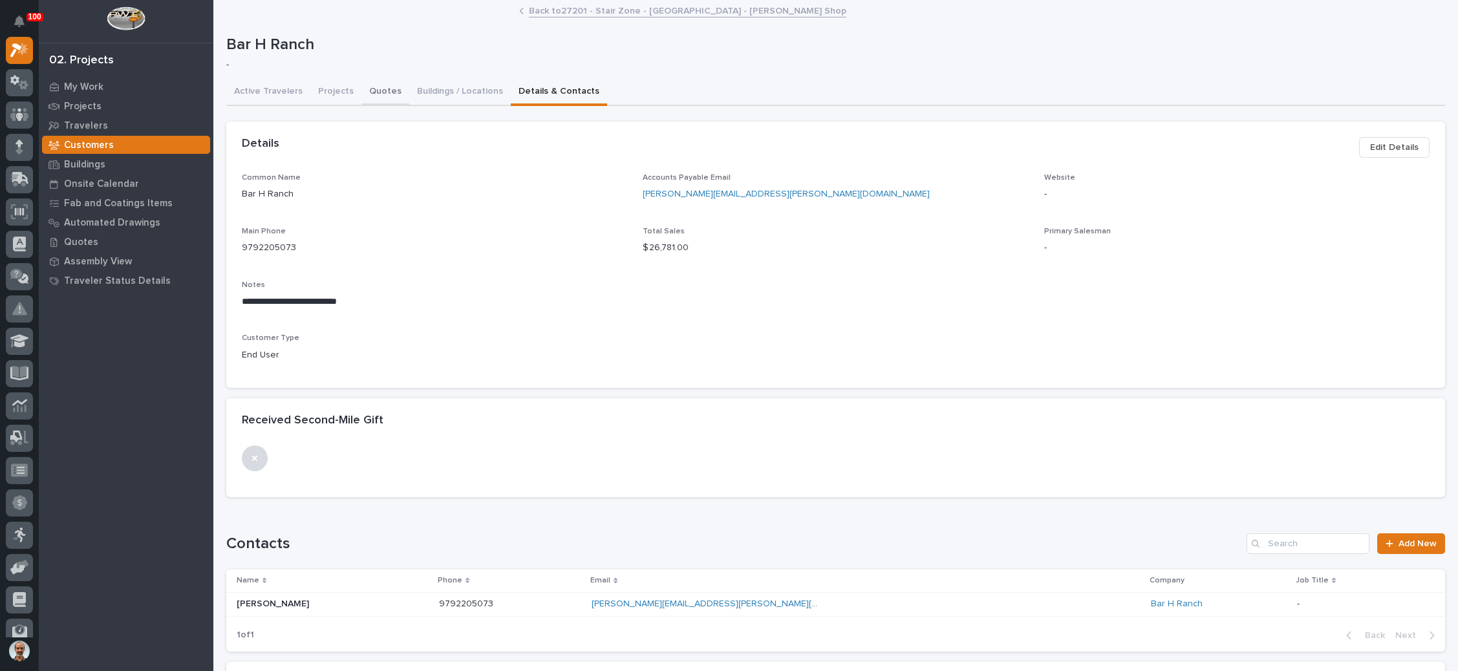
click at [372, 83] on button "Quotes" at bounding box center [385, 92] width 48 height 27
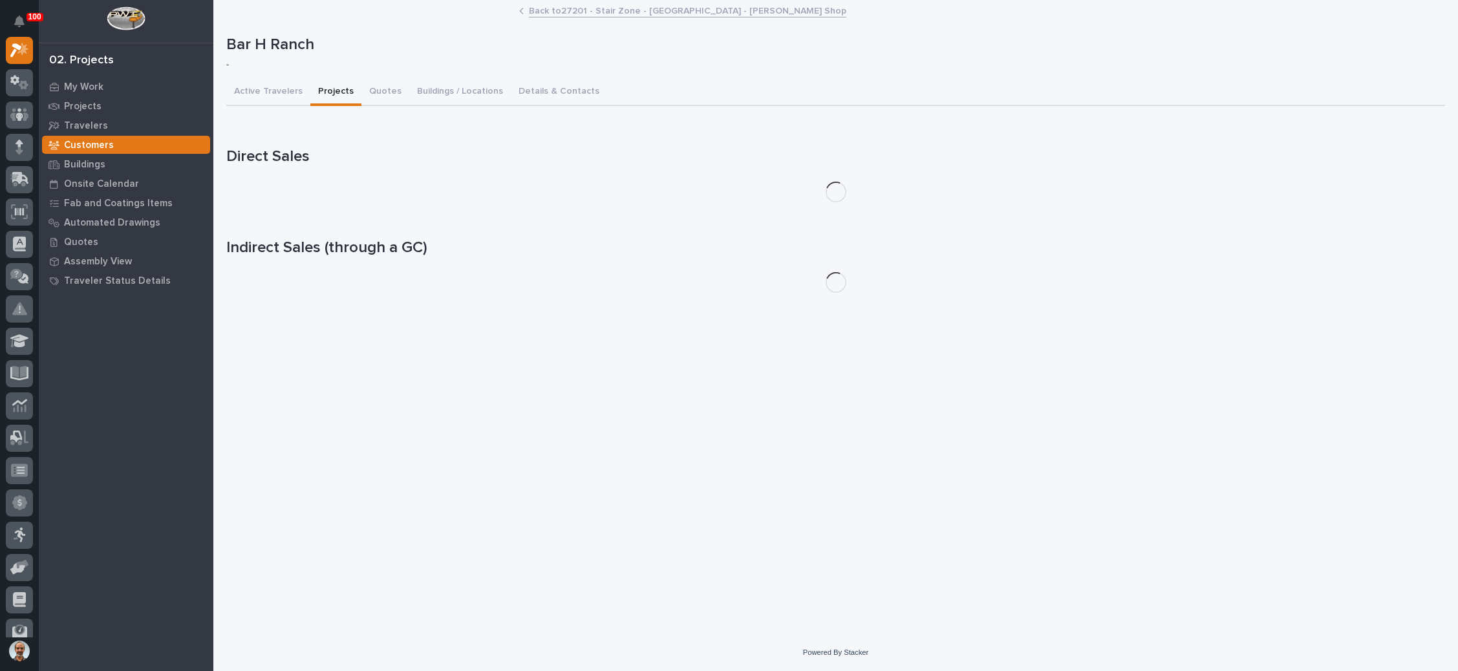
click at [321, 82] on button "Projects" at bounding box center [335, 92] width 51 height 27
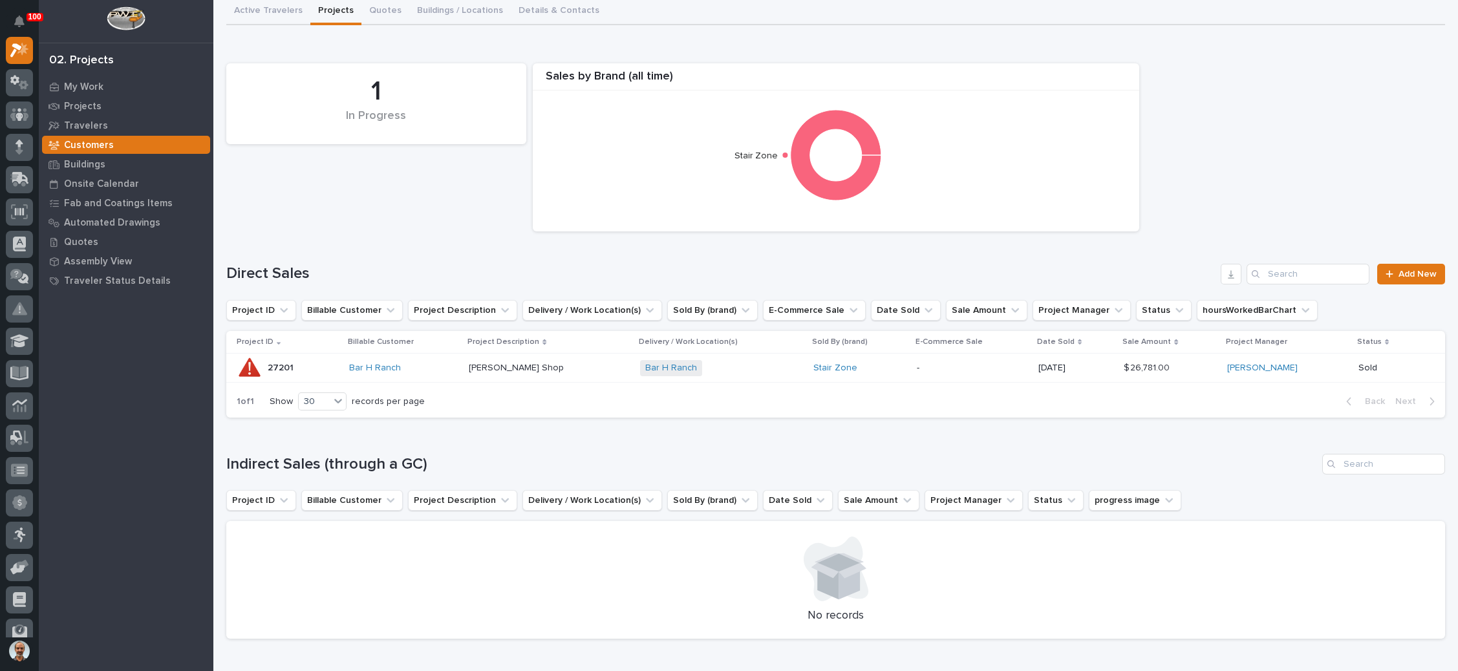
scroll to position [97, 0]
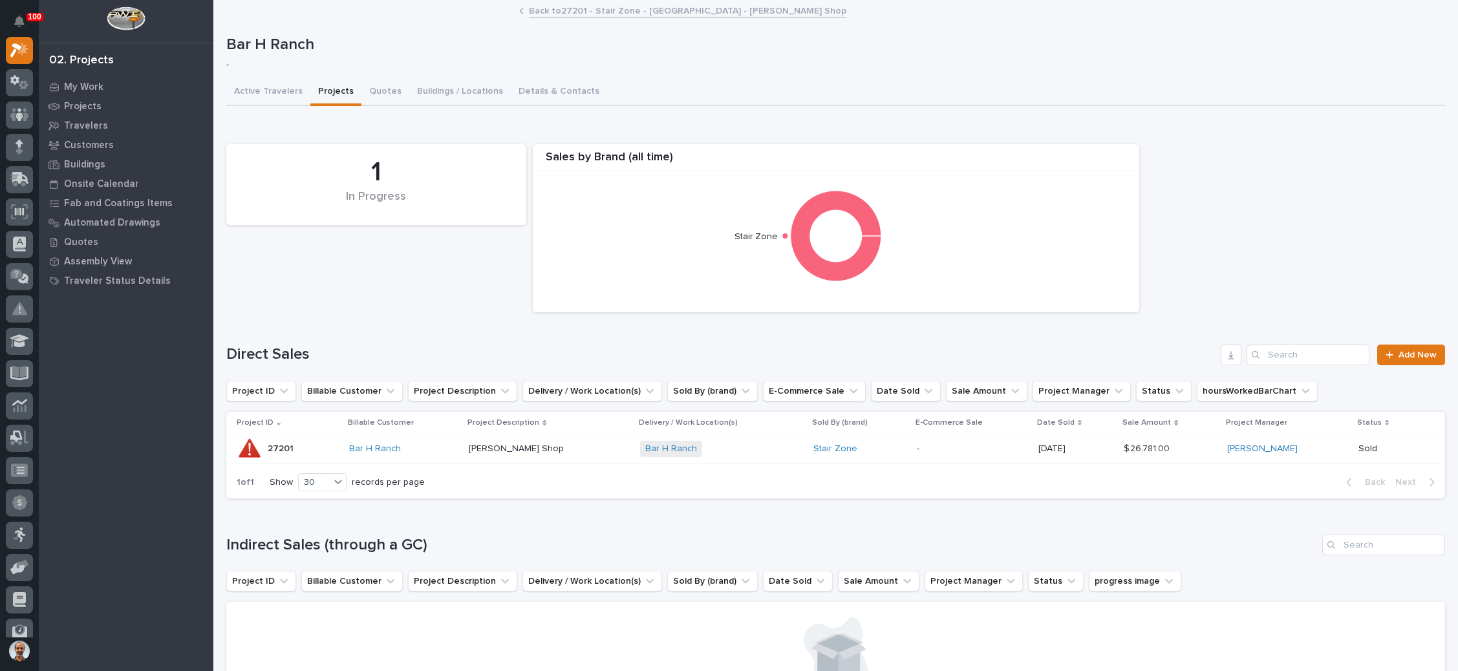
click at [945, 447] on p "-" at bounding box center [973, 449] width 112 height 11
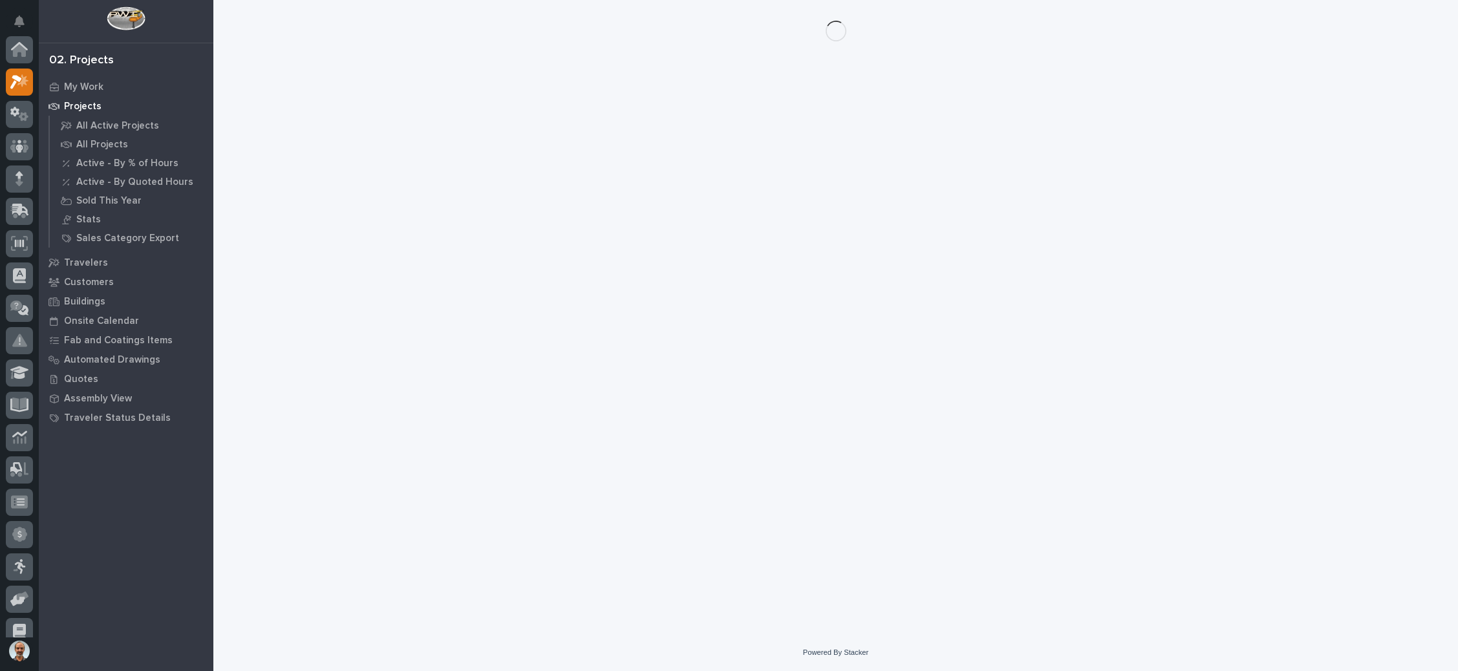
scroll to position [32, 0]
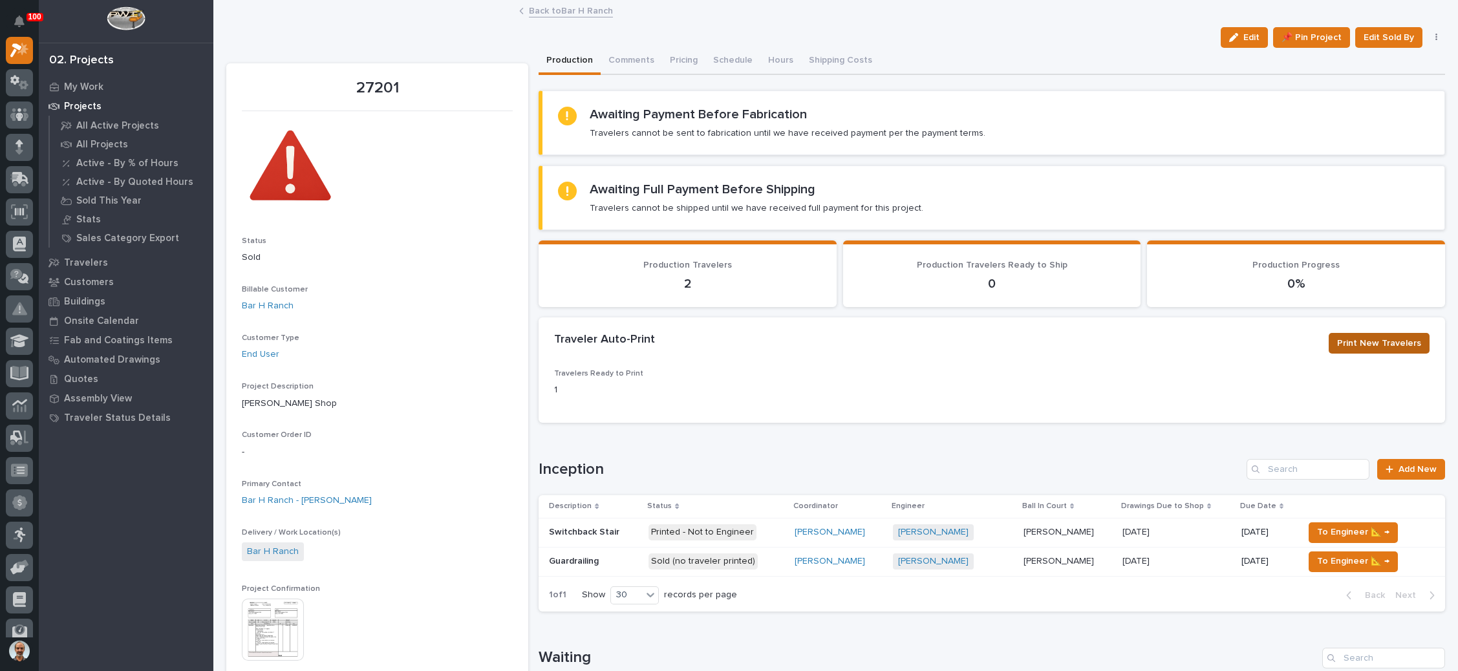
click at [1361, 344] on span "Print New Travelers" at bounding box center [1379, 344] width 84 height 16
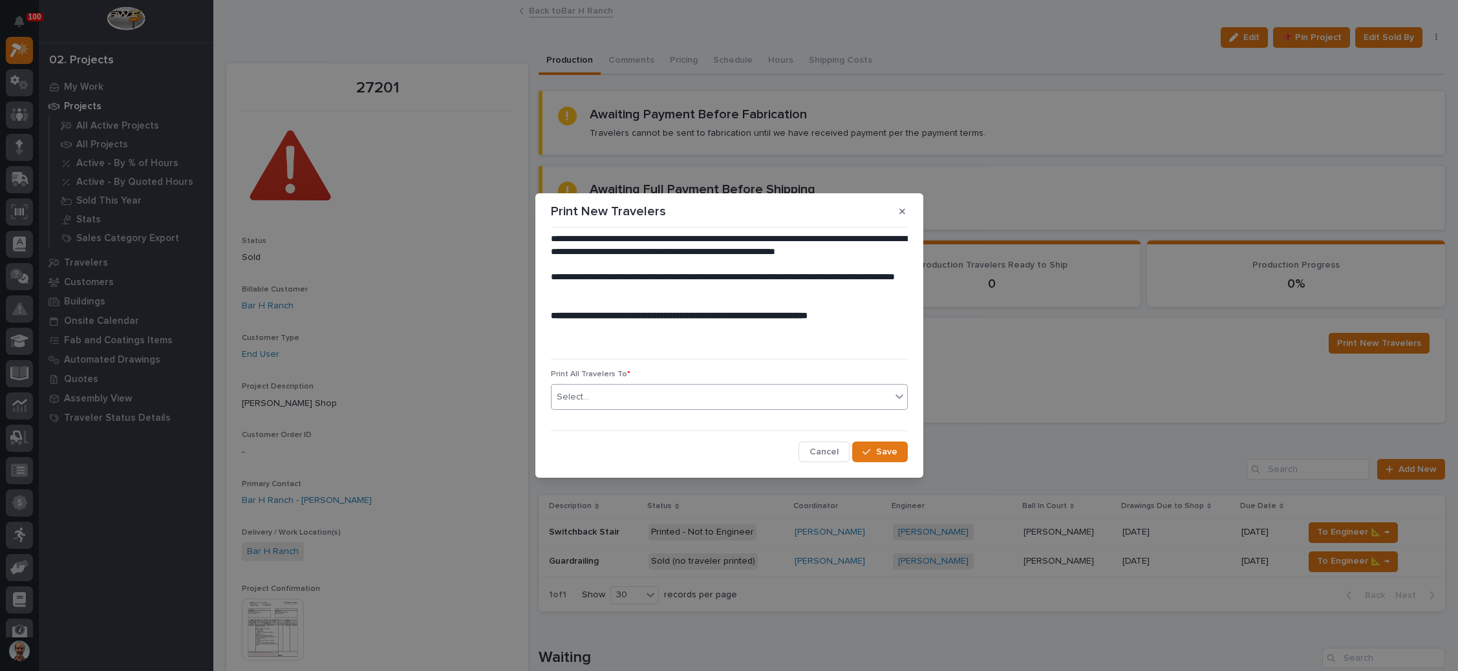
click at [764, 396] on div "Select..." at bounding box center [721, 397] width 339 height 21
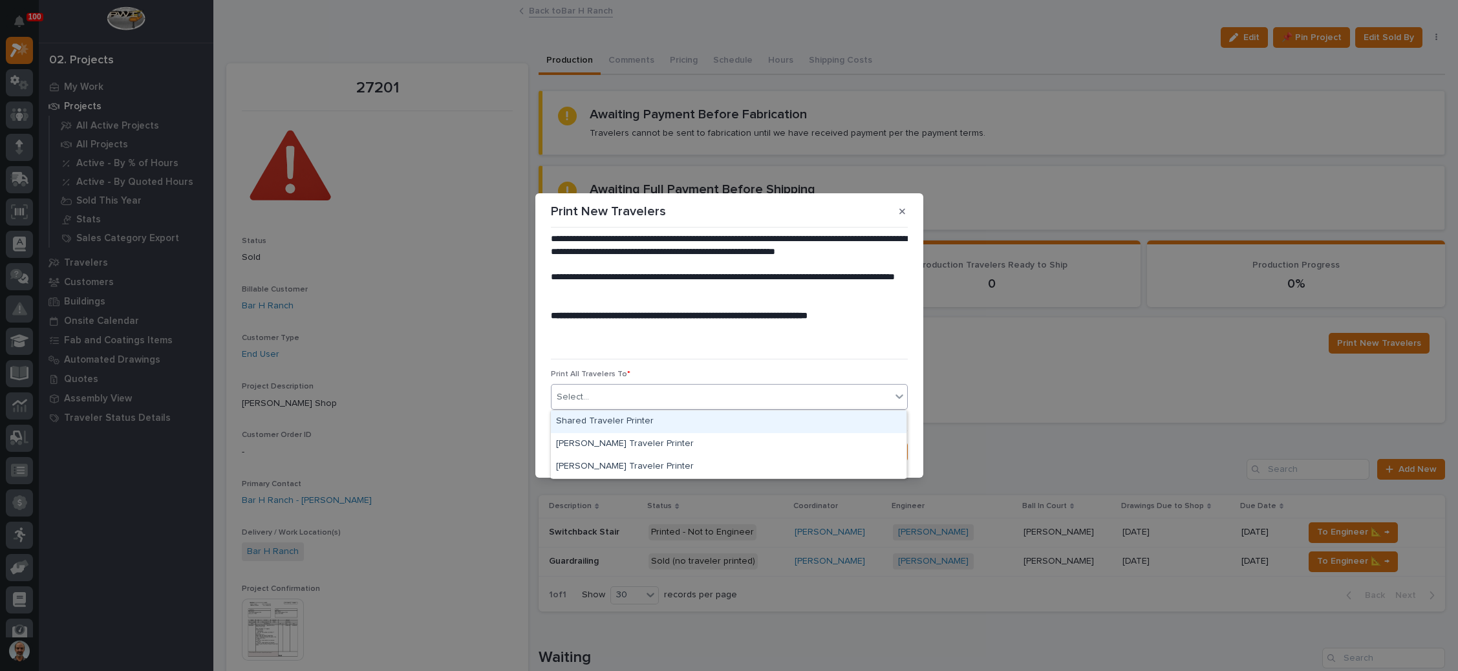
click at [701, 420] on div "Shared Traveler Printer" at bounding box center [729, 422] width 356 height 23
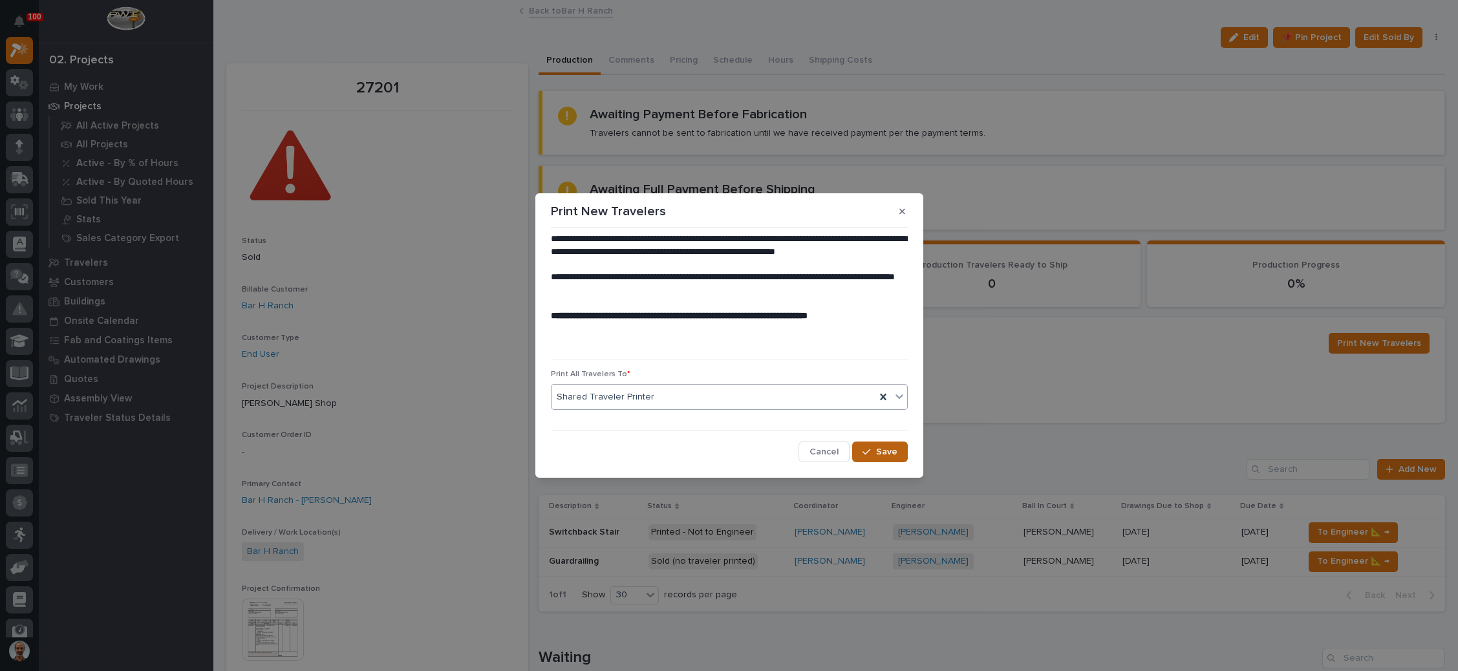
click at [880, 448] on span "Save" at bounding box center [886, 452] width 21 height 12
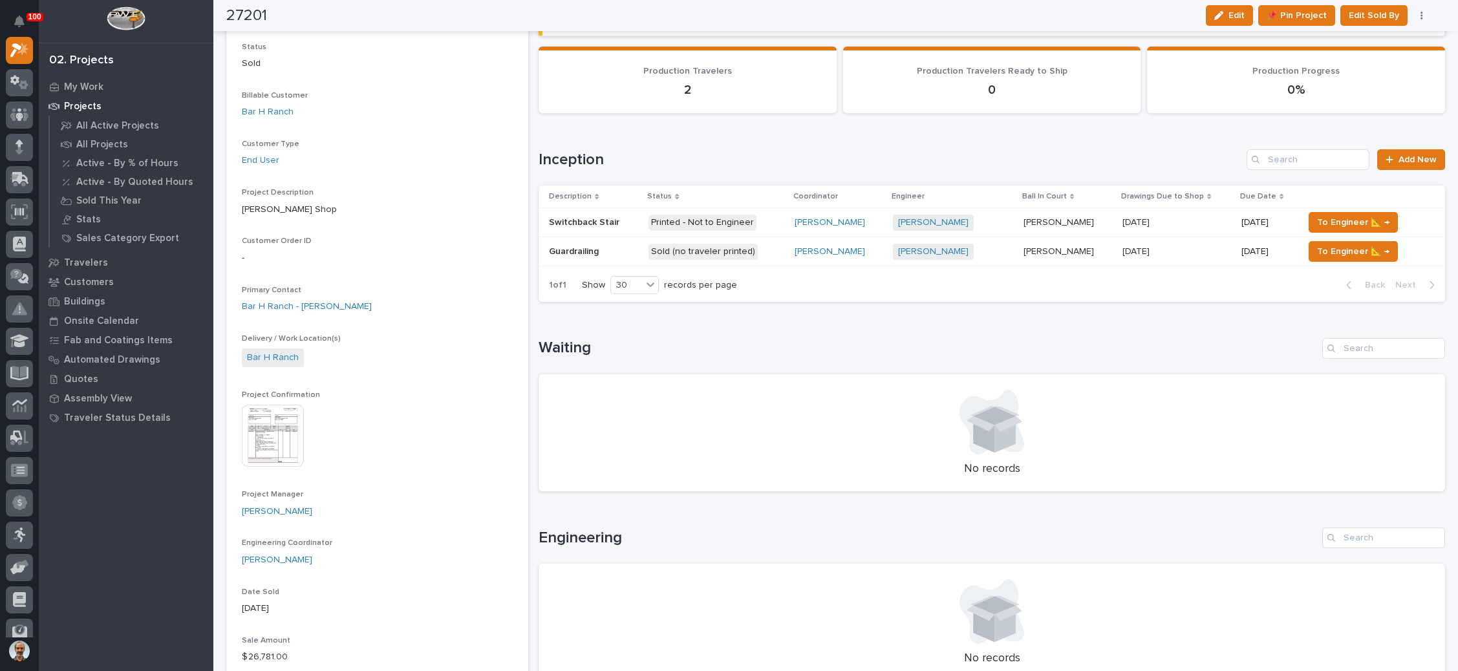
scroll to position [0, 0]
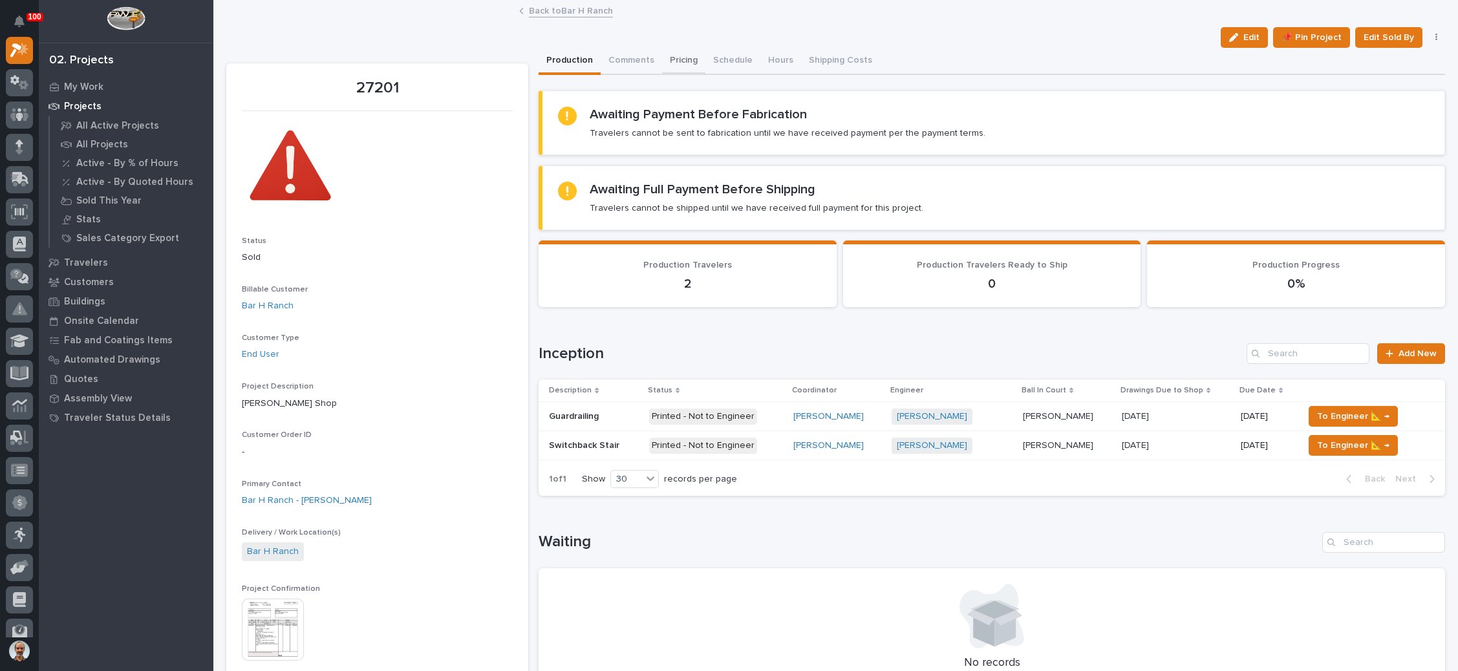
click at [679, 56] on button "Pricing" at bounding box center [683, 61] width 43 height 27
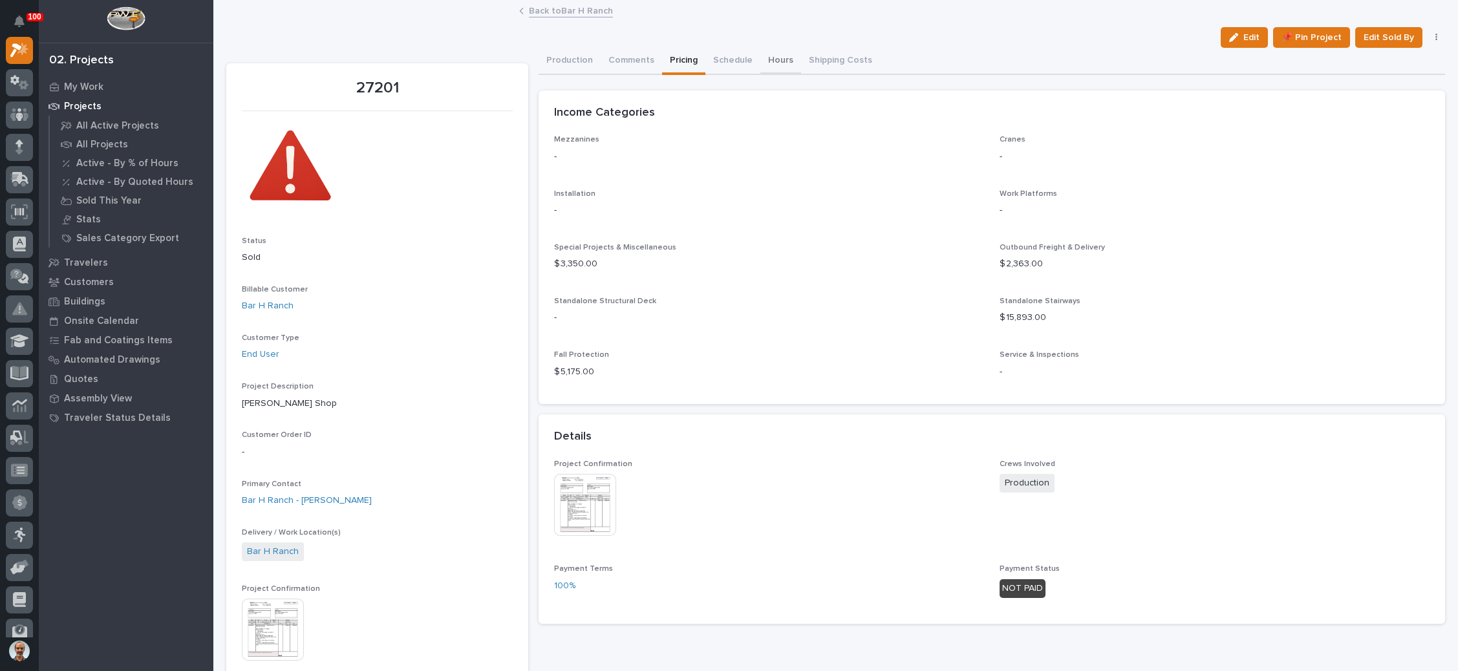
click at [775, 57] on button "Hours" at bounding box center [780, 61] width 41 height 27
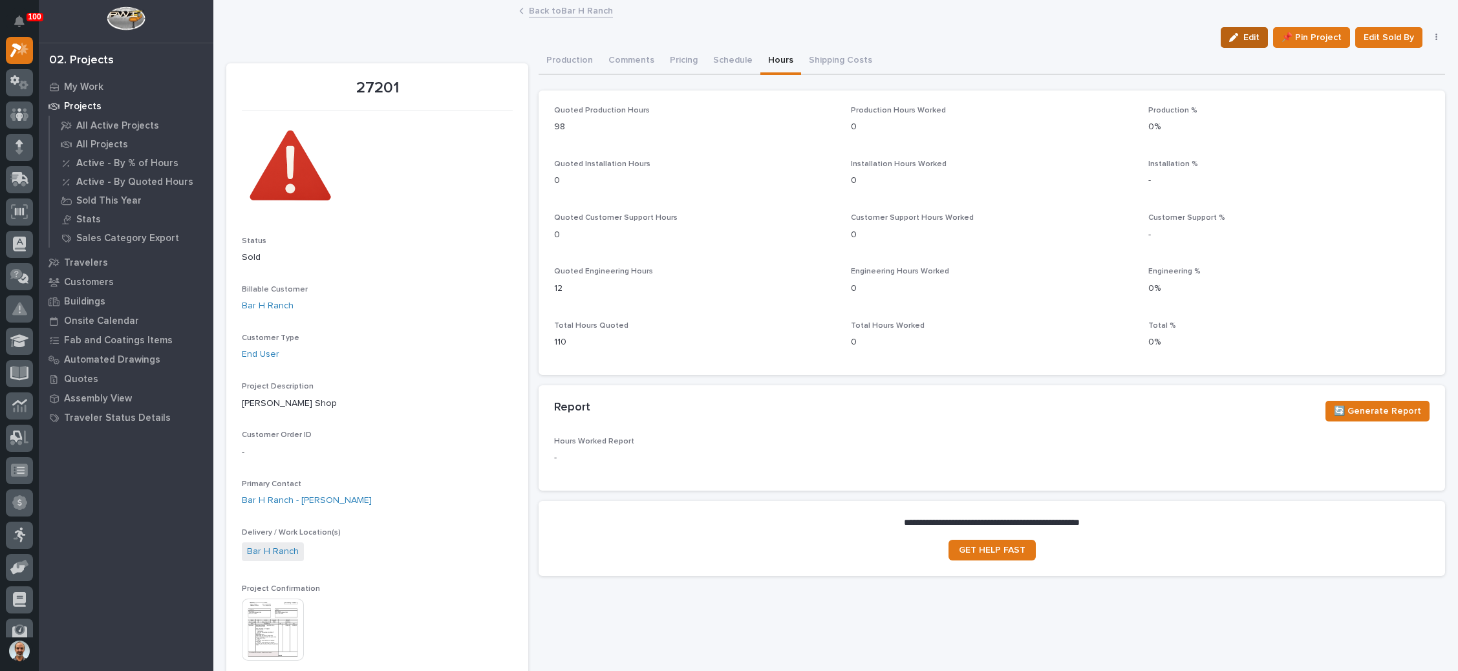
click at [1243, 36] on span "Edit" at bounding box center [1251, 38] width 16 height 12
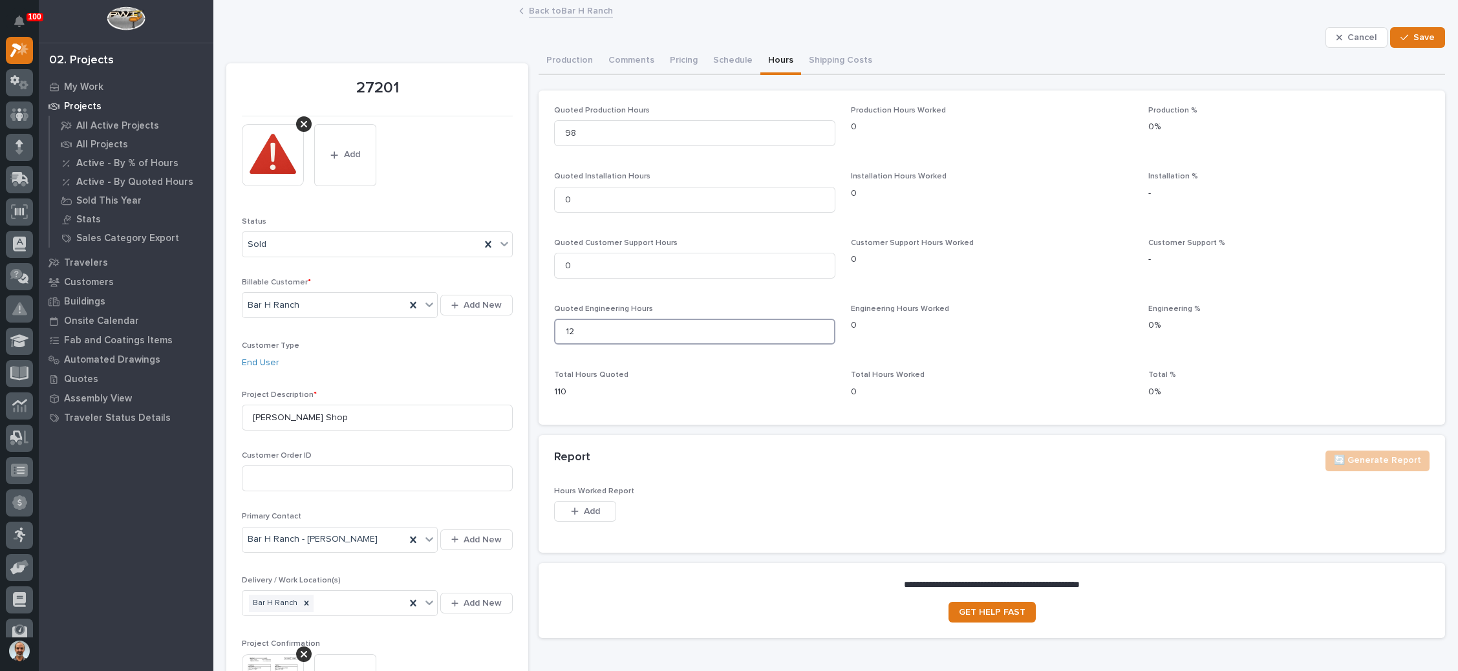
click at [613, 334] on input "12" at bounding box center [694, 332] width 281 height 26
type input "14"
click at [969, 347] on span "Engineering Hours Worked 0" at bounding box center [991, 330] width 281 height 50
click at [592, 134] on input "98" at bounding box center [694, 133] width 281 height 26
type input "9"
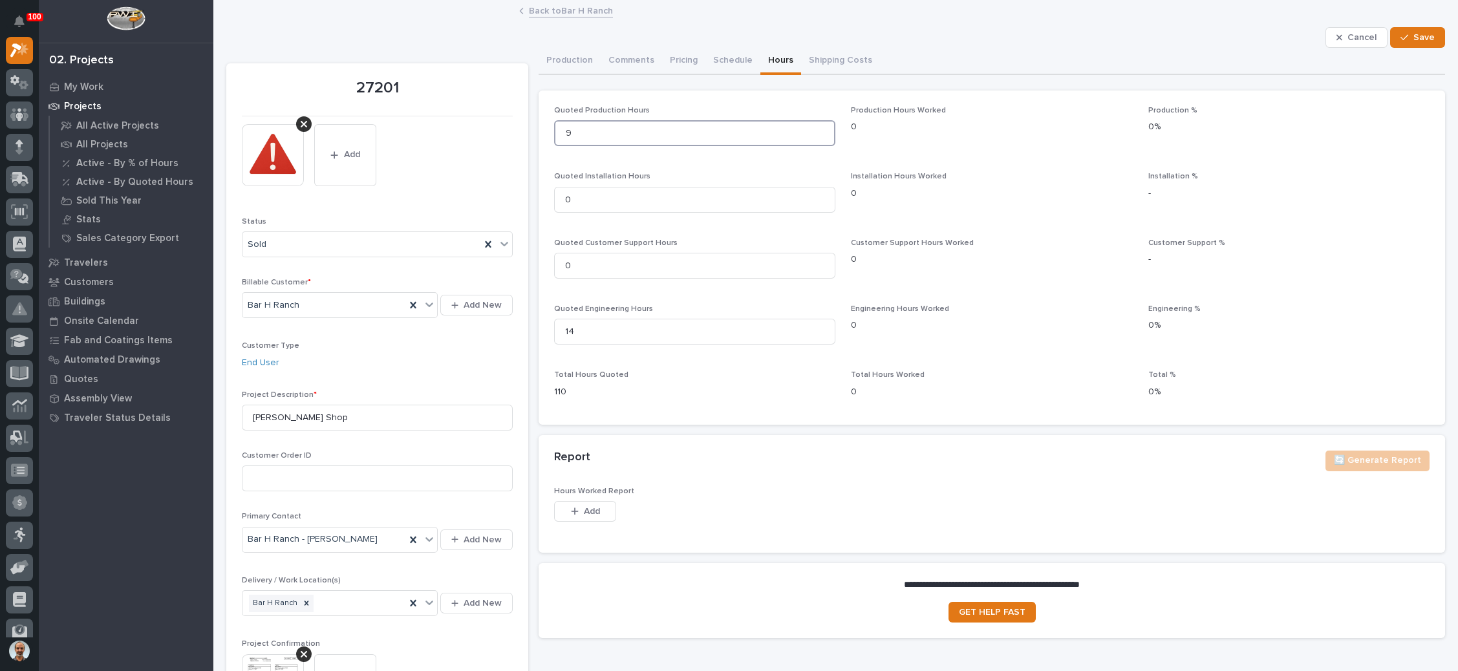
type input "9"
type input "96"
drag, startPoint x: 1415, startPoint y: 30, endPoint x: 1399, endPoint y: 34, distance: 16.8
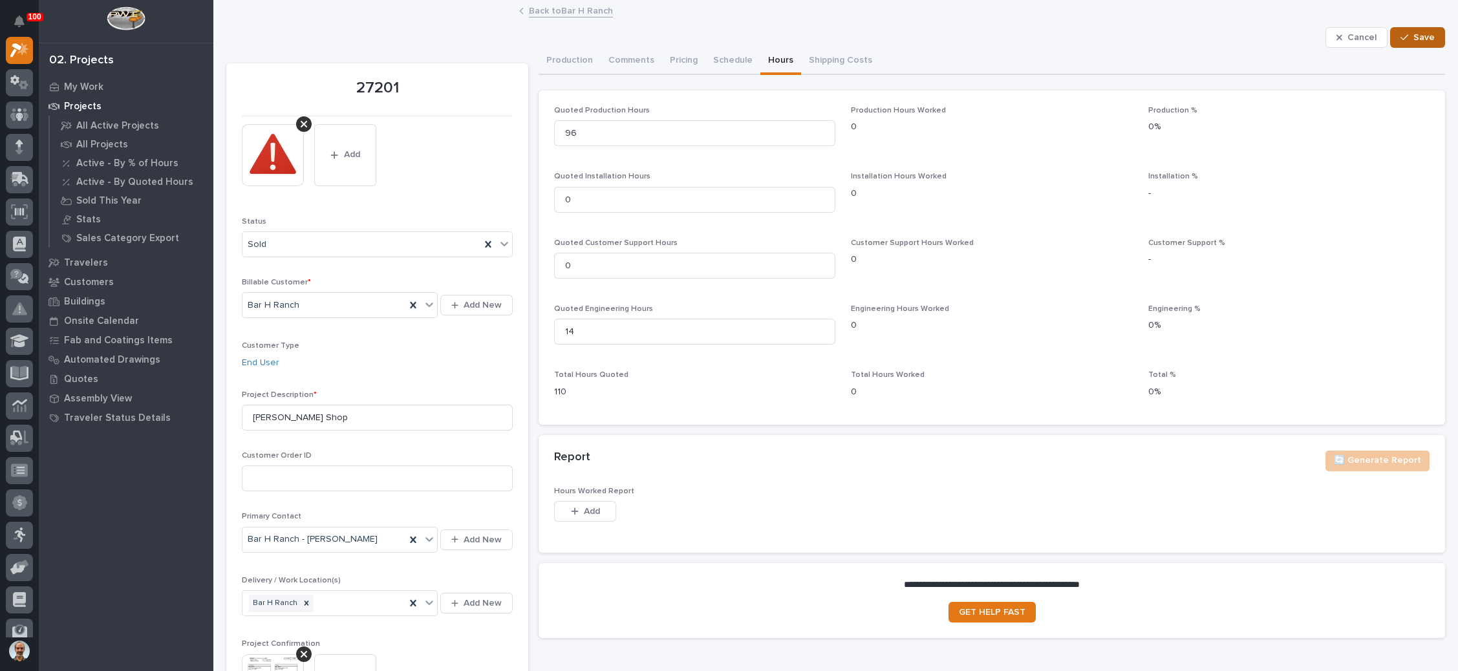
click at [1413, 30] on button "Save" at bounding box center [1417, 37] width 55 height 21
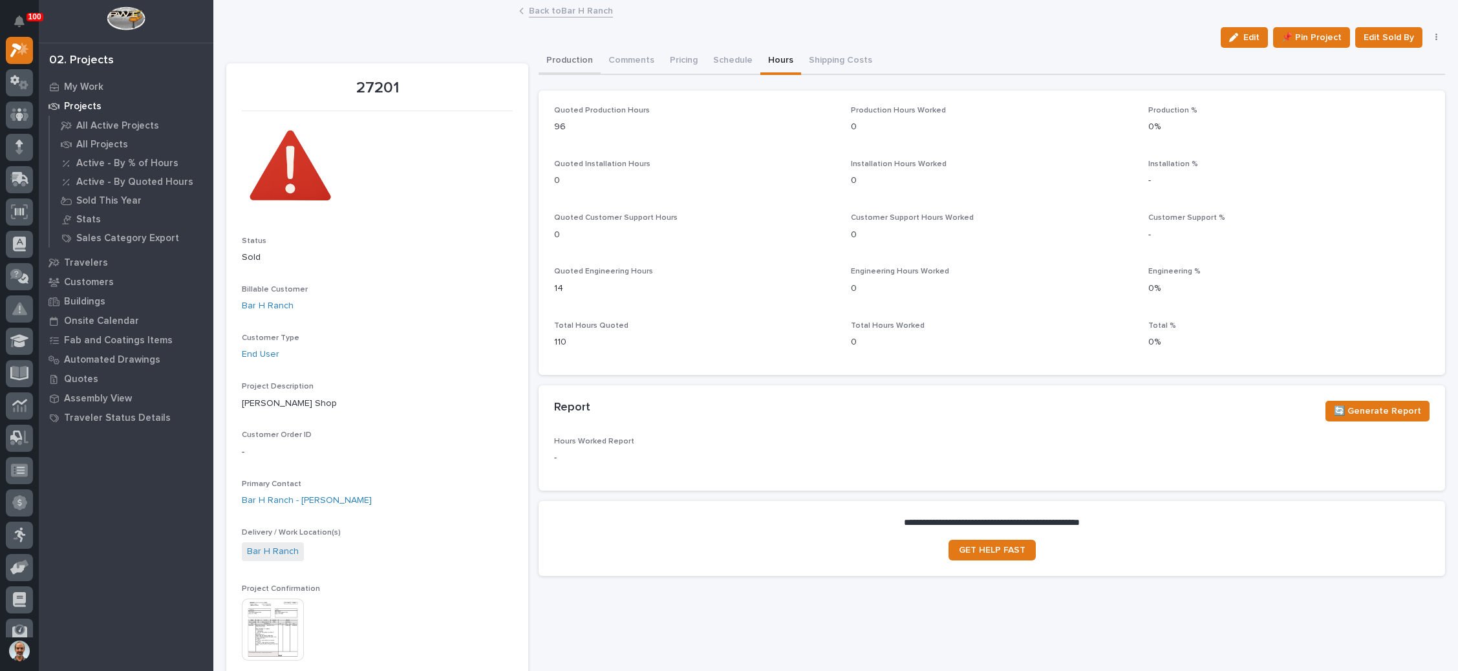
click at [568, 57] on button "Production" at bounding box center [570, 61] width 62 height 27
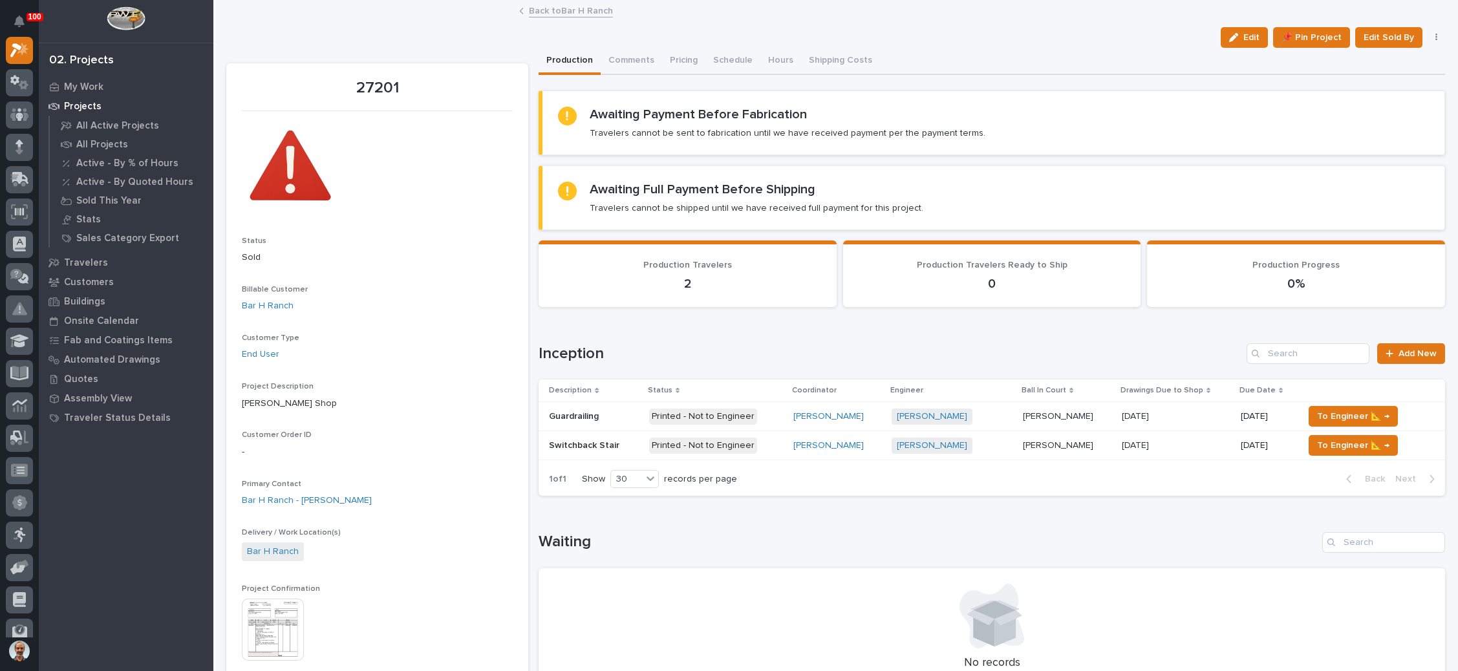
click at [543, 7] on link "Back to Bar H Ranch" at bounding box center [571, 10] width 84 height 15
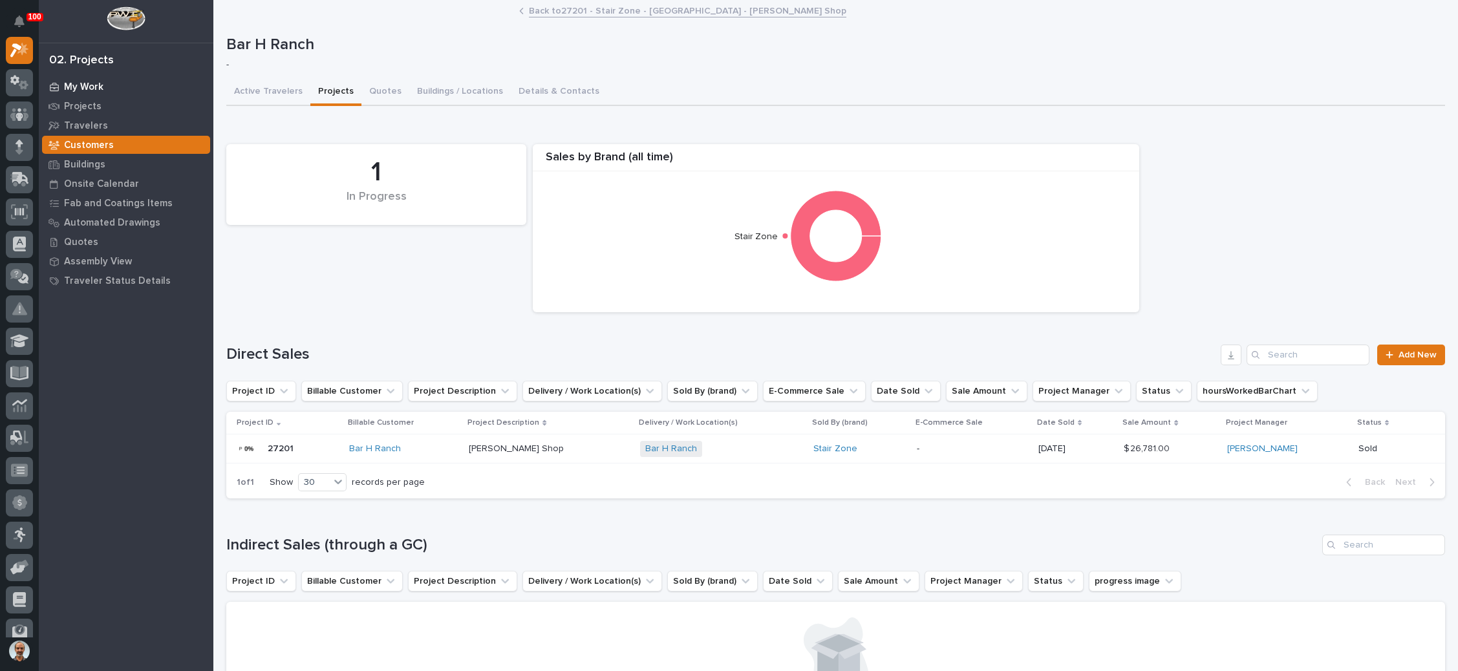
click at [82, 82] on p "My Work" at bounding box center [83, 87] width 39 height 12
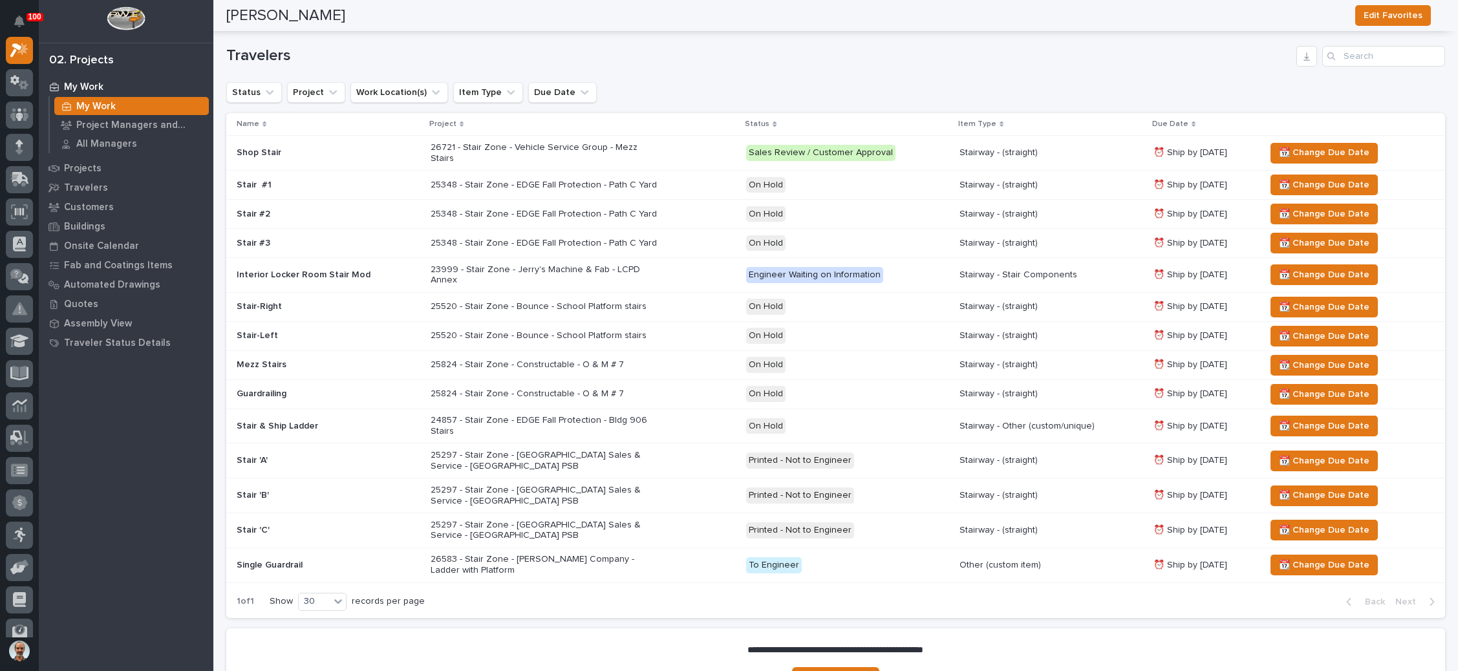
scroll to position [686, 0]
